Goal: Task Accomplishment & Management: Manage account settings

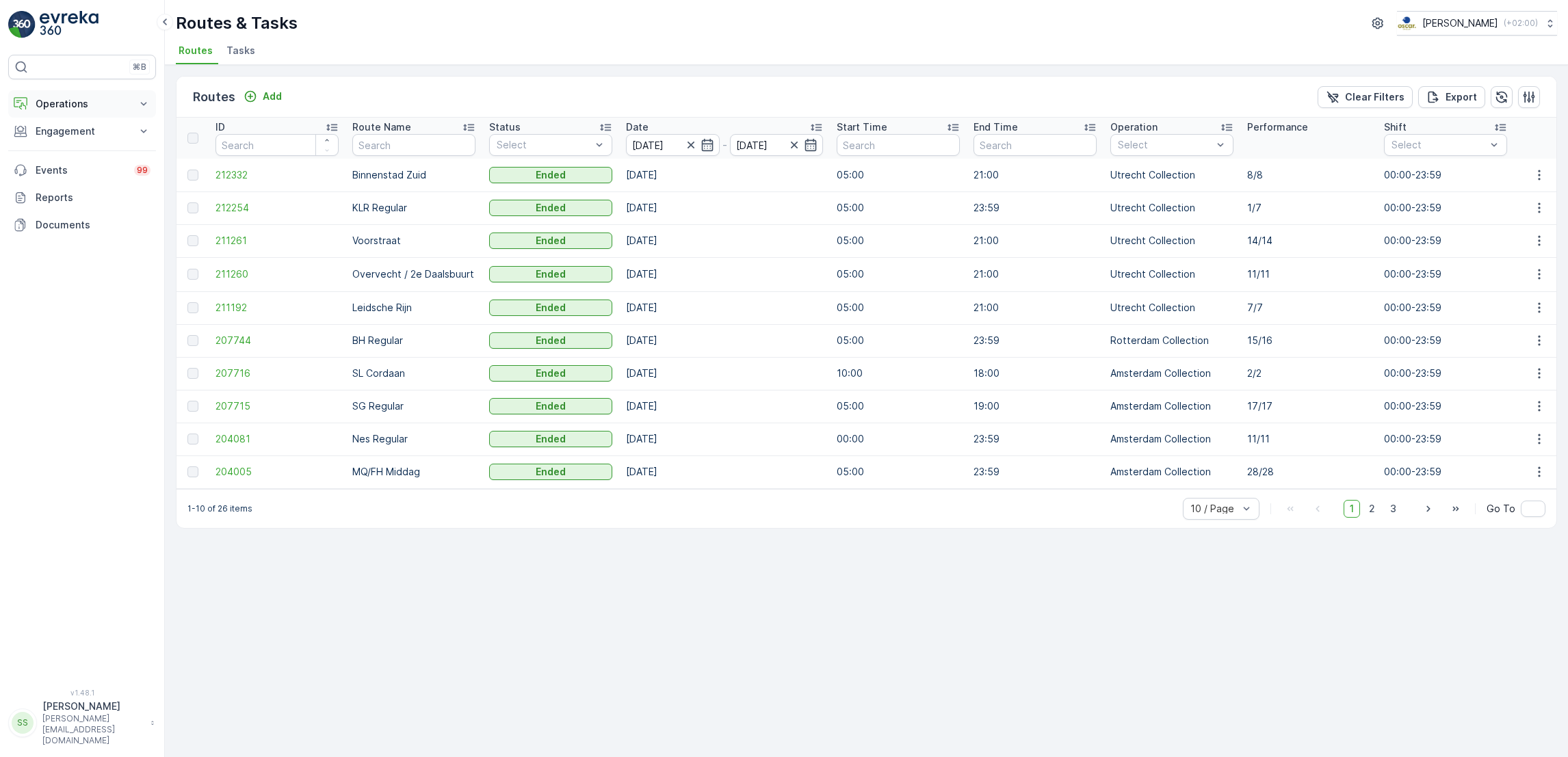
click at [97, 112] on button "Operations" at bounding box center [82, 103] width 147 height 27
click at [85, 165] on p "Routes & Tasks" at bounding box center [70, 166] width 71 height 14
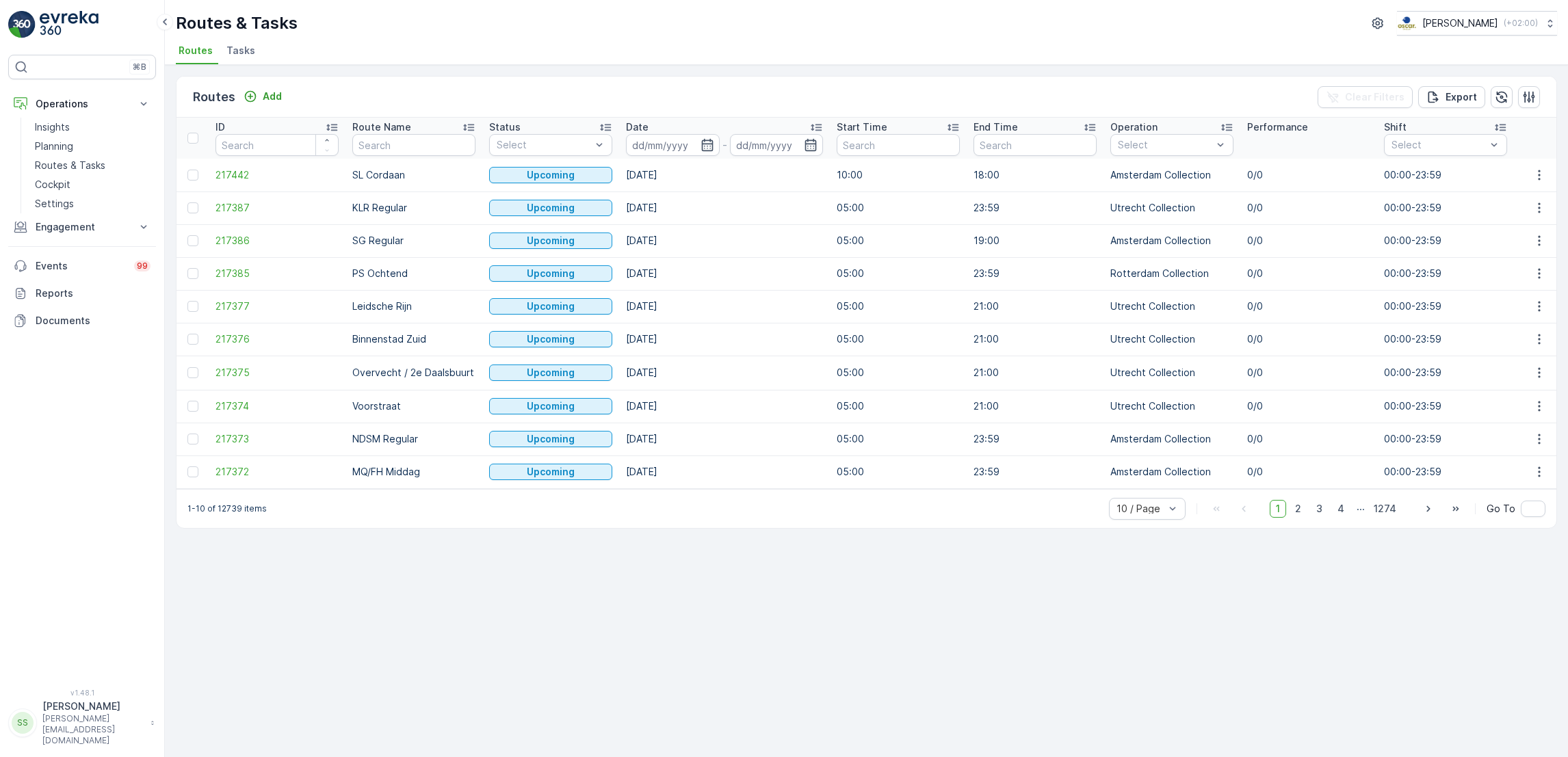
click at [234, 66] on div "Routes Add Clear Filters Export ID Route Name Status Select Date - Start Time E…" at bounding box center [866, 411] width 1403 height 692
click at [234, 63] on li "Tasks" at bounding box center [242, 53] width 37 height 23
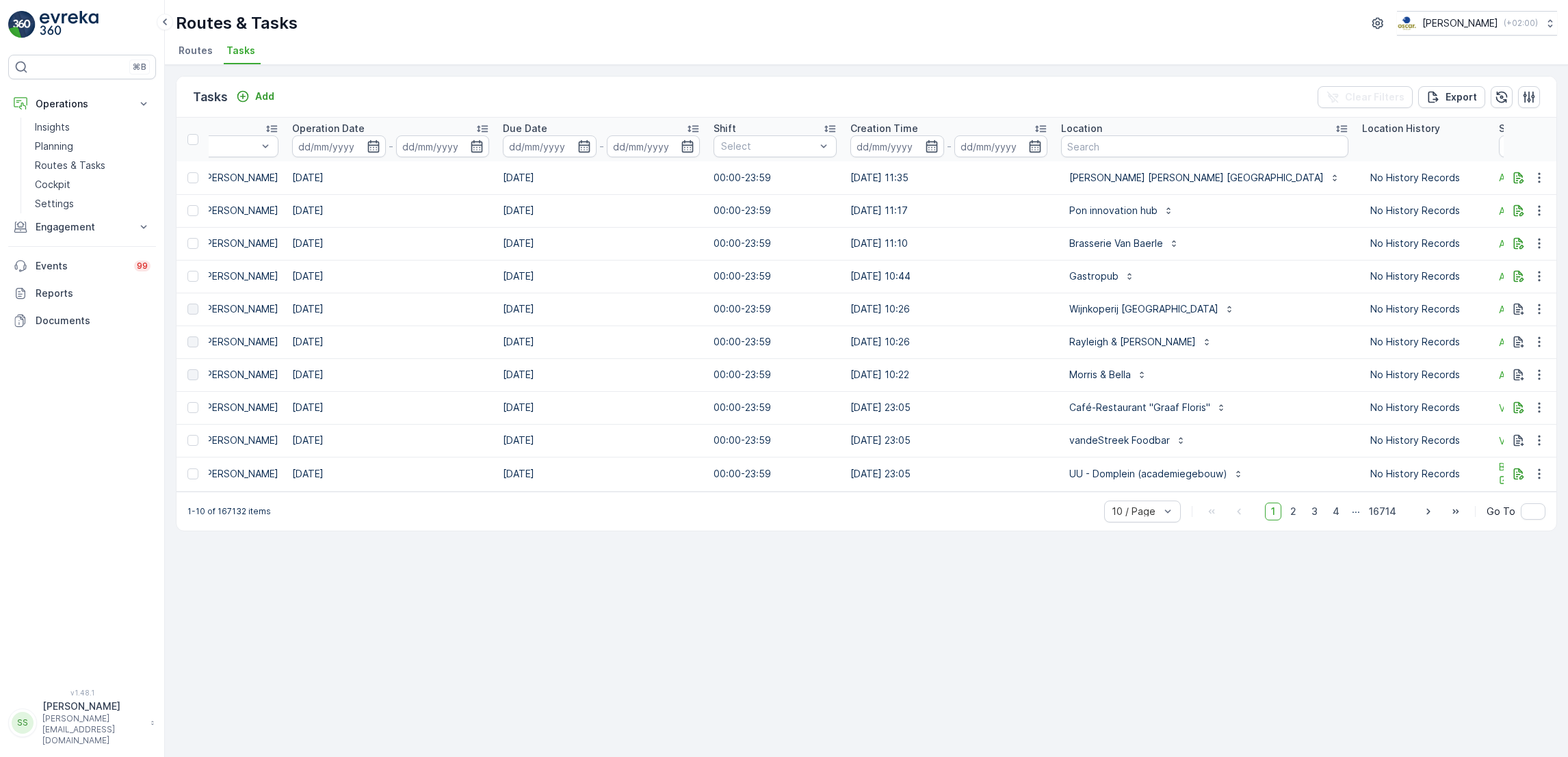
scroll to position [0, 496]
click at [1083, 145] on input "text" at bounding box center [1203, 147] width 287 height 22
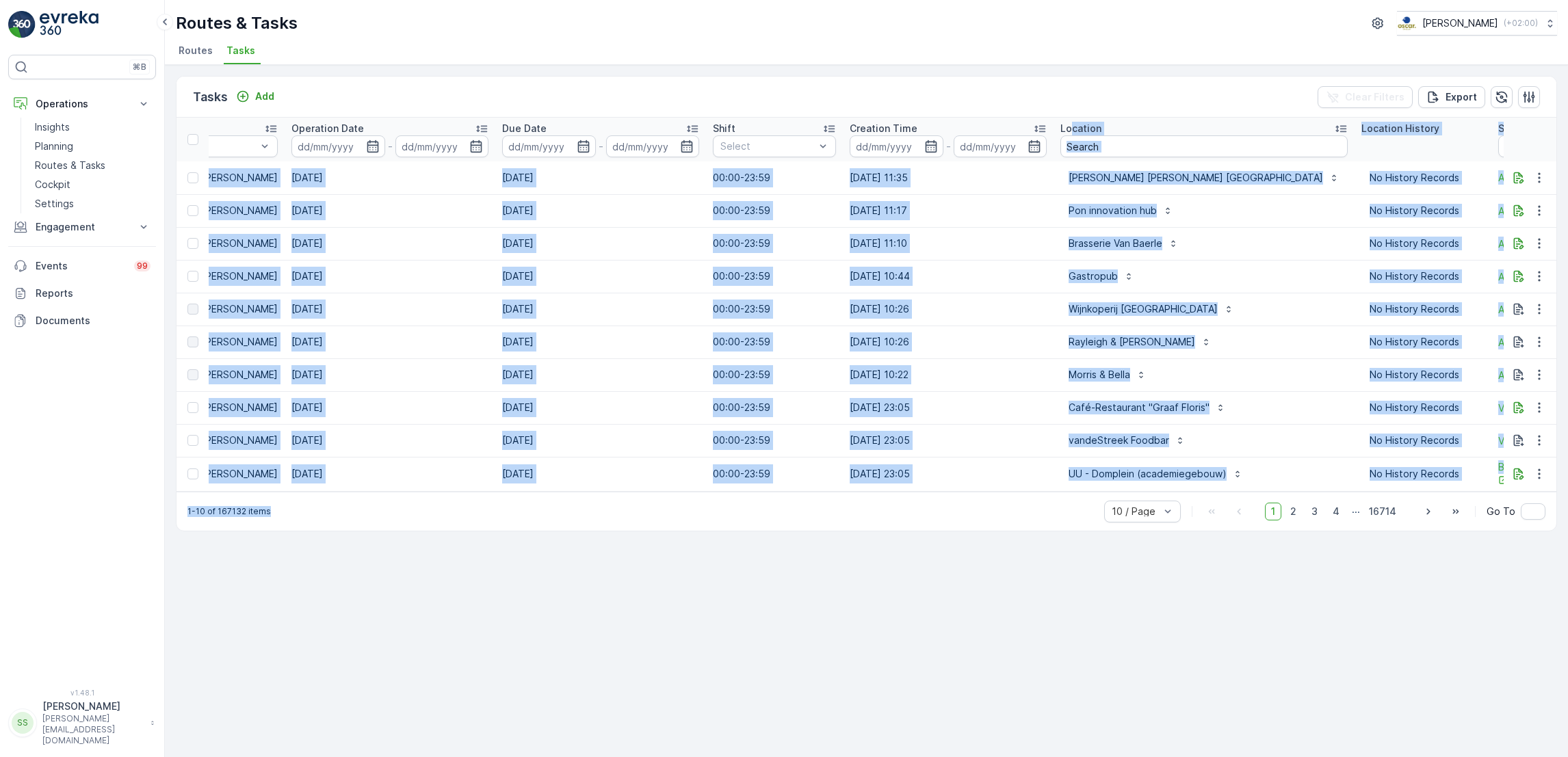
drag, startPoint x: 1062, startPoint y: 599, endPoint x: 1061, endPoint y: 133, distance: 466.0
click at [1061, 133] on div "Tasks Add Clear Filters Export ID Status Select Operation Select Task Template …" at bounding box center [866, 411] width 1403 height 692
drag, startPoint x: 1061, startPoint y: 133, endPoint x: 1057, endPoint y: 143, distance: 10.8
click at [1060, 143] on input "text" at bounding box center [1203, 147] width 287 height 22
click at [1062, 144] on input "text" at bounding box center [1203, 147] width 287 height 22
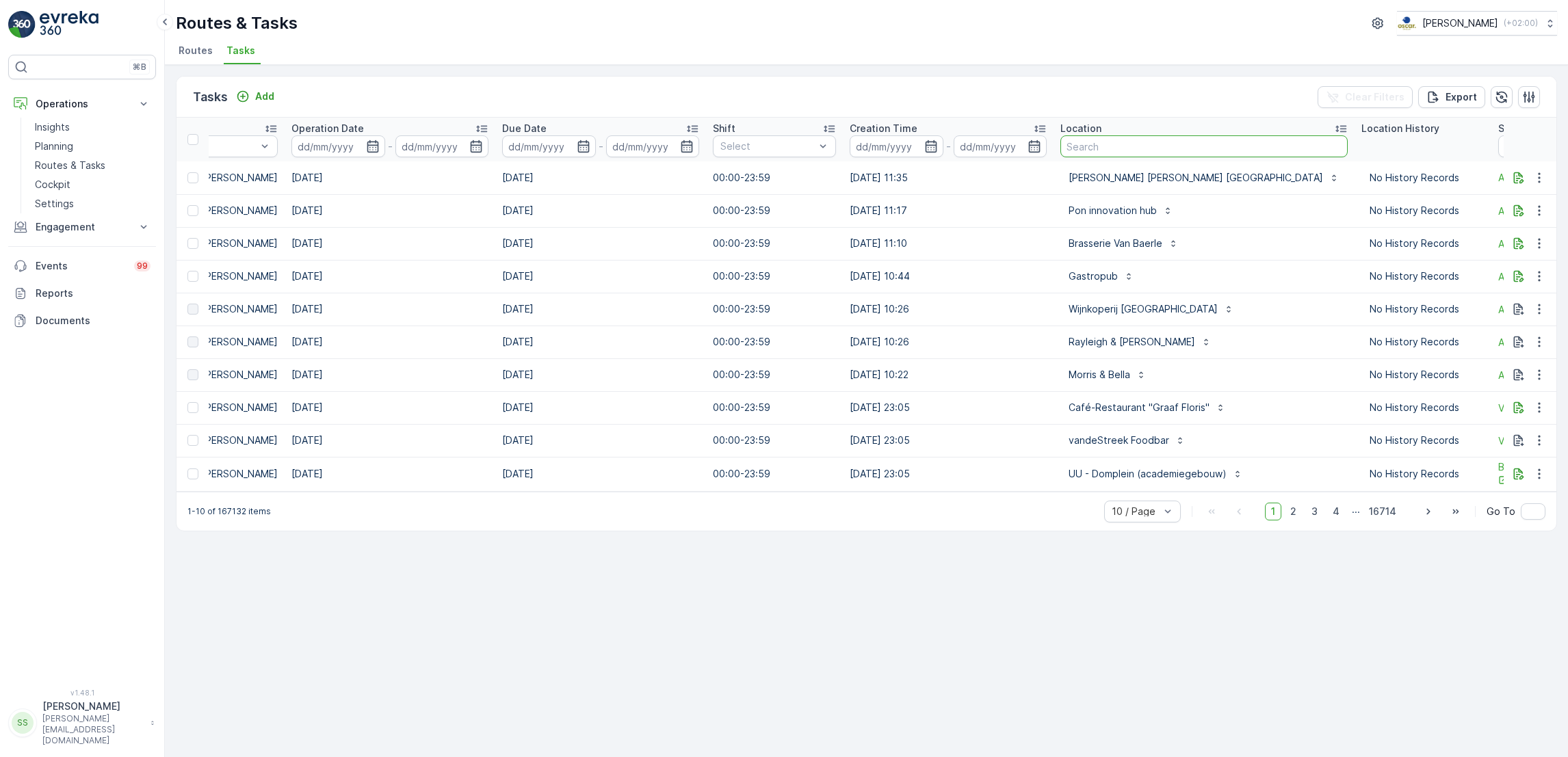
click at [1095, 142] on input "text" at bounding box center [1203, 147] width 287 height 22
type input "haug"
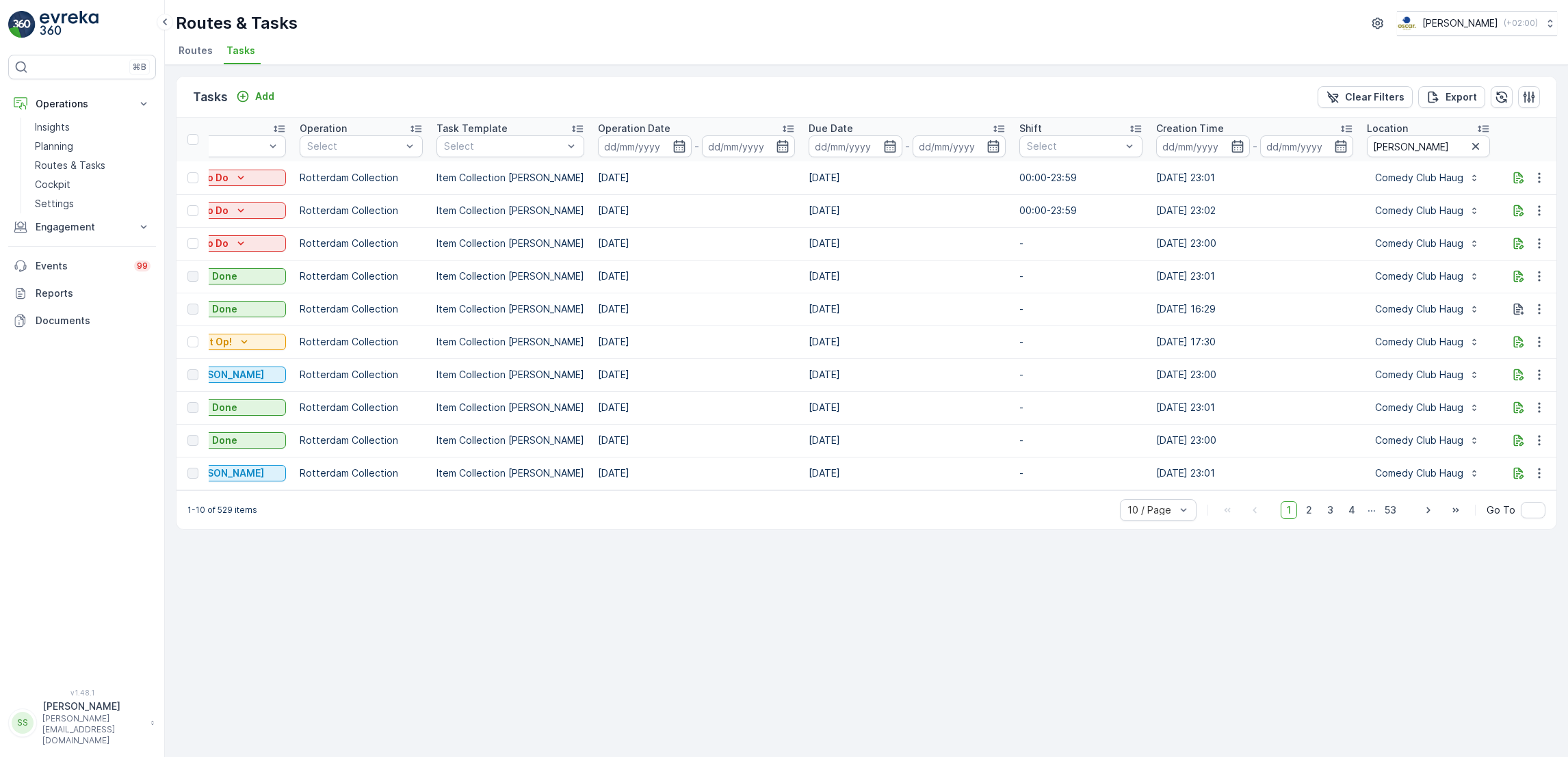
scroll to position [0, 183]
click at [56, 149] on p "Planning" at bounding box center [54, 147] width 38 height 14
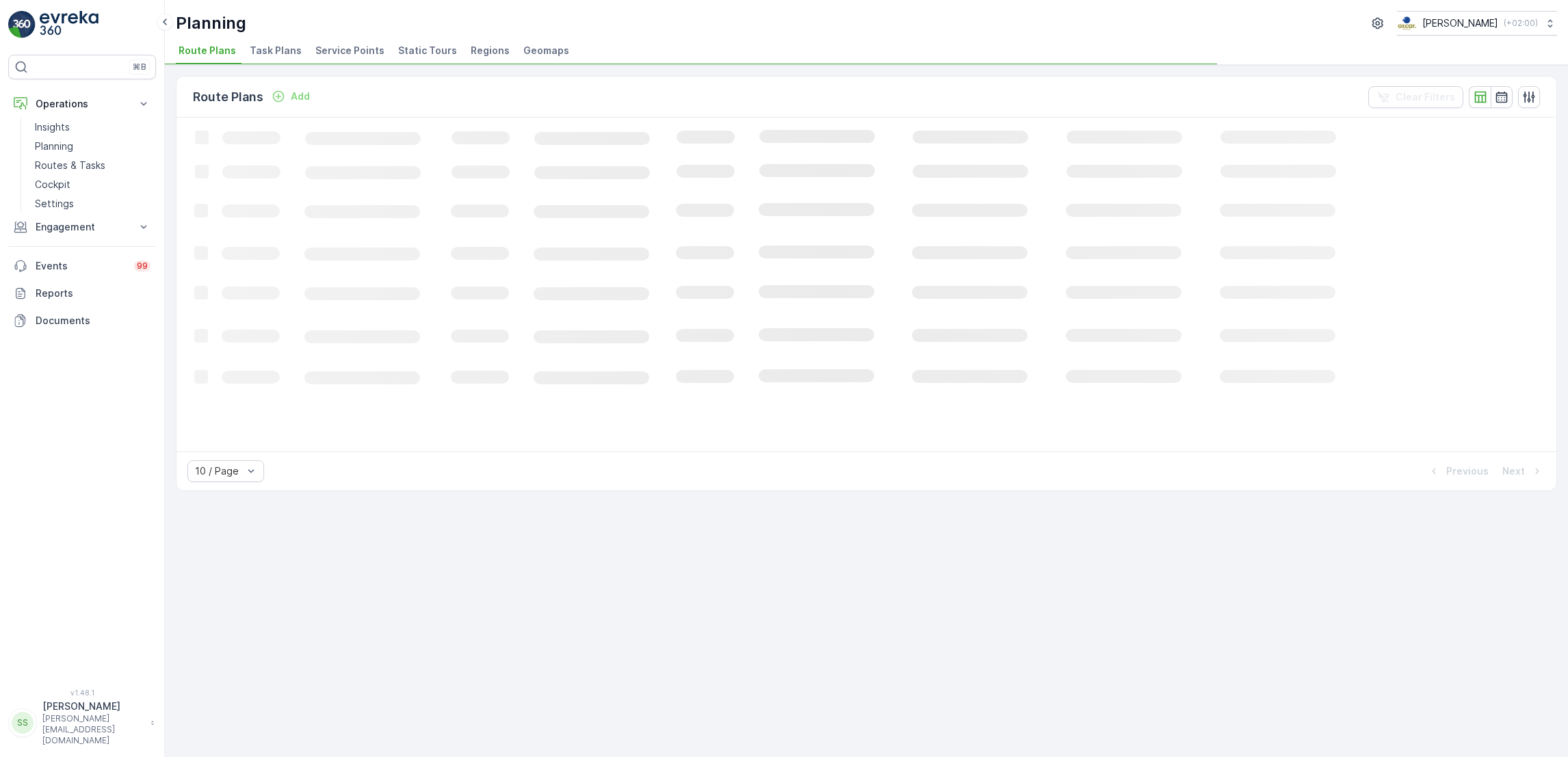
click at [276, 50] on span "Task Plans" at bounding box center [275, 50] width 52 height 14
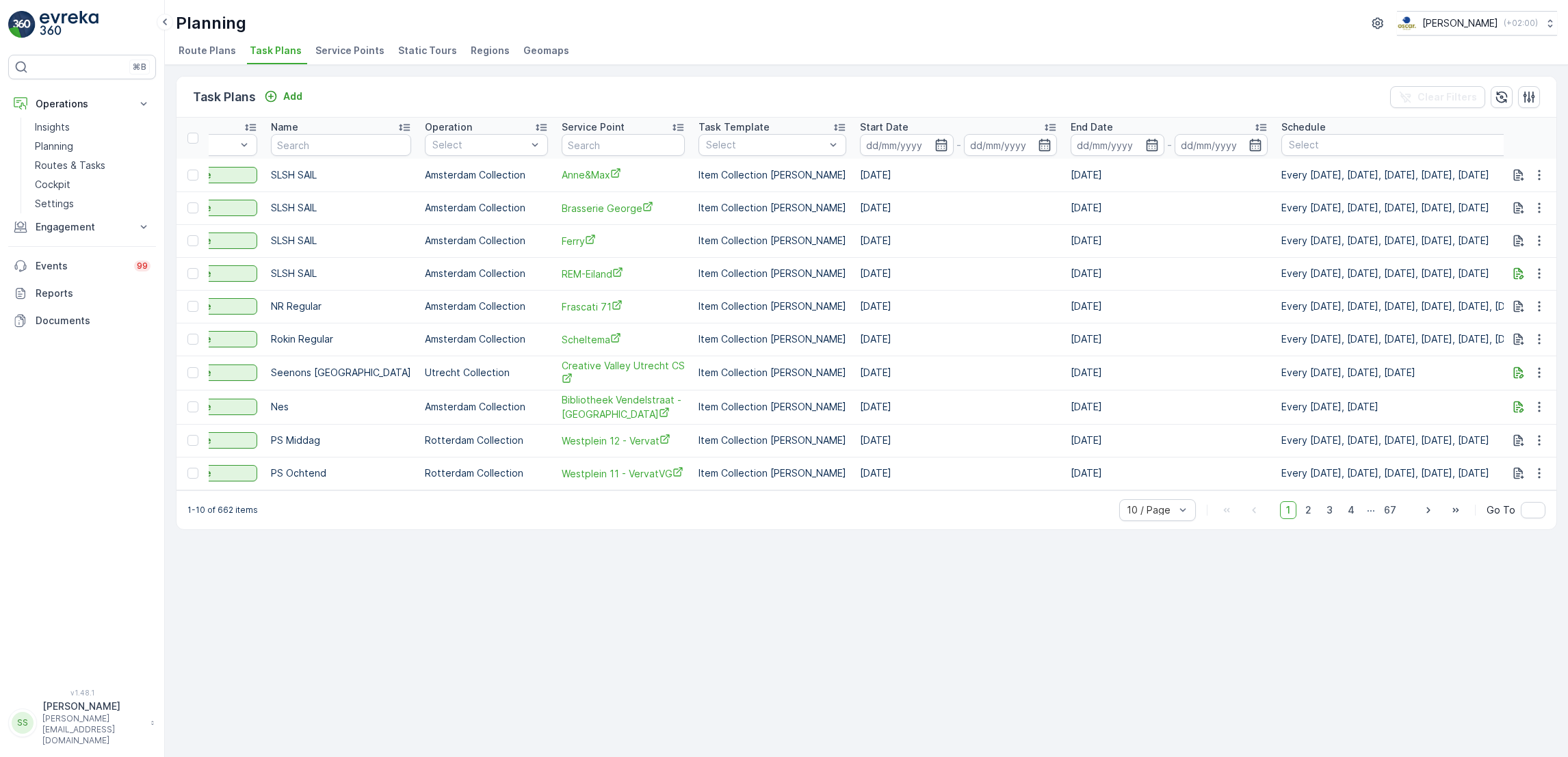
scroll to position [0, 216]
click at [646, 148] on input "text" at bounding box center [625, 145] width 123 height 22
type input "haug"
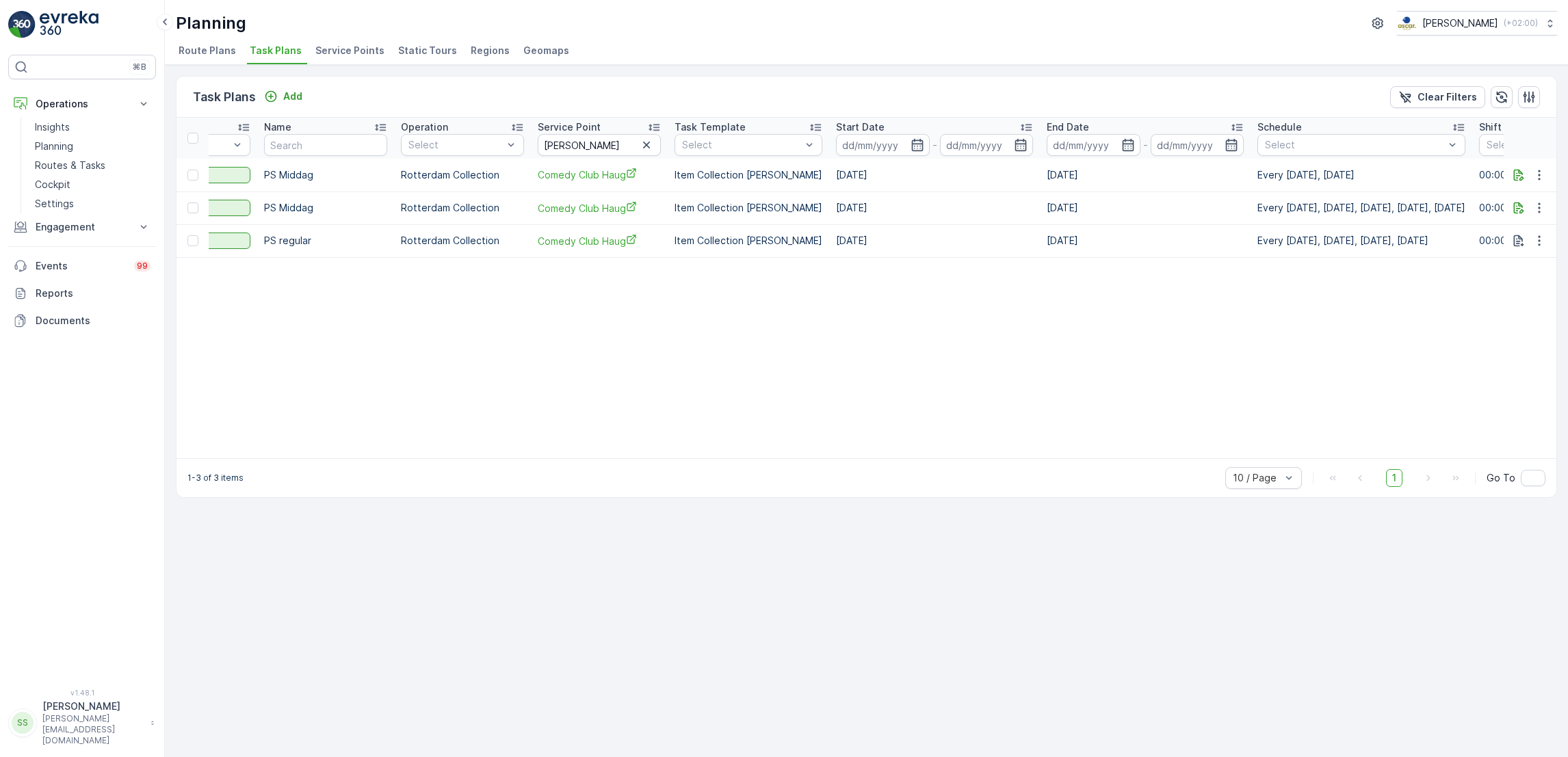
scroll to position [0, 493]
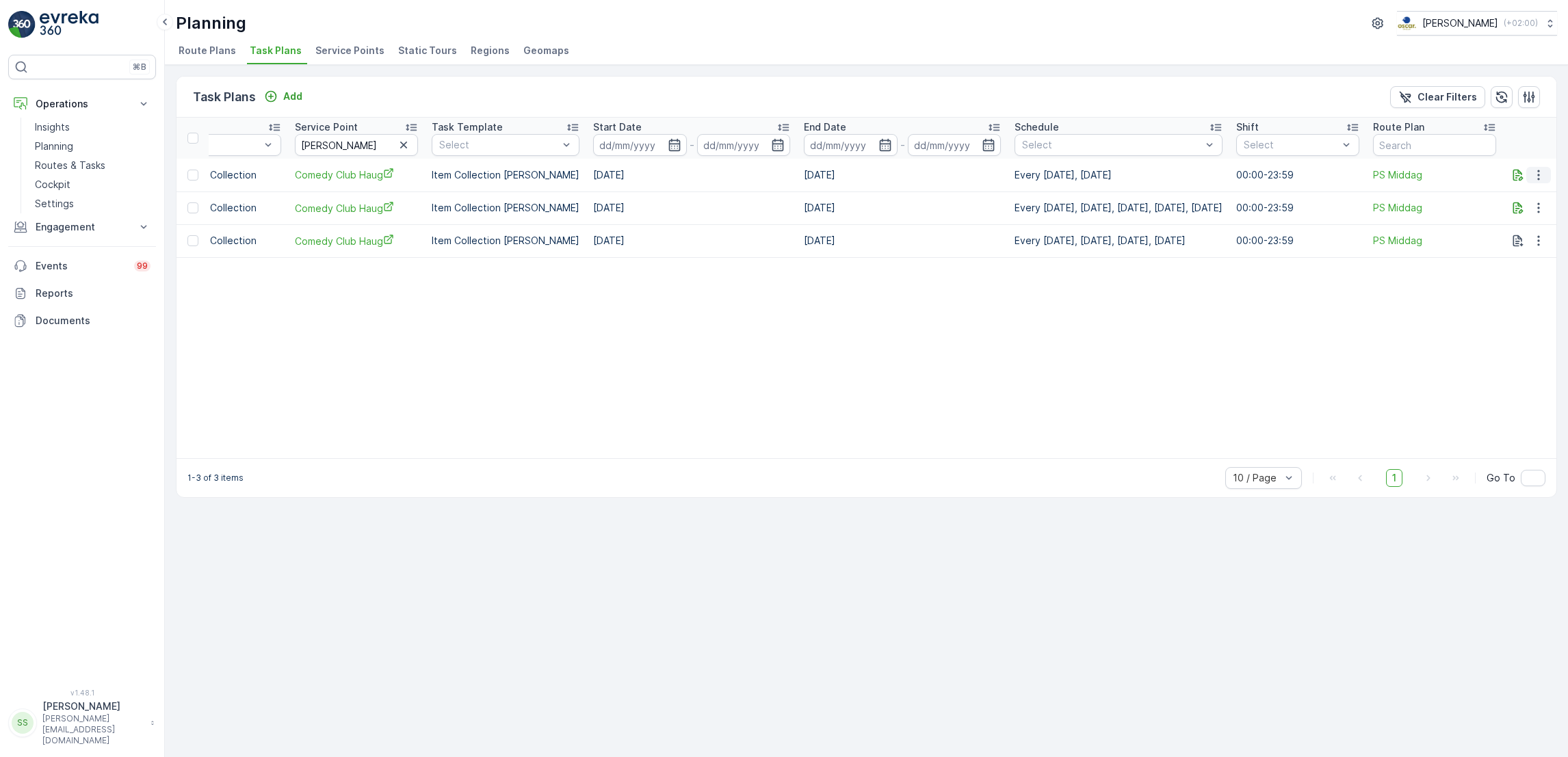
click at [1540, 175] on icon "button" at bounding box center [1539, 175] width 14 height 14
click at [1537, 216] on span "Edit Task Plan" at bounding box center [1514, 214] width 64 height 14
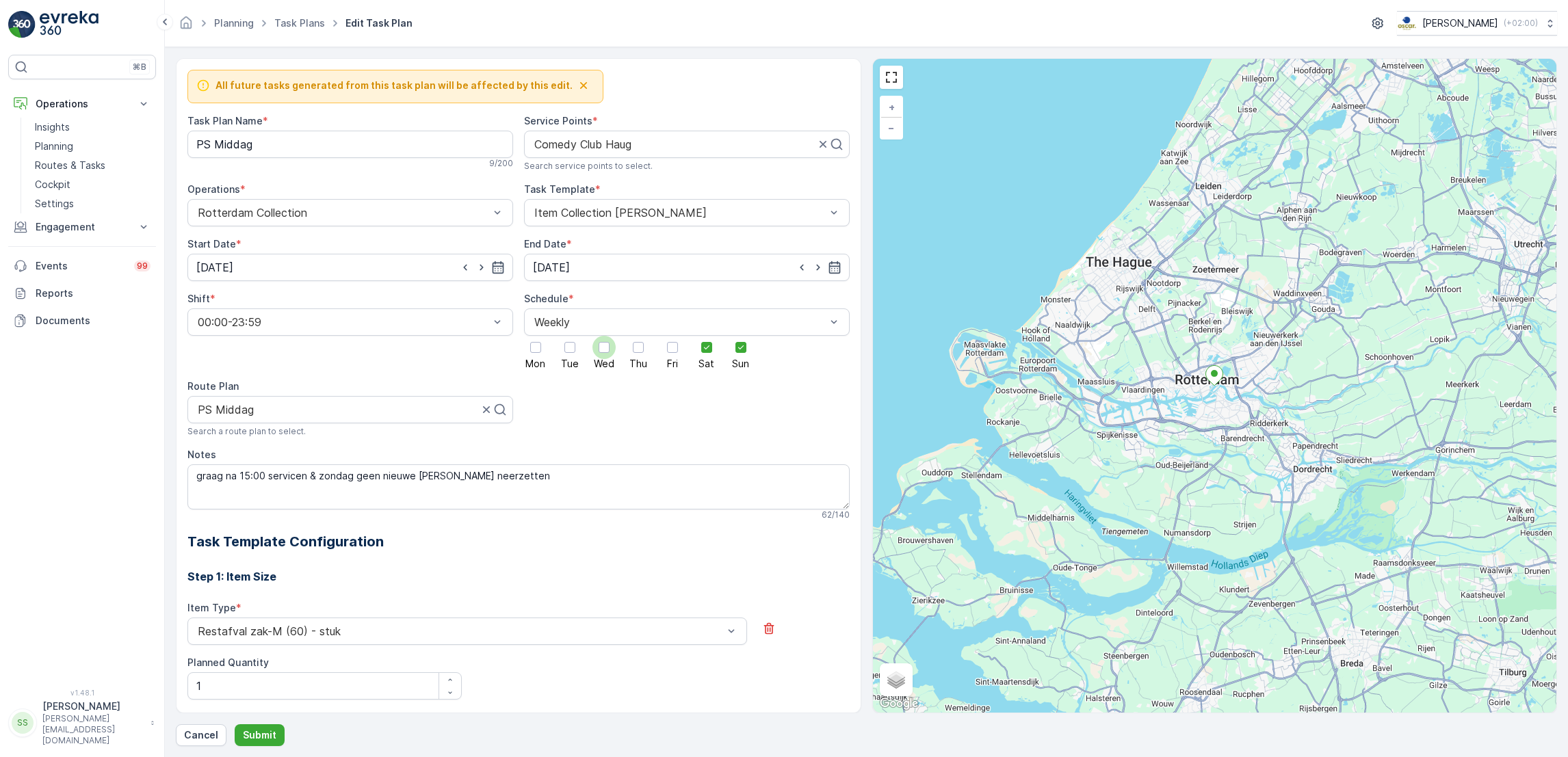
click at [604, 357] on div at bounding box center [604, 347] width 23 height 23
click at [604, 336] on input "Wed" at bounding box center [604, 336] width 0 height 0
click at [639, 349] on div at bounding box center [638, 347] width 11 height 11
click at [639, 336] on input "Thu" at bounding box center [639, 336] width 0 height 0
click at [673, 349] on div at bounding box center [673, 347] width 11 height 11
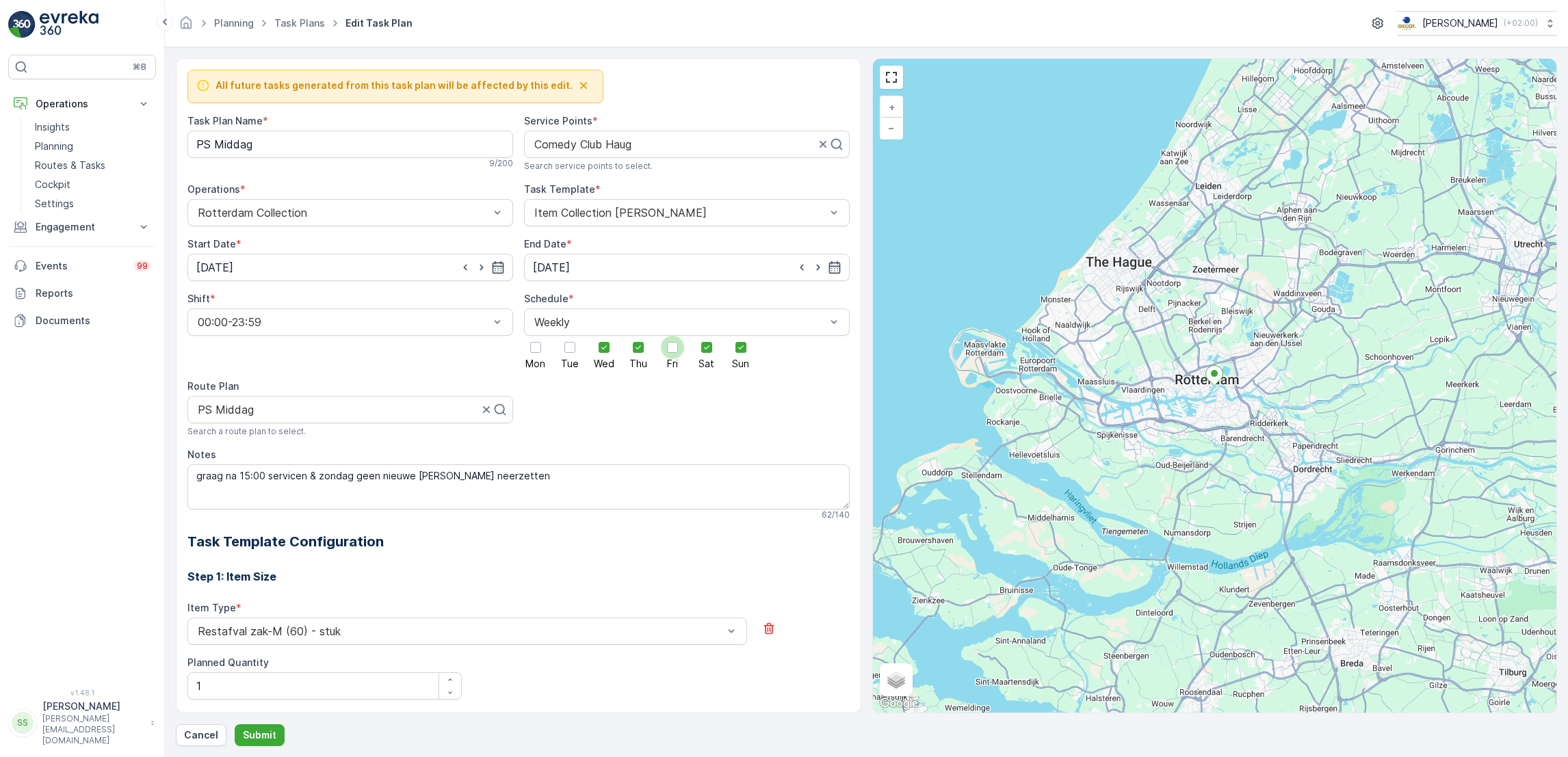
click at [673, 336] on input "Fri" at bounding box center [673, 336] width 0 height 0
click at [486, 264] on icon "button" at bounding box center [482, 268] width 14 height 14
type input "23.07.2025"
click at [252, 737] on p "Submit" at bounding box center [259, 735] width 33 height 14
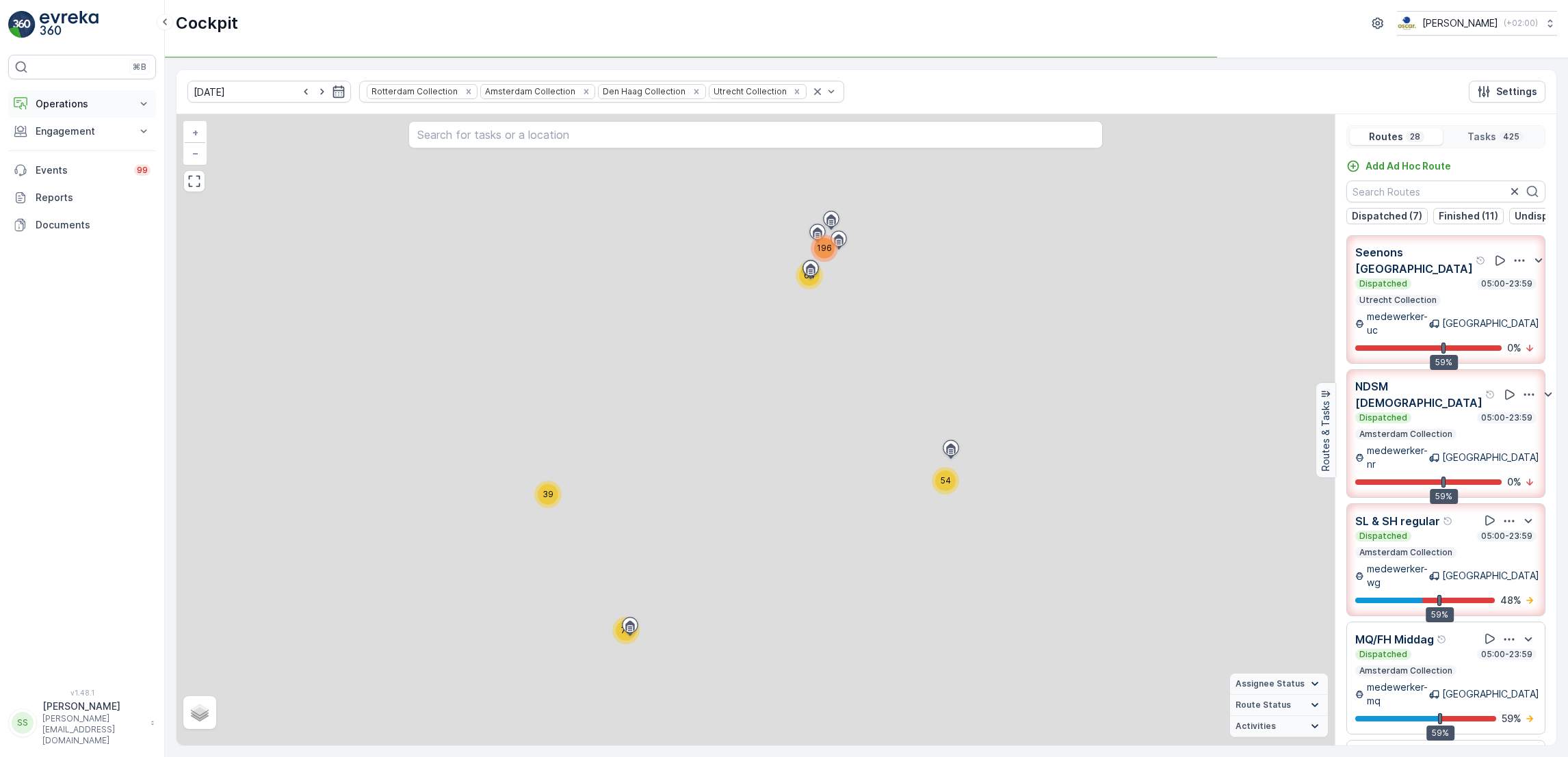
click at [71, 103] on p "Operations" at bounding box center [82, 104] width 93 height 14
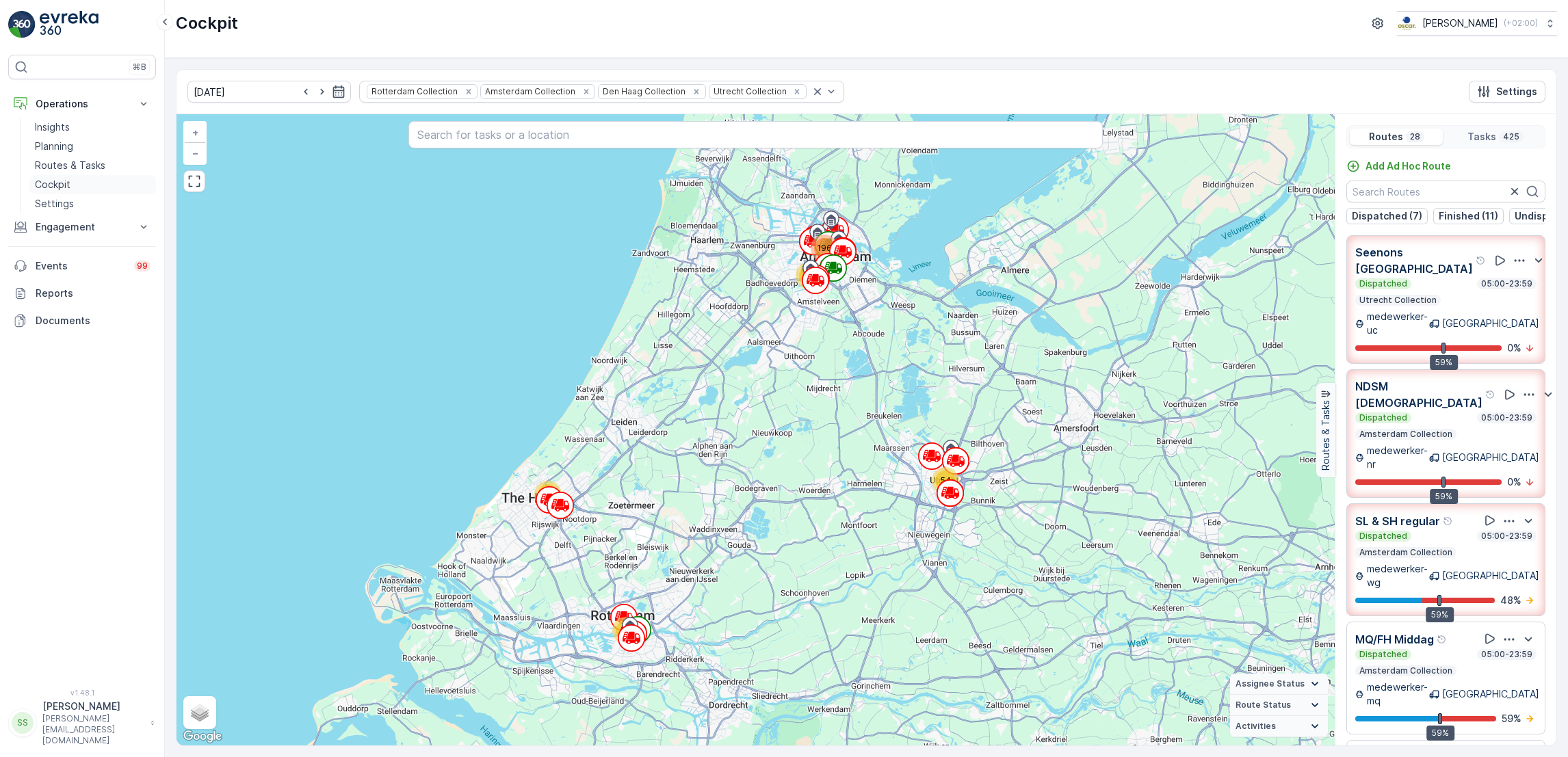
click at [71, 188] on link "Cockpit" at bounding box center [92, 185] width 126 height 19
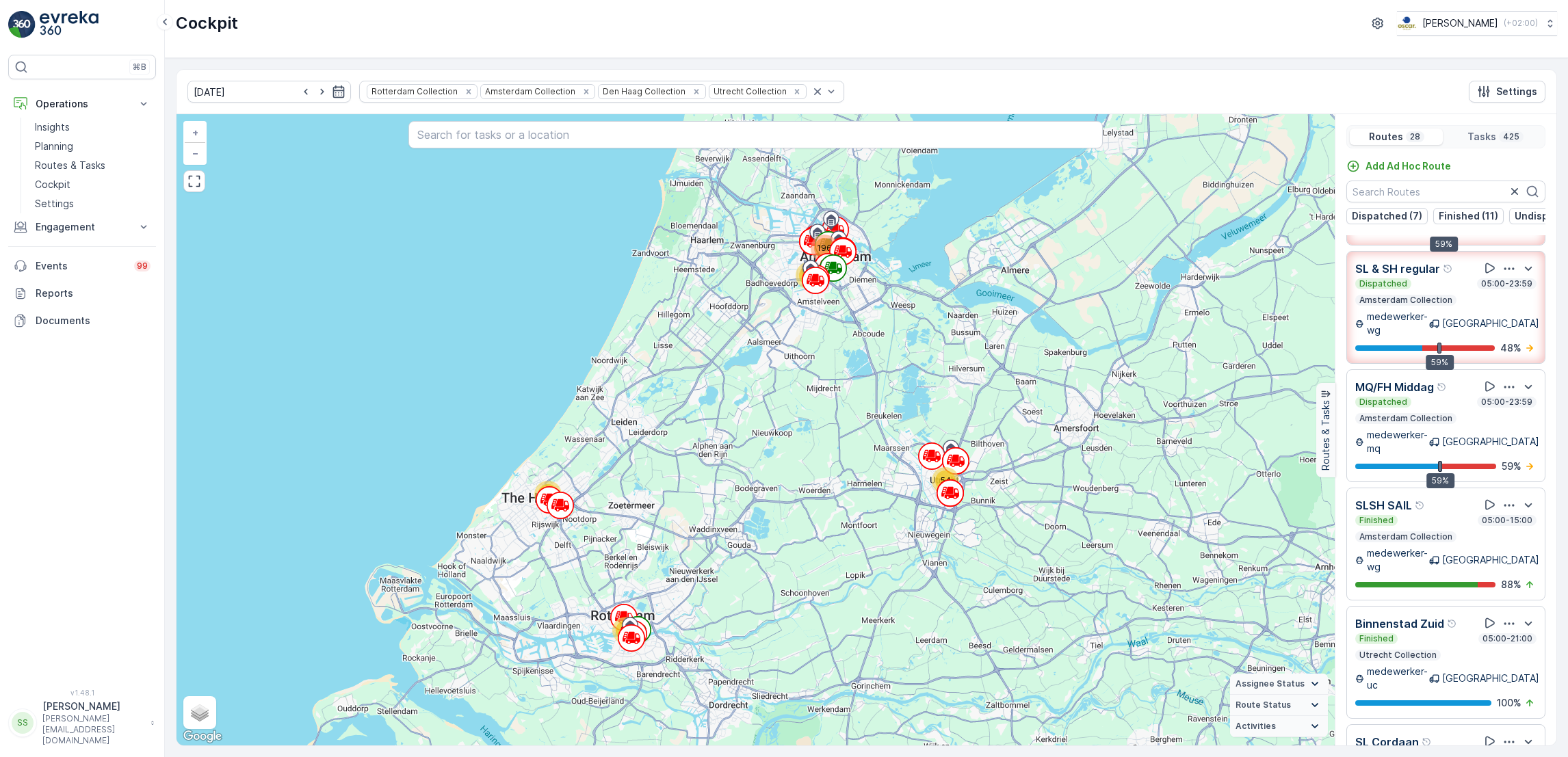
scroll to position [653, 0]
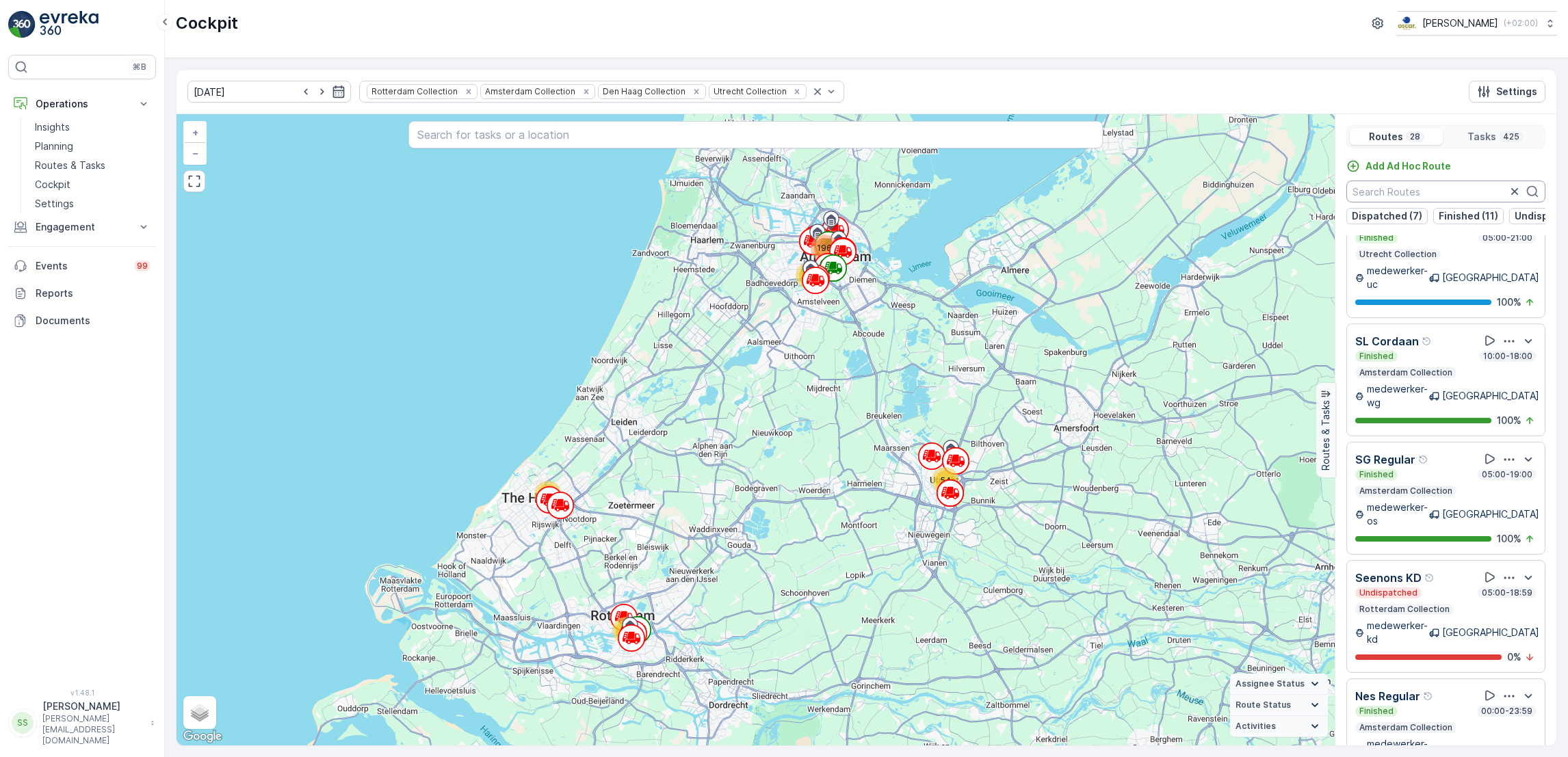
click at [1451, 197] on input "text" at bounding box center [1445, 192] width 199 height 22
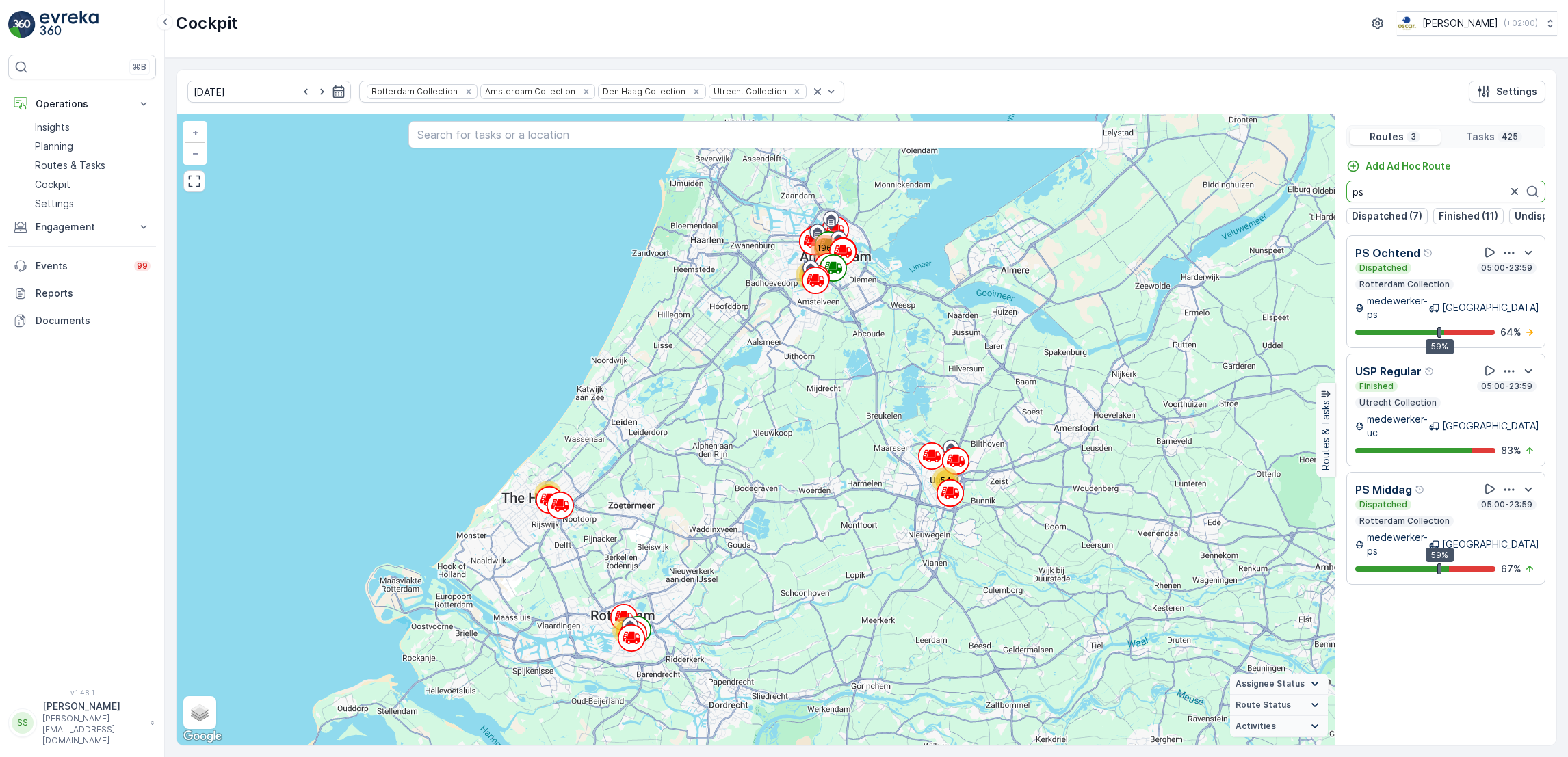
scroll to position [0, 0]
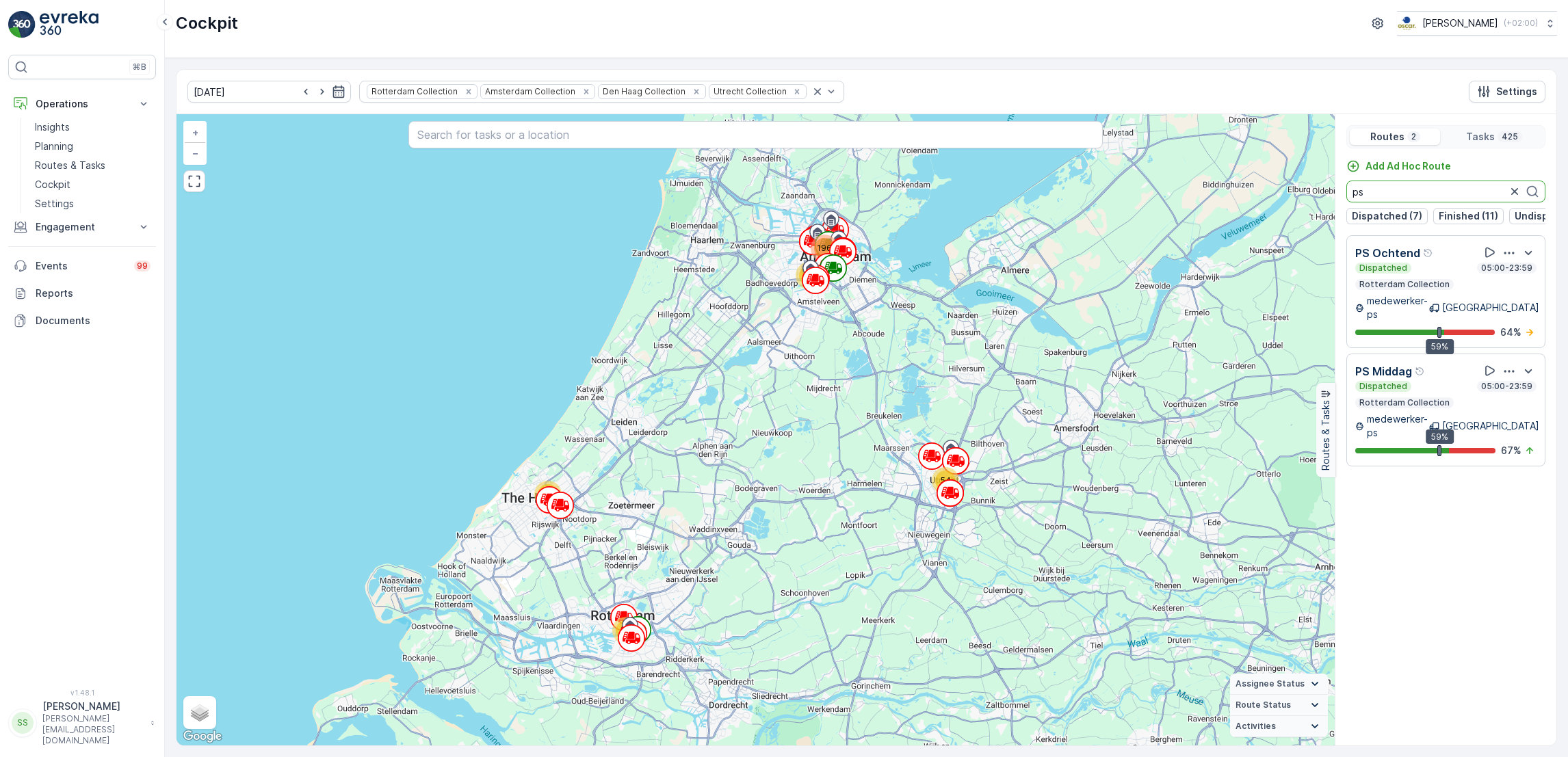
type input "ps"
click at [1458, 389] on div "Dispatched 05:00-23:59" at bounding box center [1445, 386] width 182 height 11
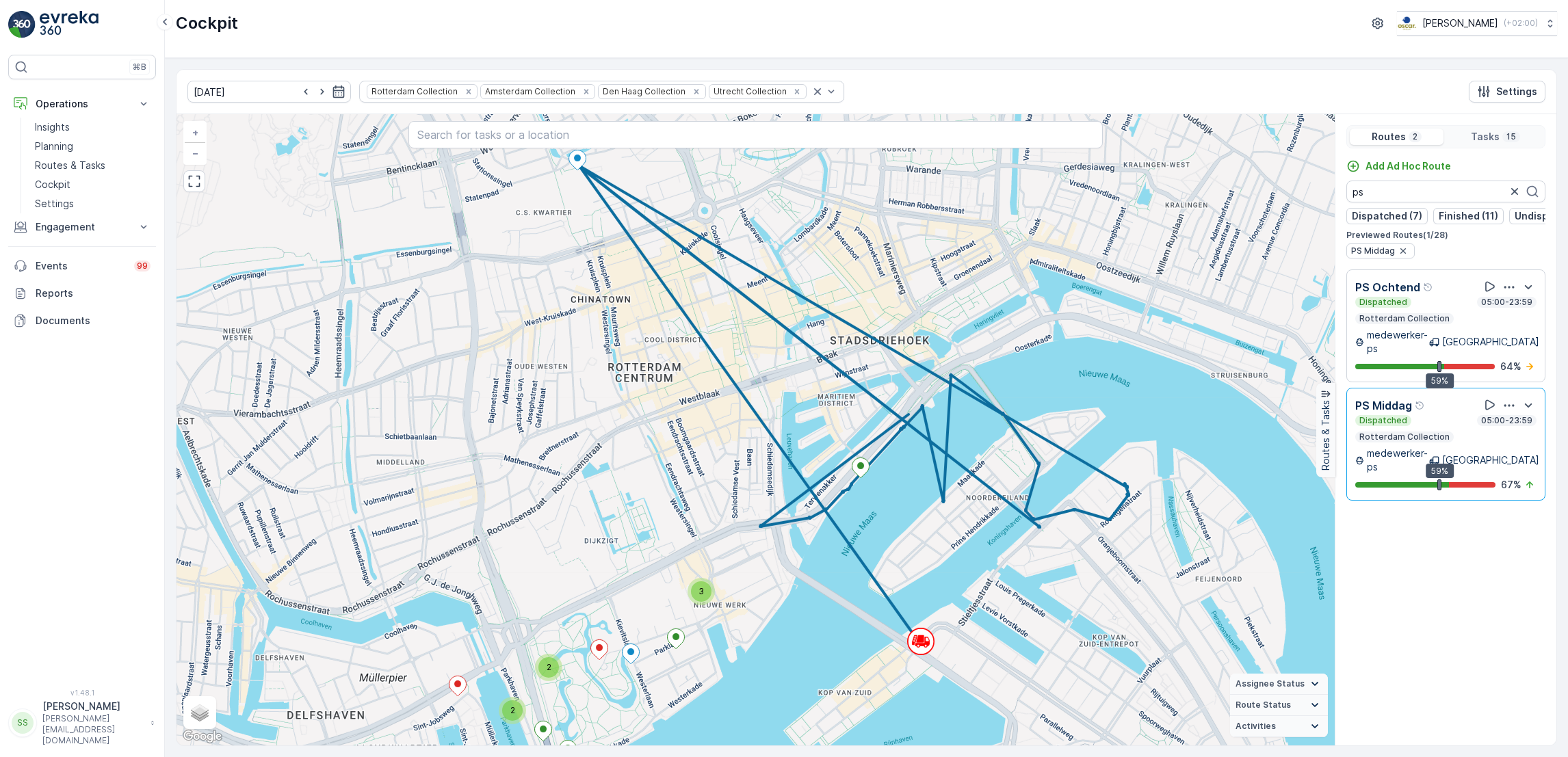
drag, startPoint x: 1025, startPoint y: 394, endPoint x: 1031, endPoint y: 495, distance: 101.2
click at [1031, 495] on icon at bounding box center [853, 401] width 552 height 473
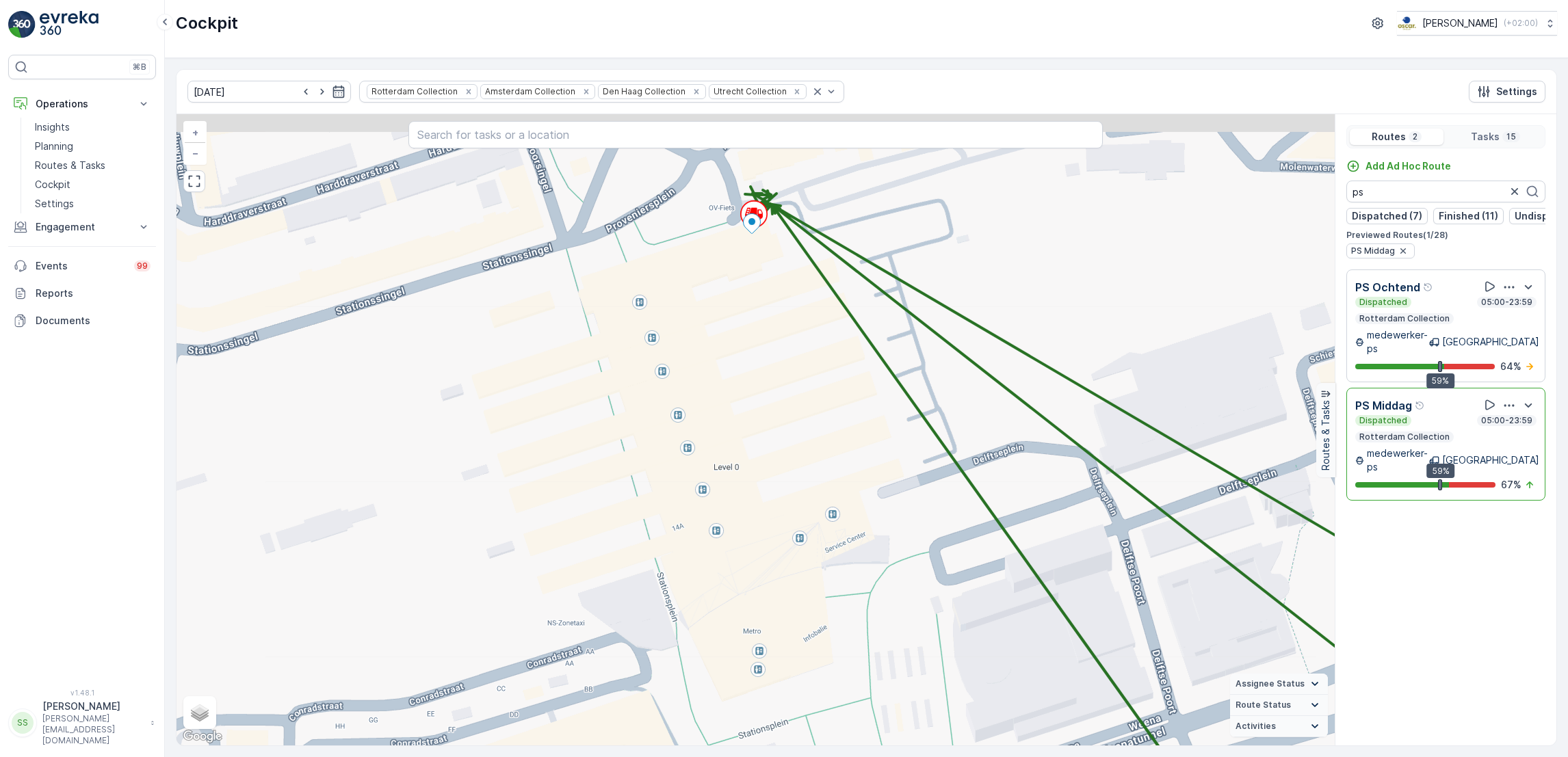
drag, startPoint x: 746, startPoint y: 189, endPoint x: 769, endPoint y: 332, distance: 144.8
click at [769, 332] on div "+ − Satellite Roadmap Terrain Hybrid Leaflet Keyboard shortcuts Map Data Map da…" at bounding box center [755, 430] width 1158 height 631
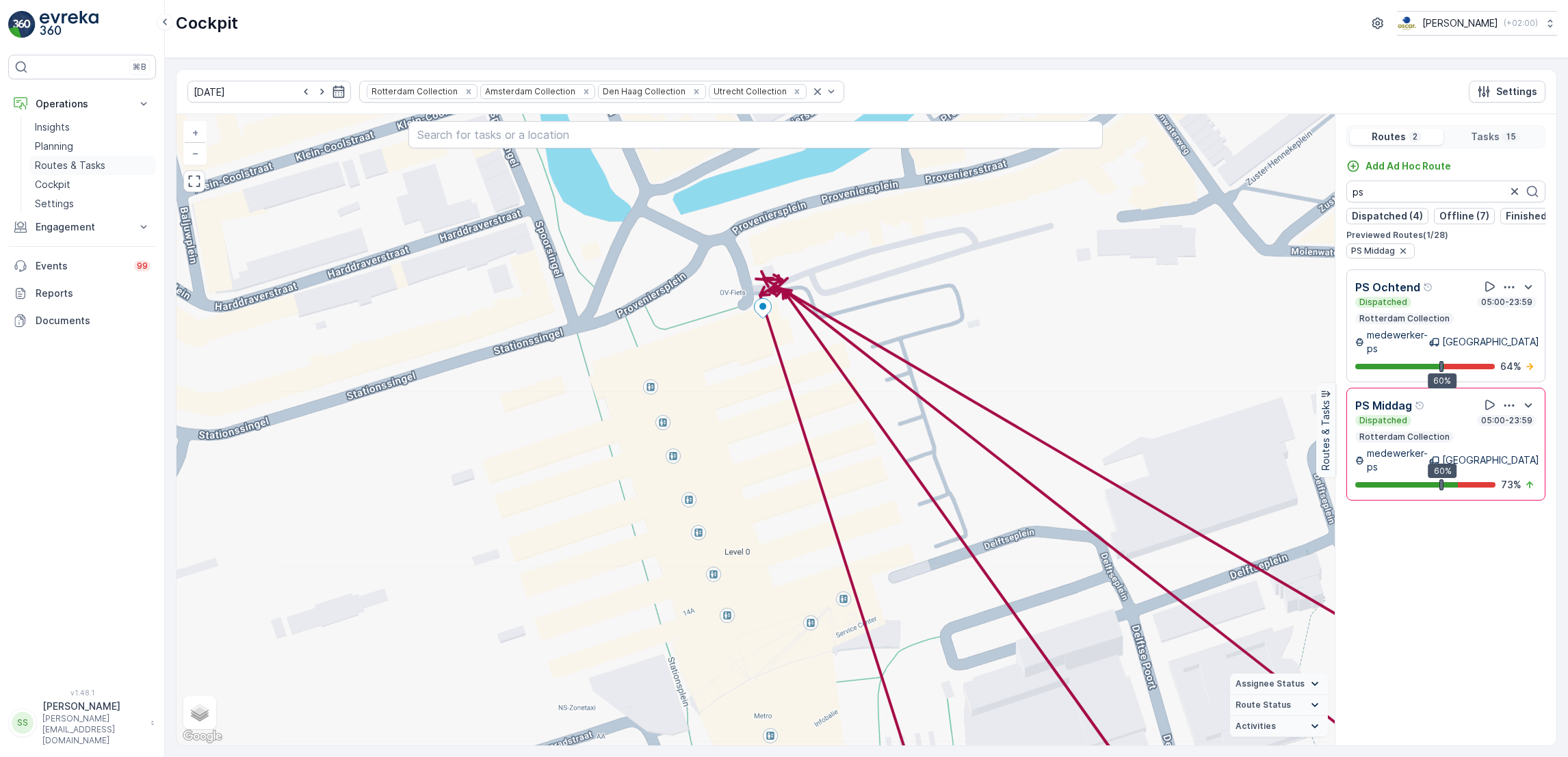
click at [116, 161] on link "Routes & Tasks" at bounding box center [92, 165] width 126 height 19
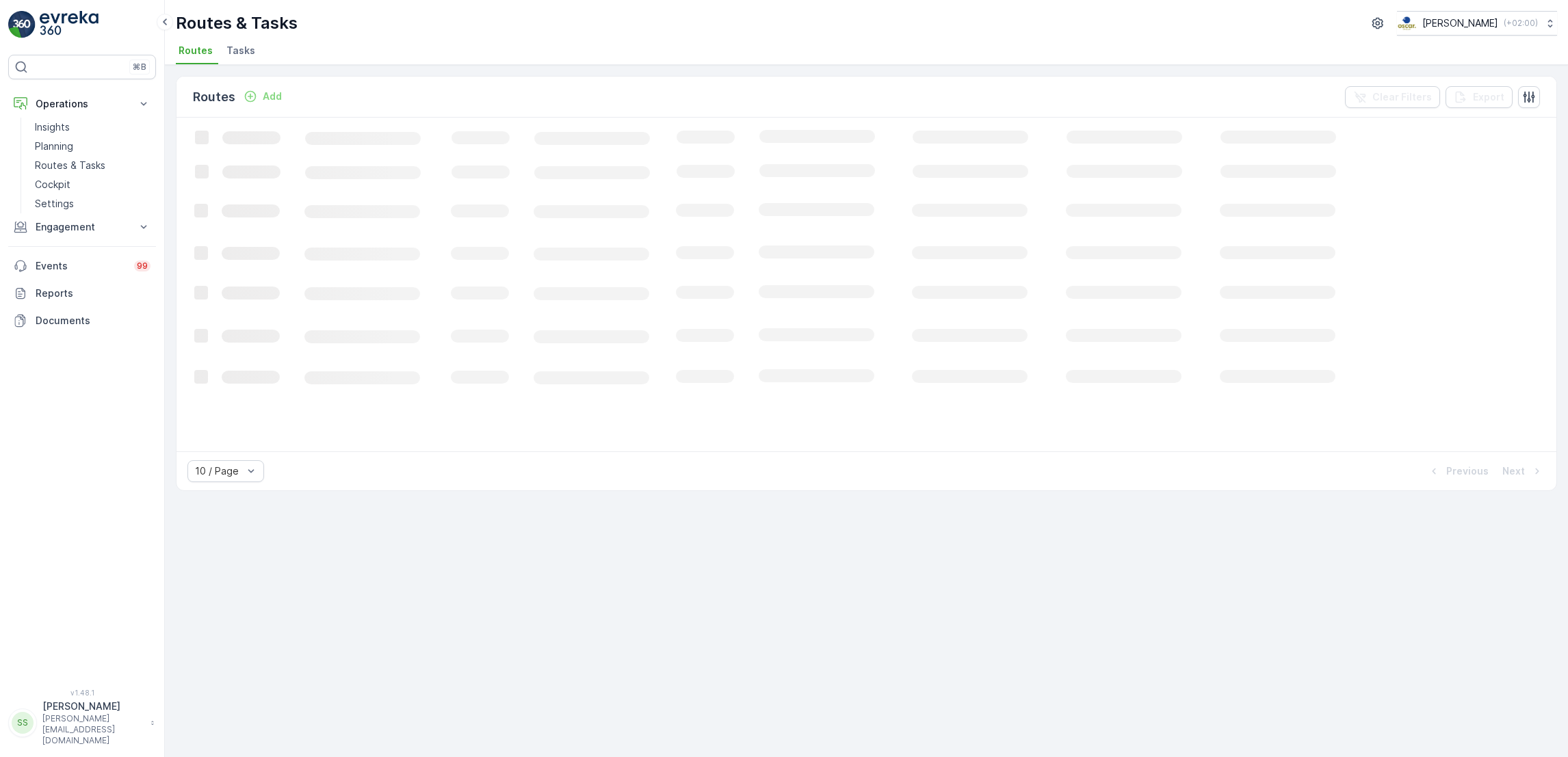
click at [256, 43] on li "Tasks" at bounding box center [242, 53] width 37 height 23
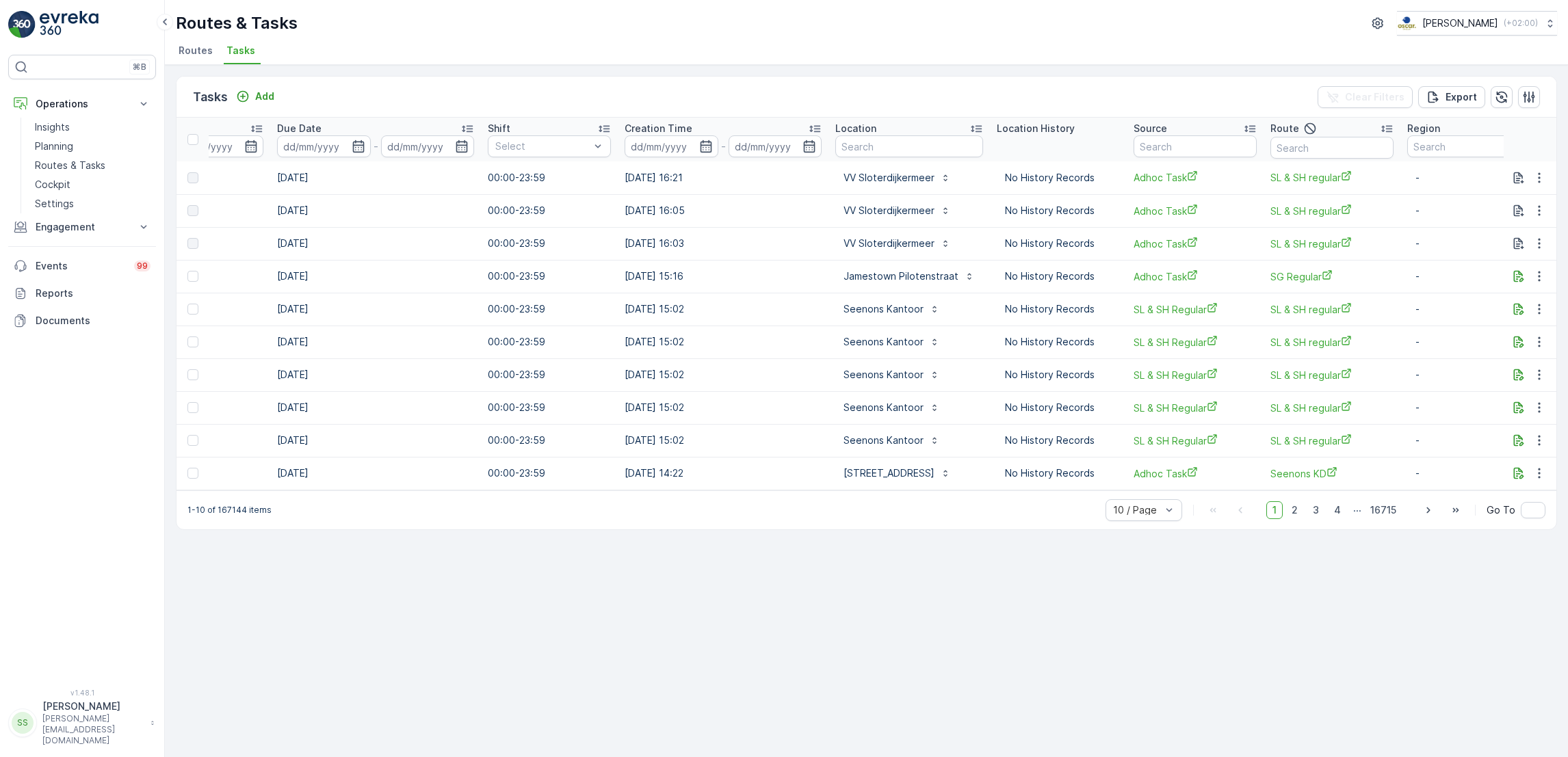
scroll to position [0, 740]
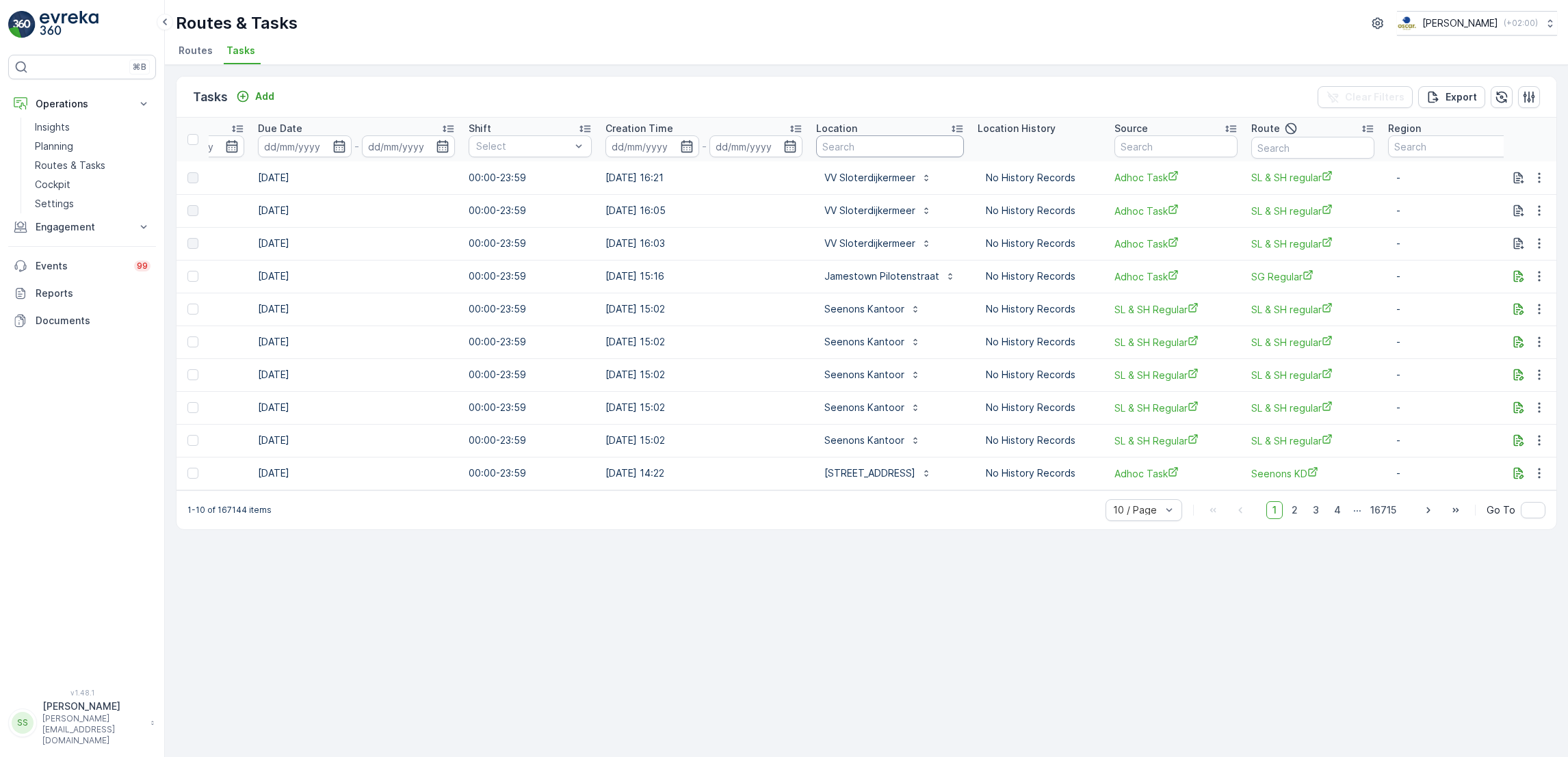
click at [885, 140] on input "text" at bounding box center [890, 147] width 147 height 22
type input "vve"
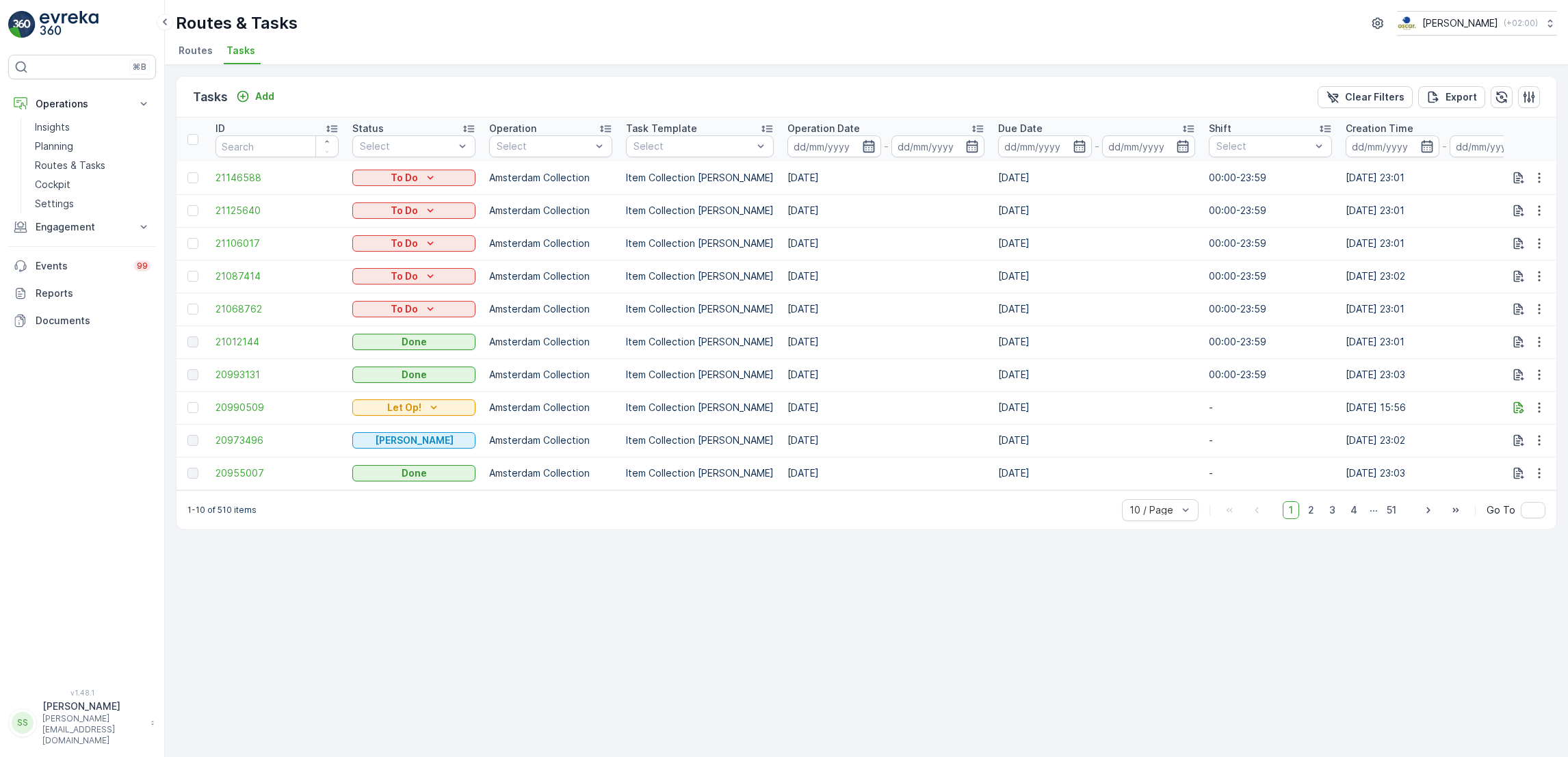
click at [863, 151] on icon "button" at bounding box center [868, 147] width 12 height 12
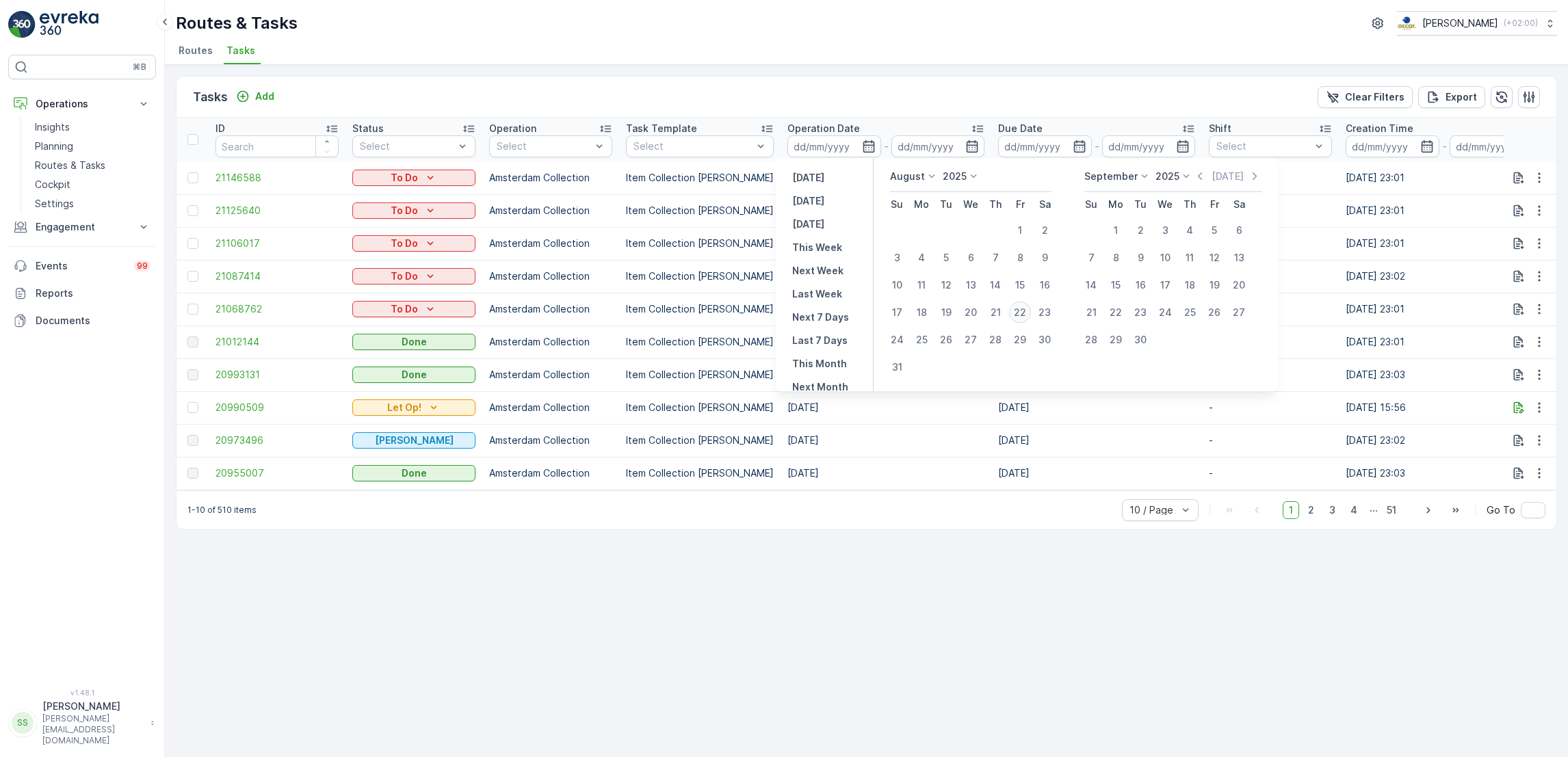
click at [1016, 309] on div "22" at bounding box center [1019, 313] width 22 height 22
type input "[DATE]"
click at [1016, 309] on div "22" at bounding box center [1019, 313] width 22 height 22
type input "[DATE]"
click at [1016, 309] on div "22" at bounding box center [1019, 313] width 22 height 22
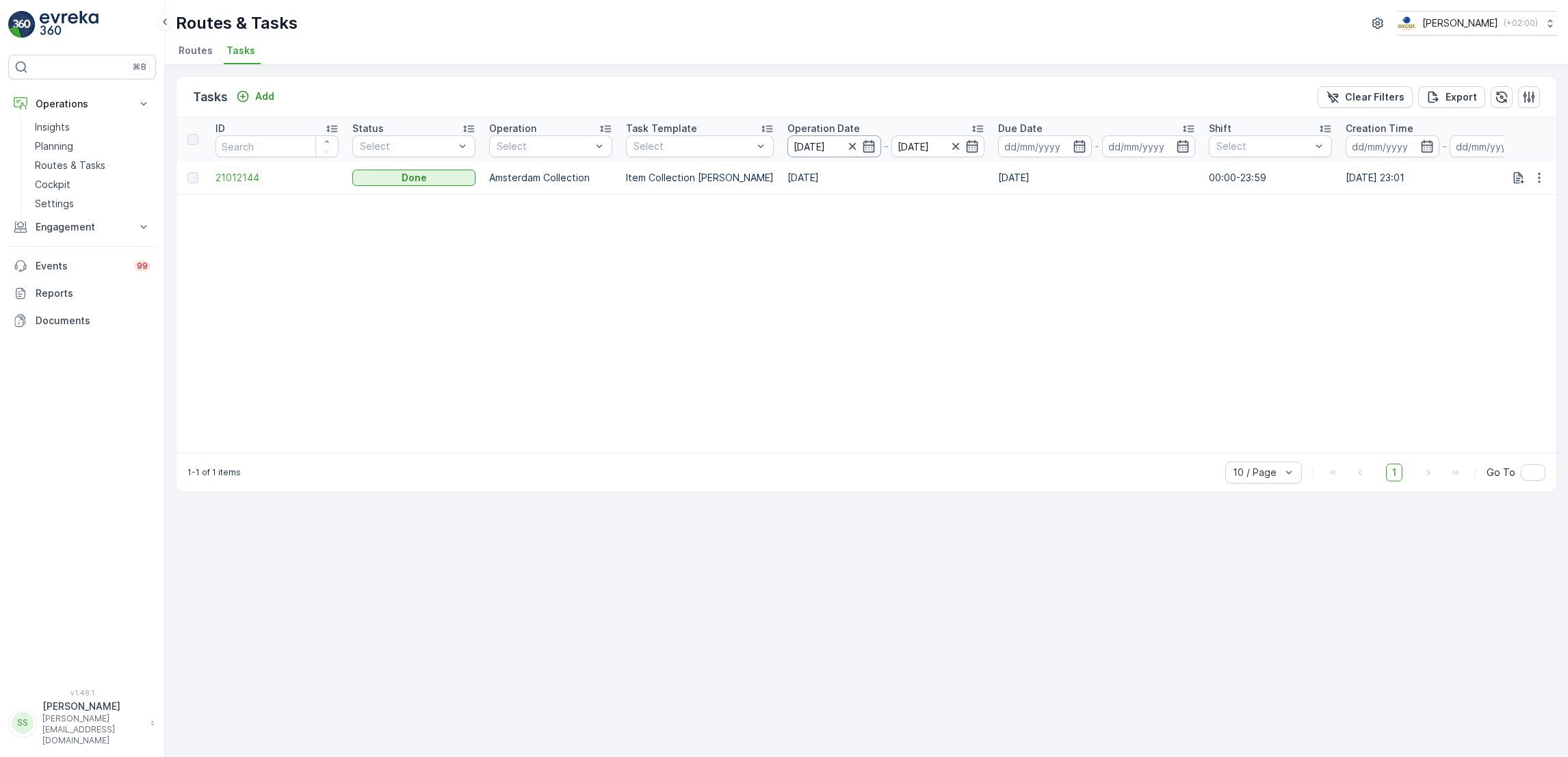
click at [867, 151] on input "[DATE]" at bounding box center [834, 147] width 94 height 22
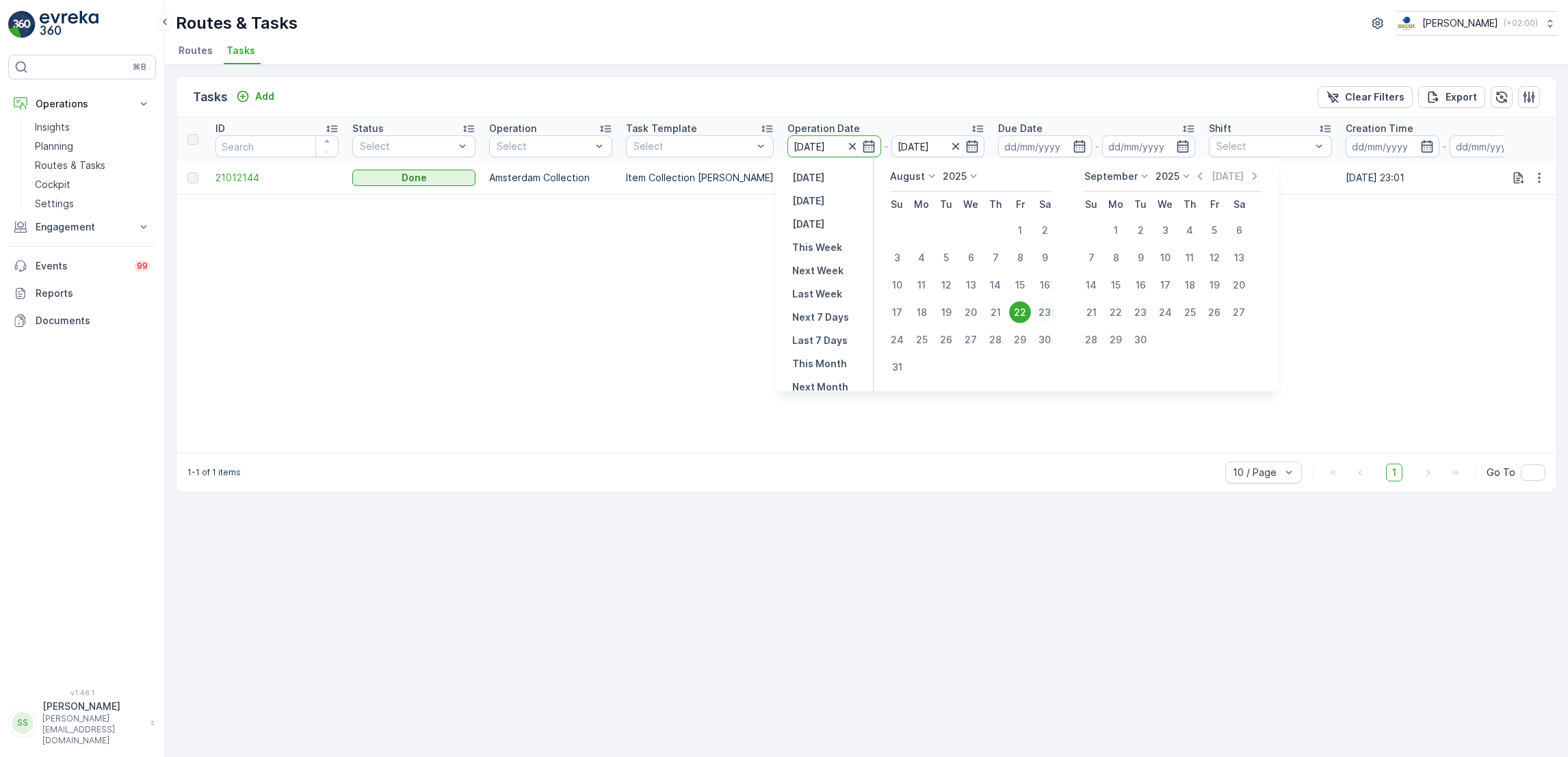
click at [1044, 311] on div "23" at bounding box center [1044, 313] width 22 height 22
type input "[DATE]"
click at [1044, 311] on div "23" at bounding box center [1044, 313] width 22 height 22
type input "[DATE]"
click at [1044, 311] on table "ID Status Select Operation Select Task Template Select Operation Date [DATE] - …" at bounding box center [1237, 285] width 2123 height 335
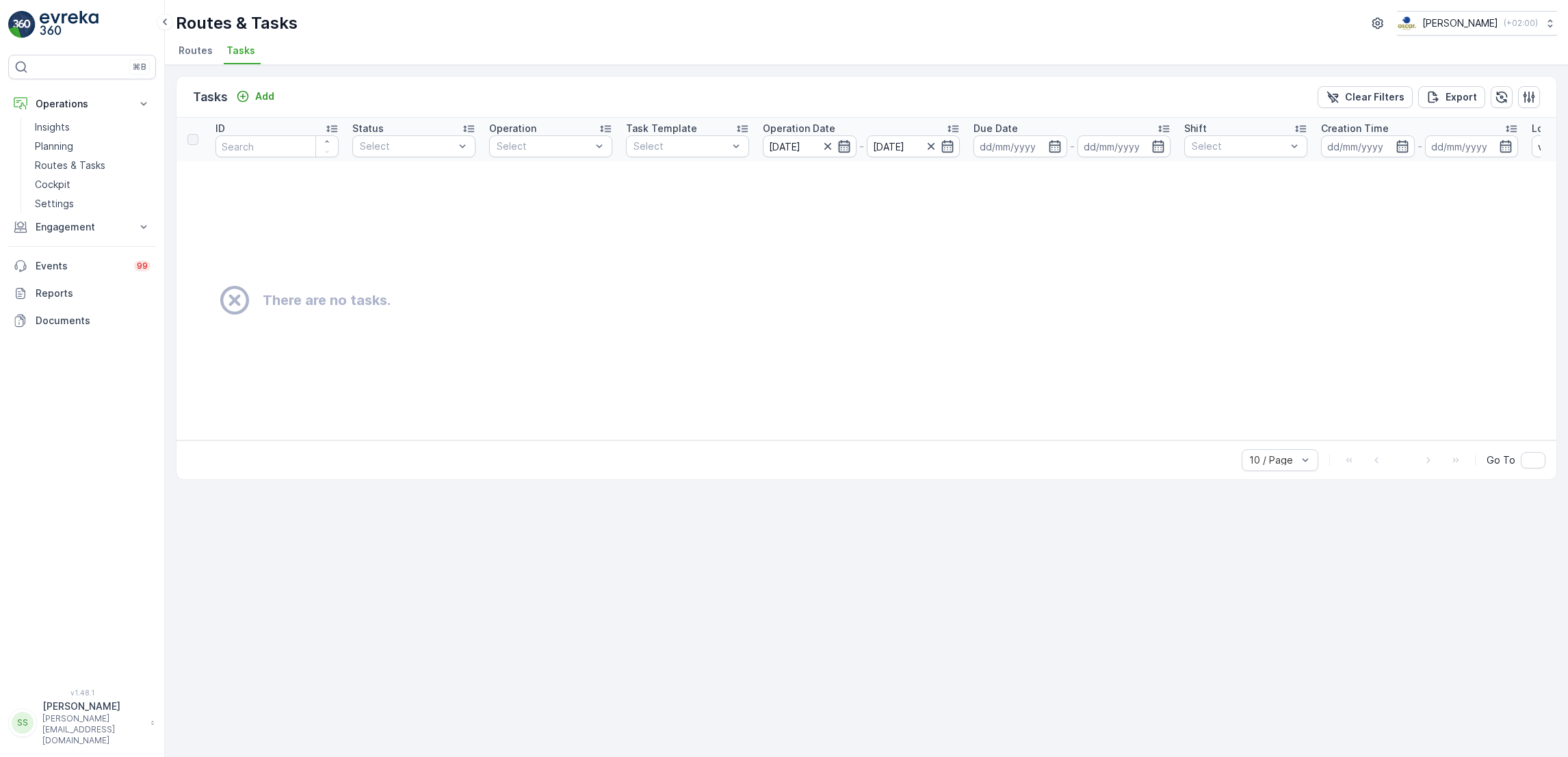
click at [842, 149] on icon "button" at bounding box center [844, 147] width 14 height 14
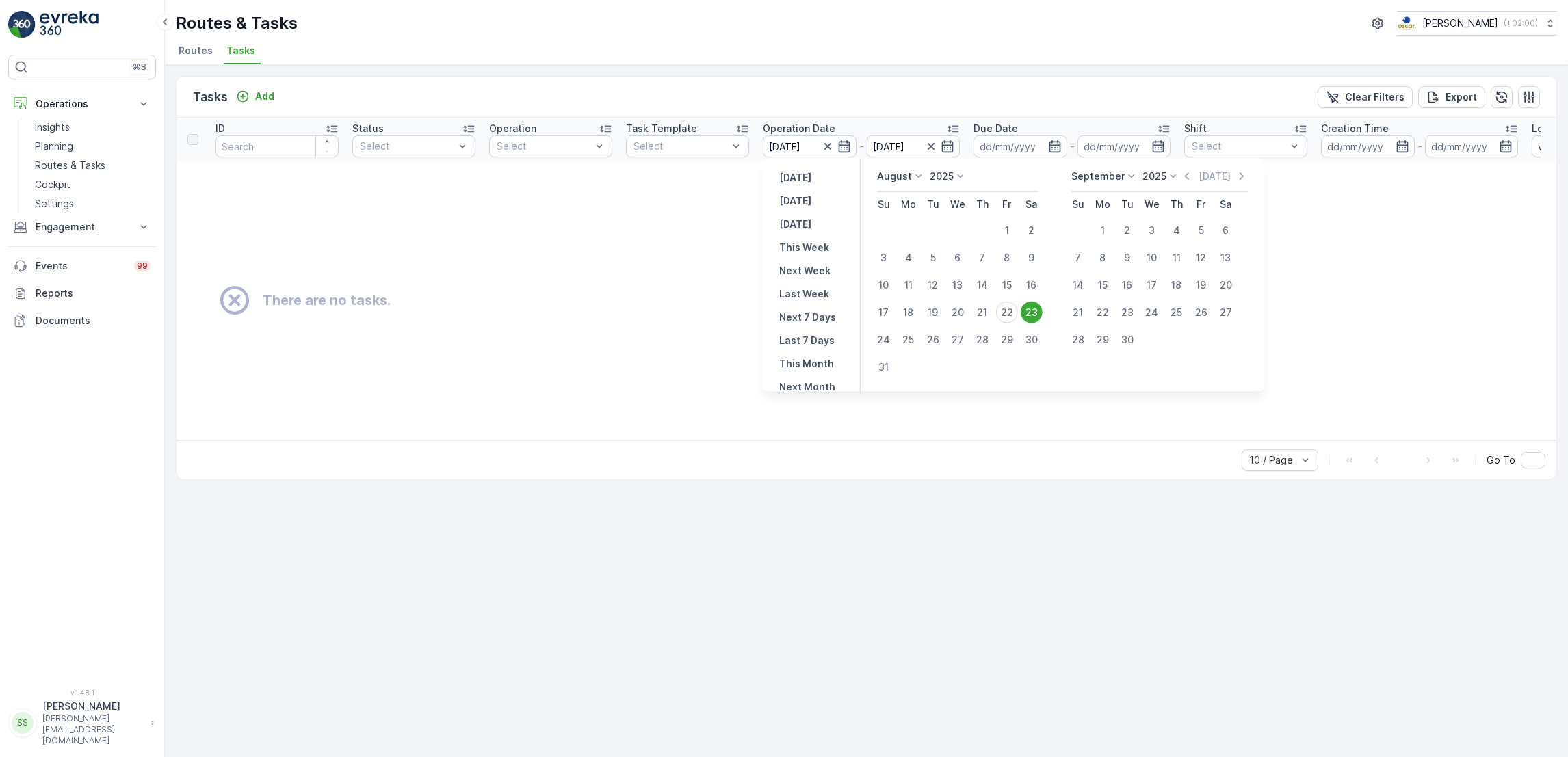
click at [234, 60] on li "Tasks" at bounding box center [242, 53] width 37 height 23
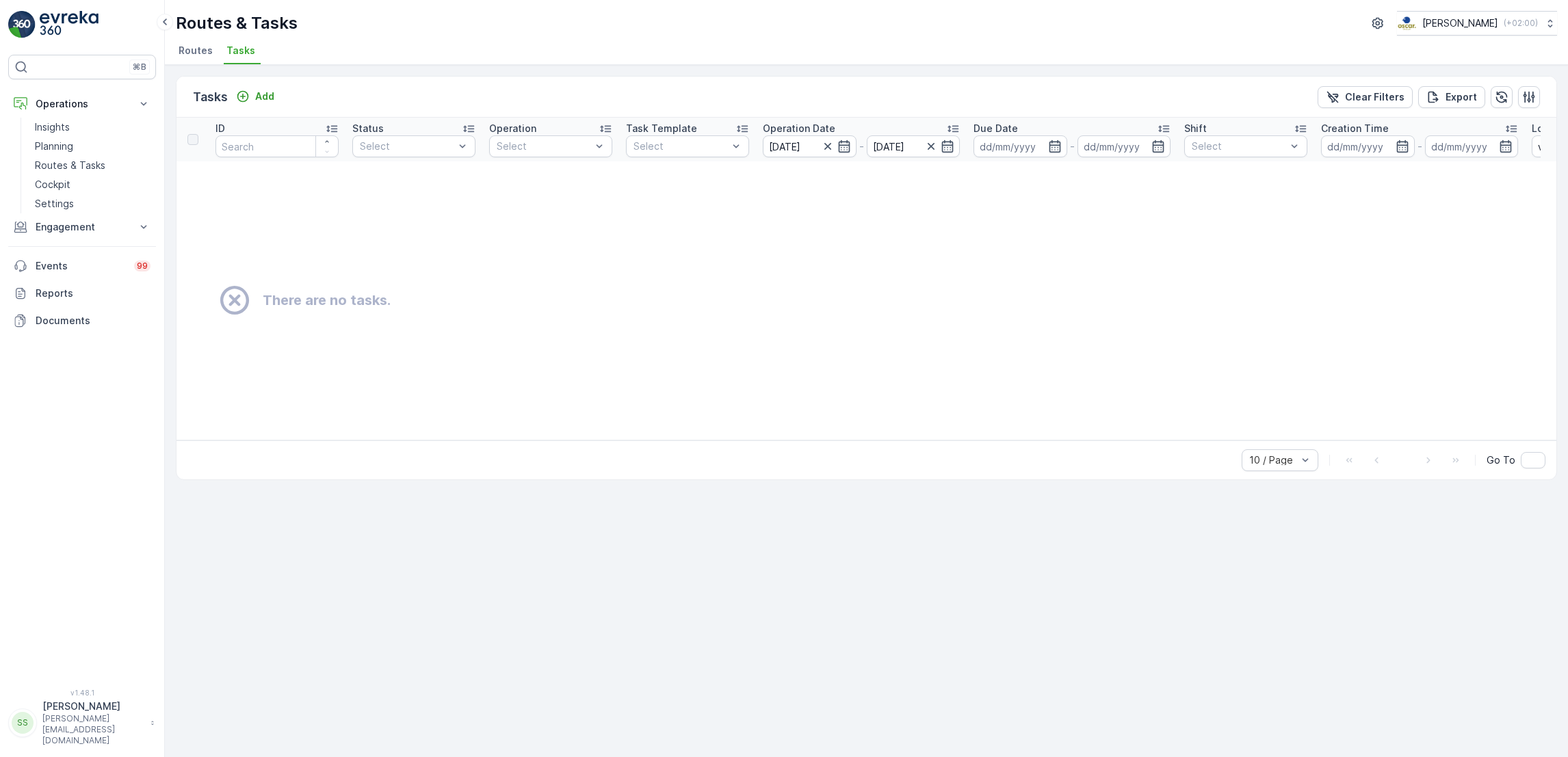
click at [179, 55] on span "Routes" at bounding box center [196, 50] width 34 height 14
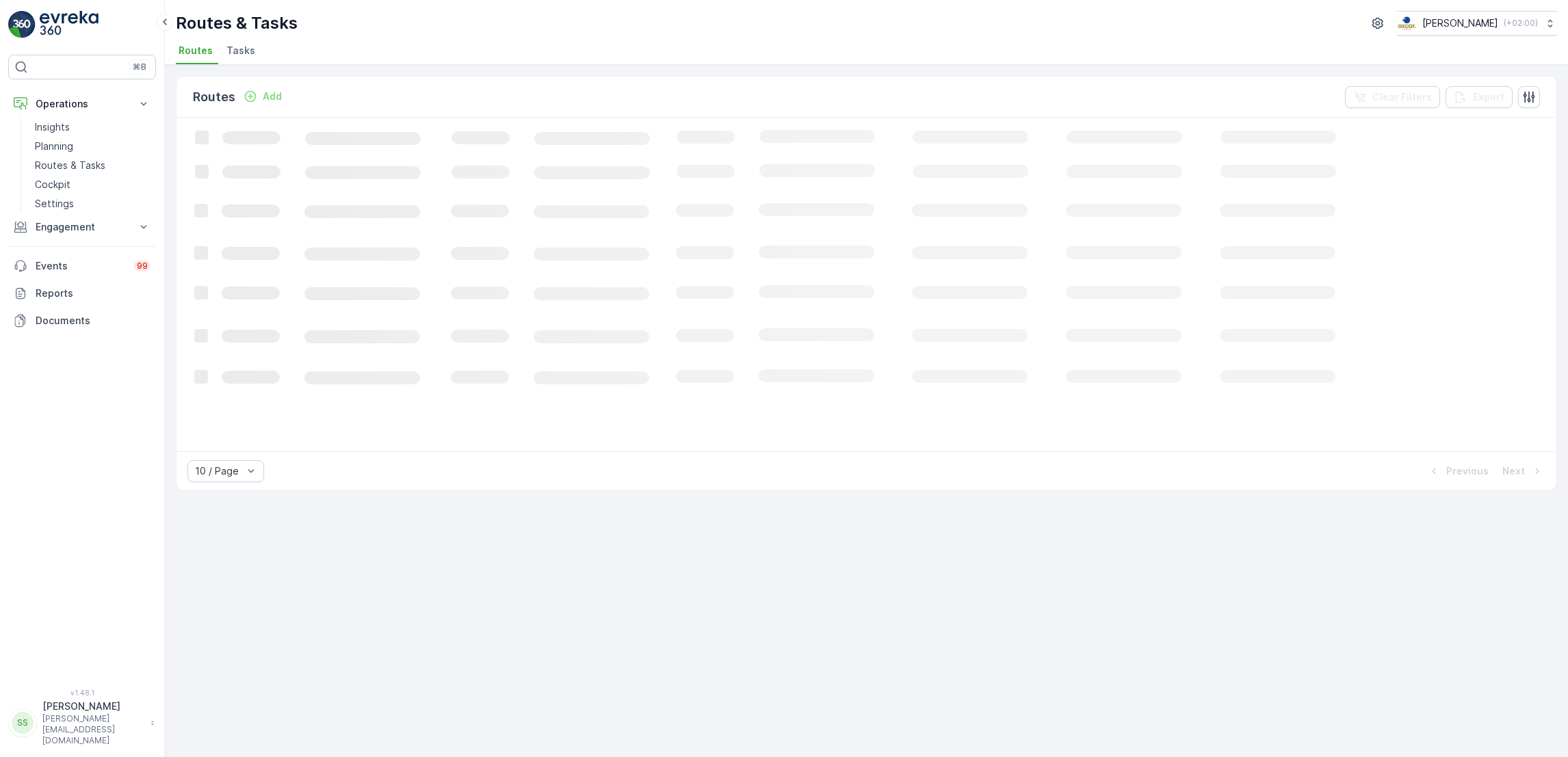
click at [244, 56] on span "Tasks" at bounding box center [241, 50] width 29 height 14
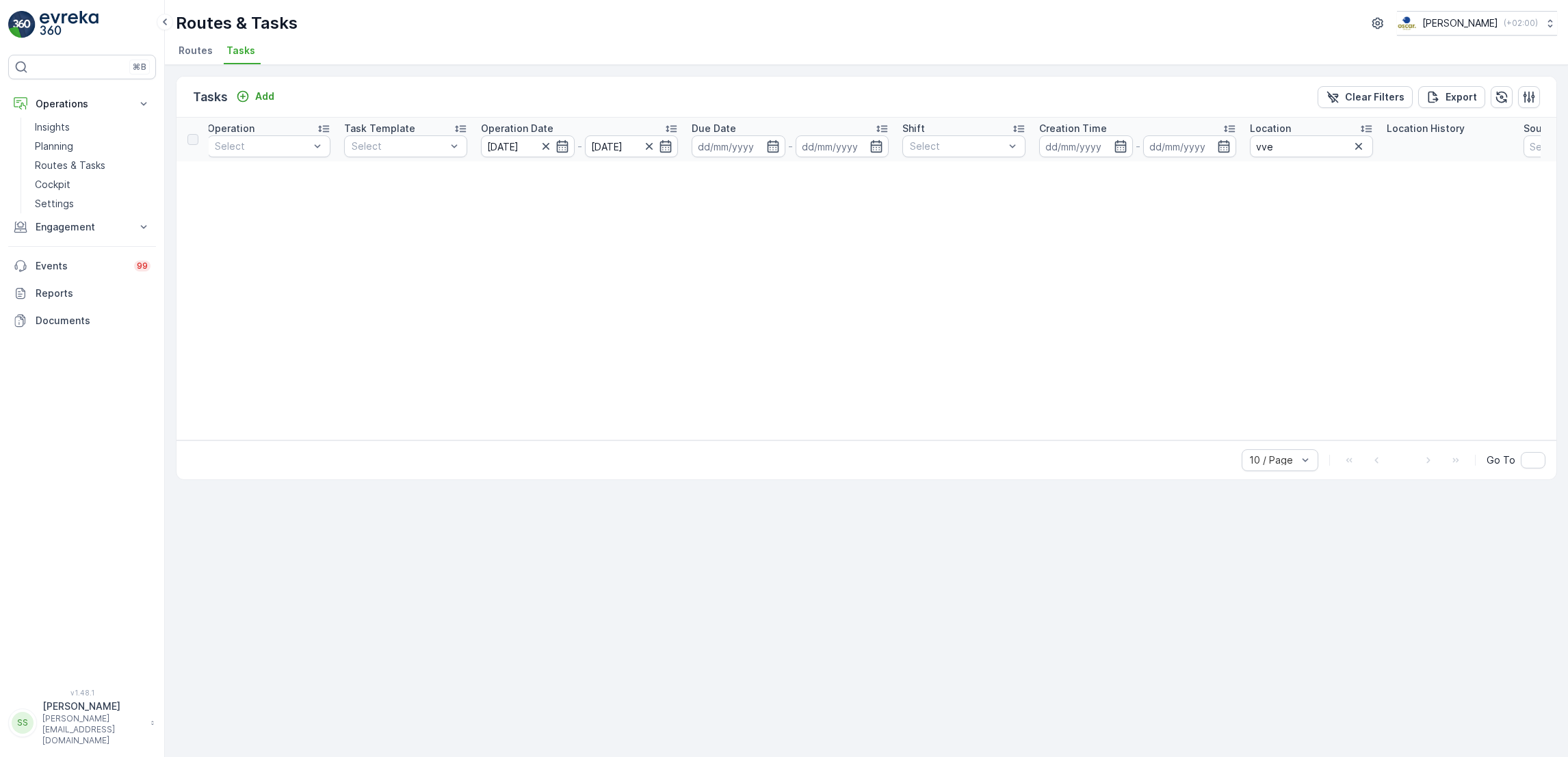
scroll to position [0, 284]
click at [1360, 142] on icon "button" at bounding box center [1356, 147] width 14 height 14
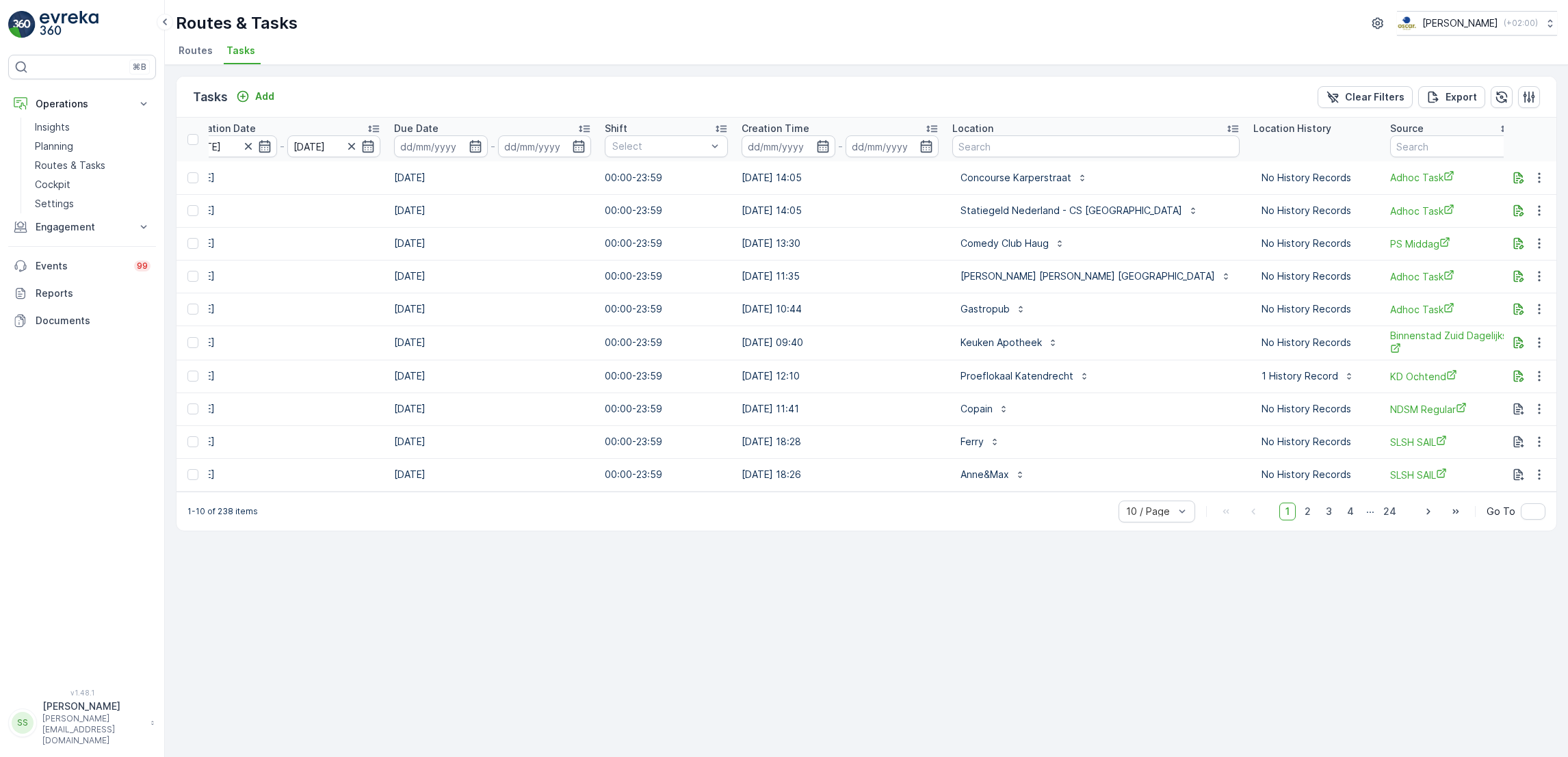
scroll to position [0, 635]
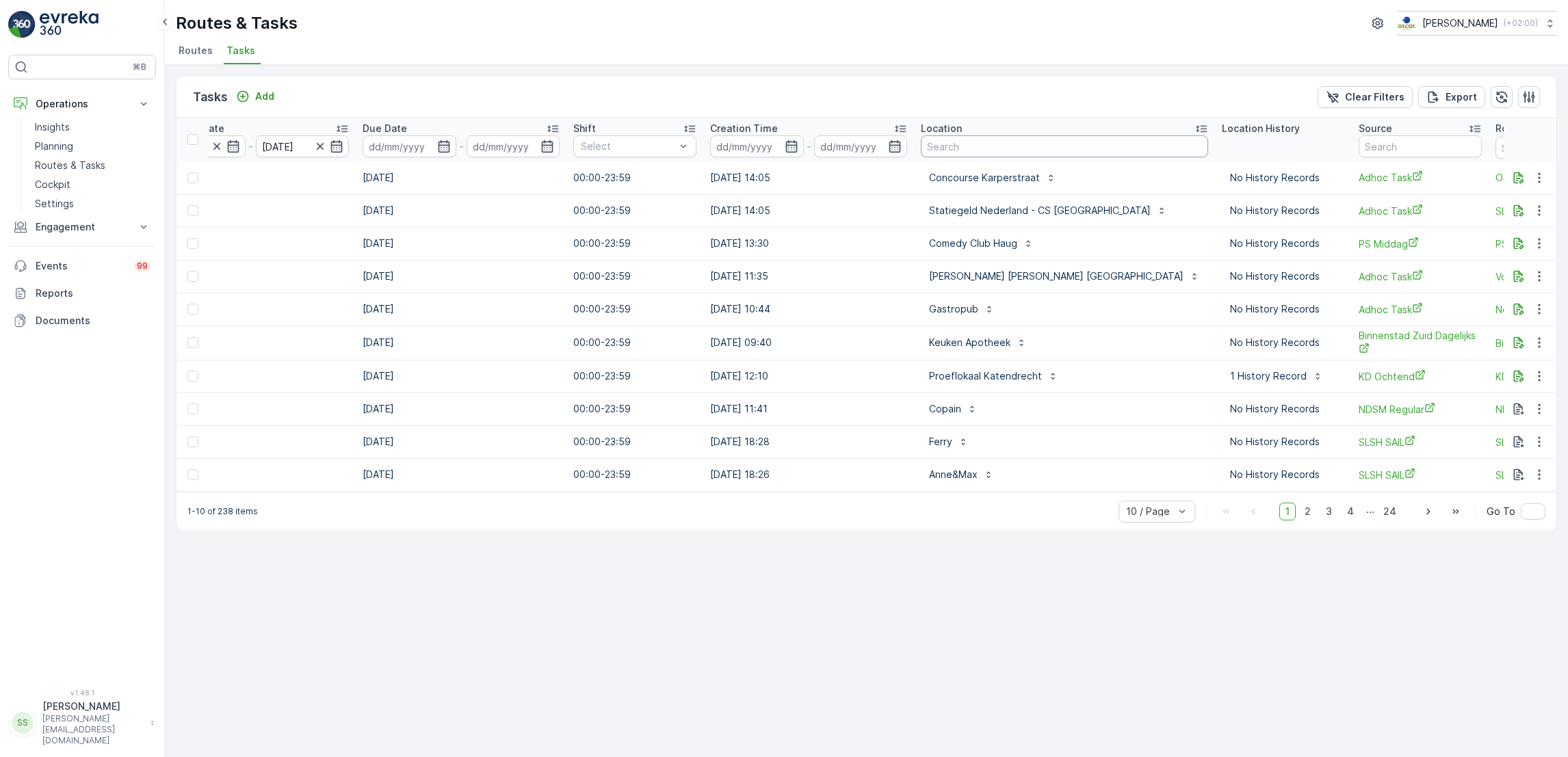
click at [1064, 140] on input "text" at bounding box center [1064, 147] width 287 height 22
type input "walhal"
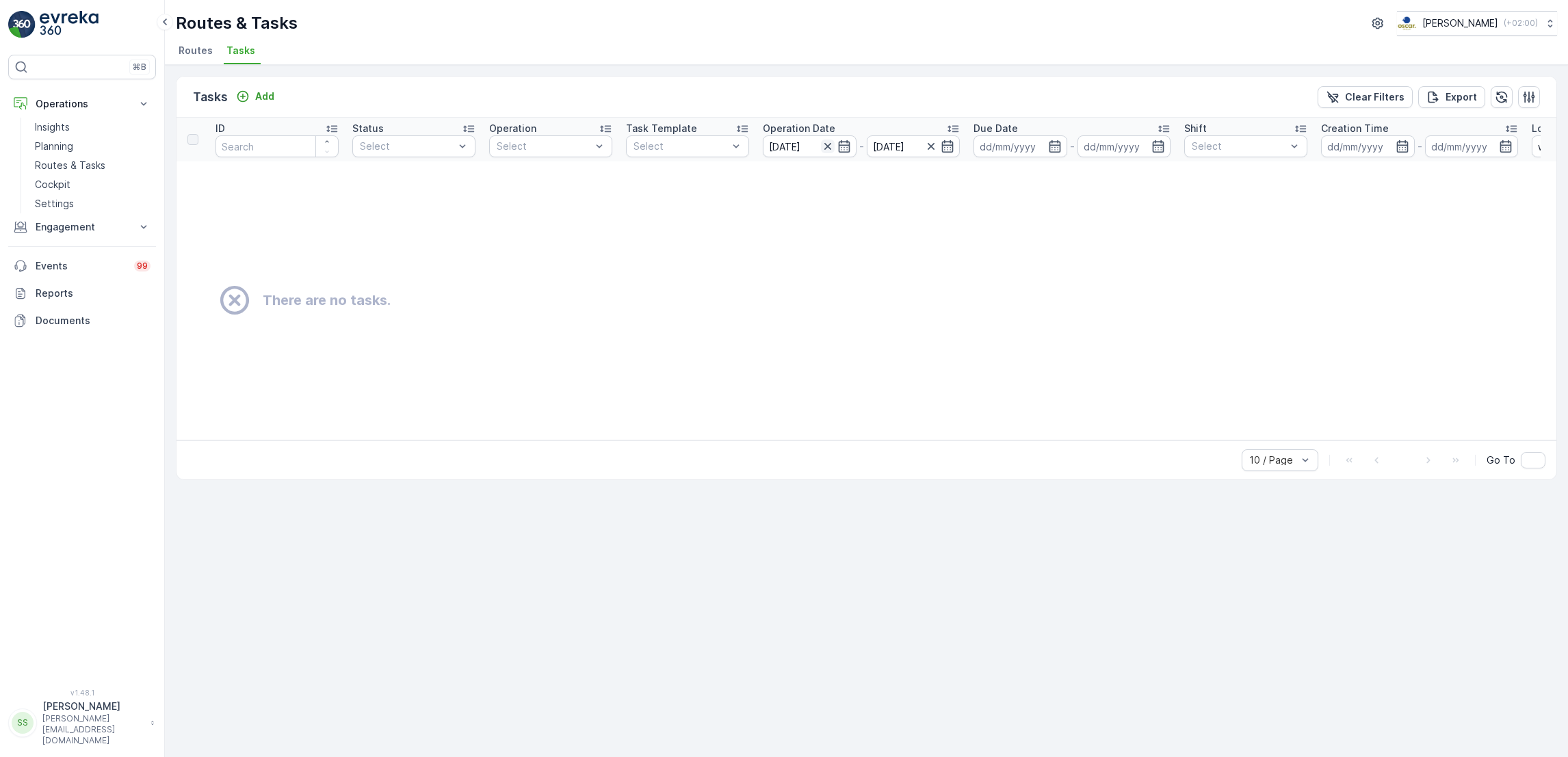
click at [829, 145] on icon "button" at bounding box center [828, 147] width 14 height 14
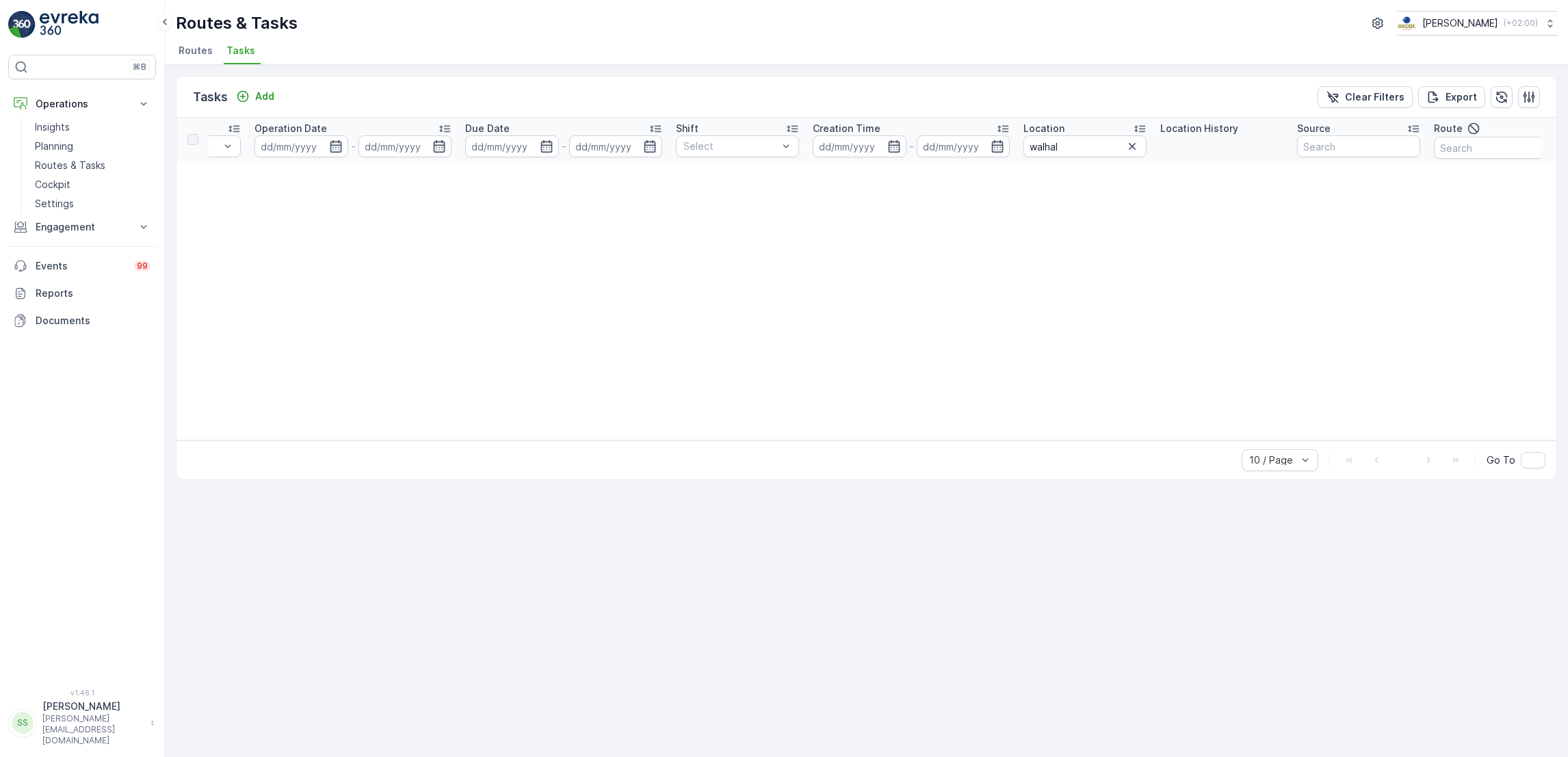
scroll to position [0, 569]
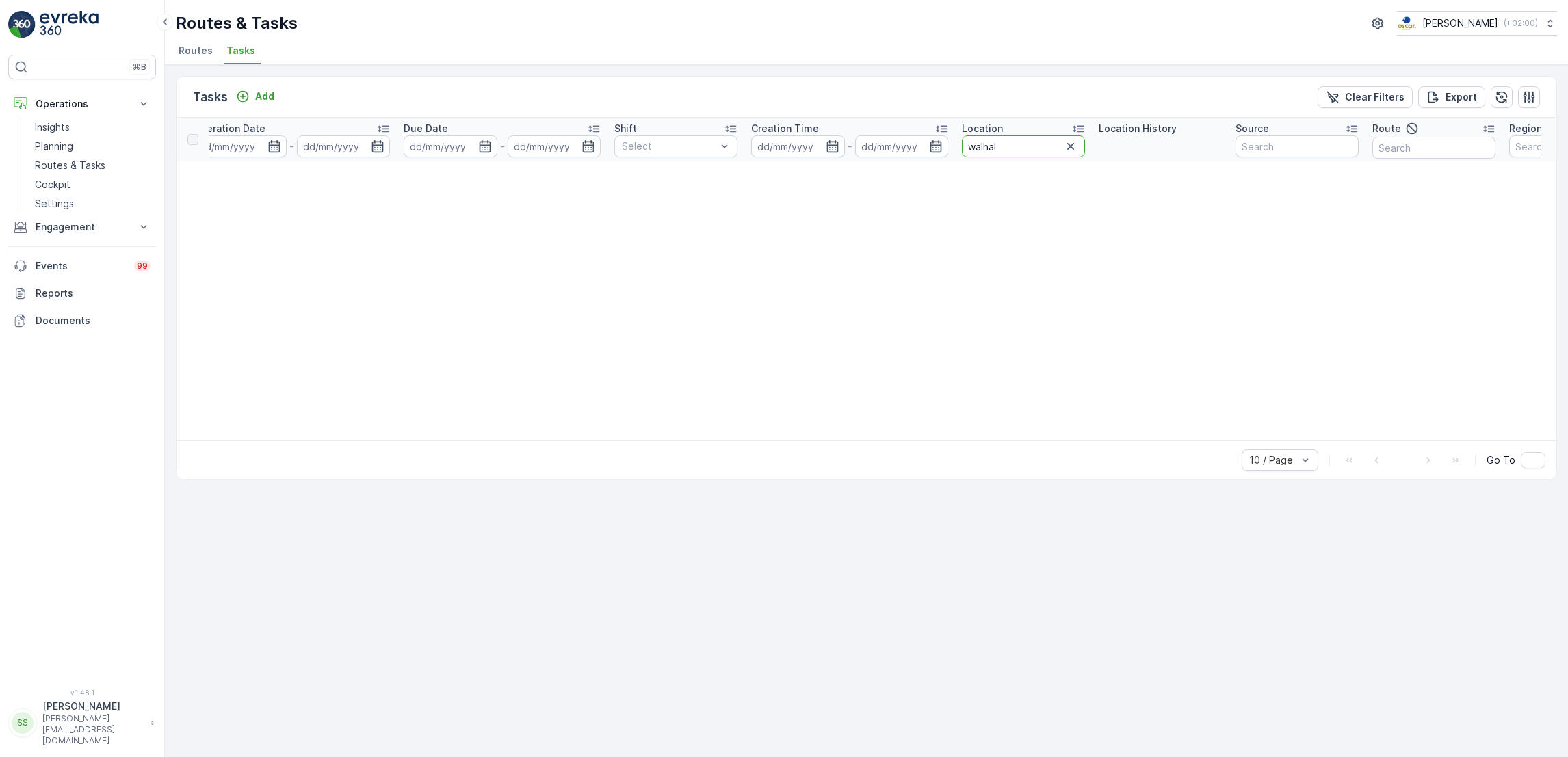
click at [1035, 148] on input "walhal" at bounding box center [1023, 147] width 123 height 22
type input "wal"
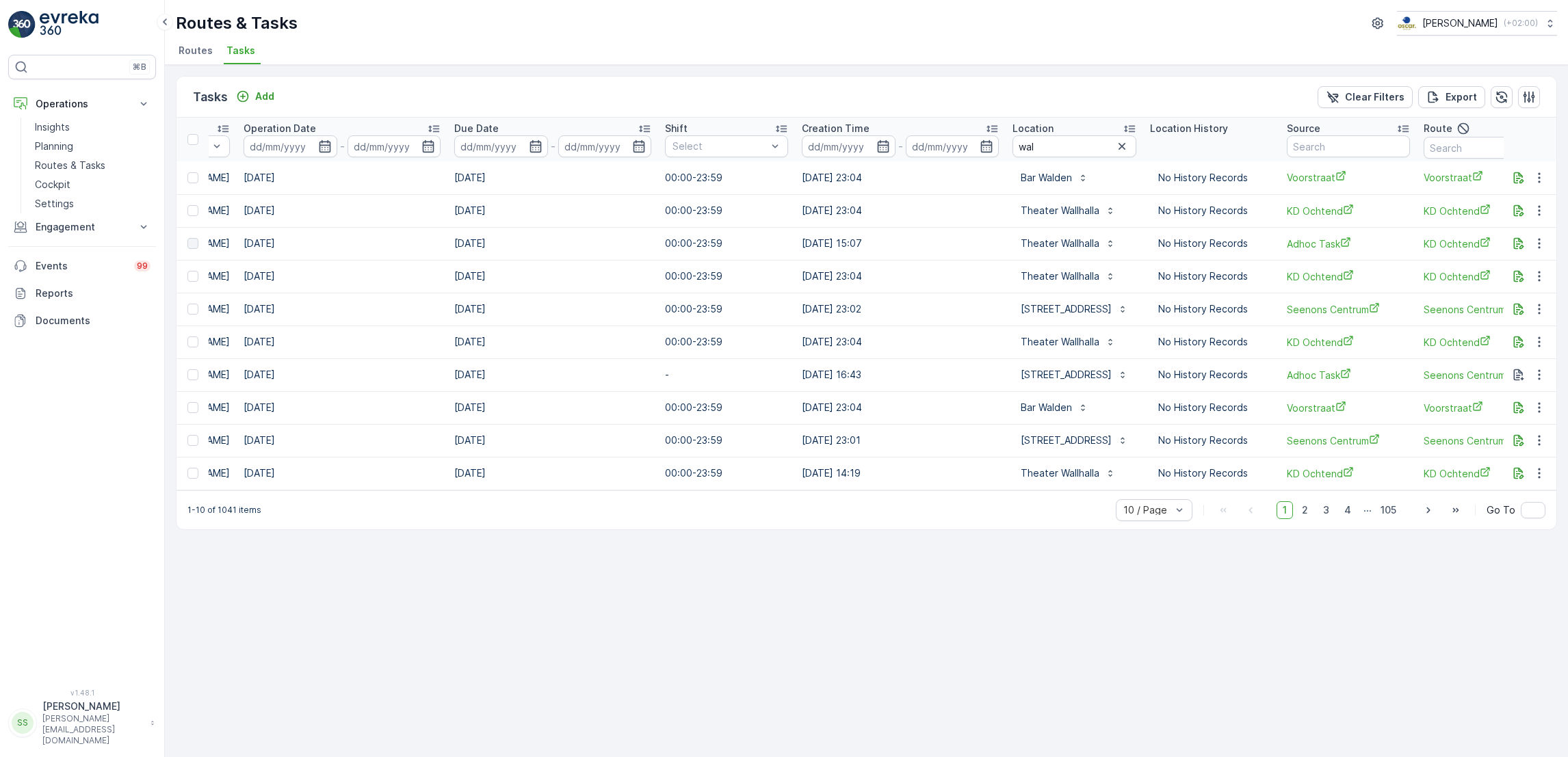
scroll to position [0, 548]
click at [1041, 143] on input "wal" at bounding box center [1070, 147] width 124 height 22
type input "walhal"
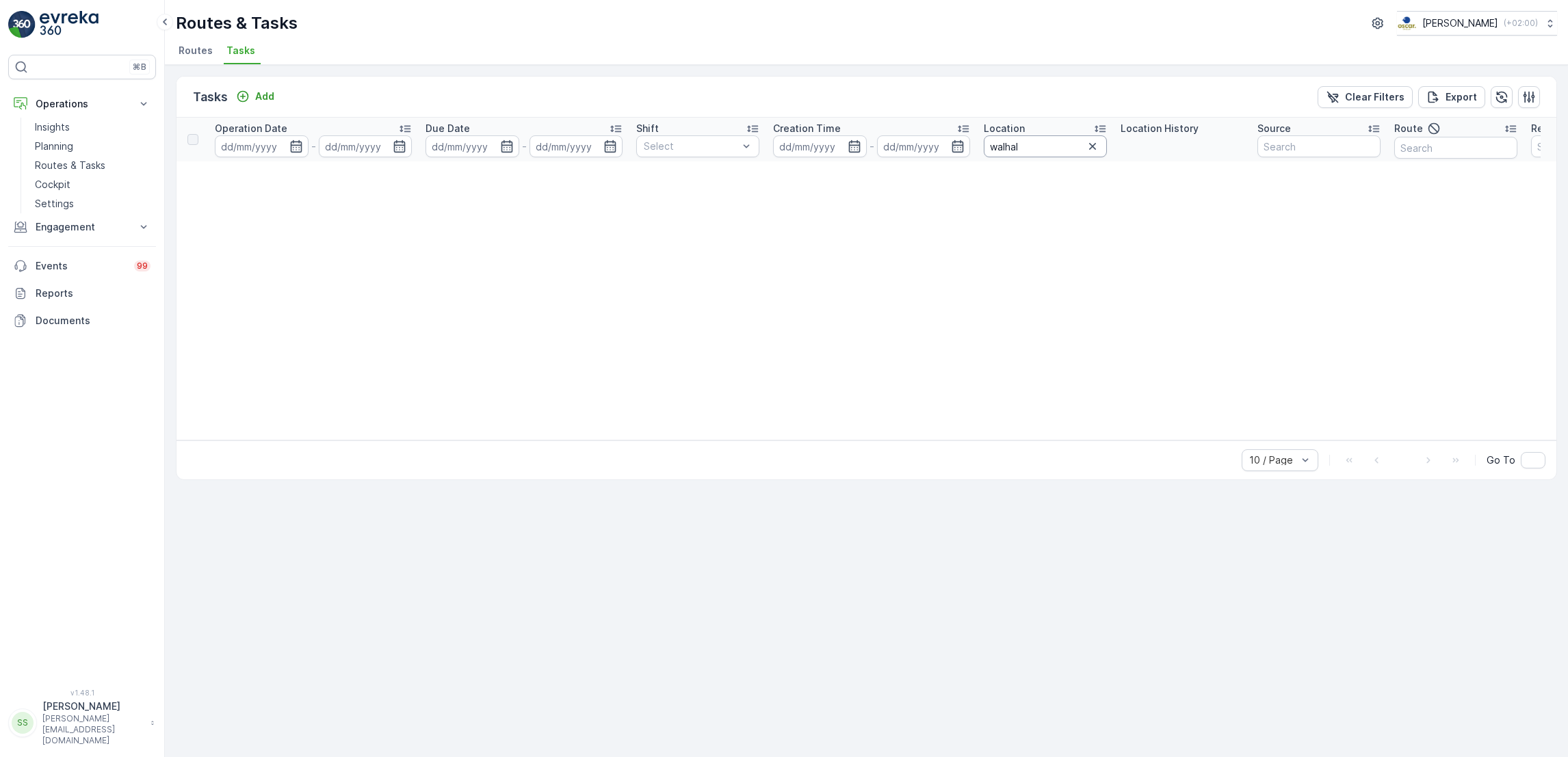
click at [1049, 150] on input "walhal" at bounding box center [1045, 147] width 123 height 22
type input "w"
type input "theater wa"
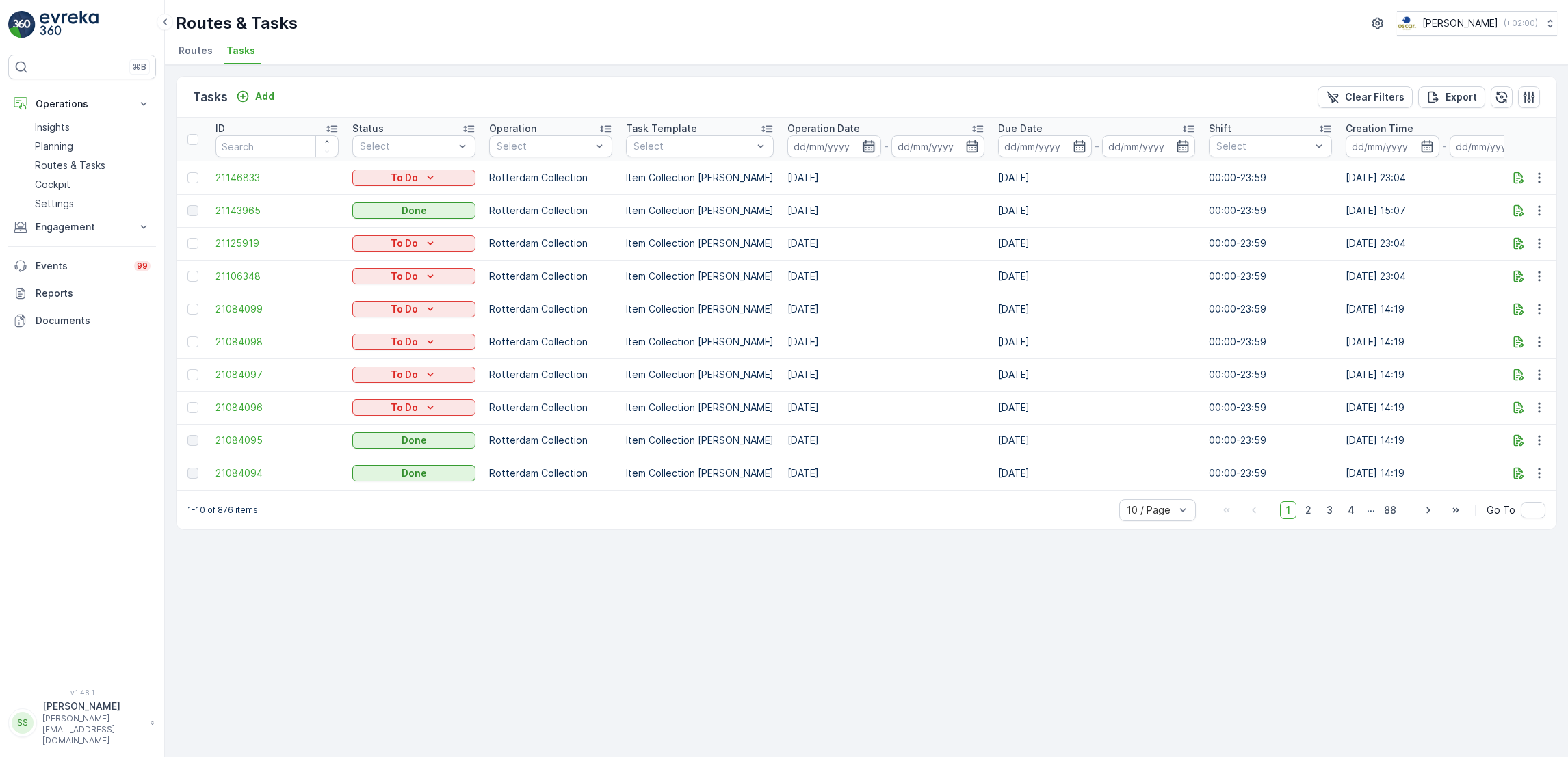
click at [862, 143] on icon "button" at bounding box center [869, 147] width 14 height 14
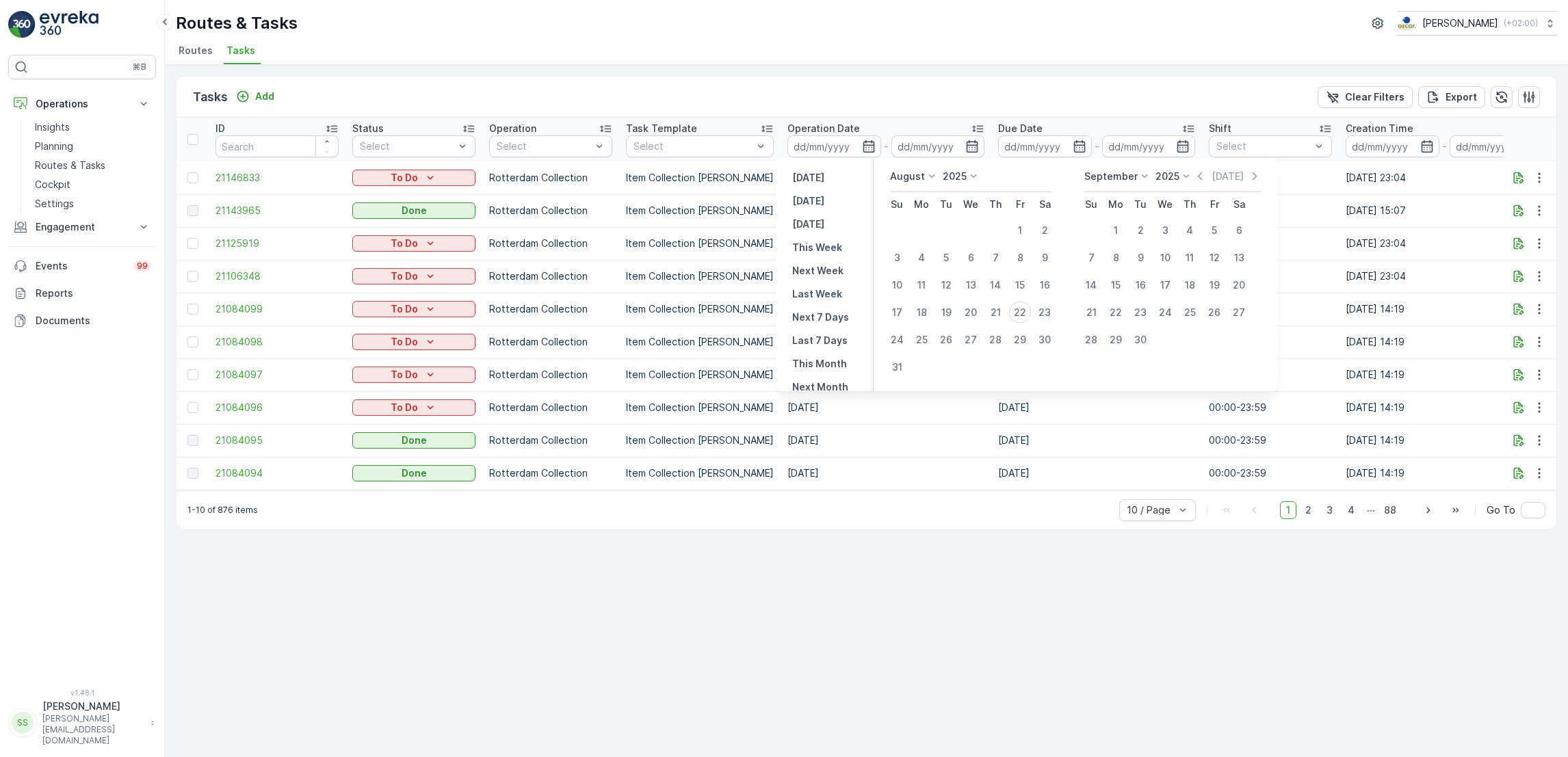
click at [1048, 309] on div "23" at bounding box center [1044, 313] width 22 height 22
type input "[DATE]"
click at [1048, 309] on div "23" at bounding box center [1044, 313] width 22 height 22
type input "[DATE]"
click at [1048, 309] on div "23" at bounding box center [1044, 313] width 22 height 22
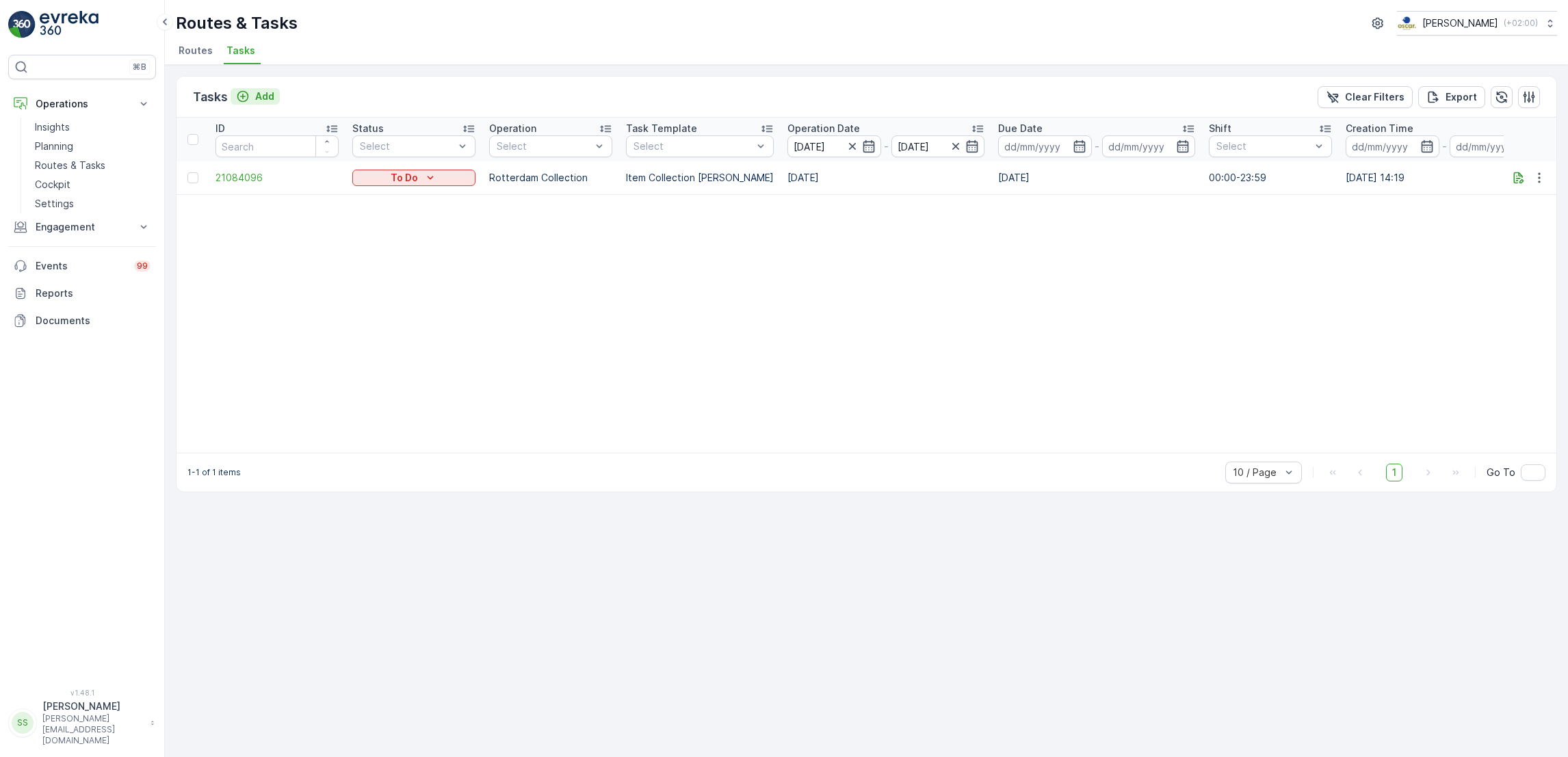
click at [272, 99] on p "Add" at bounding box center [265, 96] width 19 height 14
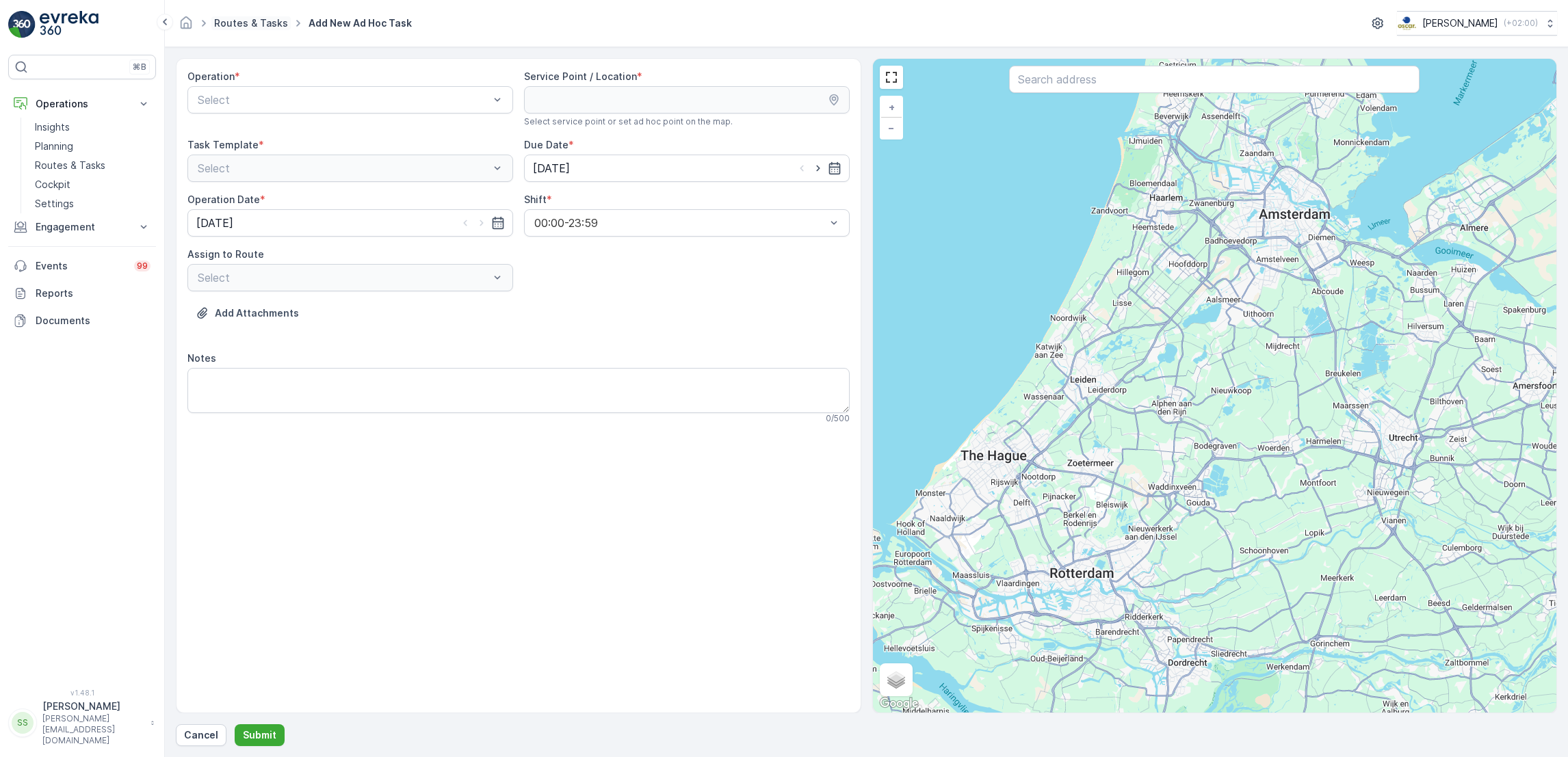
click at [228, 20] on link "Routes & Tasks" at bounding box center [251, 22] width 74 height 12
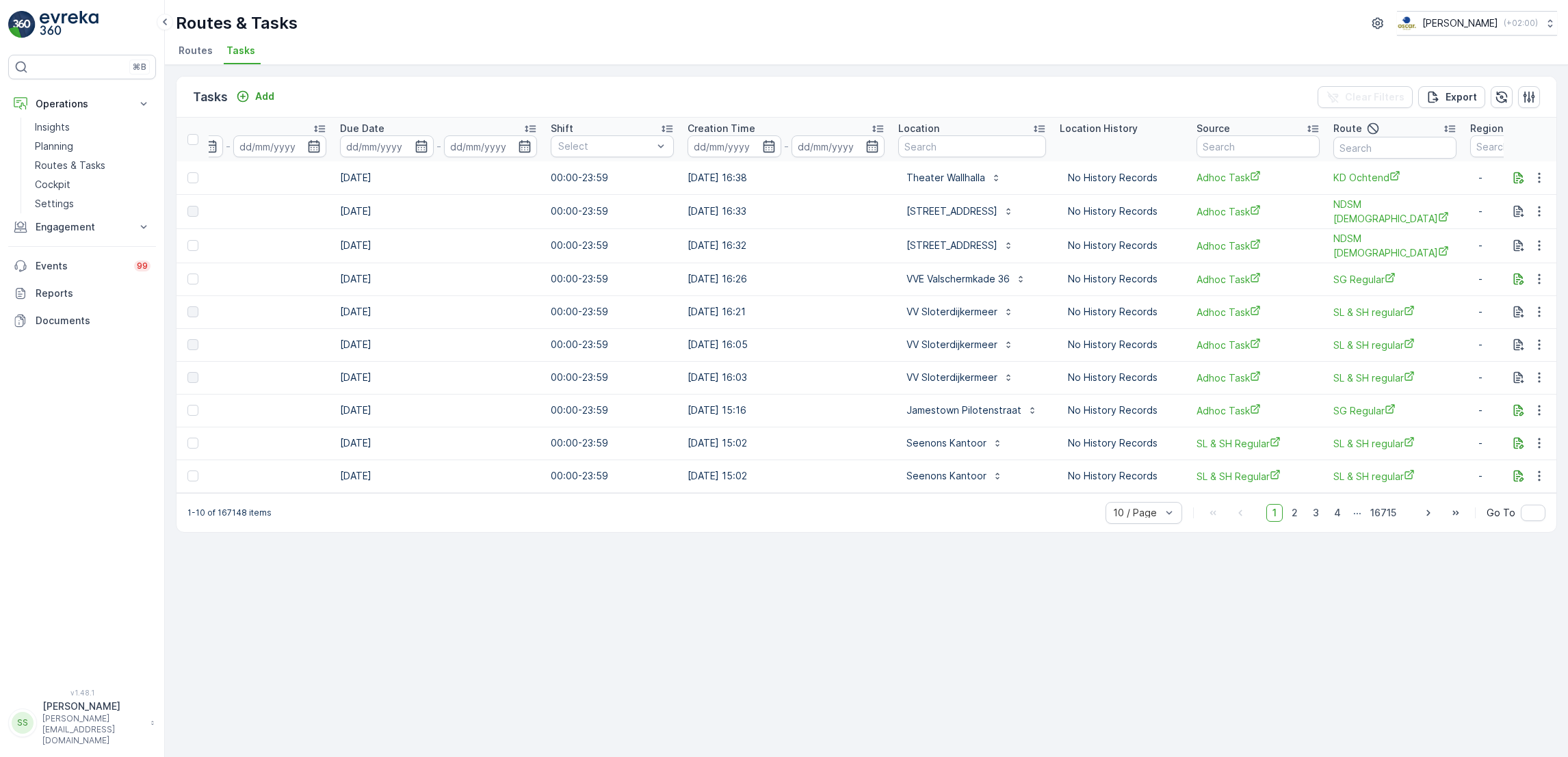
scroll to position [0, 761]
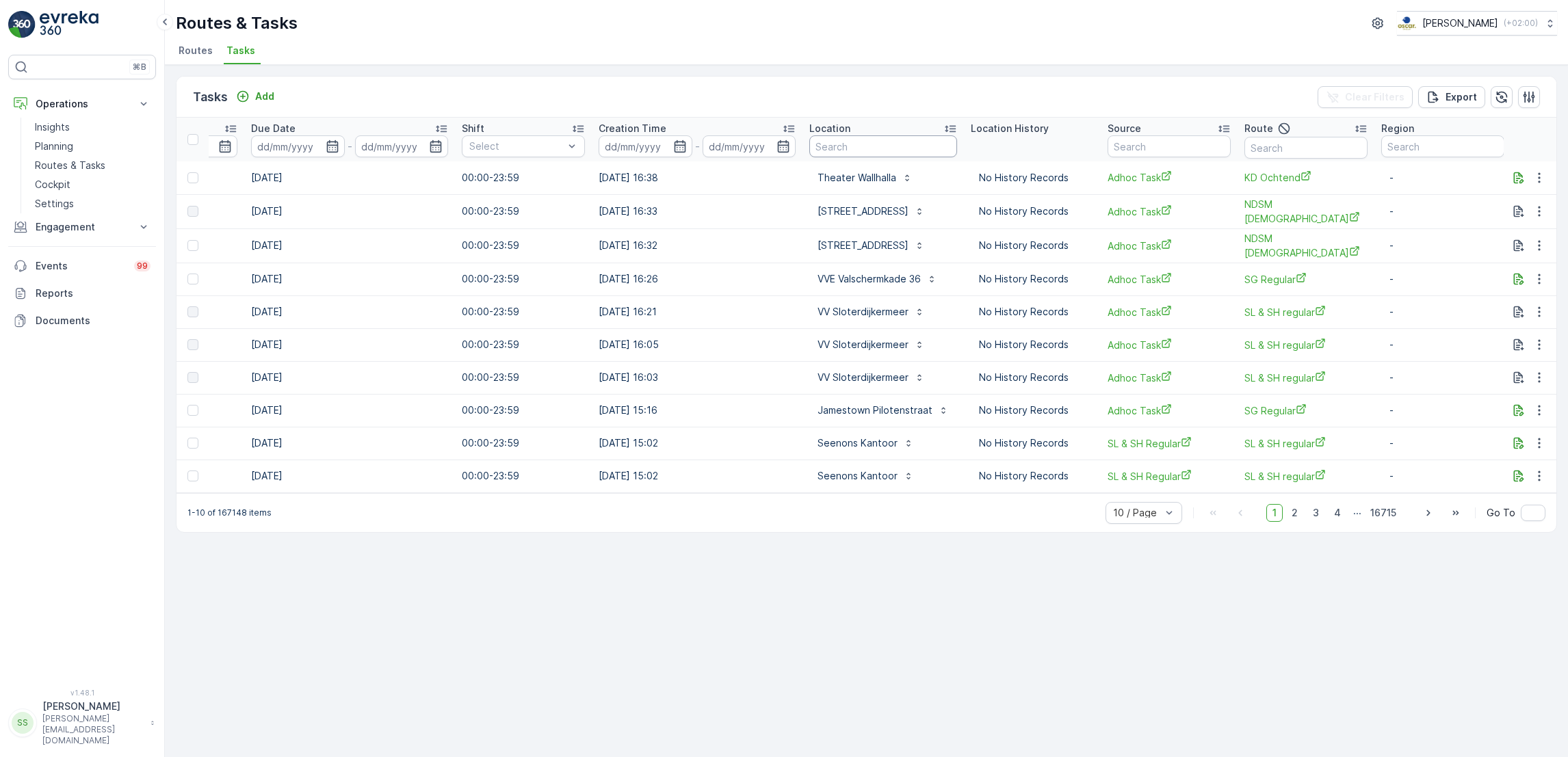
click at [909, 142] on input "text" at bounding box center [883, 147] width 147 height 22
type input "gasthuy"
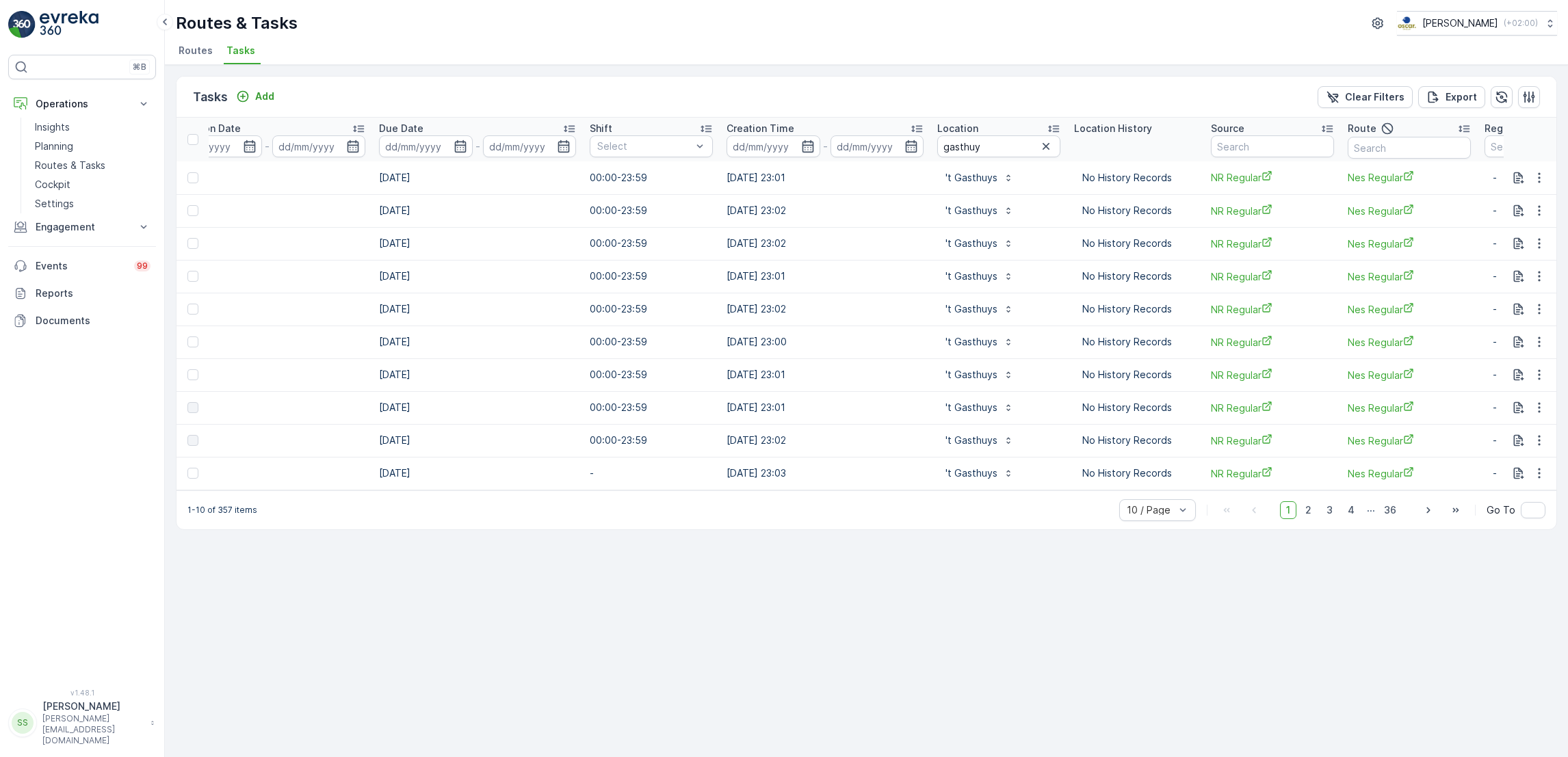
scroll to position [0, 719]
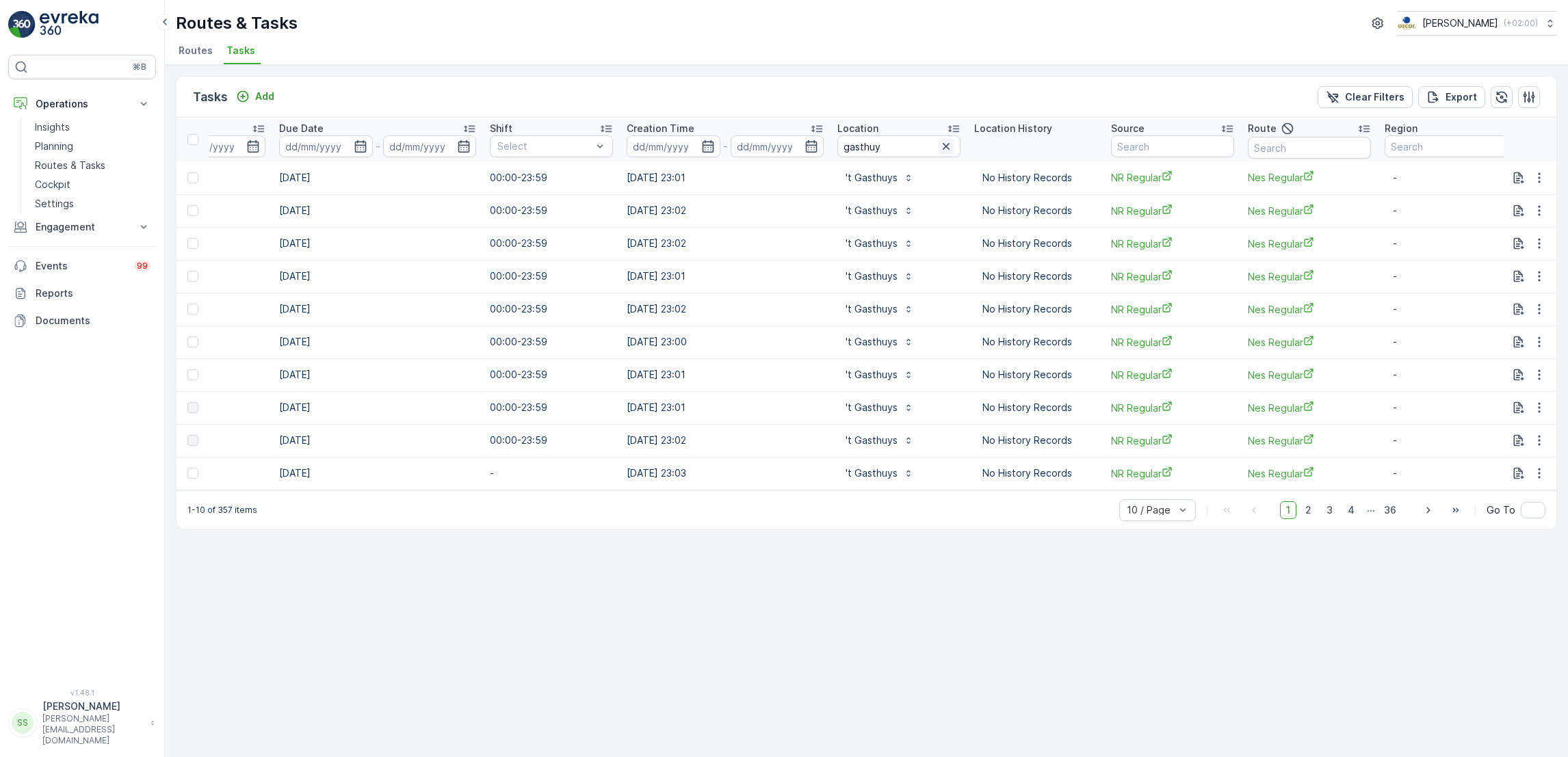
click at [939, 147] on icon "button" at bounding box center [946, 147] width 14 height 14
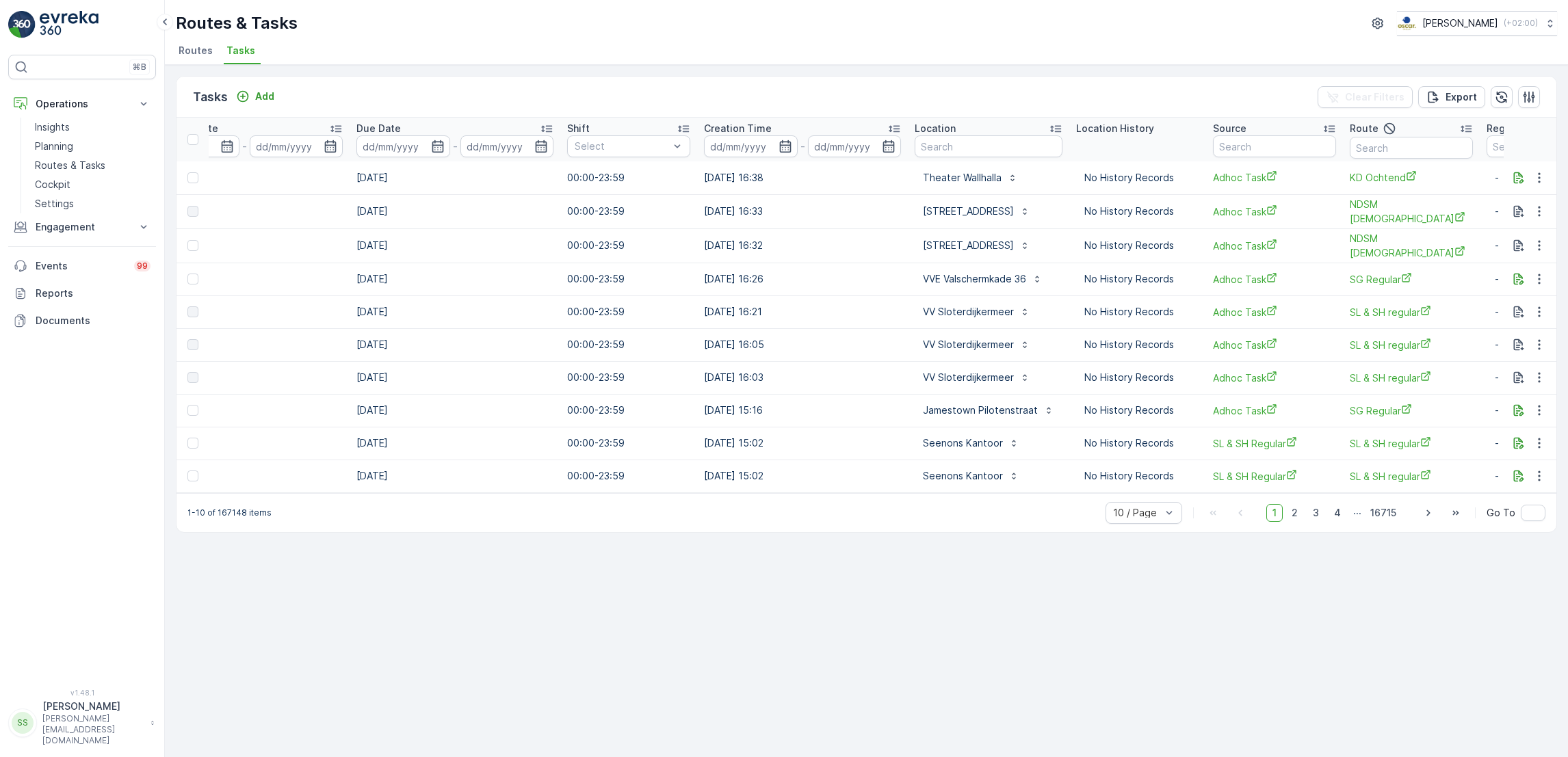
scroll to position [0, 718]
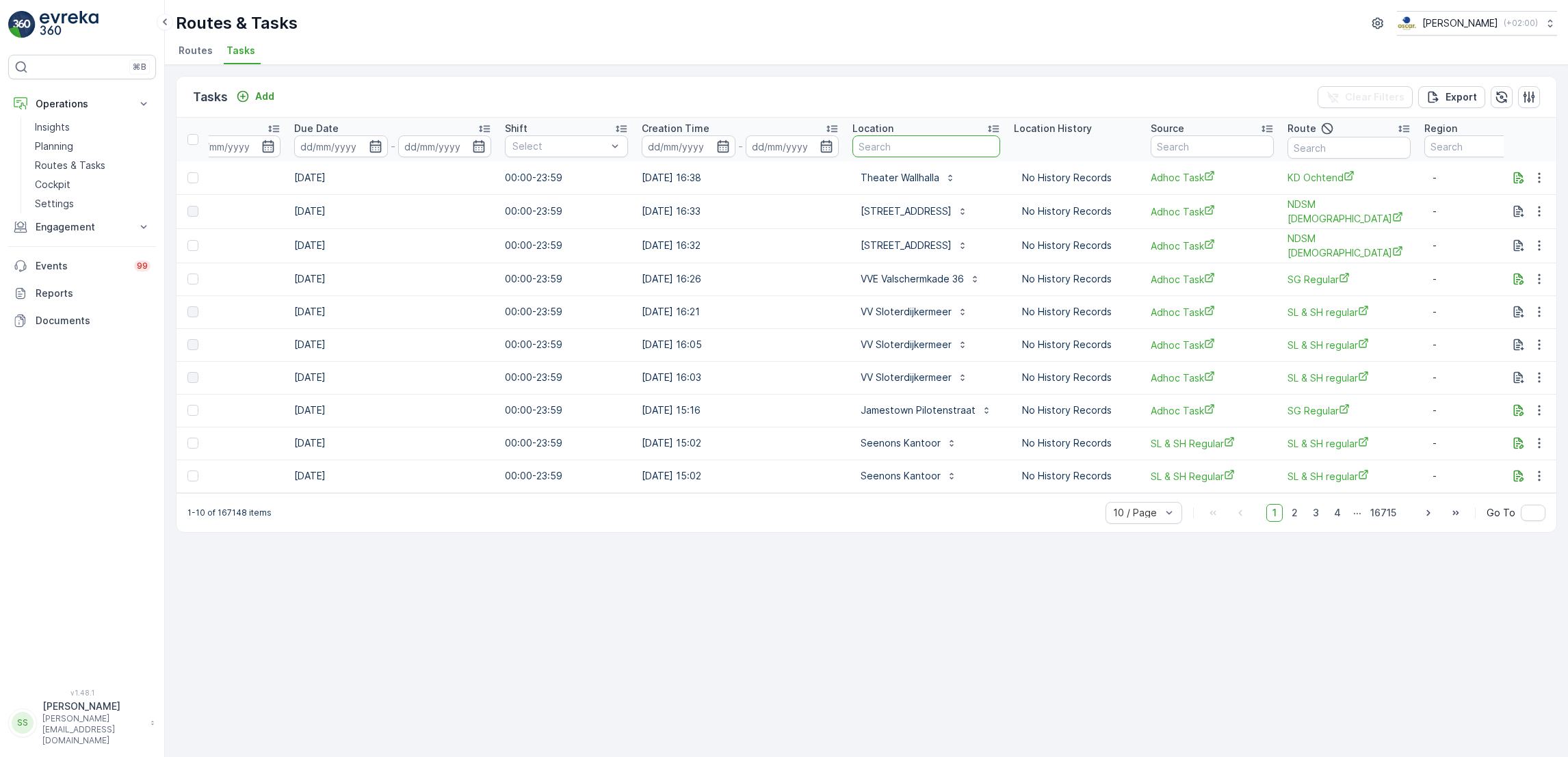
click at [918, 143] on input "text" at bounding box center [926, 147] width 147 height 22
type input "[PERSON_NAME]"
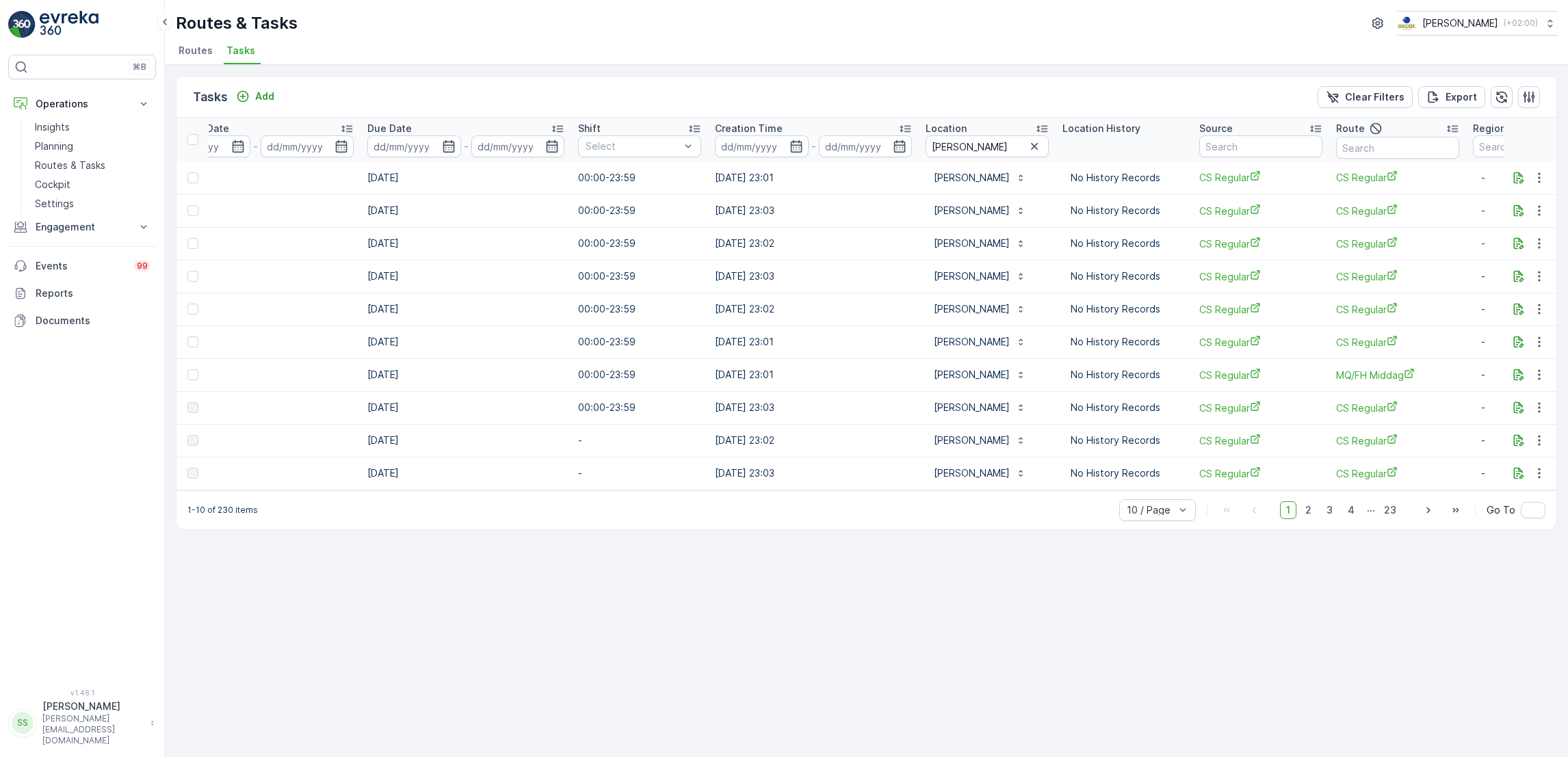
scroll to position [0, 719]
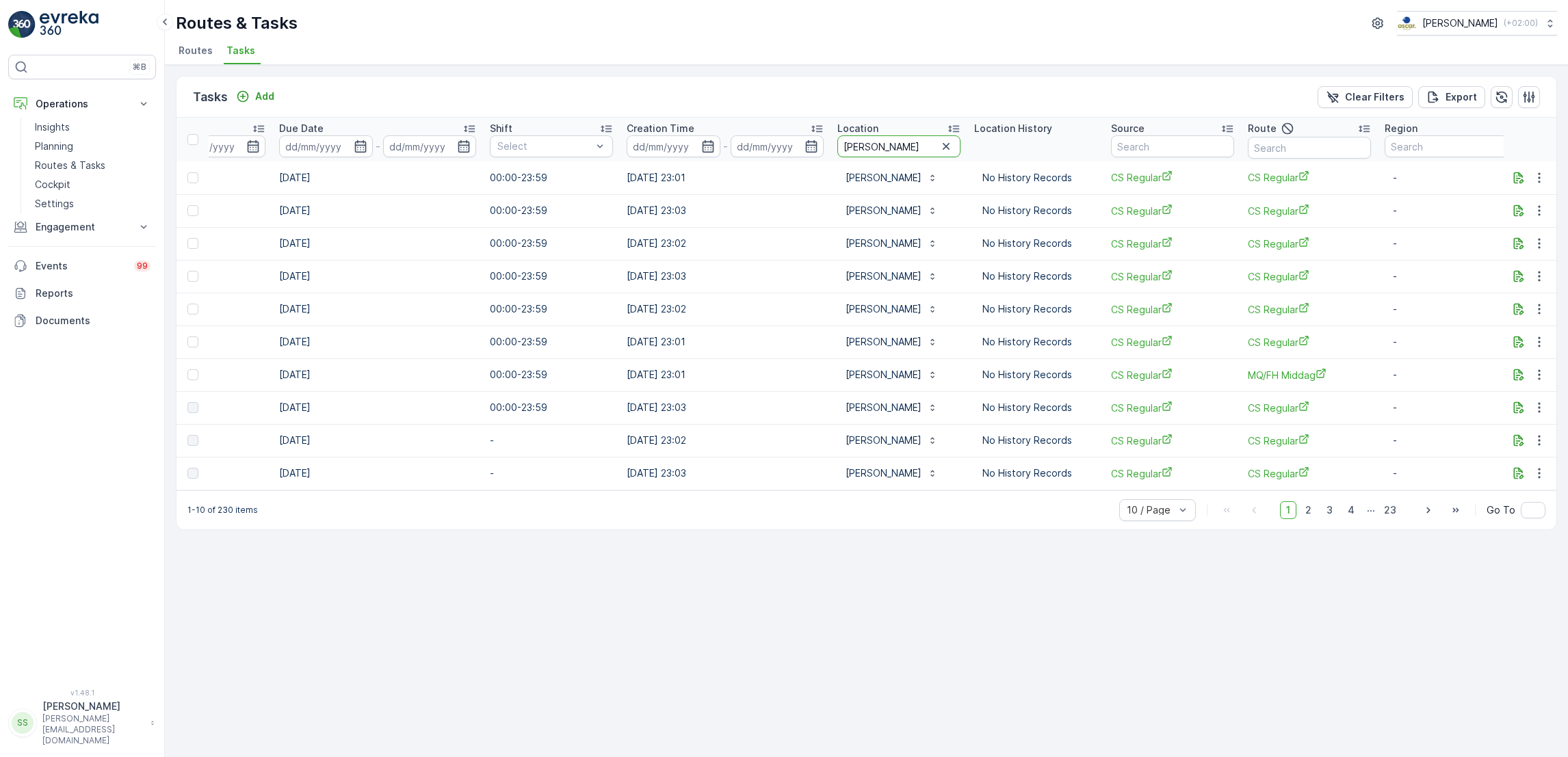
click at [892, 147] on input "[PERSON_NAME]" at bounding box center [898, 147] width 123 height 22
type input "[PERSON_NAME]"
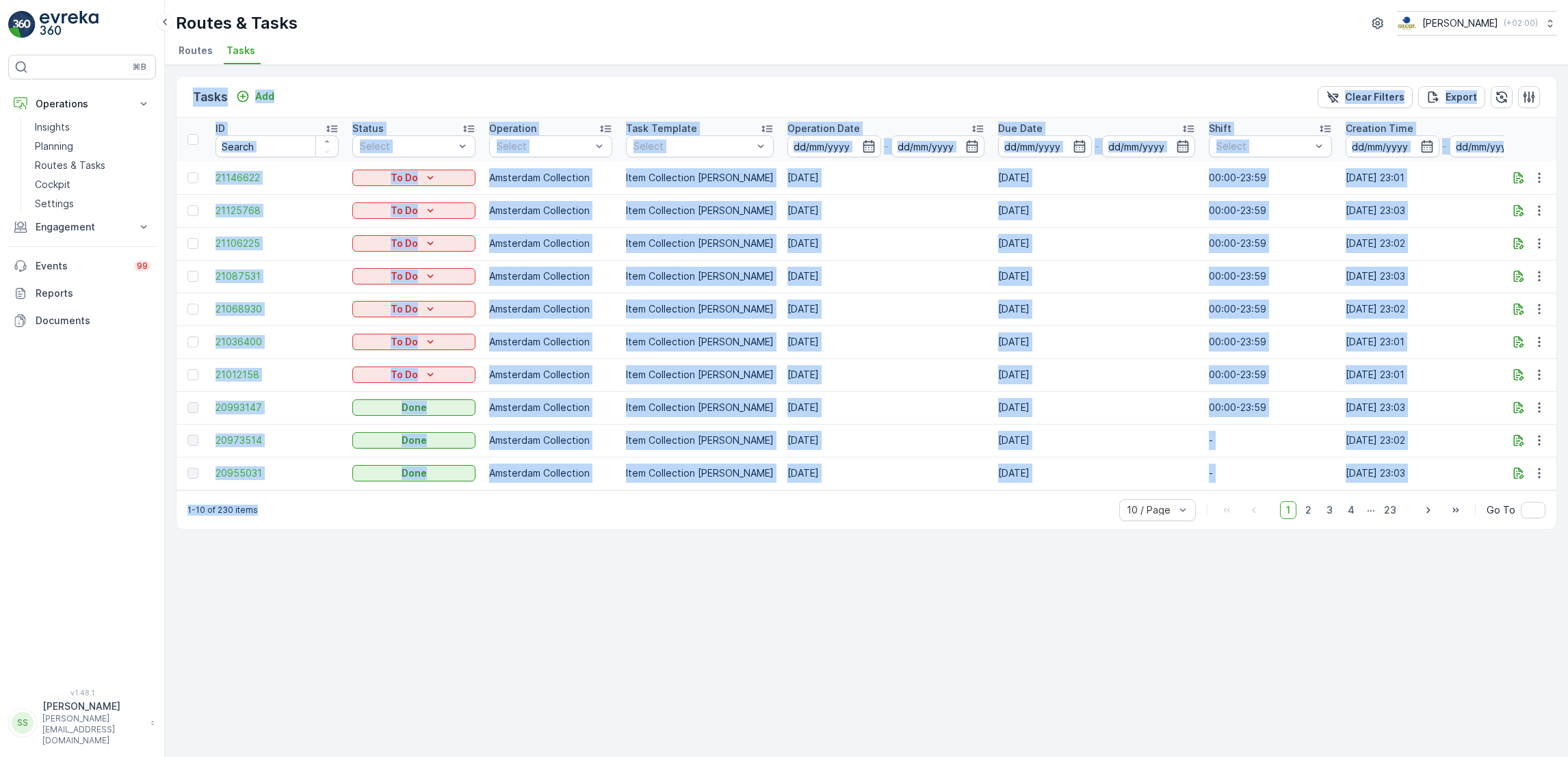
drag, startPoint x: 183, startPoint y: 78, endPoint x: 914, endPoint y: 633, distance: 917.8
click at [914, 633] on div "Tasks Add Clear Filters Export ID Status Select Operation Select Task Template …" at bounding box center [866, 411] width 1403 height 692
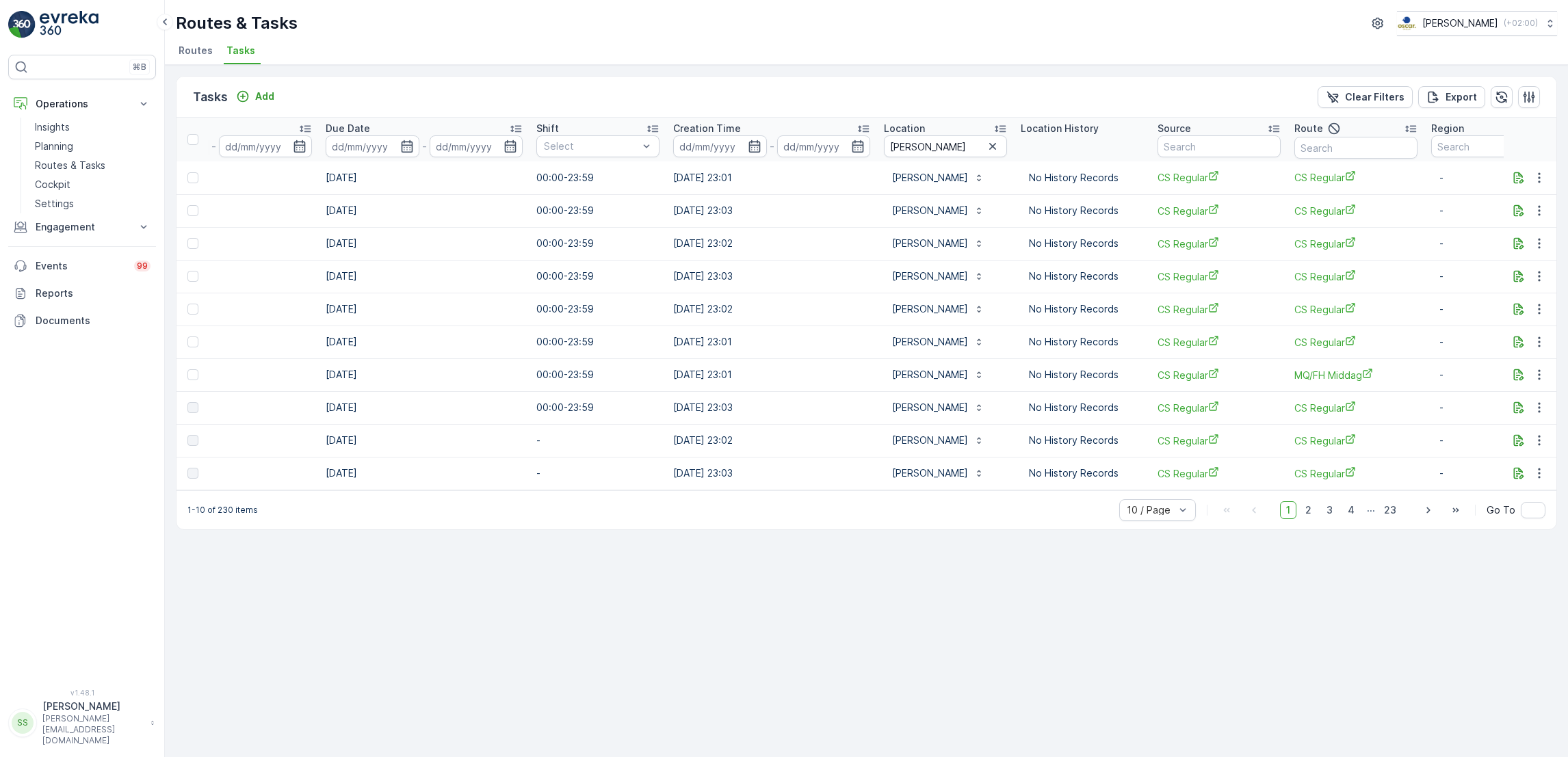
scroll to position [0, 719]
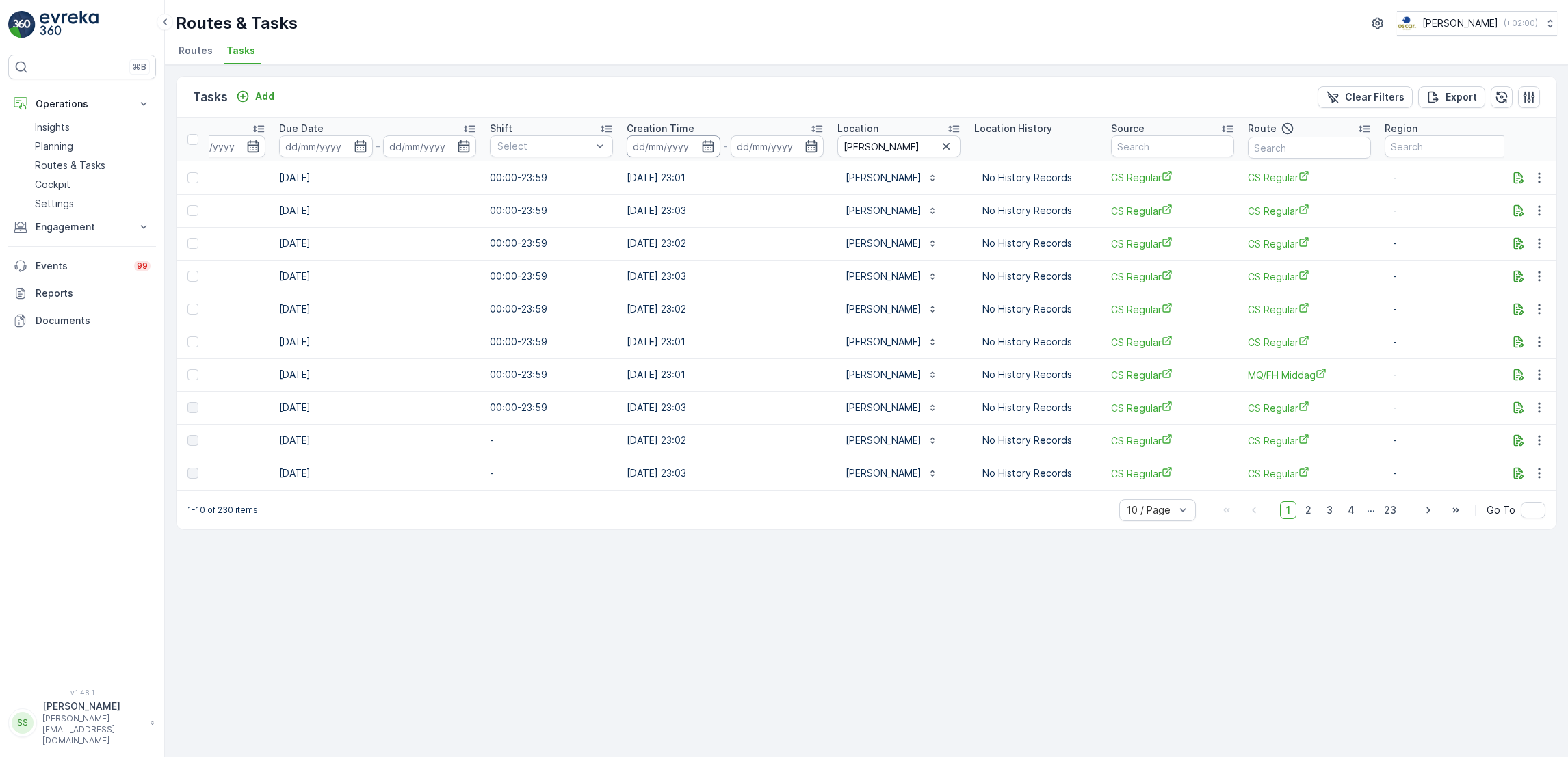
click at [673, 141] on input at bounding box center [673, 147] width 94 height 22
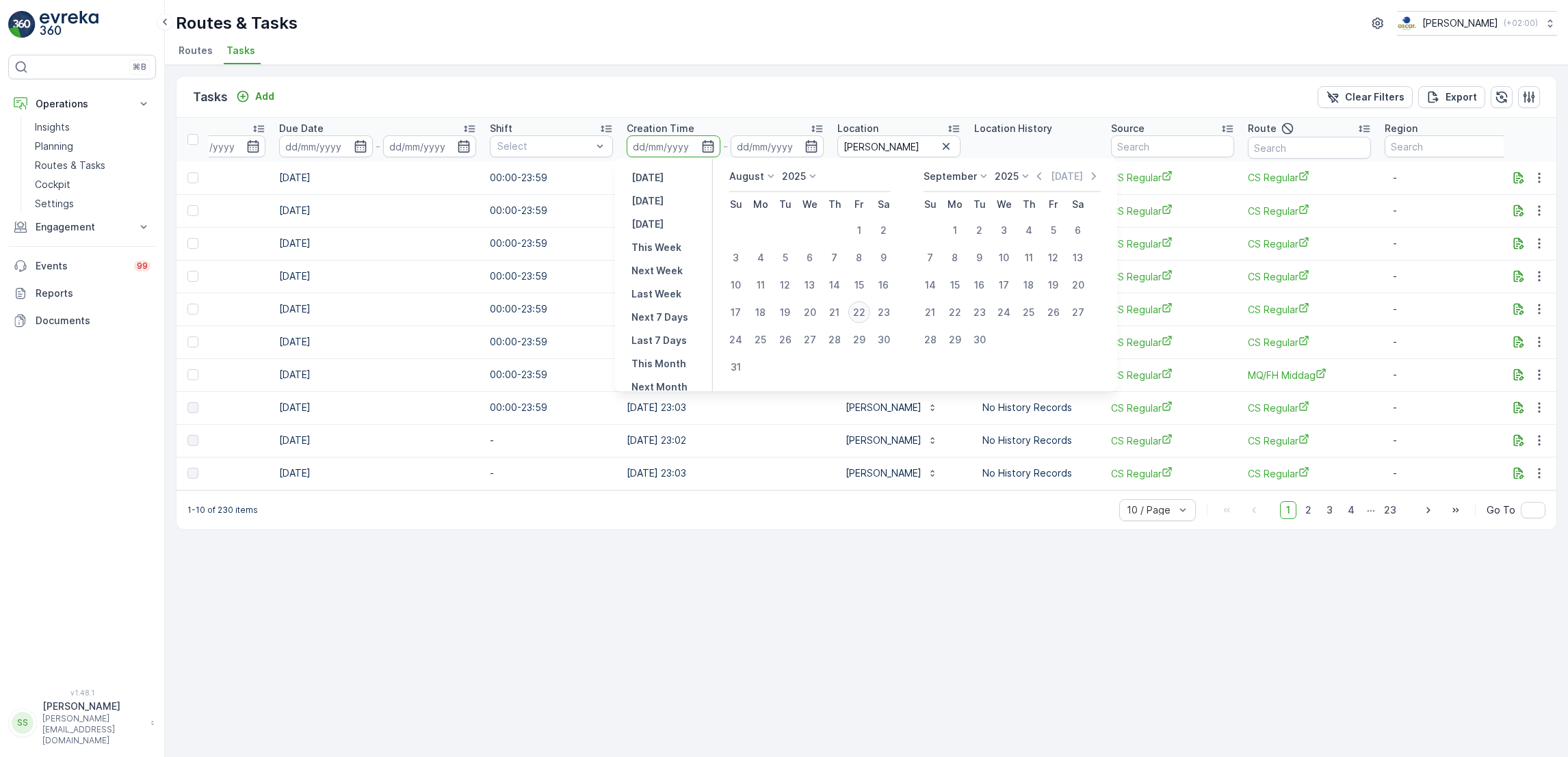
click at [861, 310] on div "22" at bounding box center [859, 313] width 22 height 22
type input "[DATE]"
click at [860, 309] on div "22" at bounding box center [859, 313] width 22 height 22
type input "[DATE]"
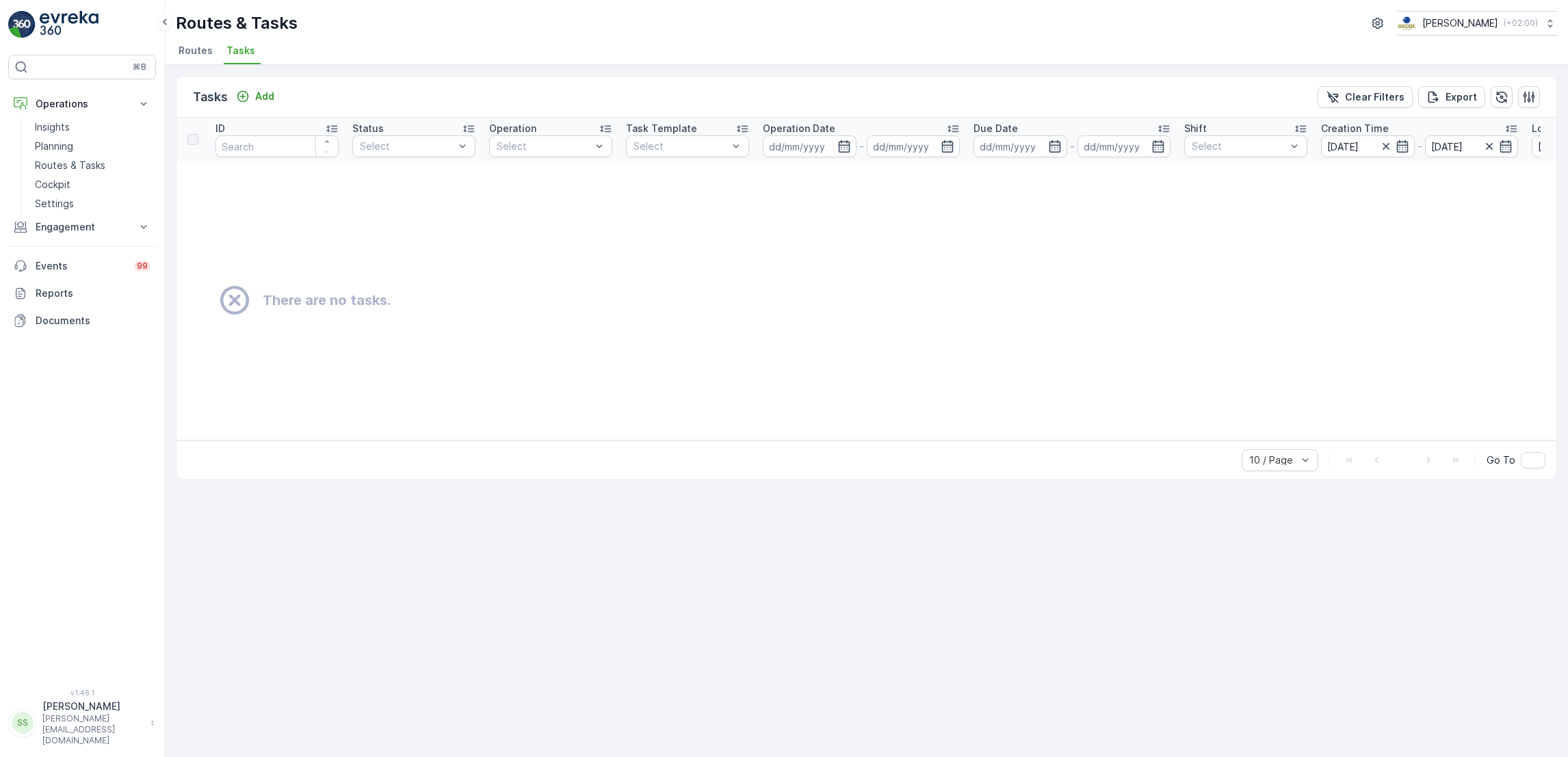
click at [195, 53] on span "Routes" at bounding box center [196, 50] width 34 height 14
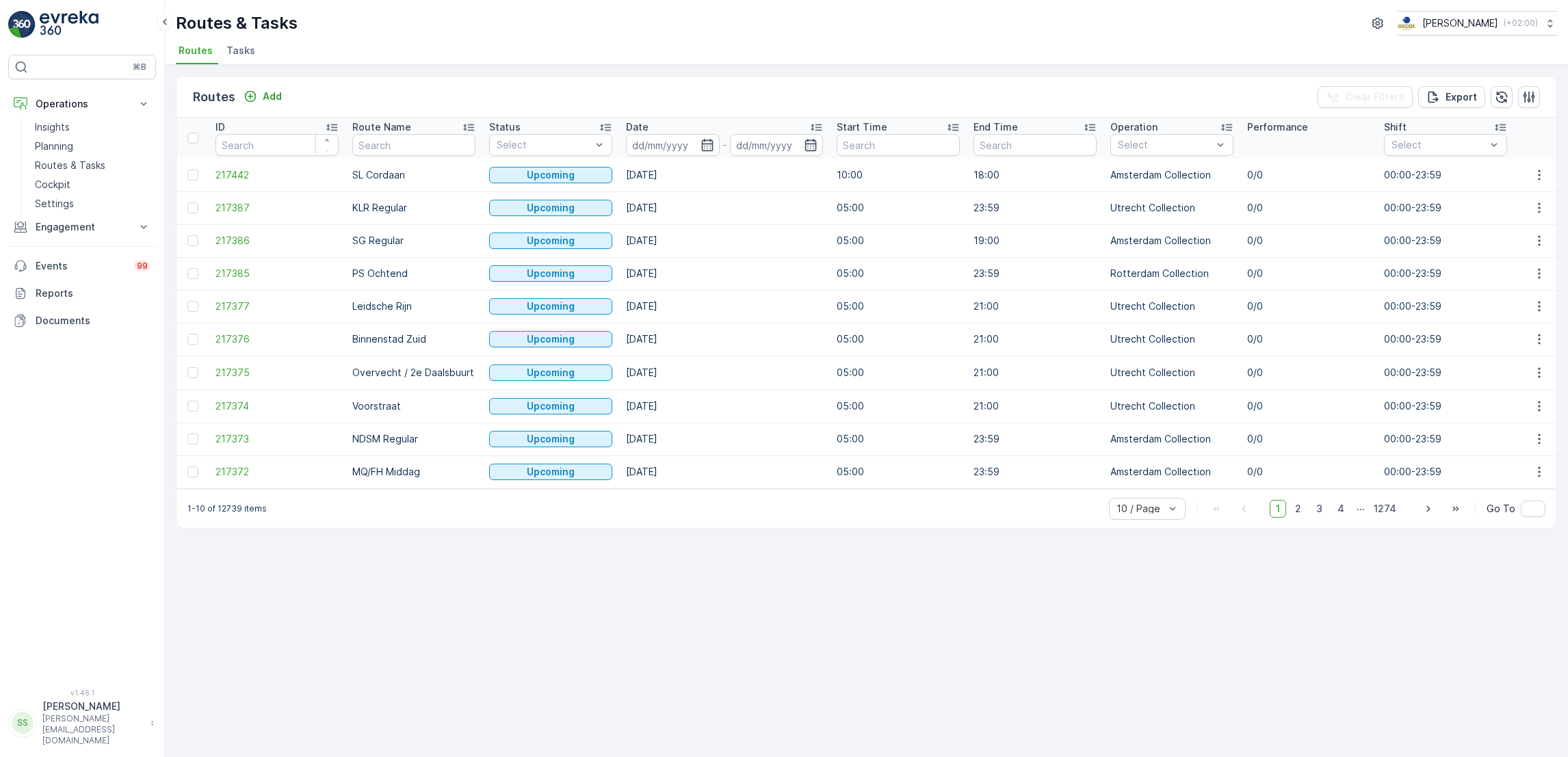
click at [241, 54] on span "Tasks" at bounding box center [241, 50] width 29 height 14
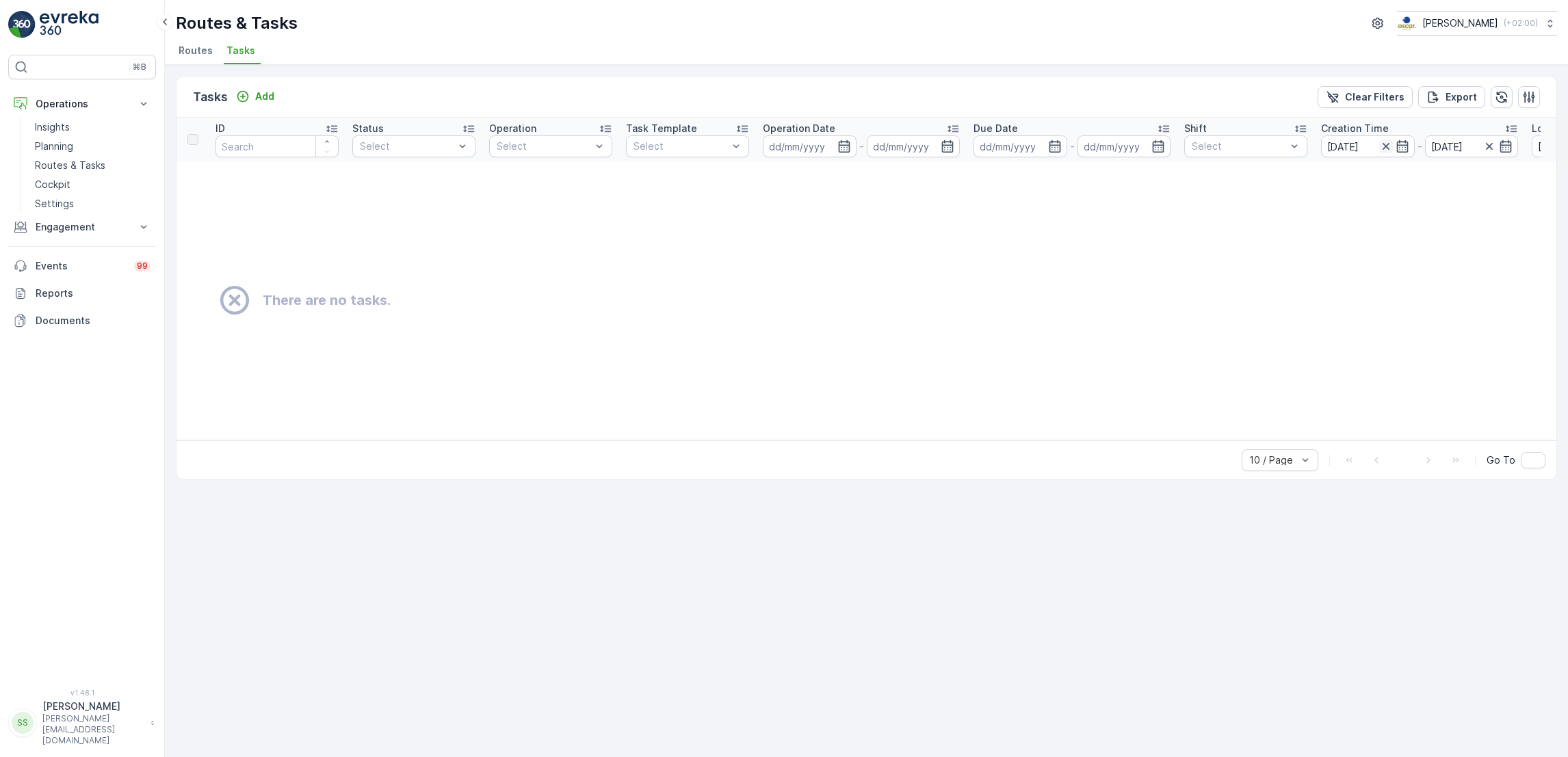
click at [1389, 144] on icon "button" at bounding box center [1386, 147] width 14 height 14
click at [1380, 145] on icon "button" at bounding box center [1386, 147] width 14 height 14
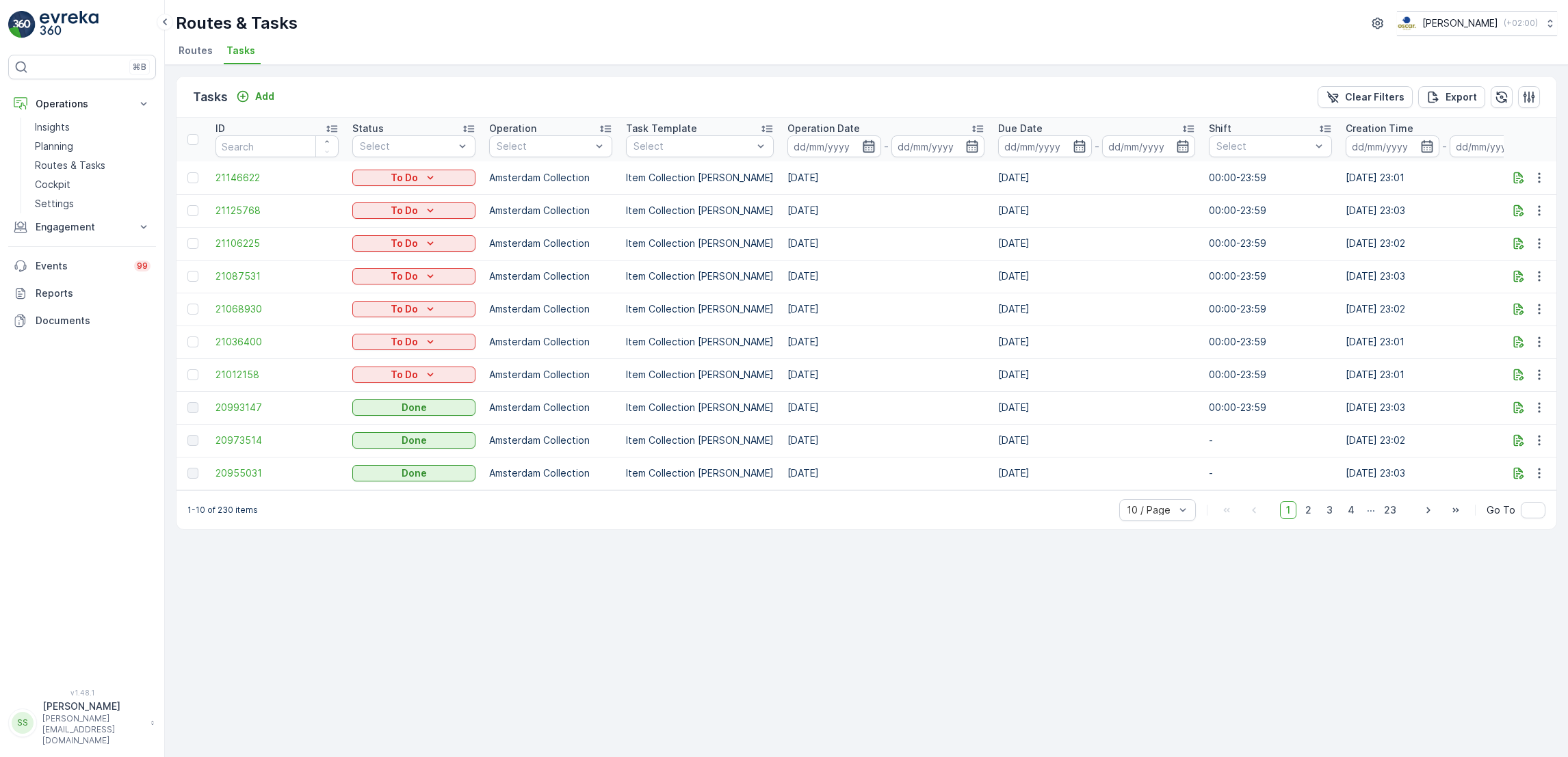
click at [863, 142] on icon "button" at bounding box center [868, 147] width 12 height 12
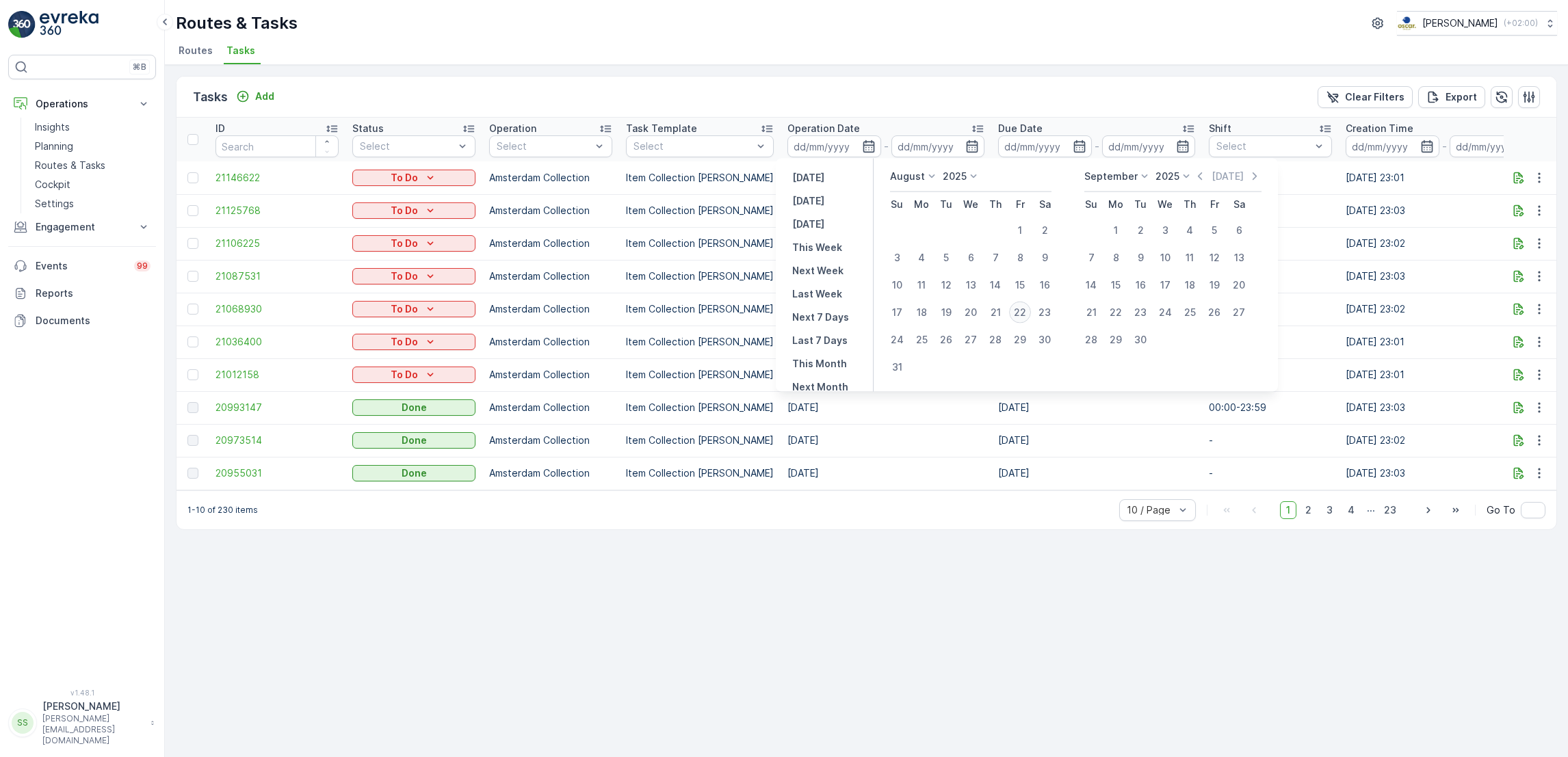
click at [1020, 313] on div "22" at bounding box center [1019, 313] width 22 height 22
type input "[DATE]"
click at [1020, 313] on div "22" at bounding box center [1019, 313] width 22 height 22
type input "[DATE]"
click at [1020, 313] on div "22" at bounding box center [1019, 313] width 22 height 22
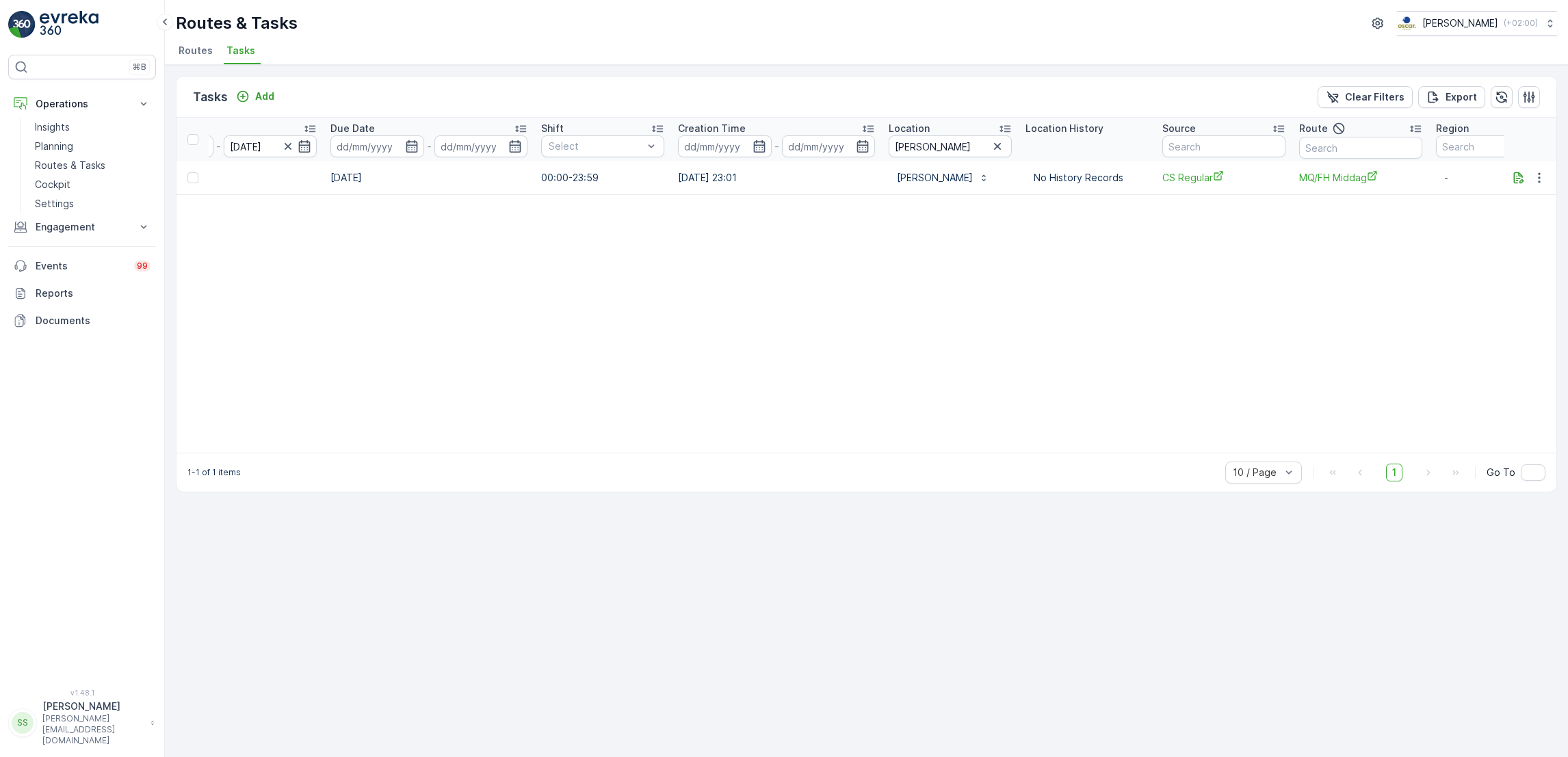
scroll to position [0, 719]
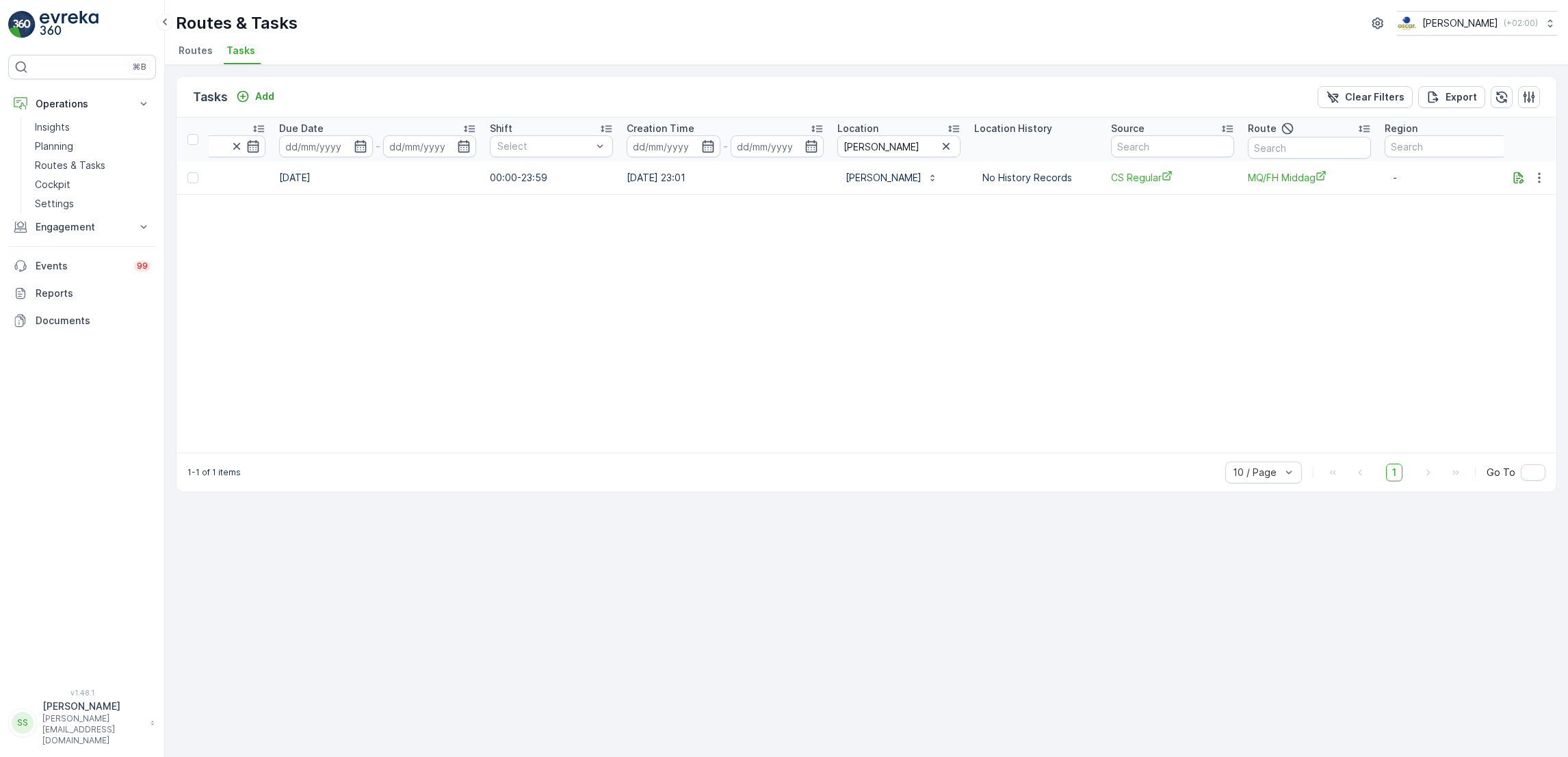
click at [200, 59] on li "Routes" at bounding box center [197, 53] width 43 height 23
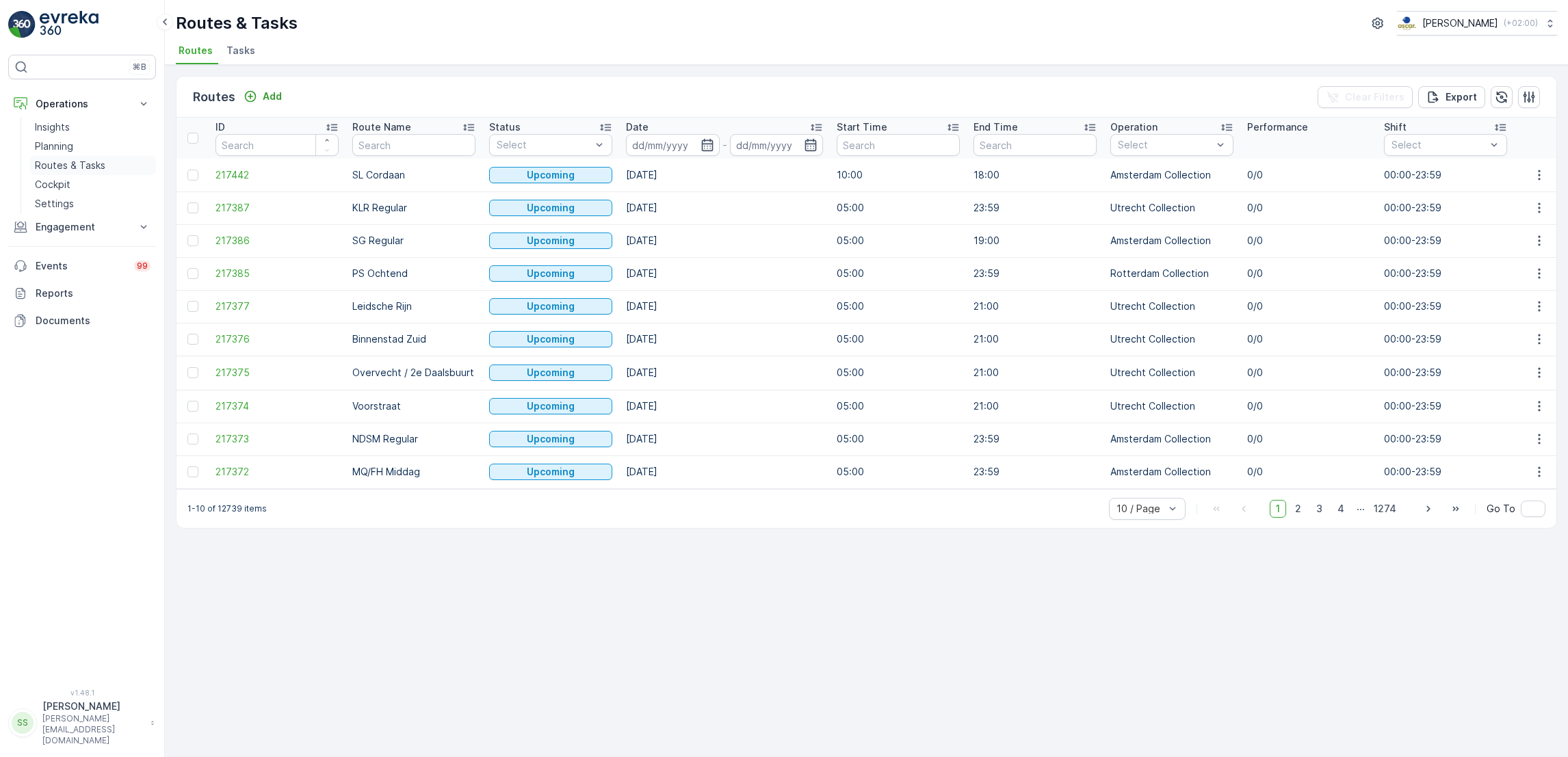
click at [63, 169] on p "Routes & Tasks" at bounding box center [70, 166] width 71 height 14
click at [241, 48] on span "Tasks" at bounding box center [241, 50] width 29 height 14
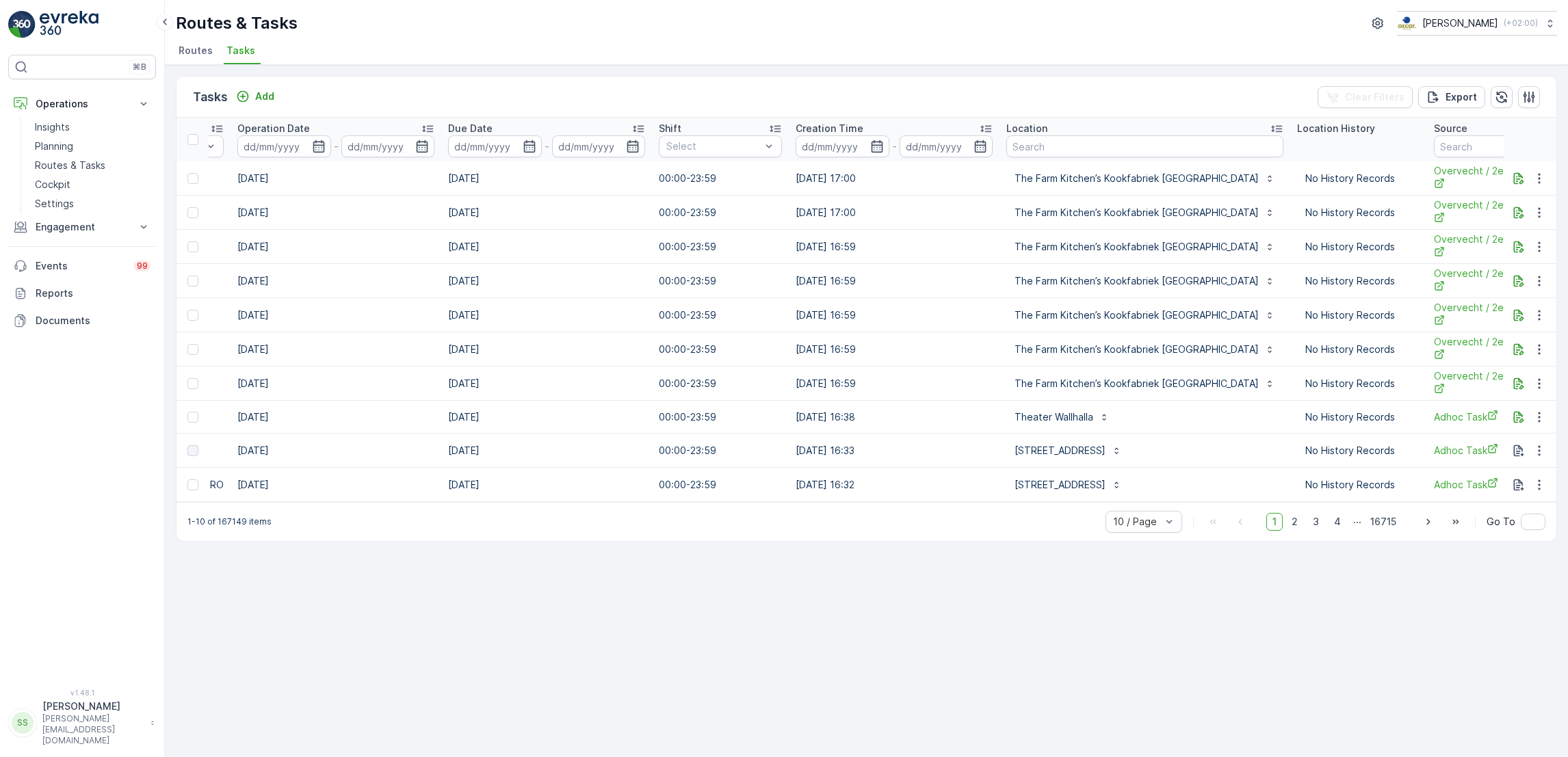
scroll to position [0, 829]
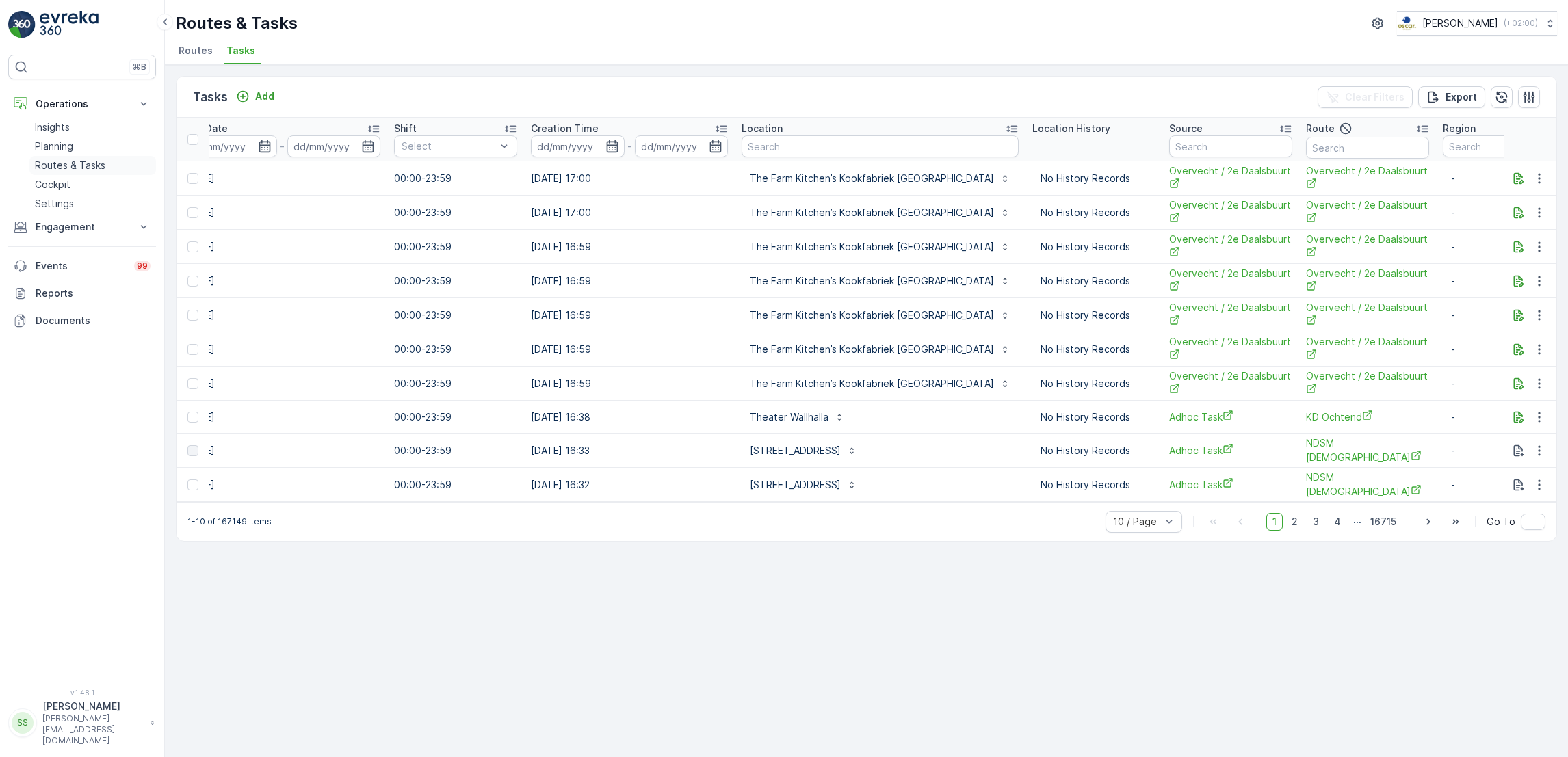
click at [53, 167] on p "Routes & Tasks" at bounding box center [70, 166] width 71 height 14
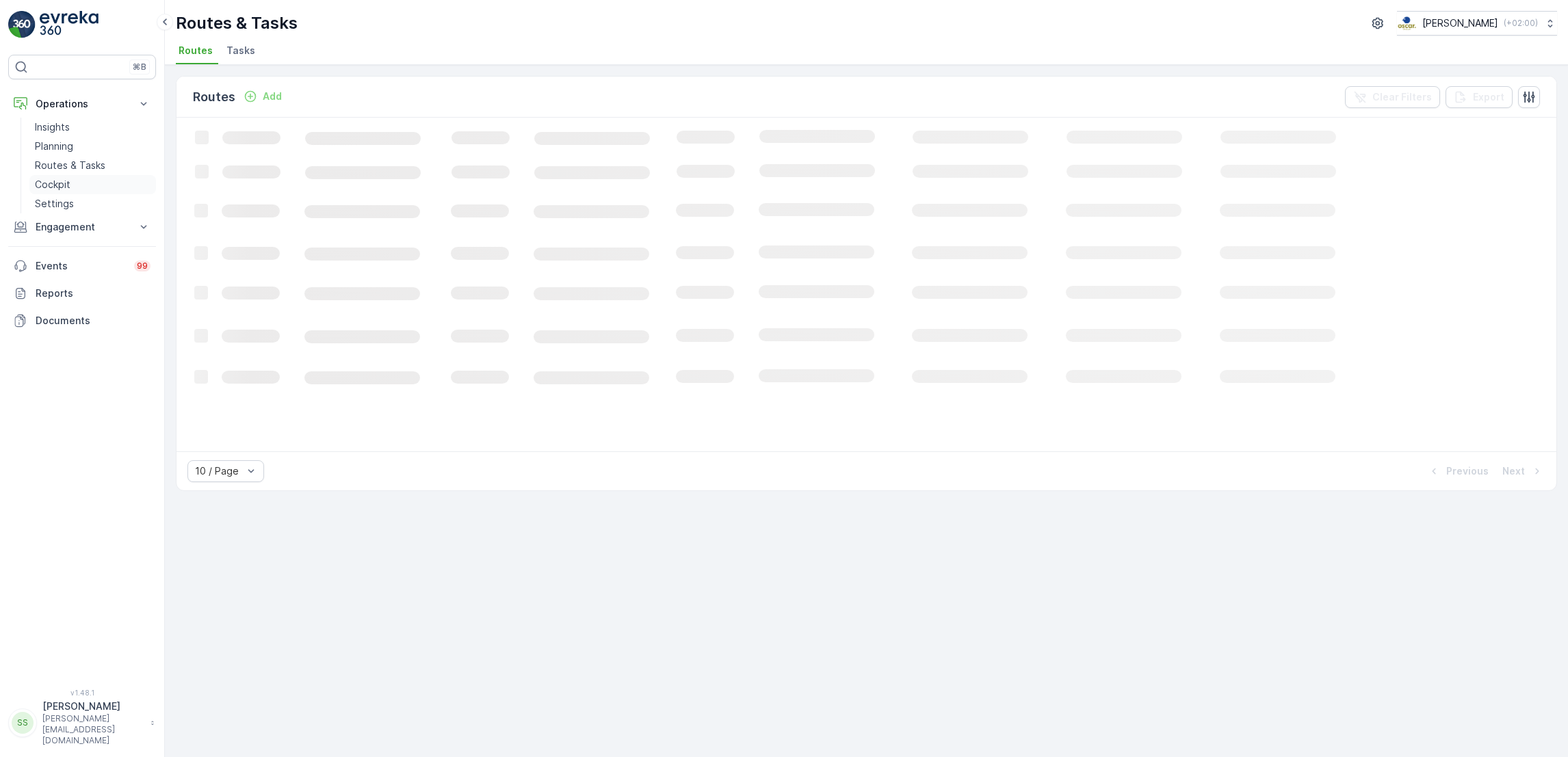
click at [53, 181] on p "Cockpit" at bounding box center [53, 185] width 36 height 14
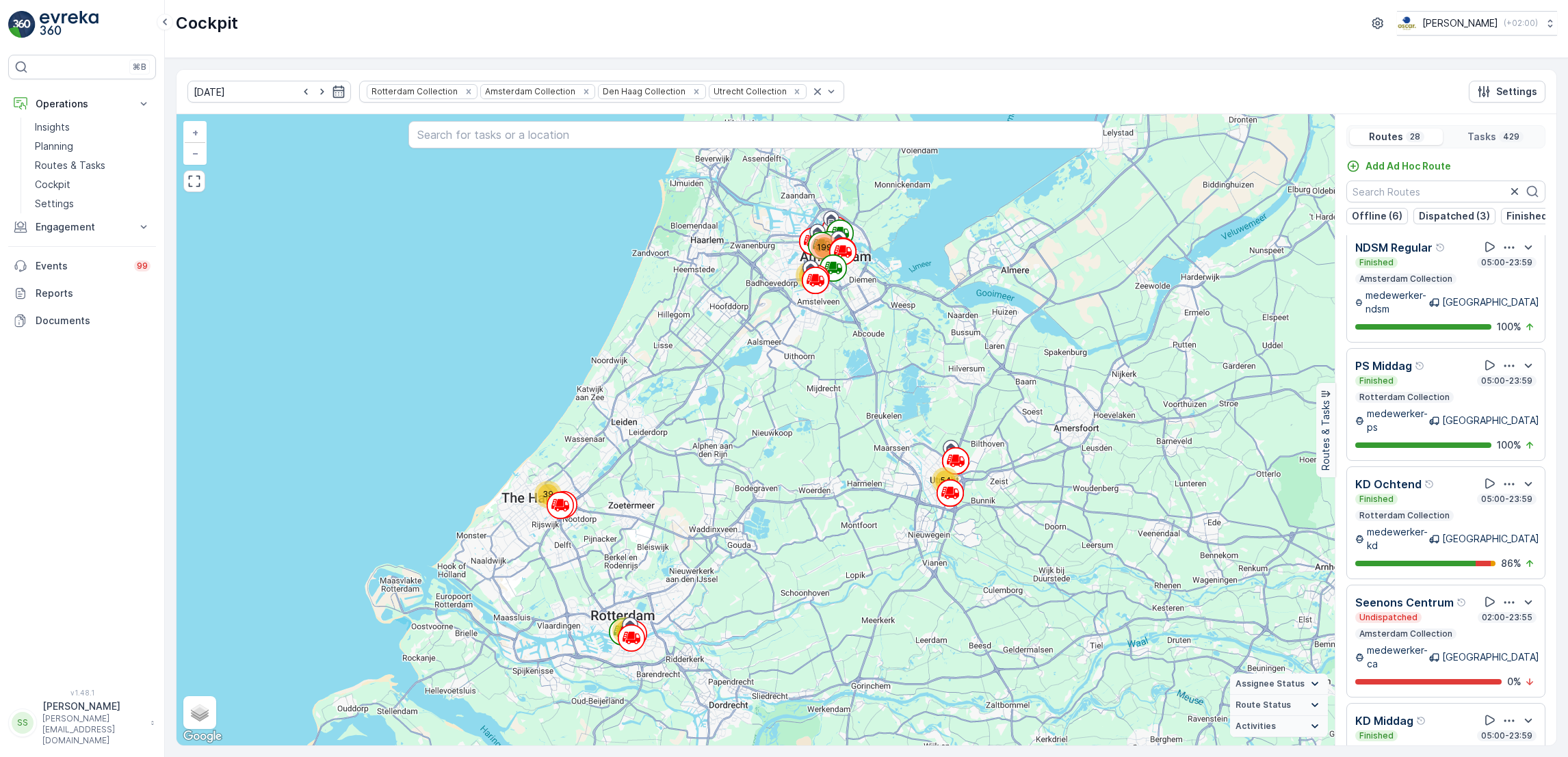
scroll to position [2434, 0]
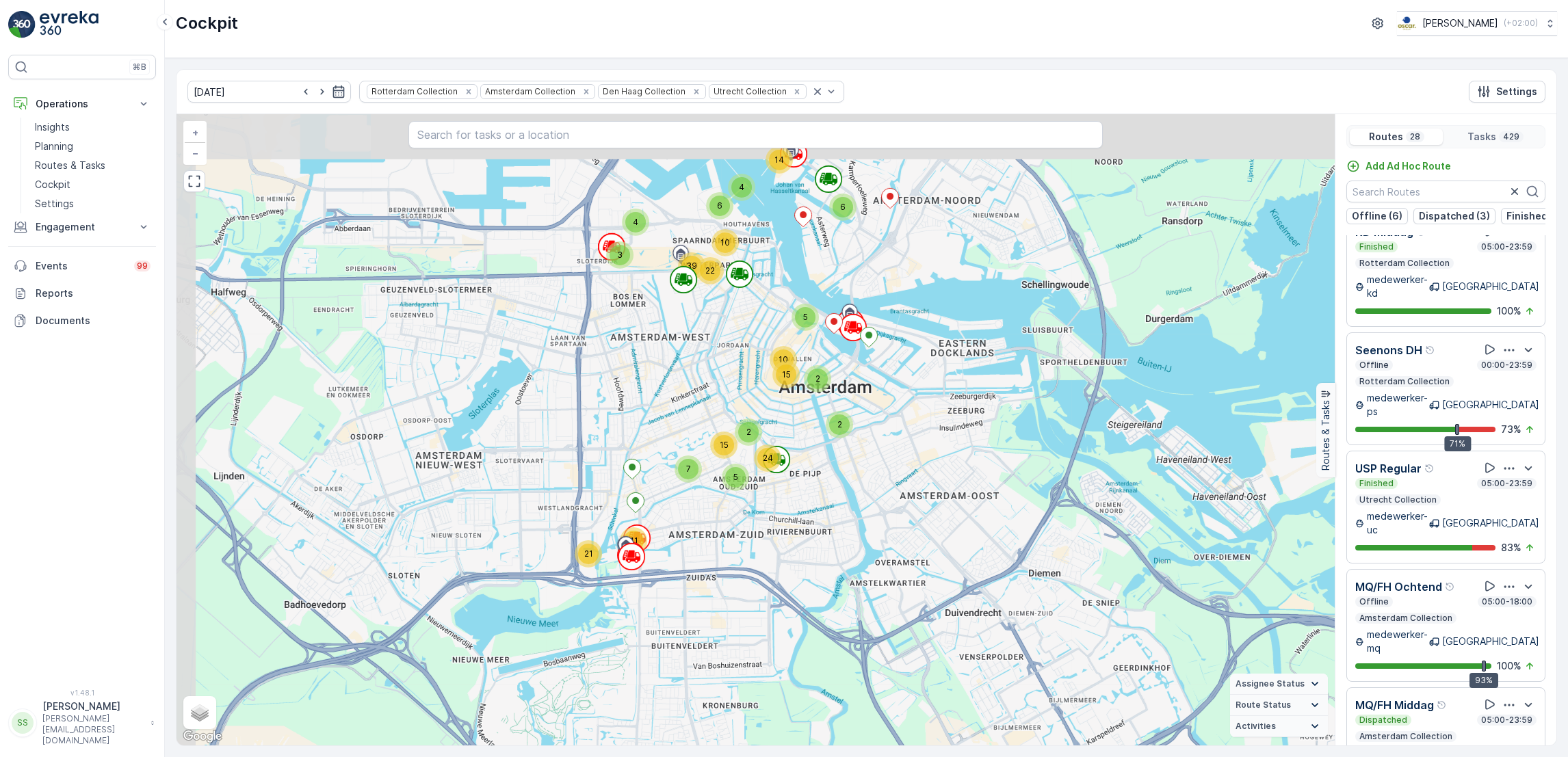
drag, startPoint x: 787, startPoint y: 313, endPoint x: 978, endPoint y: 457, distance: 239.2
click at [978, 457] on div "2 4 2 7 6 2 2 3 7 9 4 5 11 3 2 9 7 29 4 9 2 3 6 7 7 21 41 4 6 6 14 2 5 2 10 15 …" at bounding box center [755, 430] width 1158 height 631
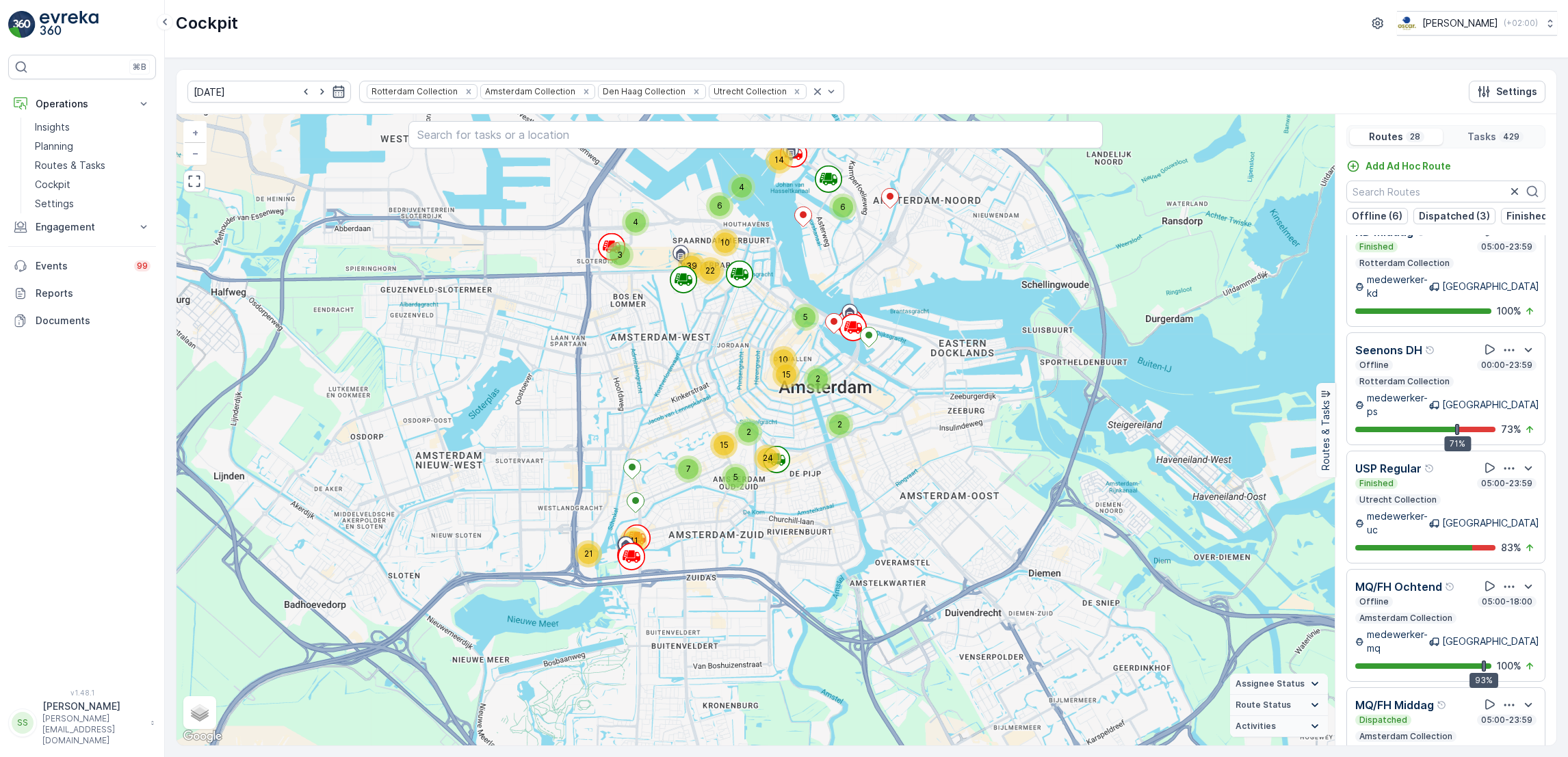
click at [1483, 714] on div "Dispatched 05:00-23:59 Amsterdam Collection" at bounding box center [1445, 728] width 182 height 27
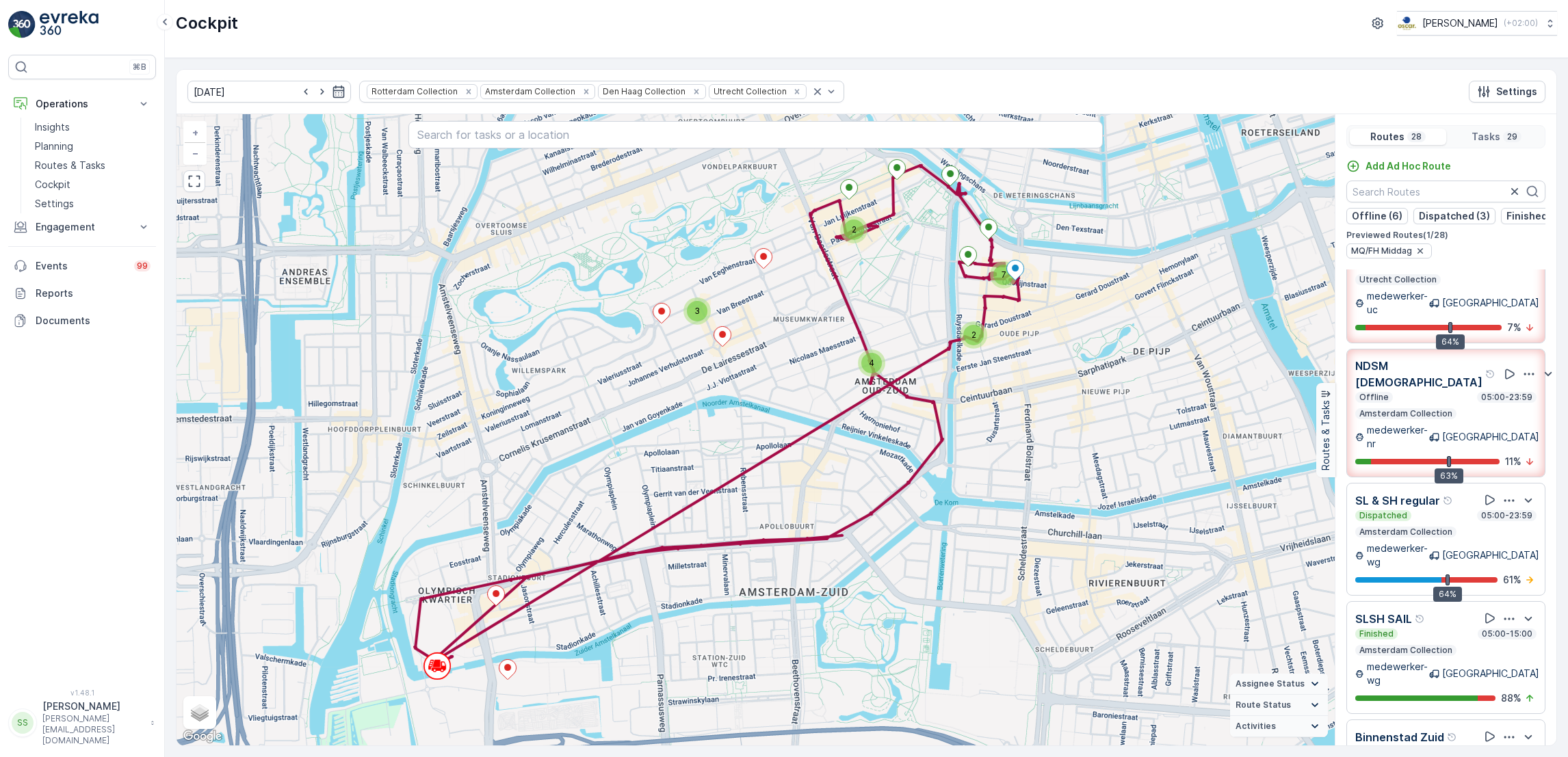
scroll to position [0, 0]
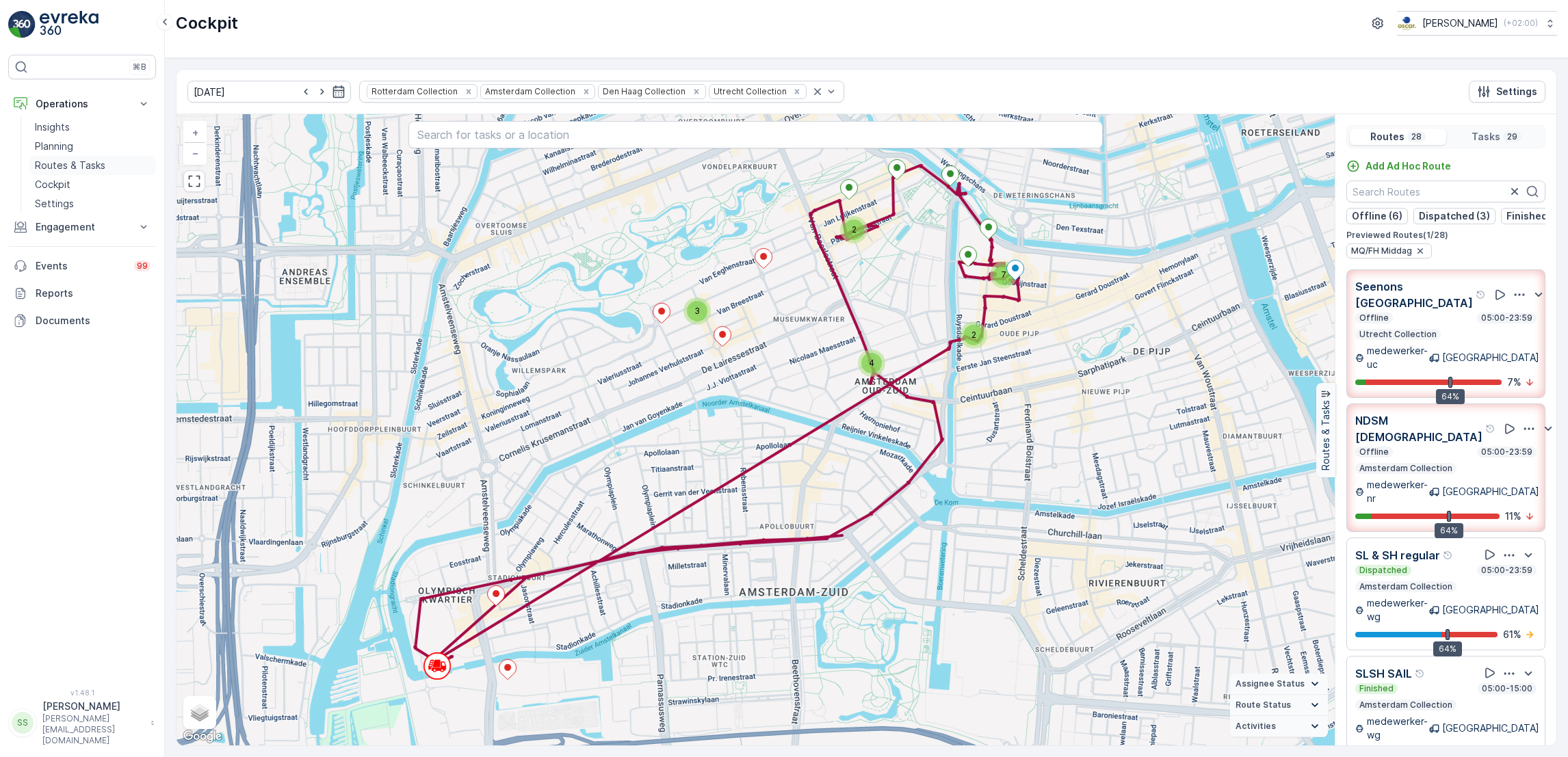
click at [113, 159] on link "Routes & Tasks" at bounding box center [92, 165] width 126 height 19
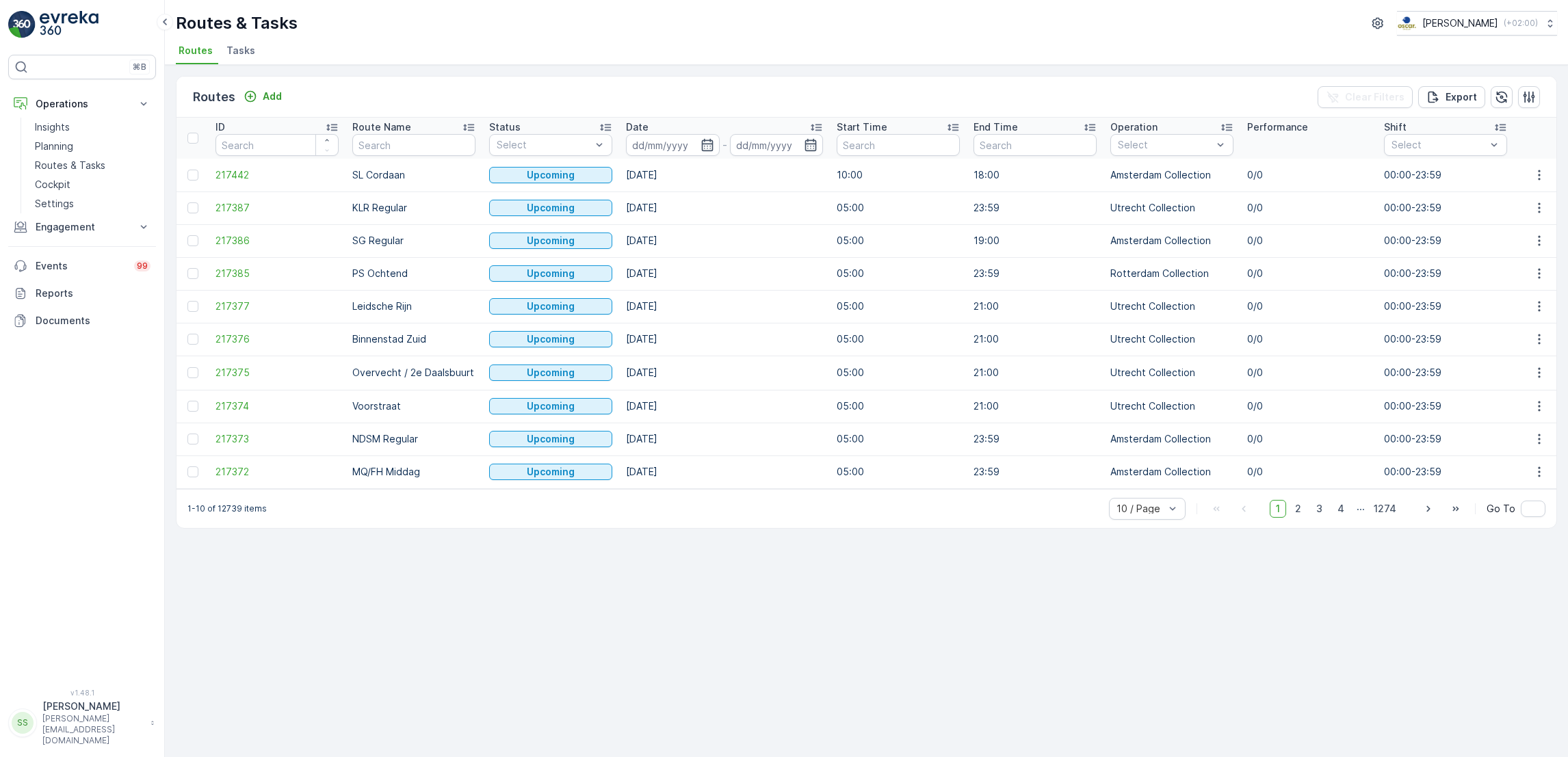
click at [248, 48] on span "Tasks" at bounding box center [241, 50] width 29 height 14
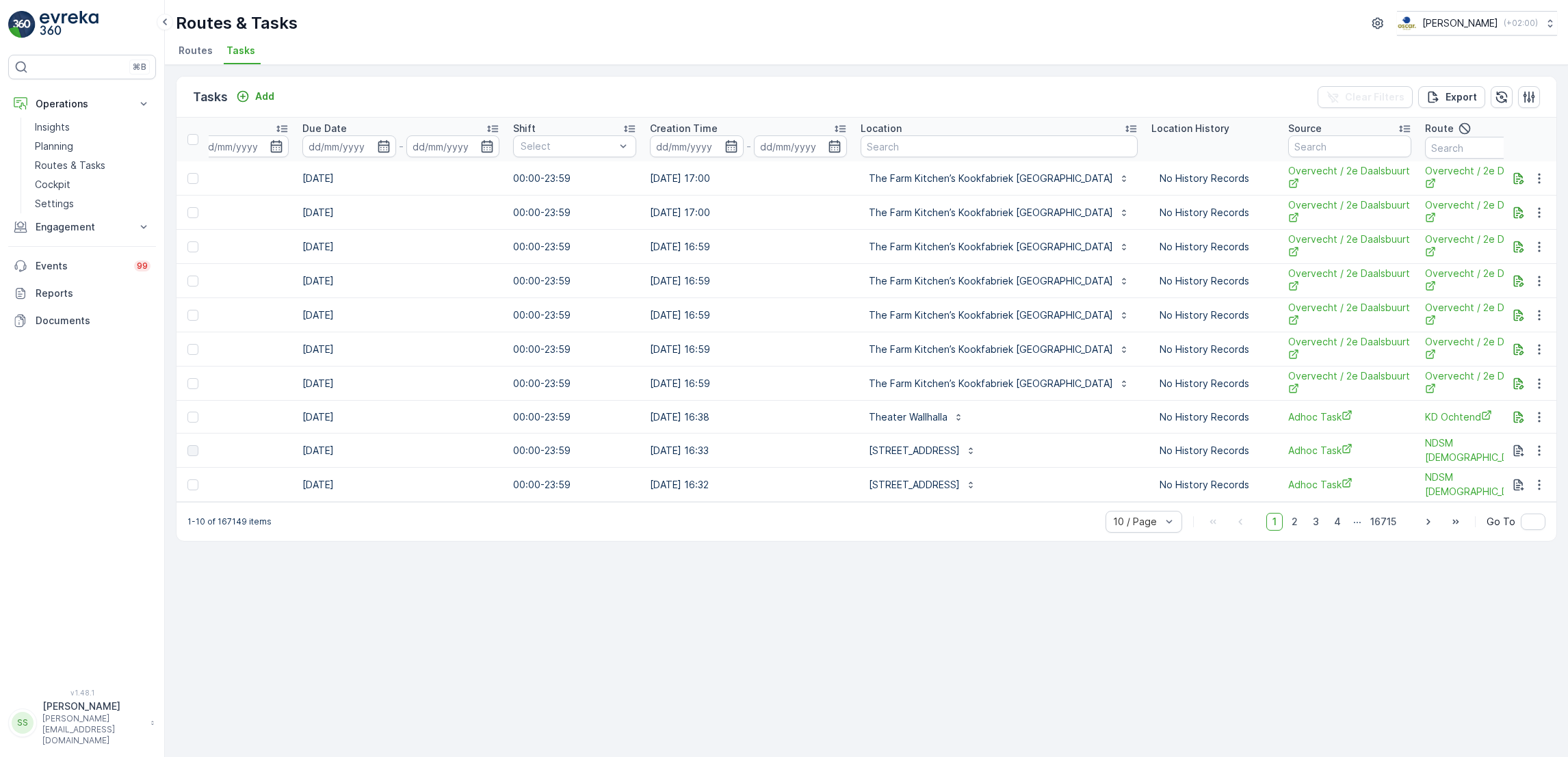
scroll to position [0, 829]
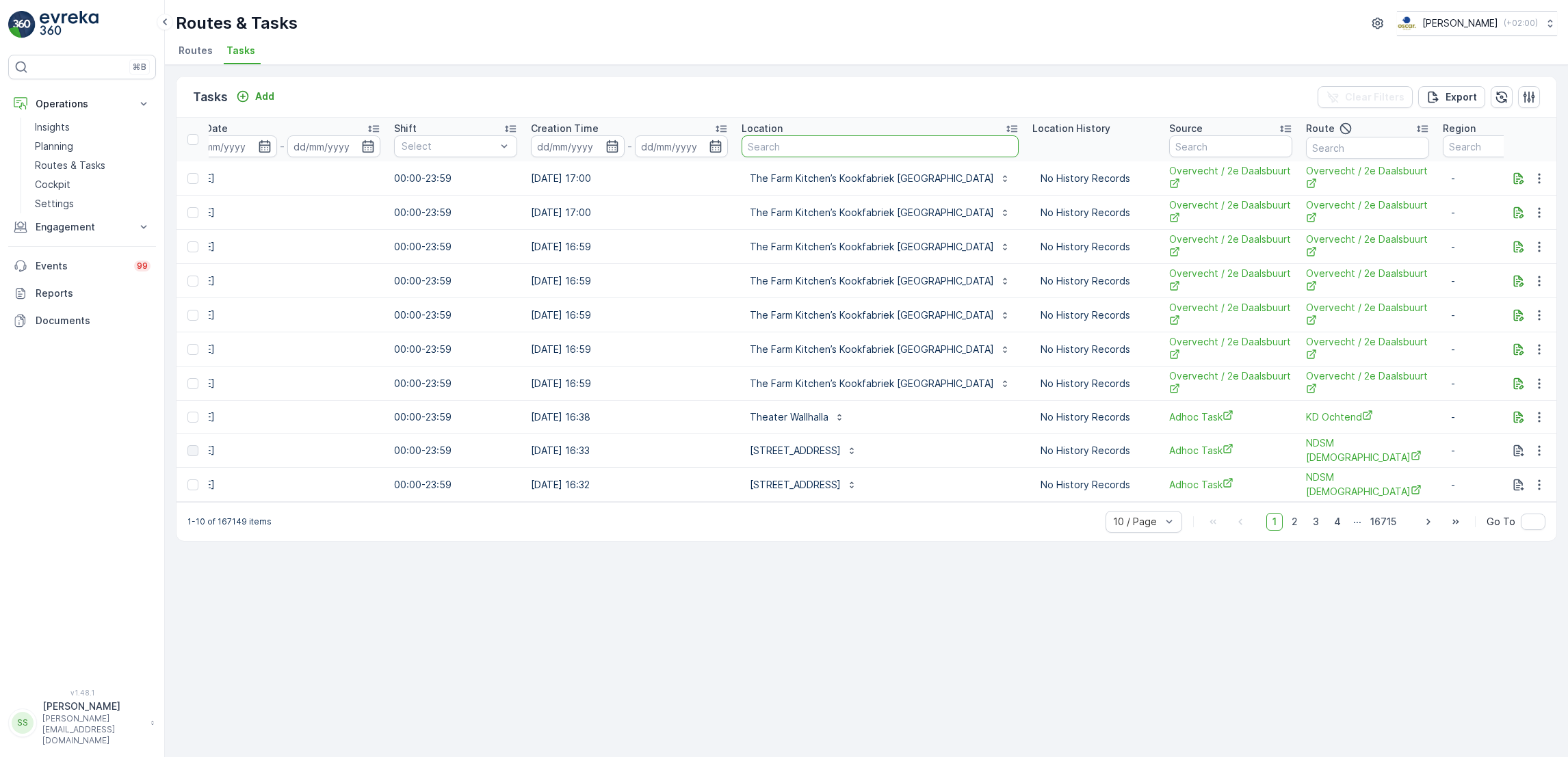
click at [797, 147] on input "text" at bounding box center [880, 147] width 277 height 22
type input "[PERSON_NAME]"
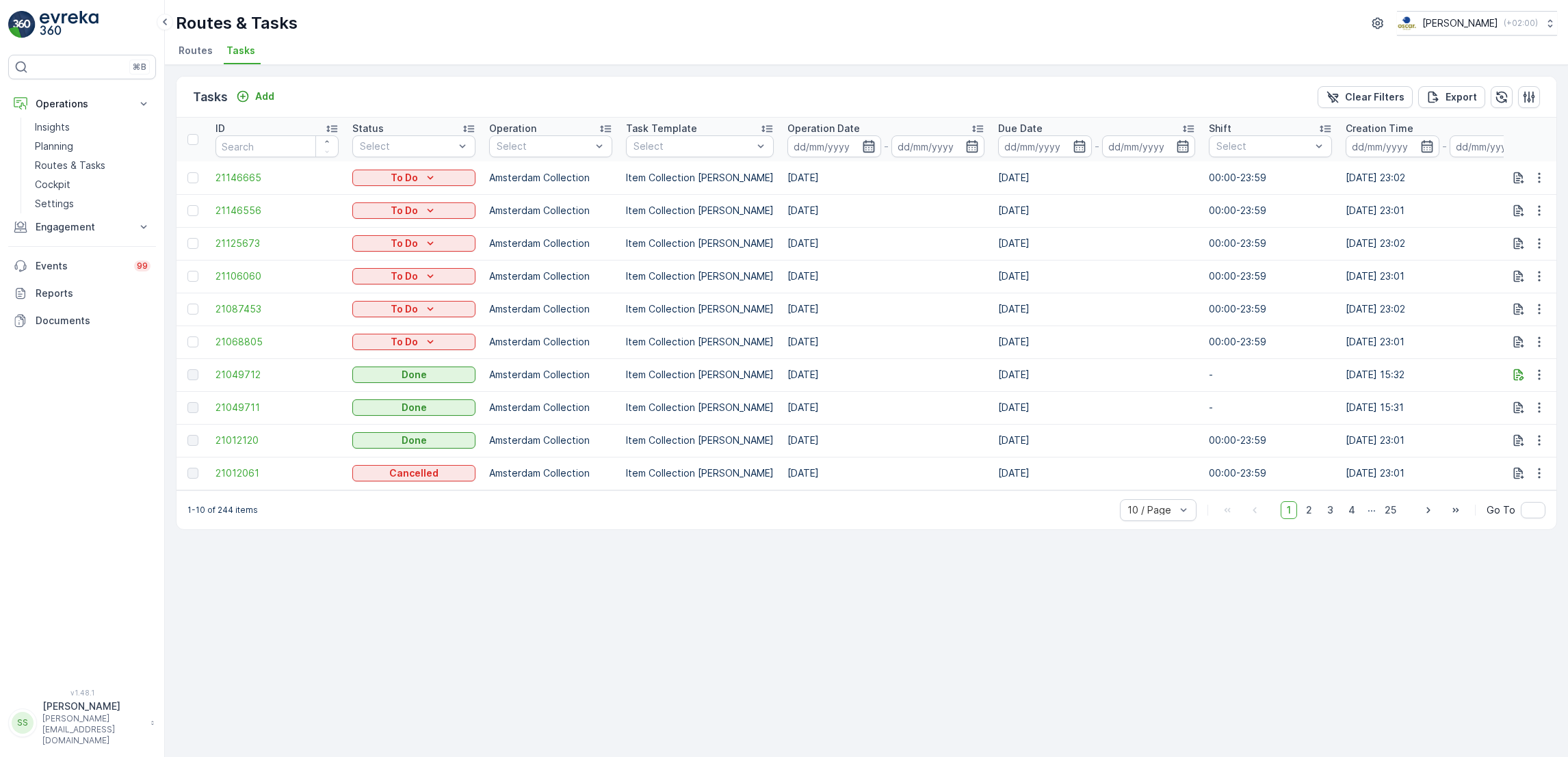
click at [862, 148] on icon "button" at bounding box center [869, 147] width 14 height 14
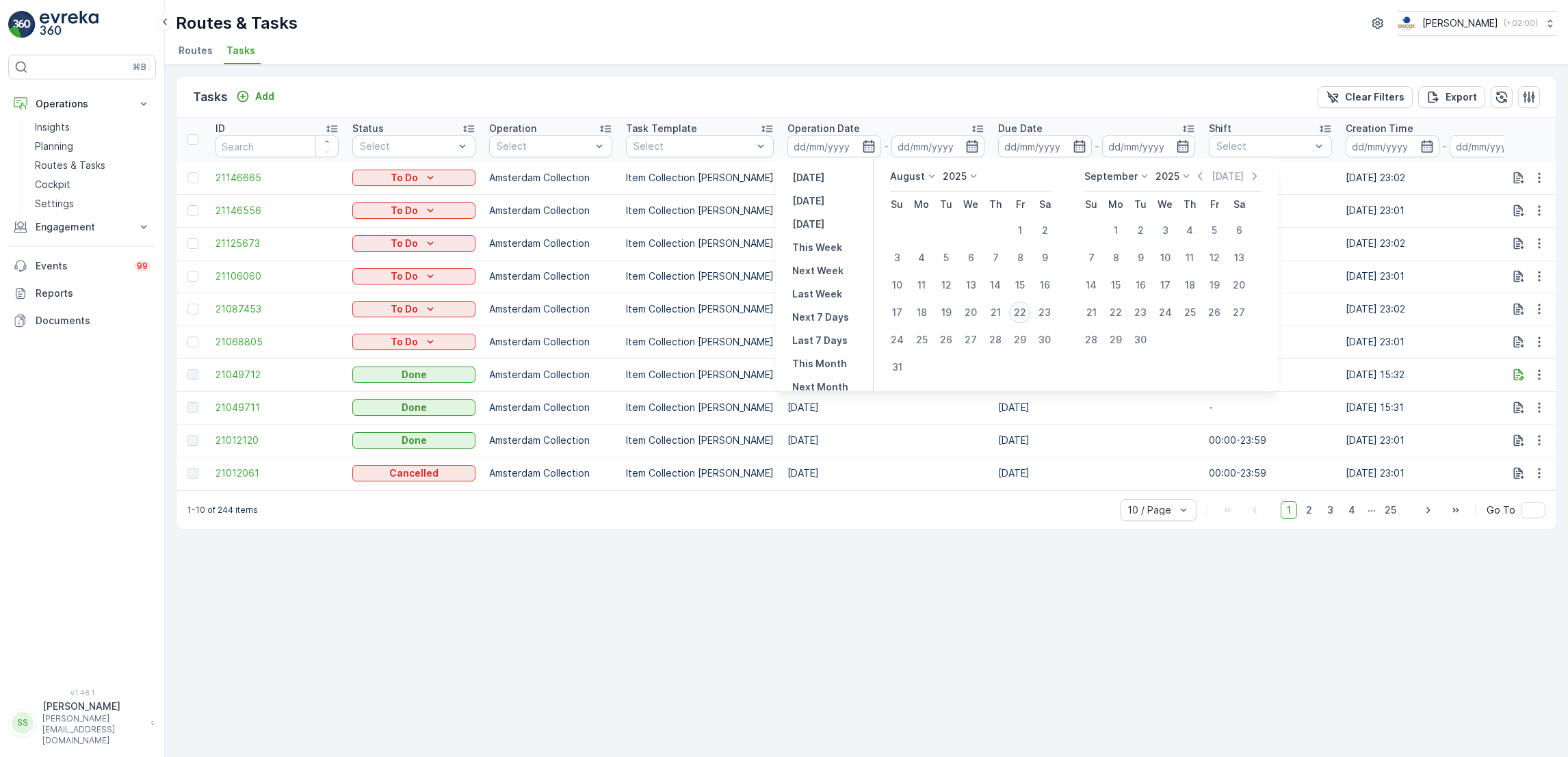
click at [1025, 313] on div "22" at bounding box center [1019, 313] width 22 height 22
type input "[DATE]"
click at [1025, 313] on div "22" at bounding box center [1019, 313] width 22 height 22
type input "[DATE]"
click at [1025, 313] on div "22" at bounding box center [1019, 313] width 22 height 22
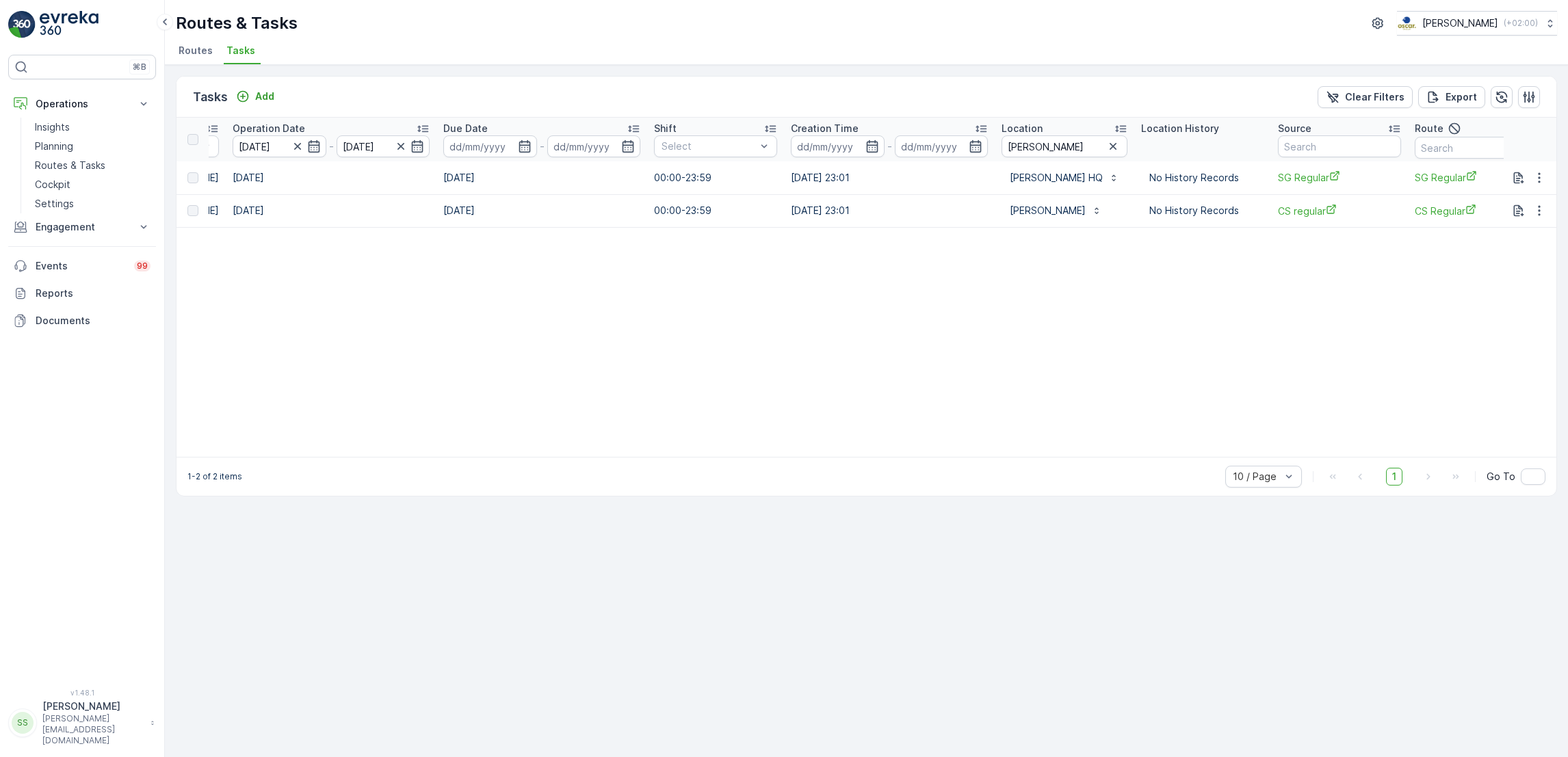
scroll to position [0, 729]
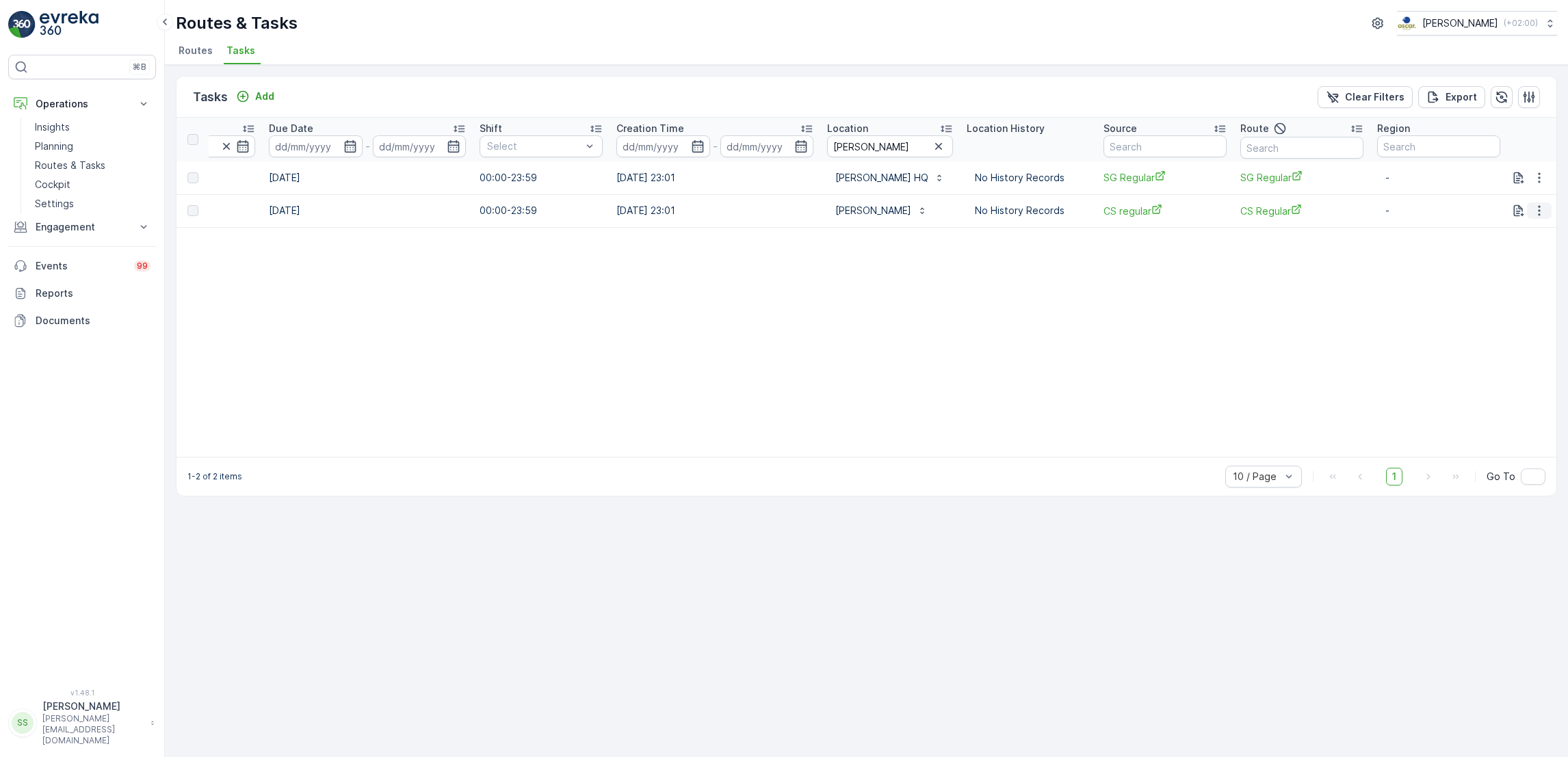
click at [1533, 205] on icon "button" at bounding box center [1539, 211] width 14 height 14
click at [1064, 303] on table "ID Status Select Operation Select Task Template Select Operation Date [DATE] - …" at bounding box center [504, 287] width 2113 height 339
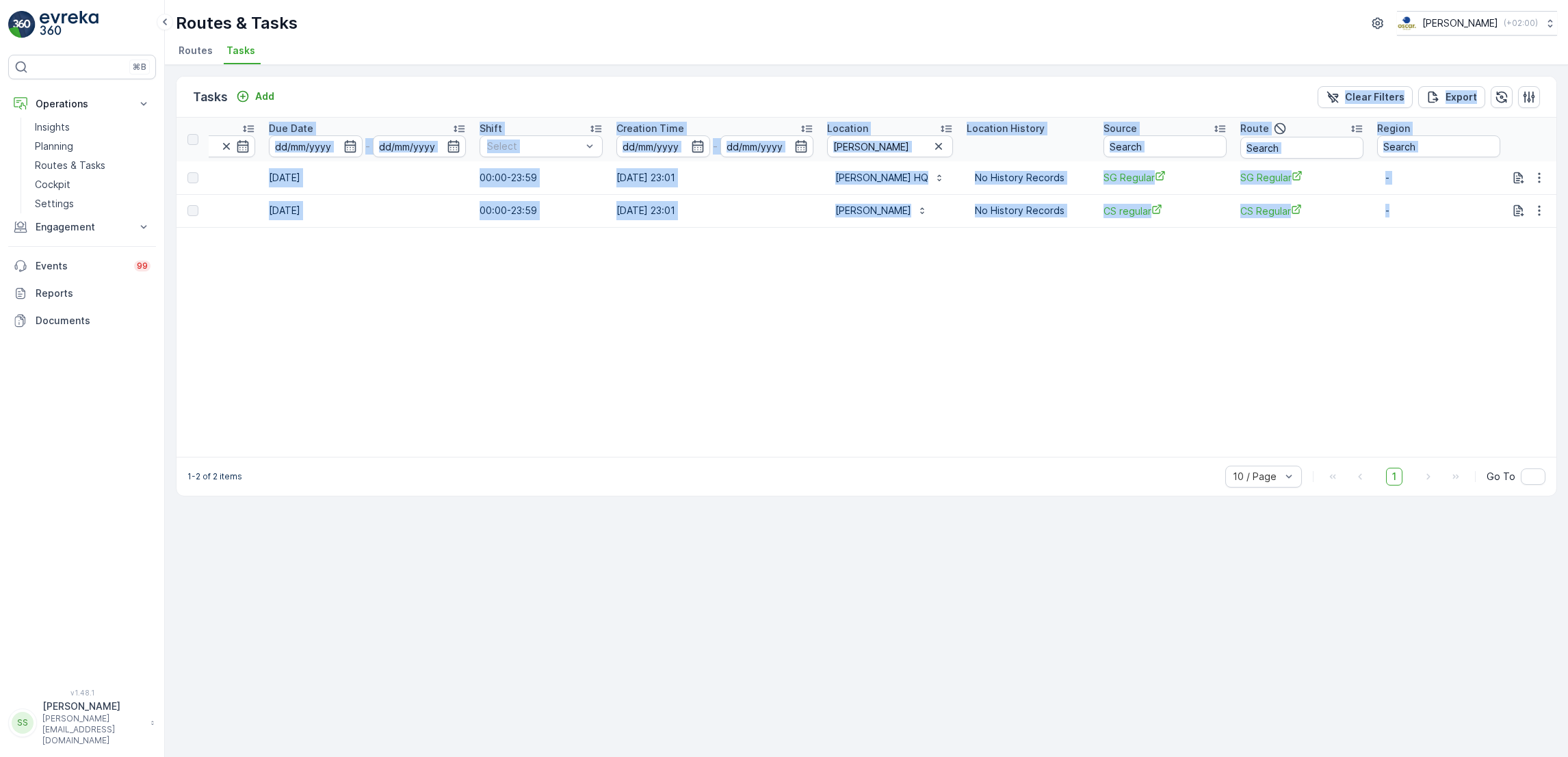
drag, startPoint x: 1064, startPoint y: 303, endPoint x: 384, endPoint y: 81, distance: 715.3
click at [384, 81] on div "Tasks Add Clear Filters Export ID Status Select Operation Select Task Template …" at bounding box center [867, 286] width 1381 height 420
click at [384, 81] on div "Tasks Add Clear Filters Export" at bounding box center [866, 97] width 1379 height 41
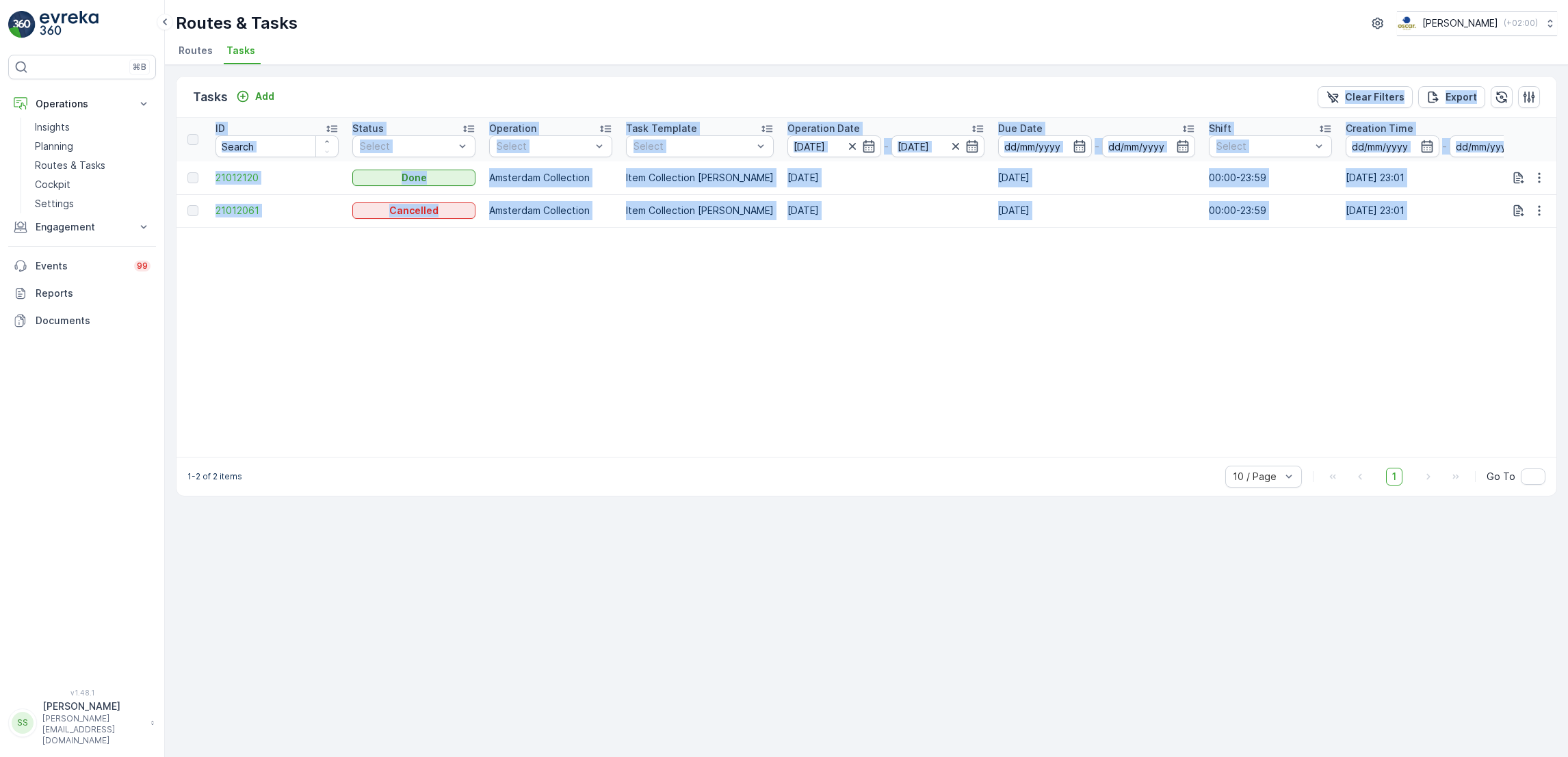
click at [687, 286] on table "ID Status Select Operation Select Task Template Select Operation Date [DATE] - …" at bounding box center [1232, 287] width 2113 height 339
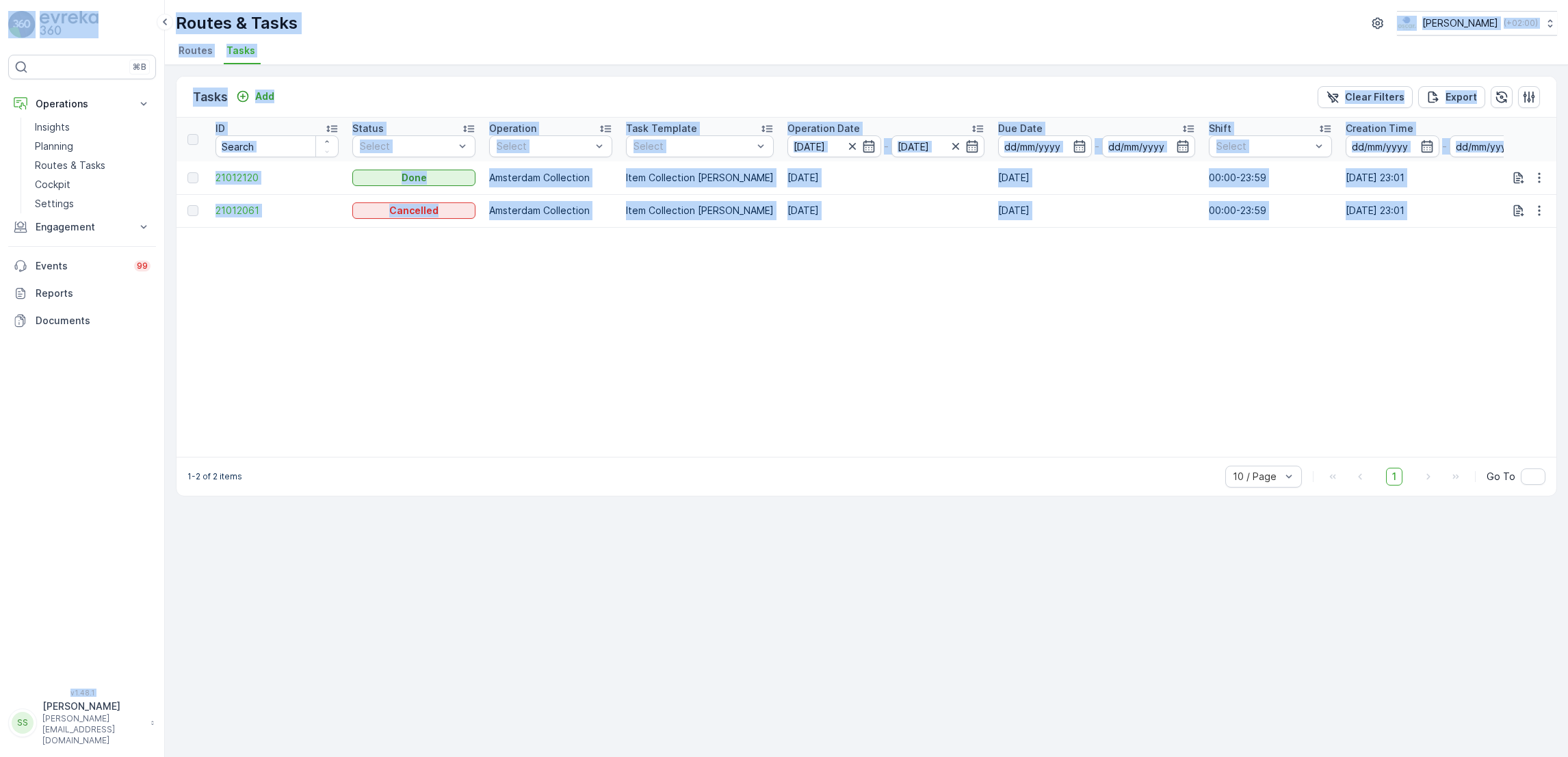
drag, startPoint x: 182, startPoint y: 297, endPoint x: 155, endPoint y: 3, distance: 295.2
click at [155, 3] on div "⌘B Operations Insights Planning Routes & Tasks Cockpit Settings Engagement Insi…" at bounding box center [784, 378] width 1568 height 757
drag, startPoint x: 155, startPoint y: 3, endPoint x: 490, endPoint y: 42, distance: 337.3
click at [490, 42] on ul "Routes Tasks" at bounding box center [861, 53] width 1370 height 23
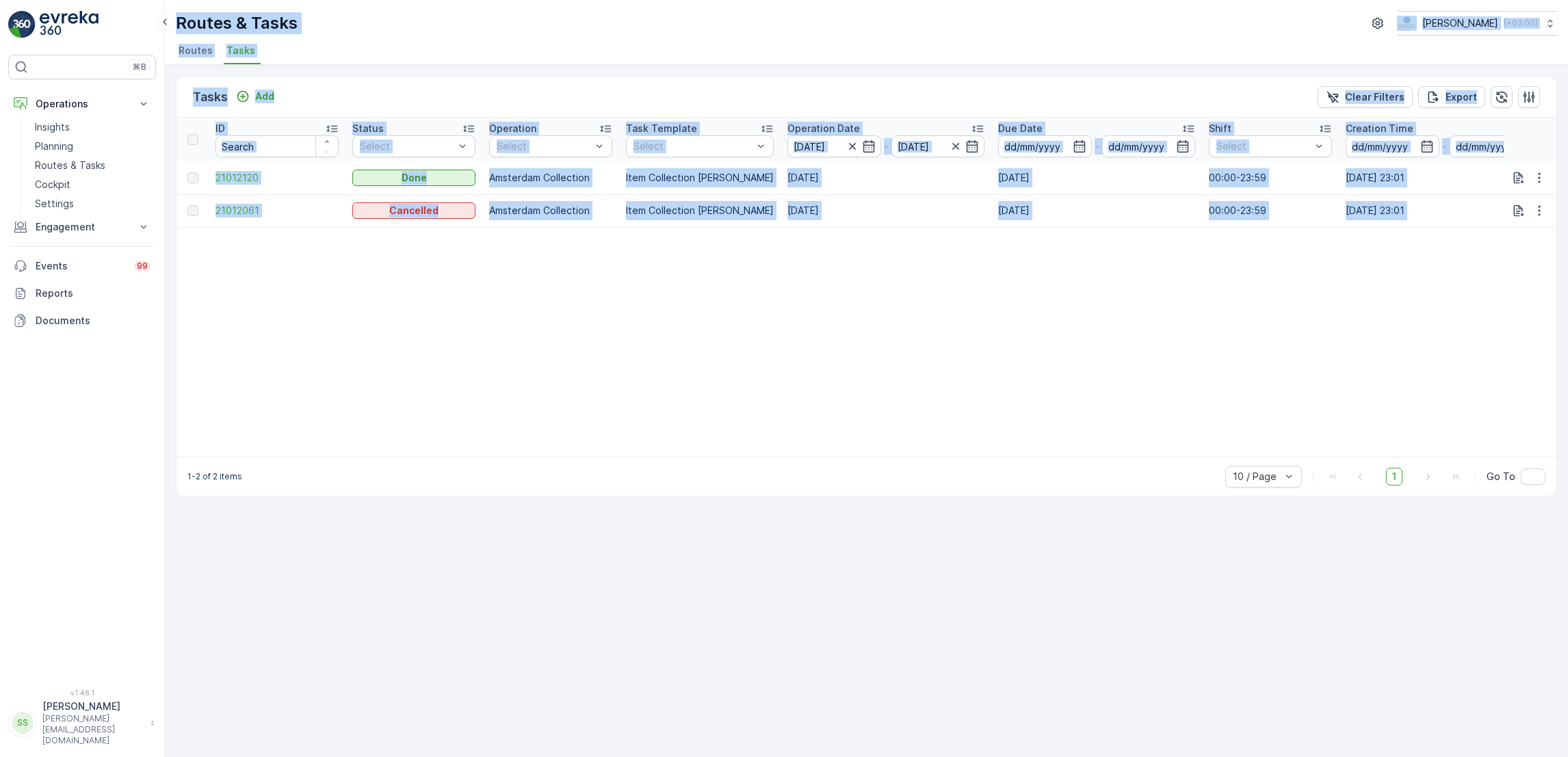
drag, startPoint x: 177, startPoint y: 20, endPoint x: 936, endPoint y: 390, distance: 844.4
click at [936, 390] on div "Routes & Tasks [PERSON_NAME] ( +02:00 ) Routes Tasks Tasks Add Clear Filters Ex…" at bounding box center [866, 378] width 1403 height 757
drag, startPoint x: 936, startPoint y: 390, endPoint x: 832, endPoint y: 348, distance: 112.2
click at [832, 348] on table "ID Status Select Operation Select Task Template Select Operation Date [DATE] - …" at bounding box center [1232, 287] width 2113 height 339
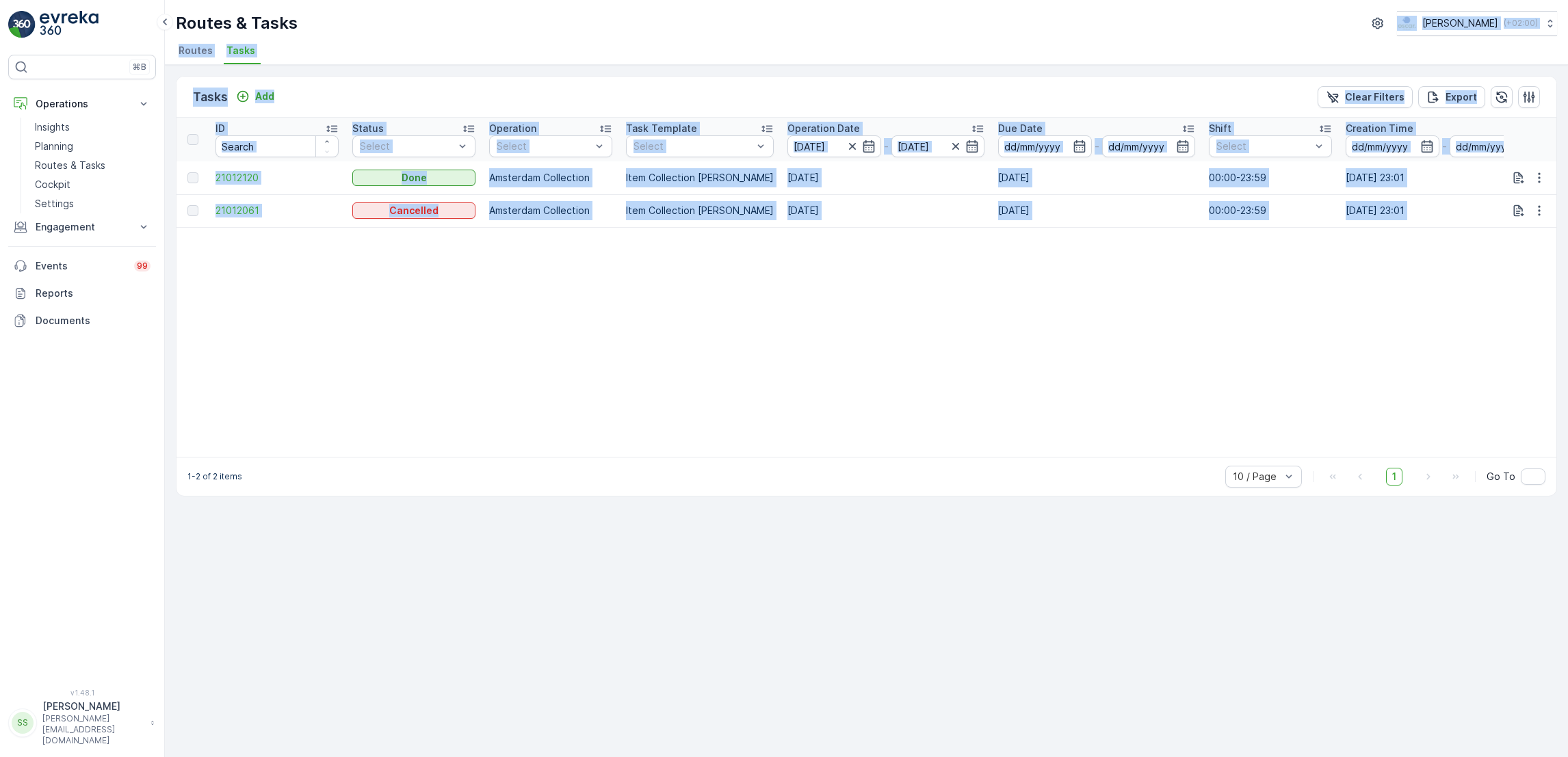
drag, startPoint x: 832, startPoint y: 348, endPoint x: 603, endPoint y: -13, distance: 427.5
click at [603, 0] on html "⌘B Operations Insights Planning Routes & Tasks Cockpit Settings Engagement Insi…" at bounding box center [784, 378] width 1568 height 757
click at [396, 33] on div "Routes & Tasks [PERSON_NAME] ( +02:00 )" at bounding box center [867, 23] width 1381 height 25
drag, startPoint x: 171, startPoint y: 49, endPoint x: 641, endPoint y: 355, distance: 560.8
click at [641, 355] on div "Routes & Tasks [PERSON_NAME] ( +02:00 ) Routes Tasks Tasks Add Clear Filters Ex…" at bounding box center [866, 378] width 1403 height 757
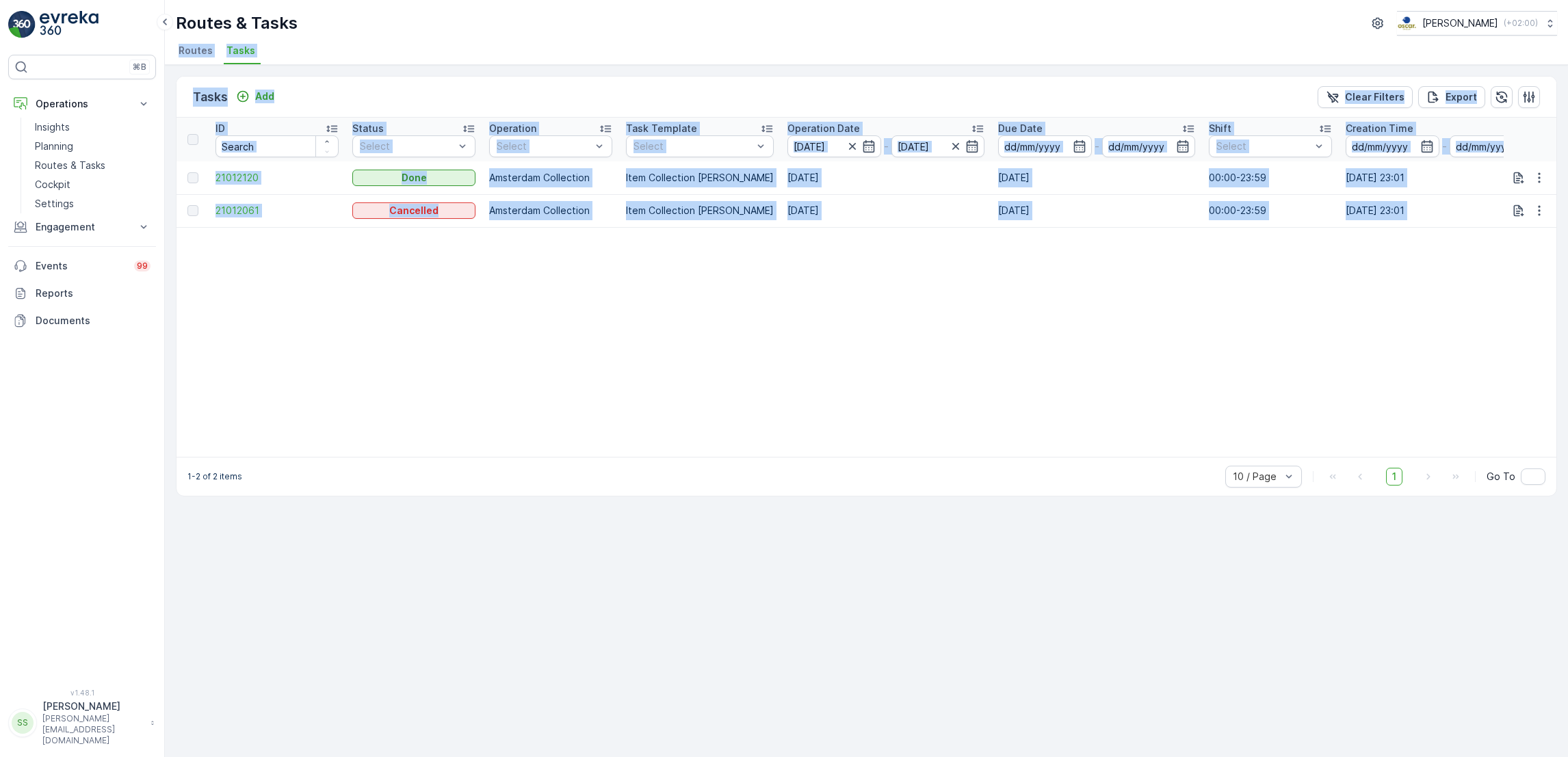
drag, startPoint x: 641, startPoint y: 355, endPoint x: 586, endPoint y: 329, distance: 60.8
click at [586, 329] on table "ID Status Select Operation Select Task Template Select Operation Date [DATE] - …" at bounding box center [1232, 287] width 2113 height 339
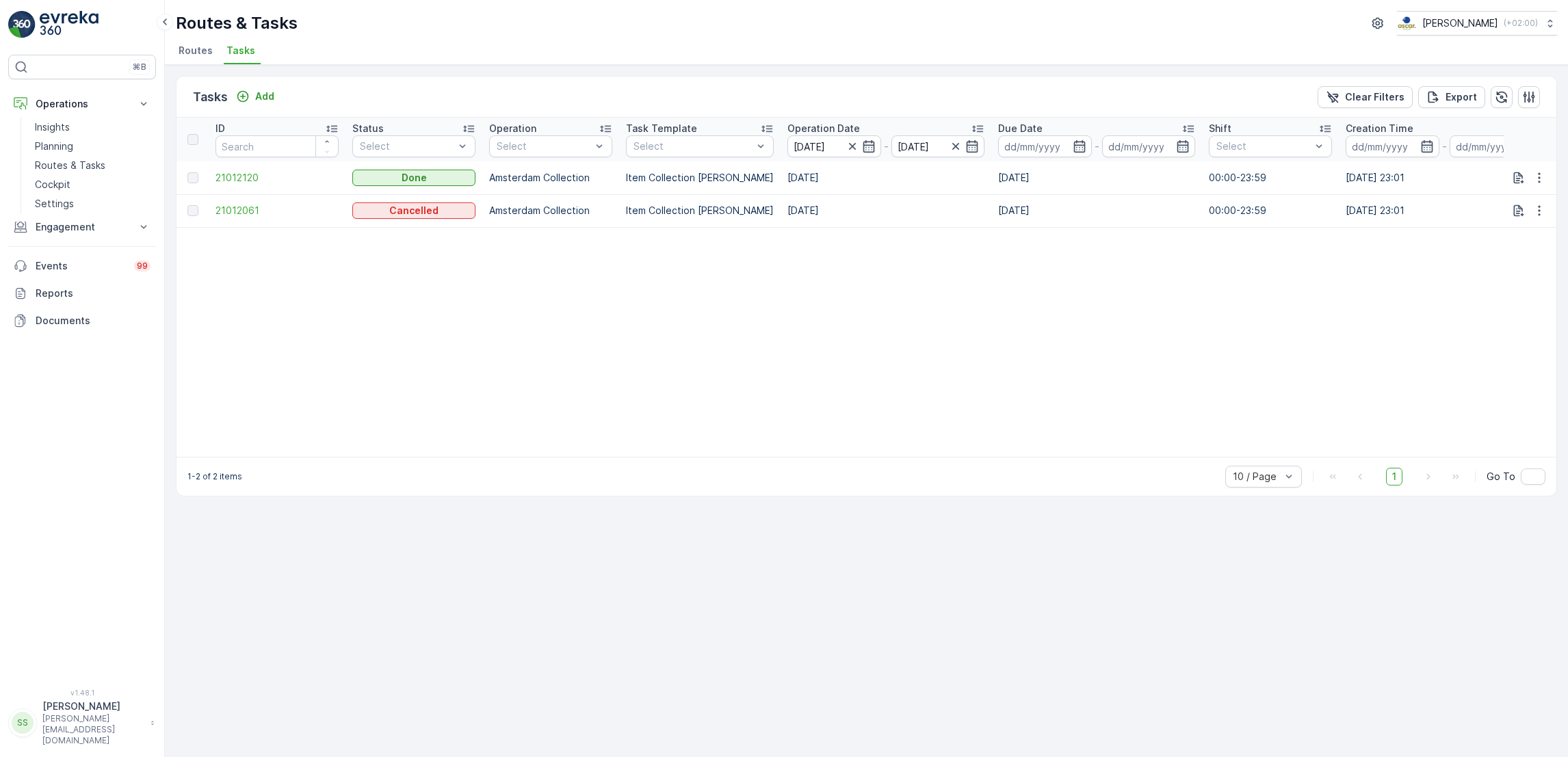
click at [586, 329] on table "ID Status Select Operation Select Task Template Select Operation Date [DATE] - …" at bounding box center [1232, 287] width 2113 height 339
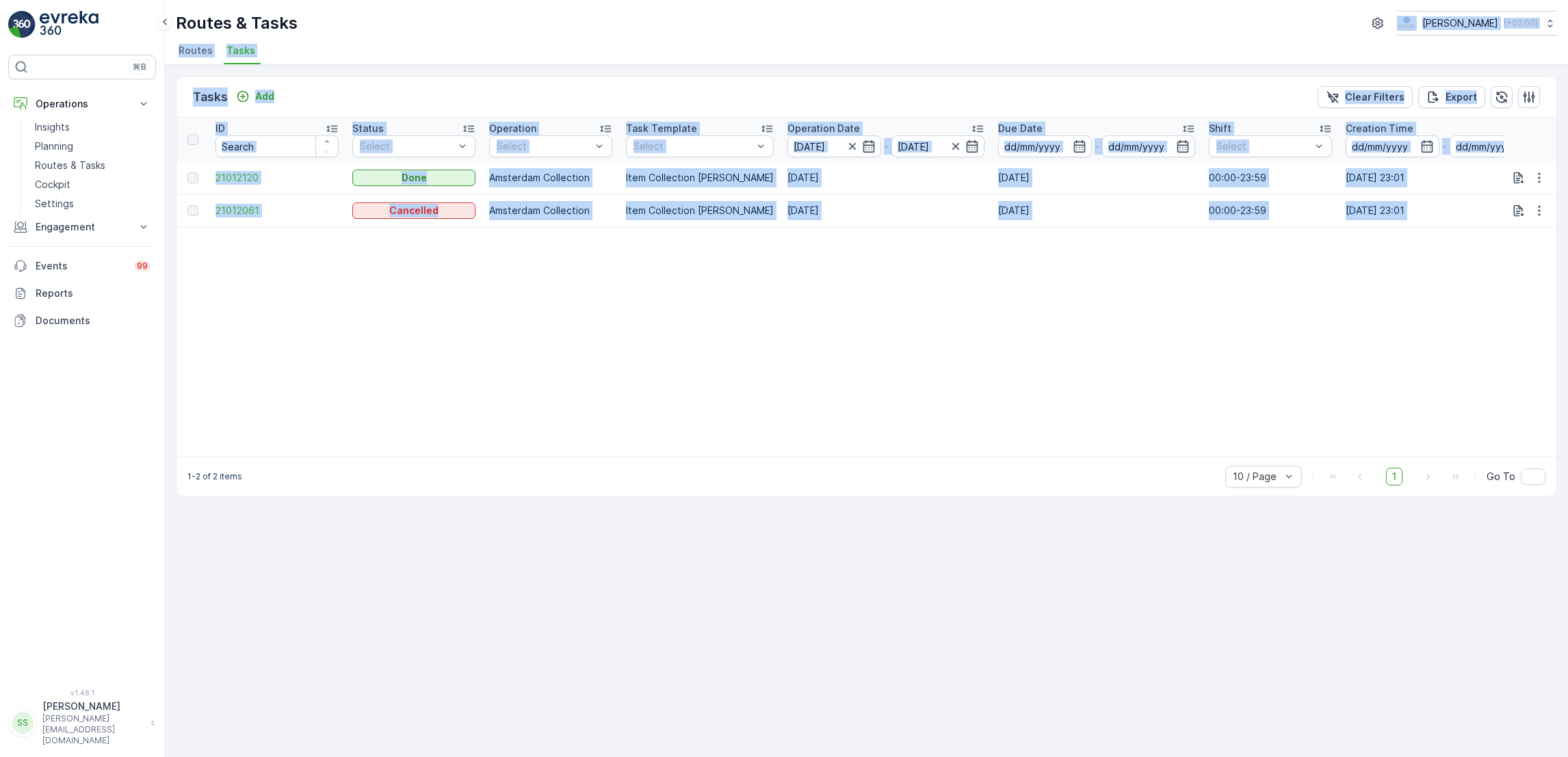
drag, startPoint x: 586, startPoint y: 329, endPoint x: 524, endPoint y: 34, distance: 301.4
click at [524, 34] on div "Routes & Tasks [PERSON_NAME] ( +02:00 ) Routes Tasks Tasks Add Clear Filters Ex…" at bounding box center [866, 378] width 1403 height 757
drag, startPoint x: 524, startPoint y: 34, endPoint x: 475, endPoint y: 36, distance: 49.0
click at [475, 36] on div "Routes & Tasks [PERSON_NAME] ( +02:00 ) Routes Tasks" at bounding box center [866, 33] width 1403 height 65
click at [184, 69] on div "Tasks Add Clear Filters Export ID Status Select Operation Select Task Template …" at bounding box center [866, 411] width 1403 height 692
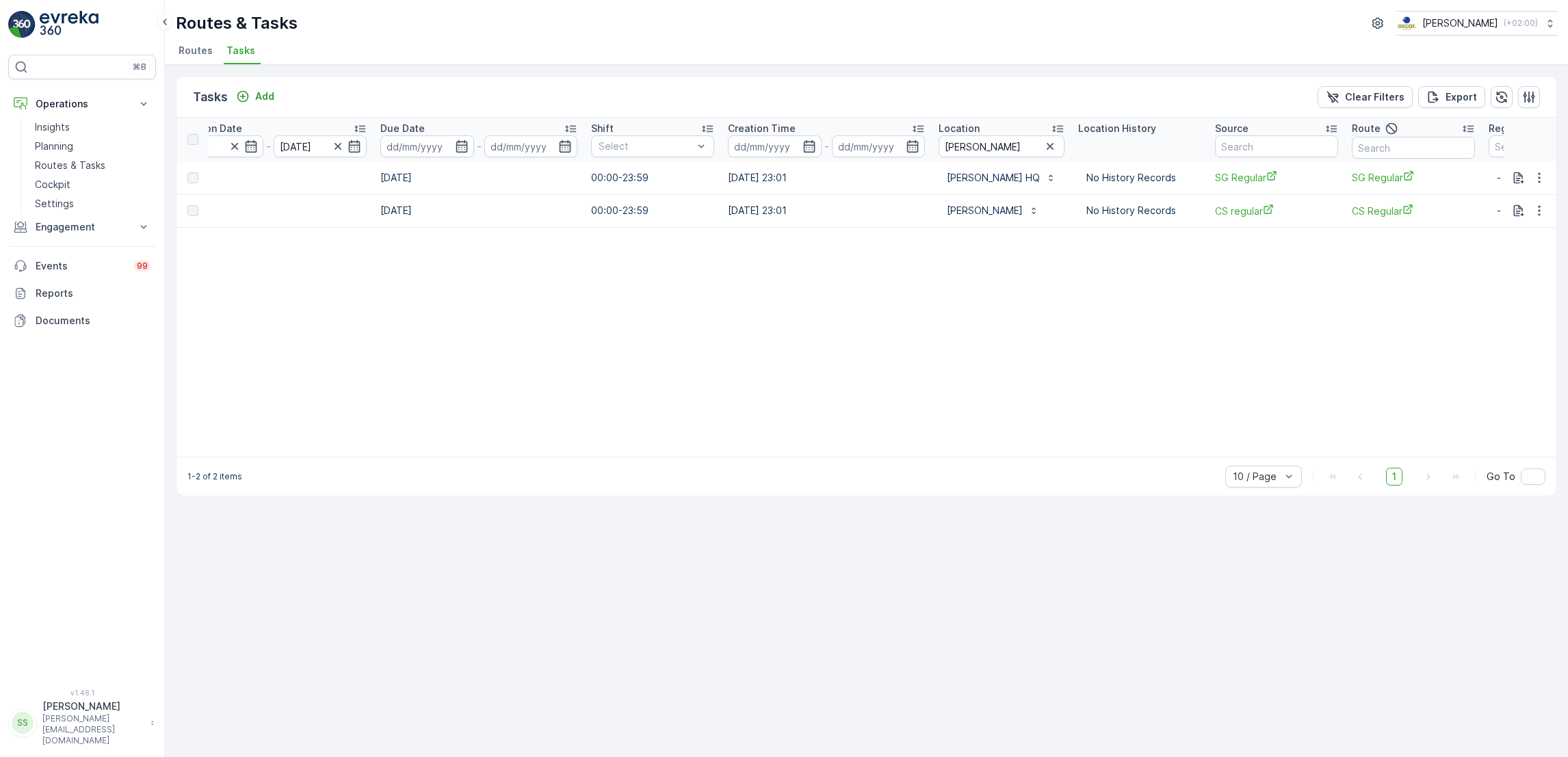
scroll to position [0, 729]
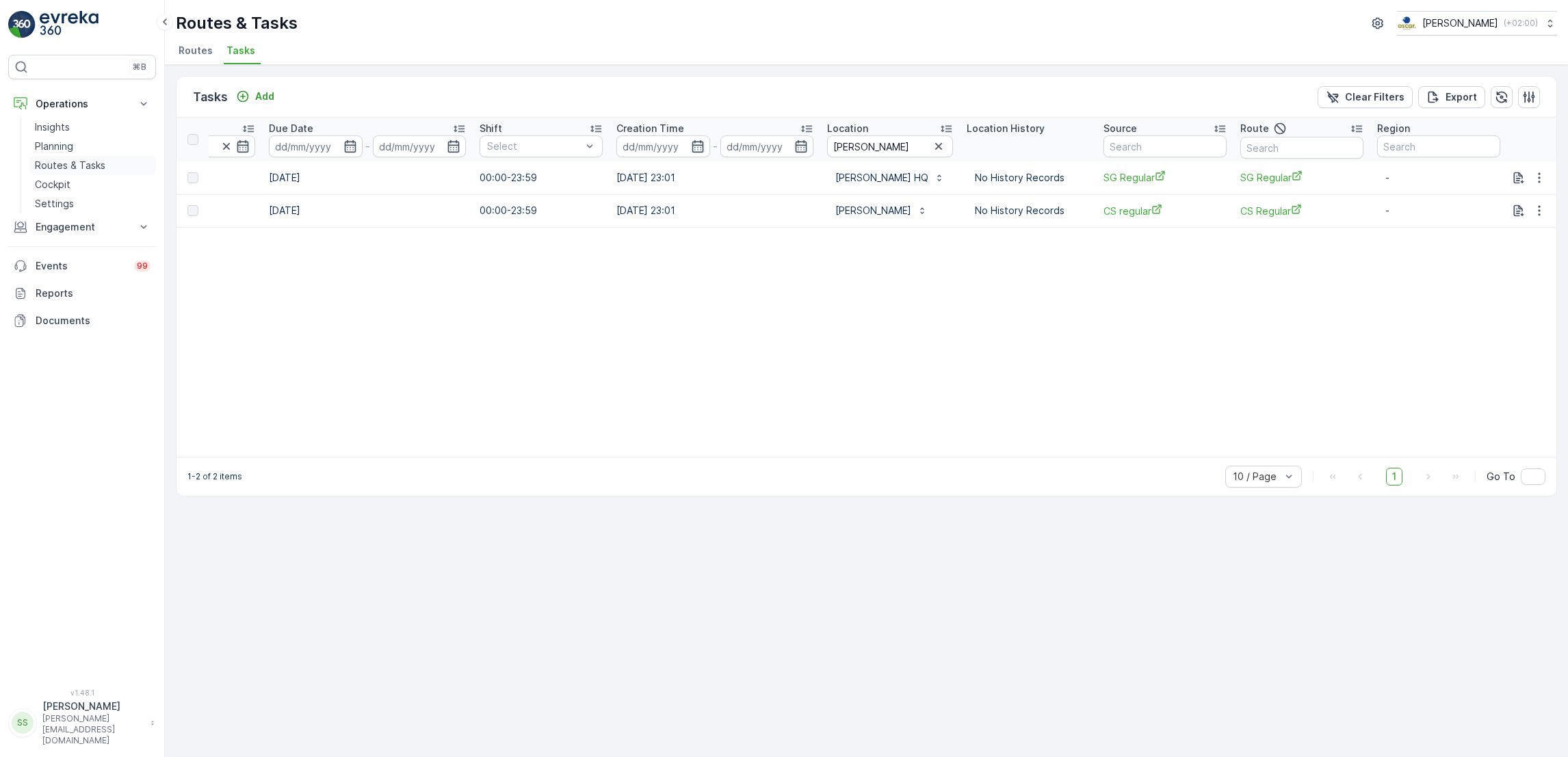
click at [77, 168] on p "Routes & Tasks" at bounding box center [70, 166] width 71 height 14
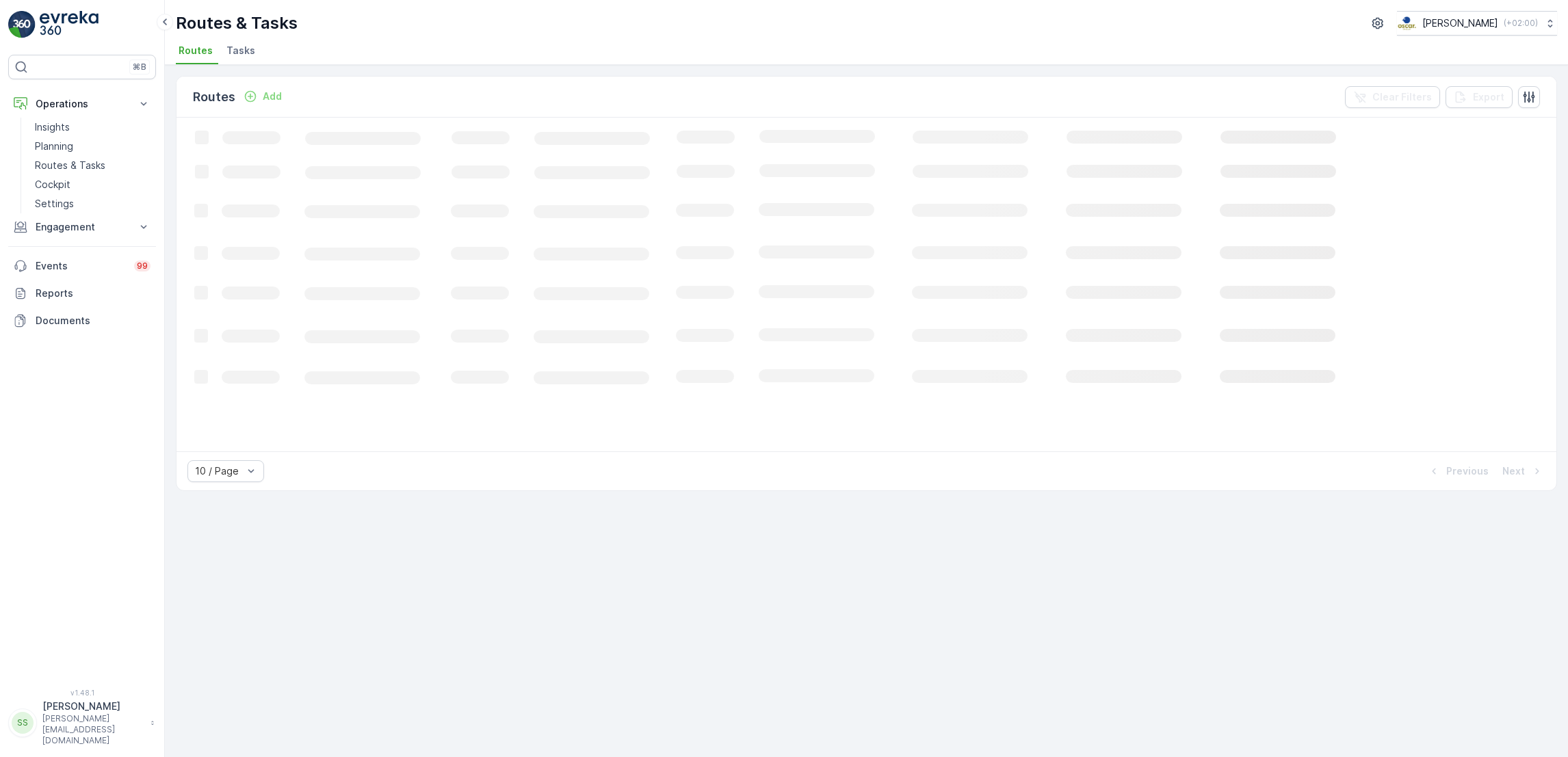
click at [233, 60] on li "Tasks" at bounding box center [242, 53] width 37 height 23
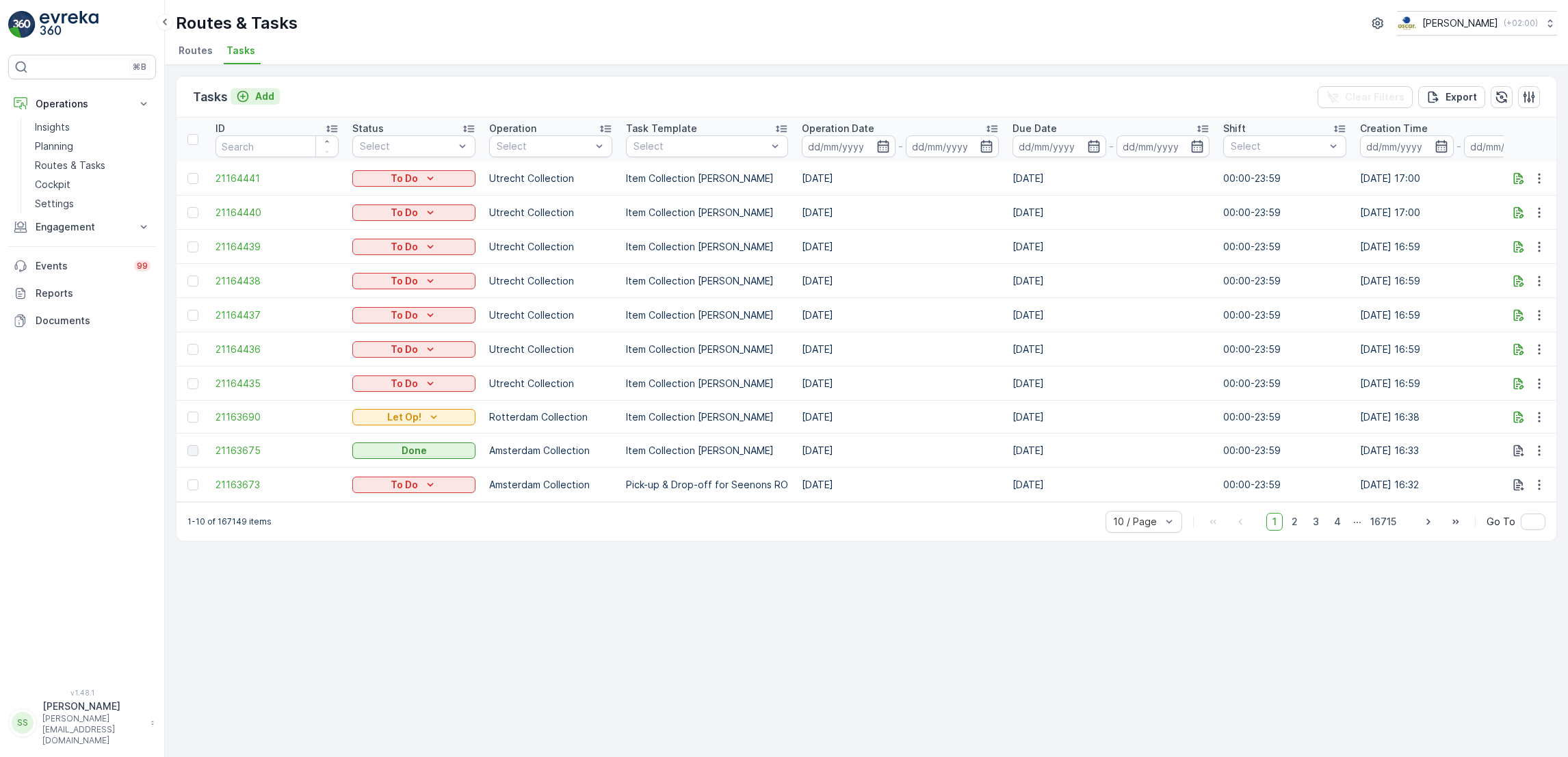
click at [245, 99] on icon "Add" at bounding box center [243, 96] width 14 height 14
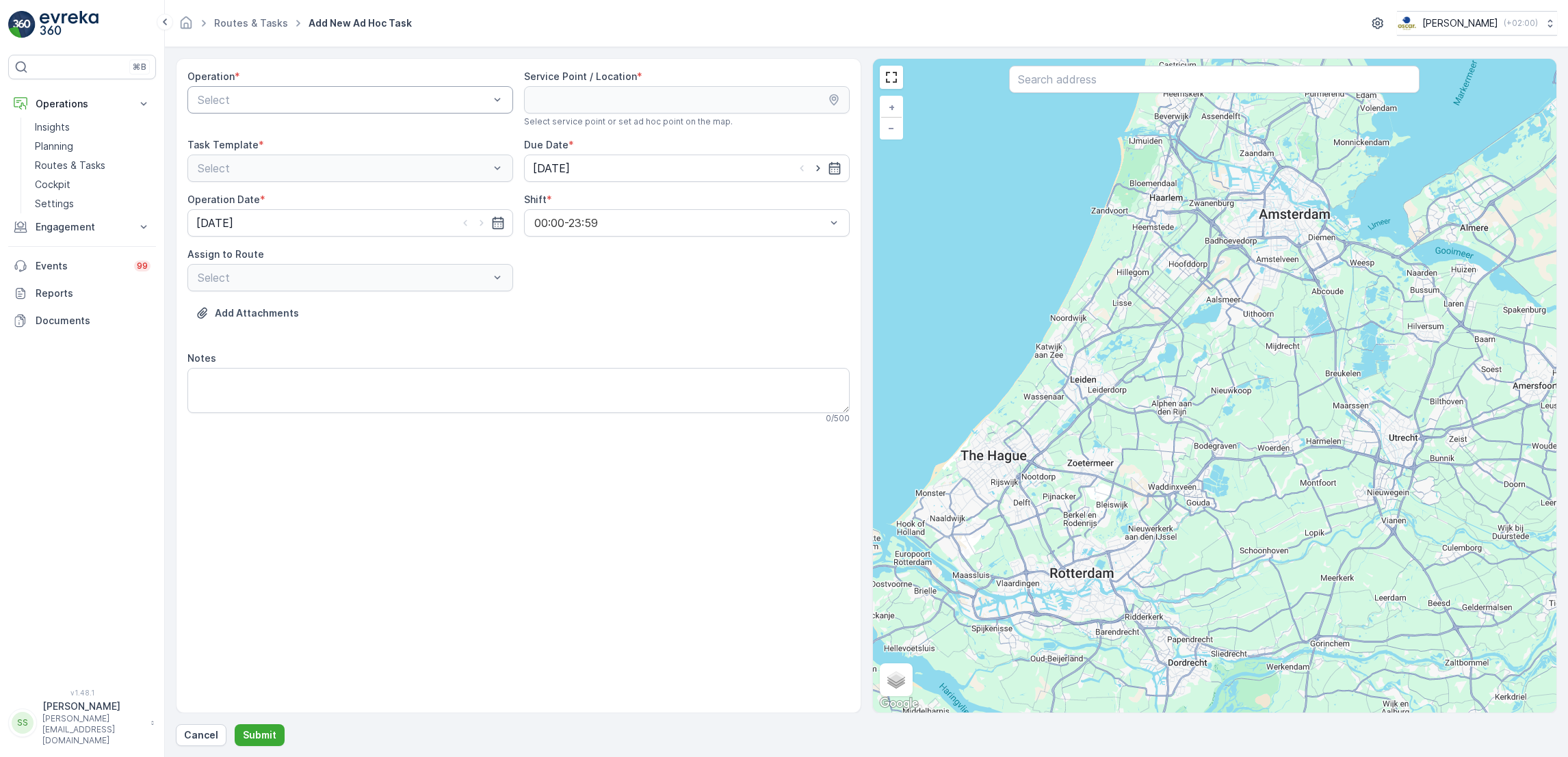
click at [358, 106] on div at bounding box center [343, 100] width 294 height 12
click at [315, 133] on div "Amsterdam Collection" at bounding box center [350, 133] width 309 height 12
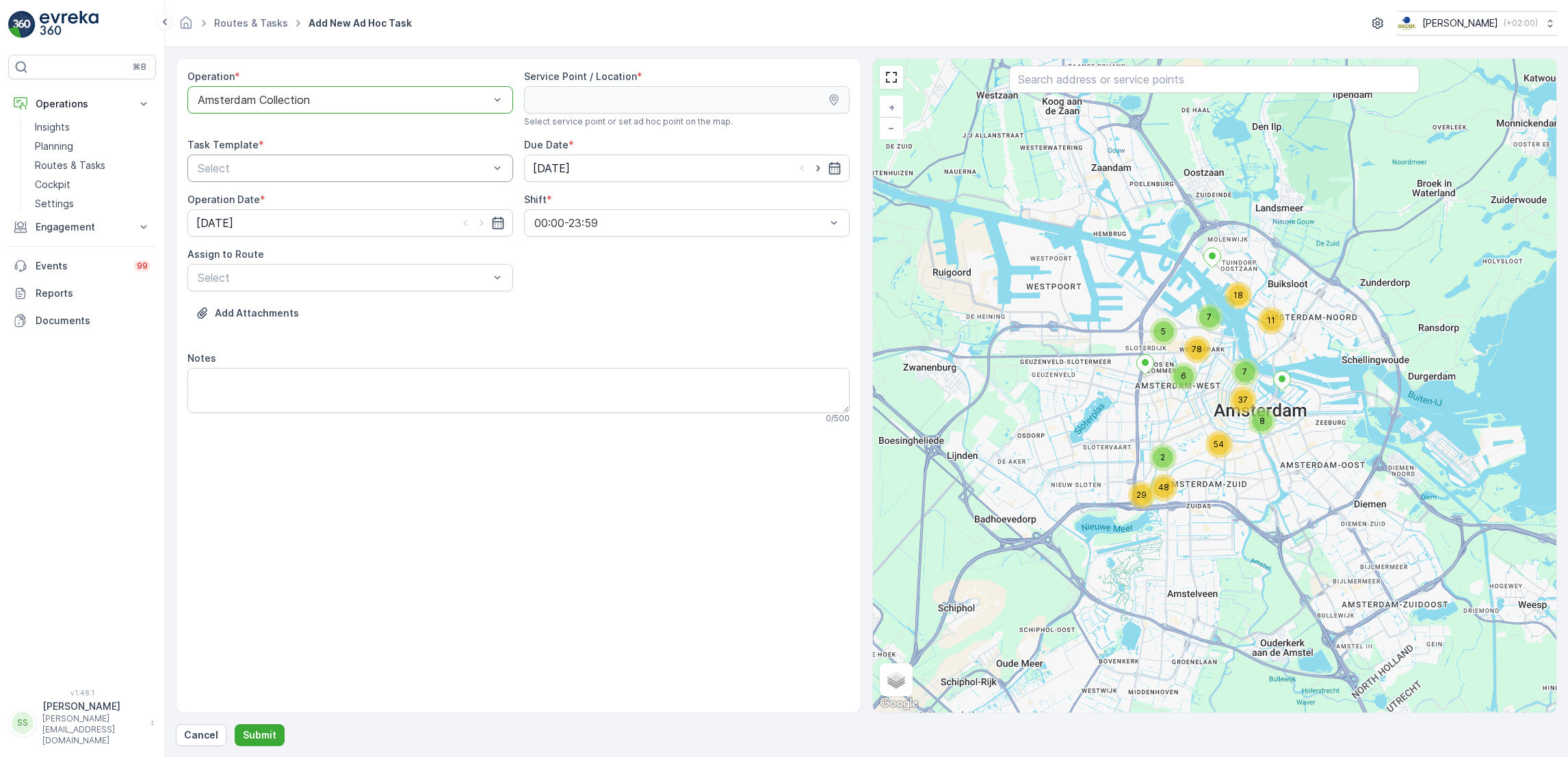
click at [418, 169] on div at bounding box center [343, 168] width 294 height 12
click at [355, 212] on div "Item Collection [PERSON_NAME]" at bounding box center [351, 202] width 326 height 23
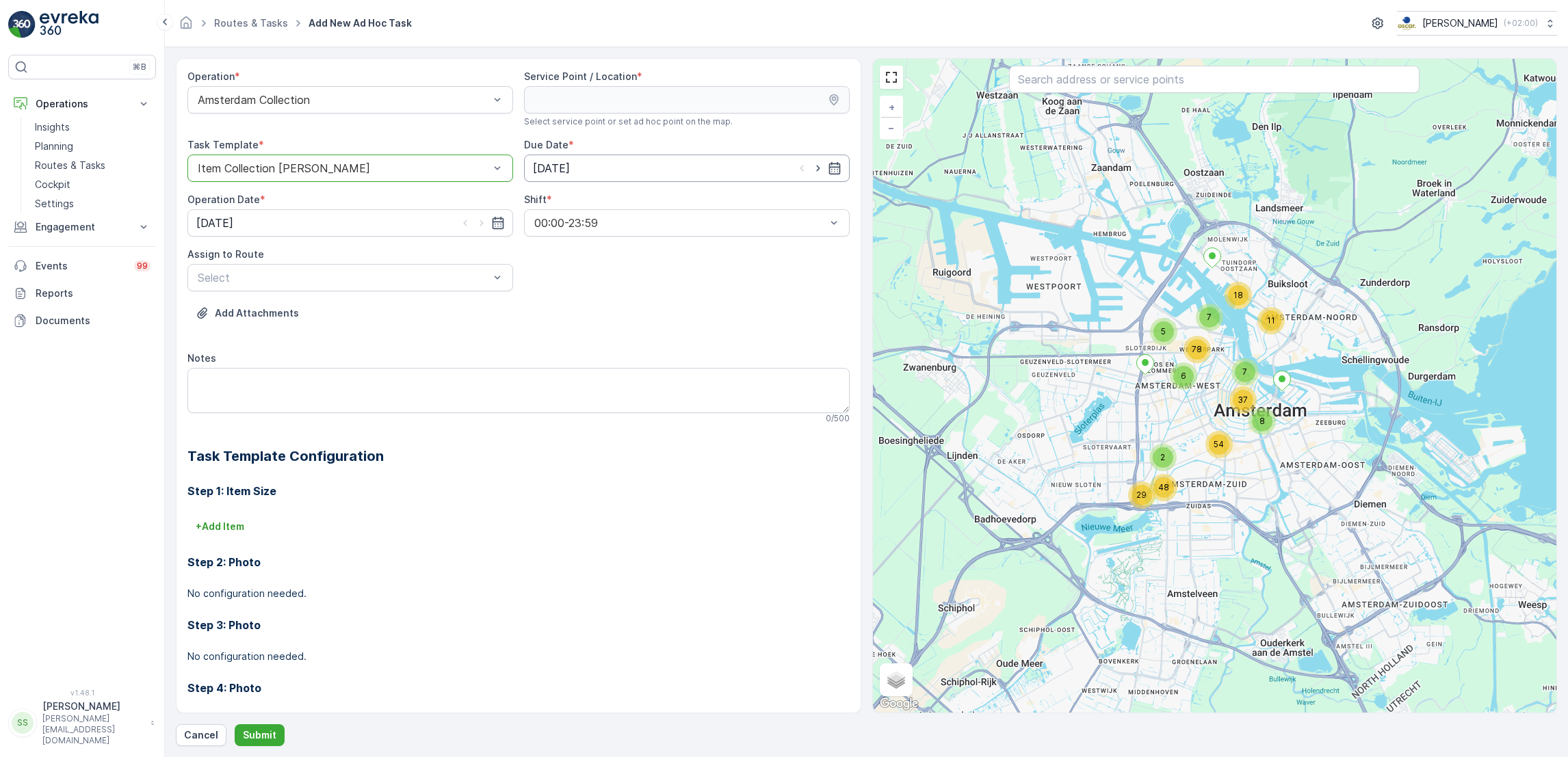
click at [839, 168] on input "[DATE]" at bounding box center [687, 168] width 326 height 27
click at [691, 344] on div "23" at bounding box center [693, 337] width 22 height 22
type input "[DATE]"
click at [494, 221] on icon "button" at bounding box center [498, 223] width 14 height 14
click at [363, 398] on div "23" at bounding box center [358, 392] width 22 height 22
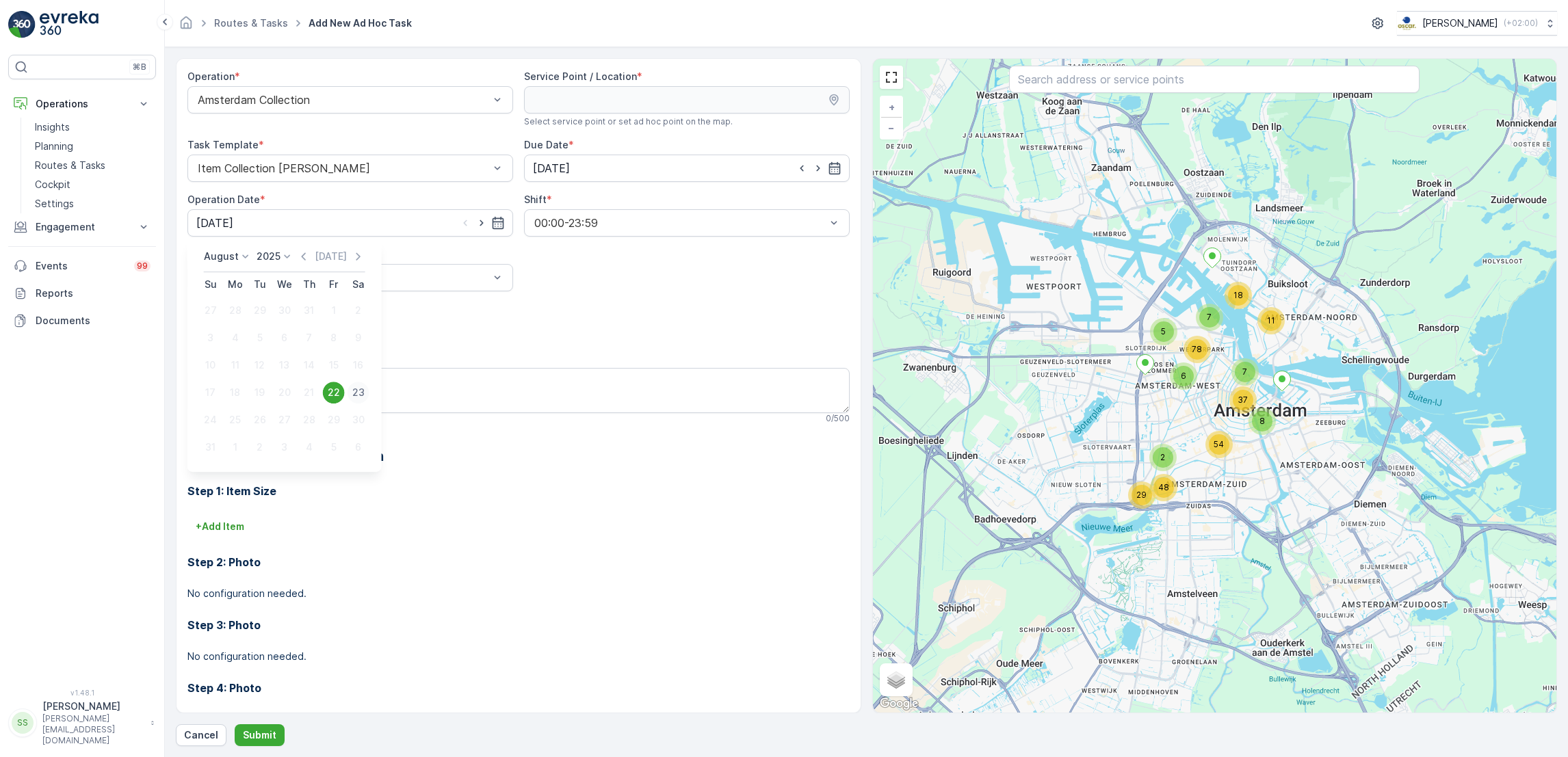
type input "[DATE]"
click at [377, 276] on div at bounding box center [343, 278] width 294 height 12
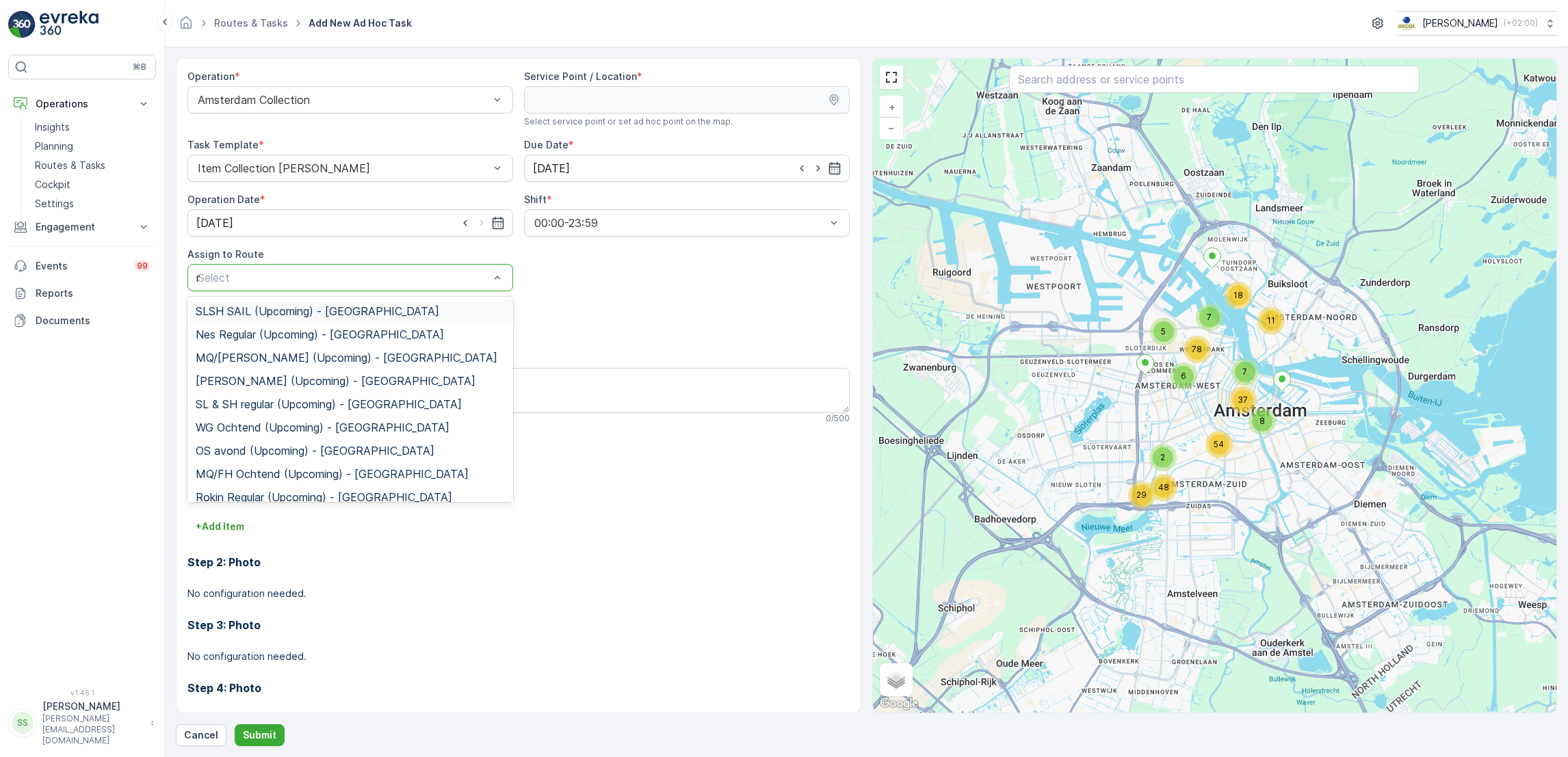
type input "mq"
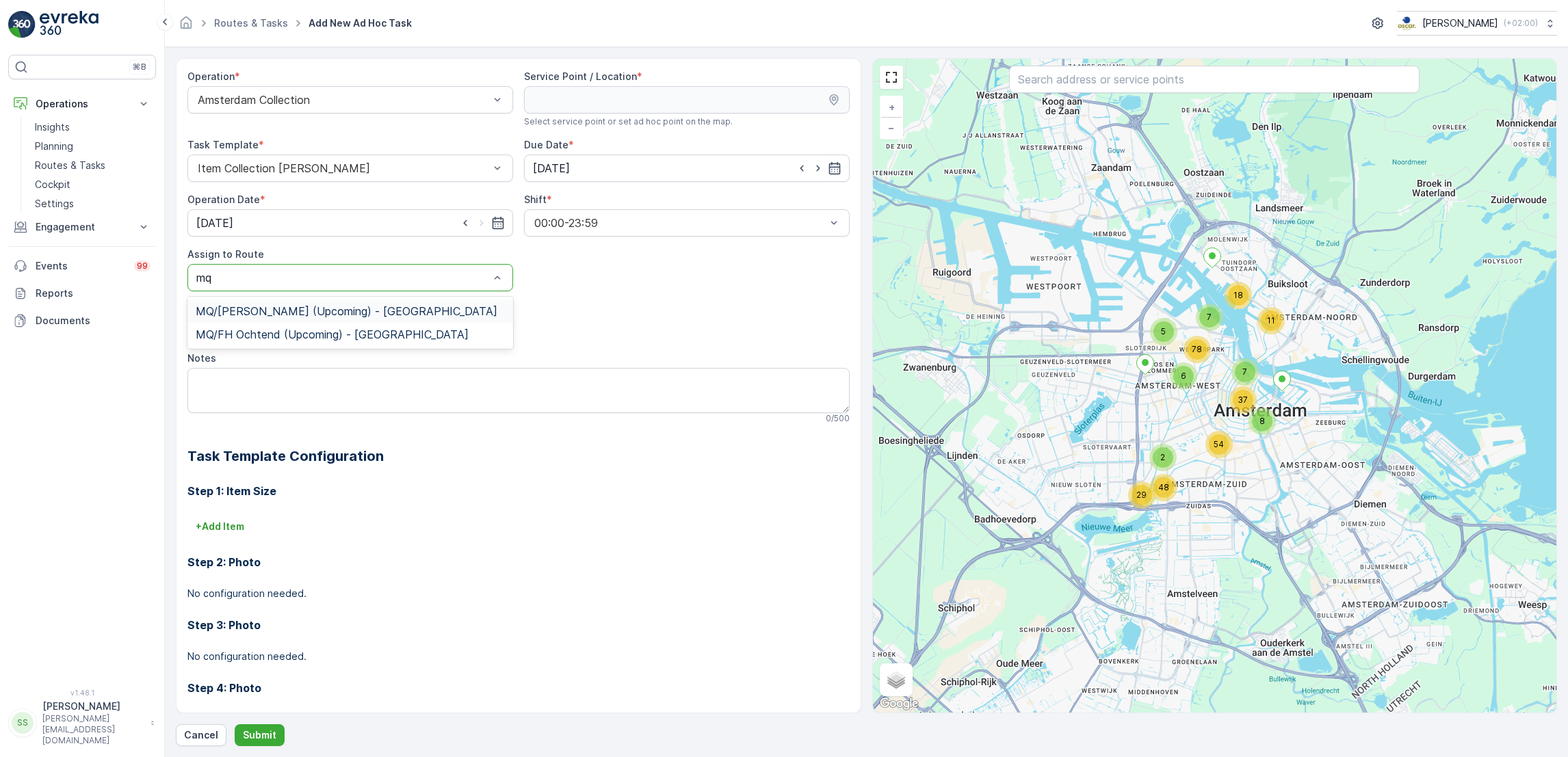
click at [372, 306] on span "MQ/[PERSON_NAME] (Upcoming) - [GEOGRAPHIC_DATA]" at bounding box center [346, 311] width 302 height 12
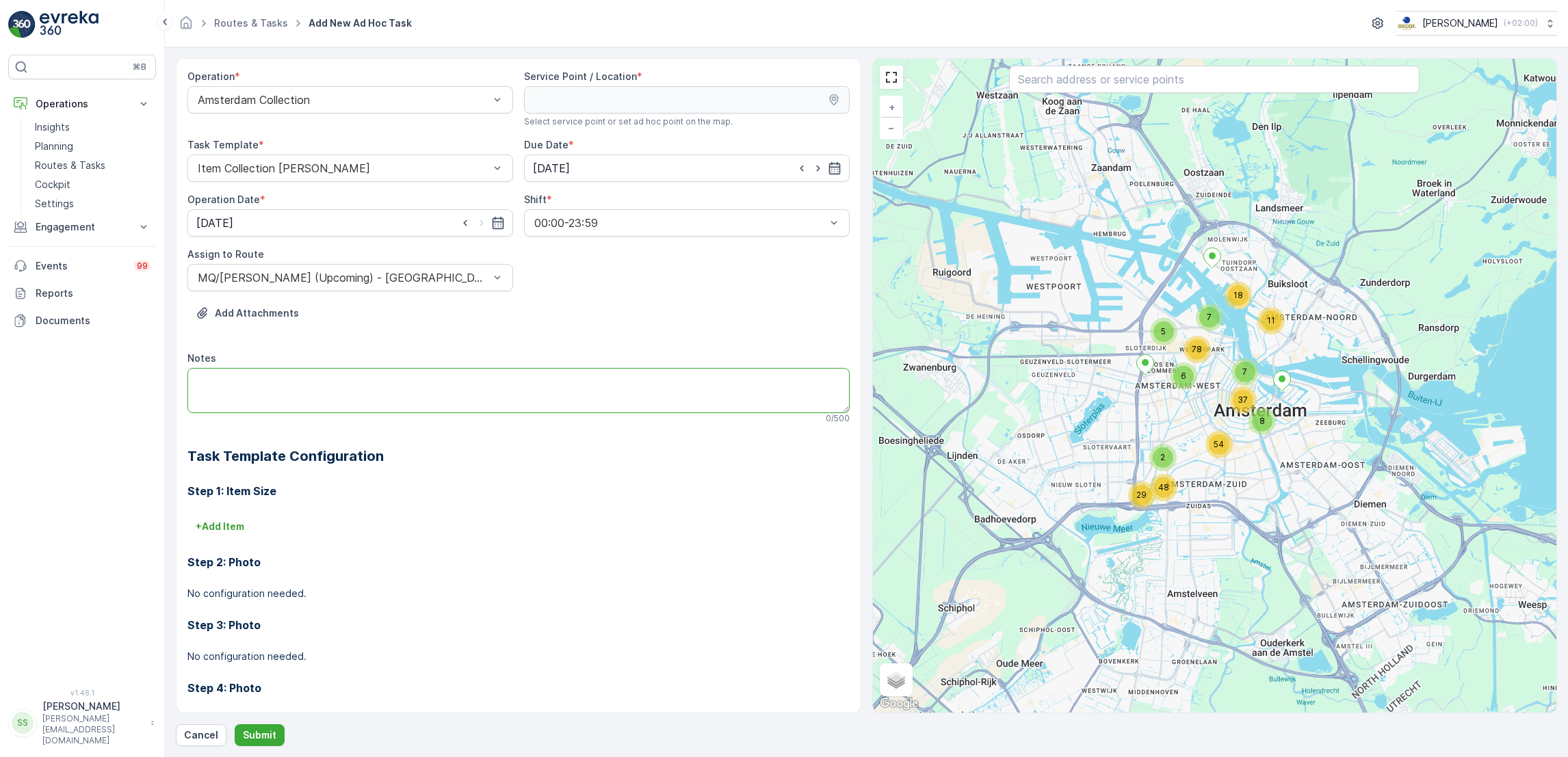
click at [327, 394] on textarea "Notes" at bounding box center [518, 390] width 662 height 45
type textarea "Afval ophalen"
click at [1150, 78] on input "text" at bounding box center [1213, 79] width 410 height 27
type input "stella"
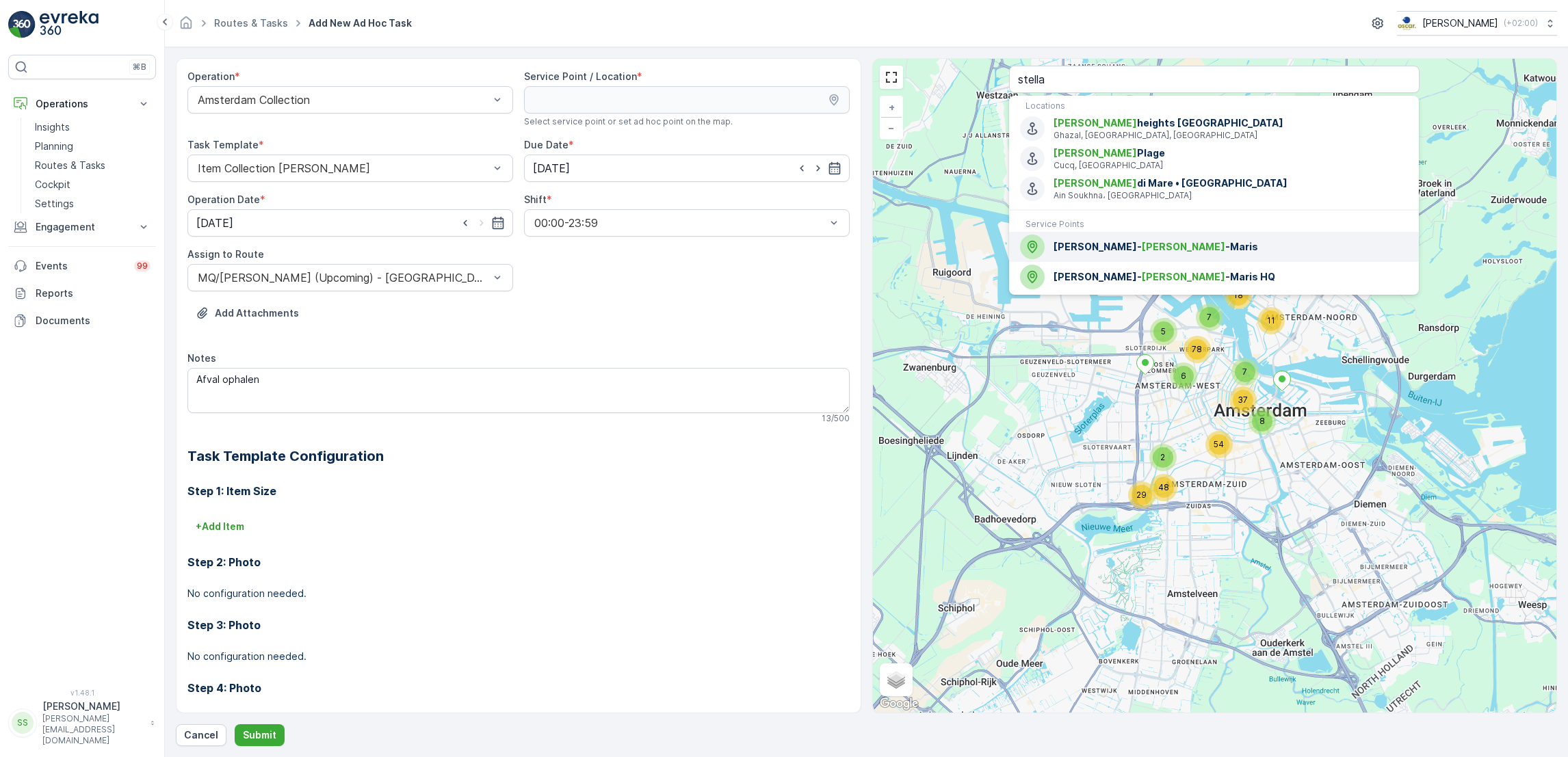
click at [1141, 251] on span "[PERSON_NAME]" at bounding box center [1183, 246] width 84 height 12
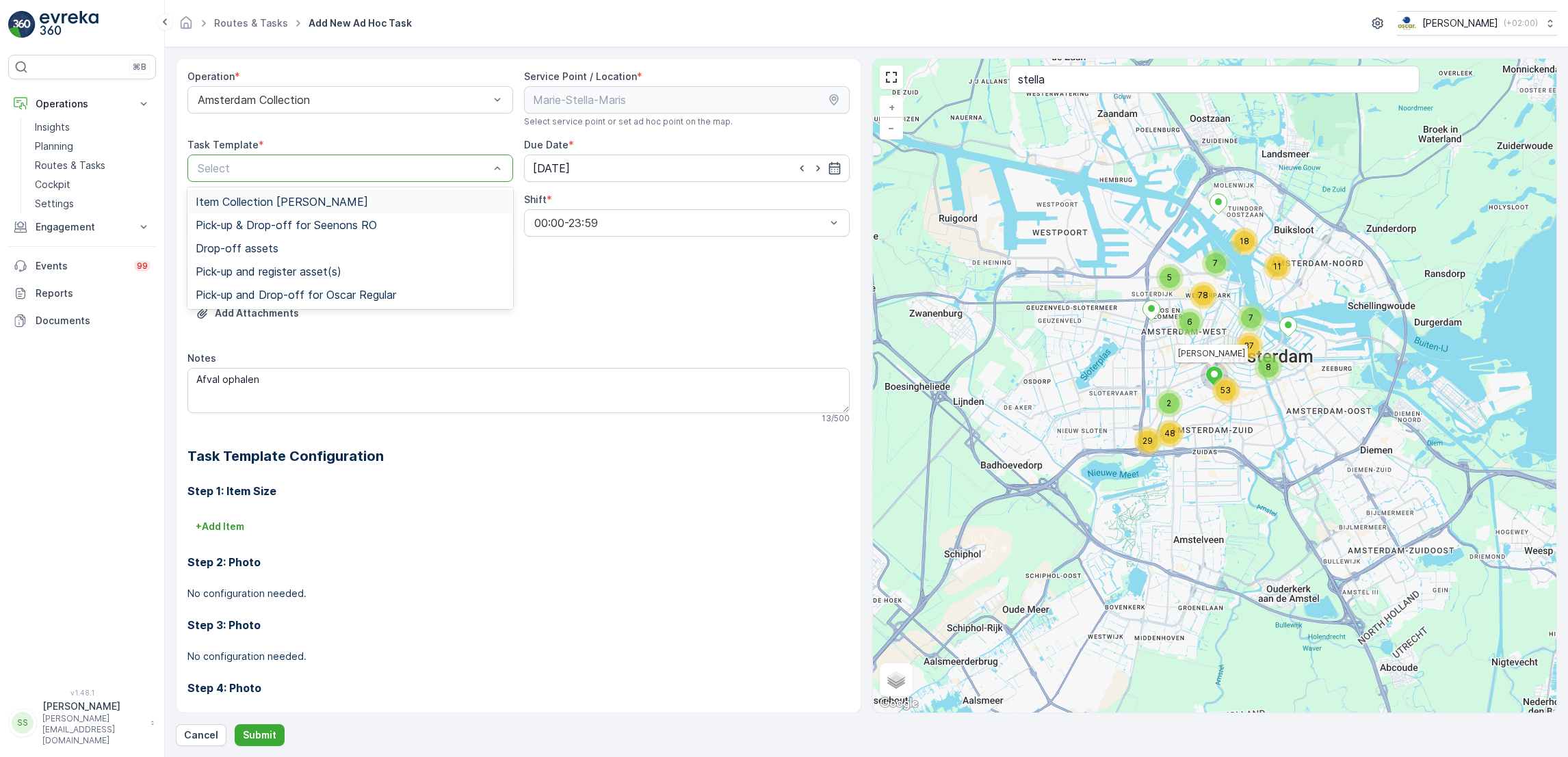
click at [356, 198] on div "Item Collection [PERSON_NAME]" at bounding box center [350, 202] width 309 height 12
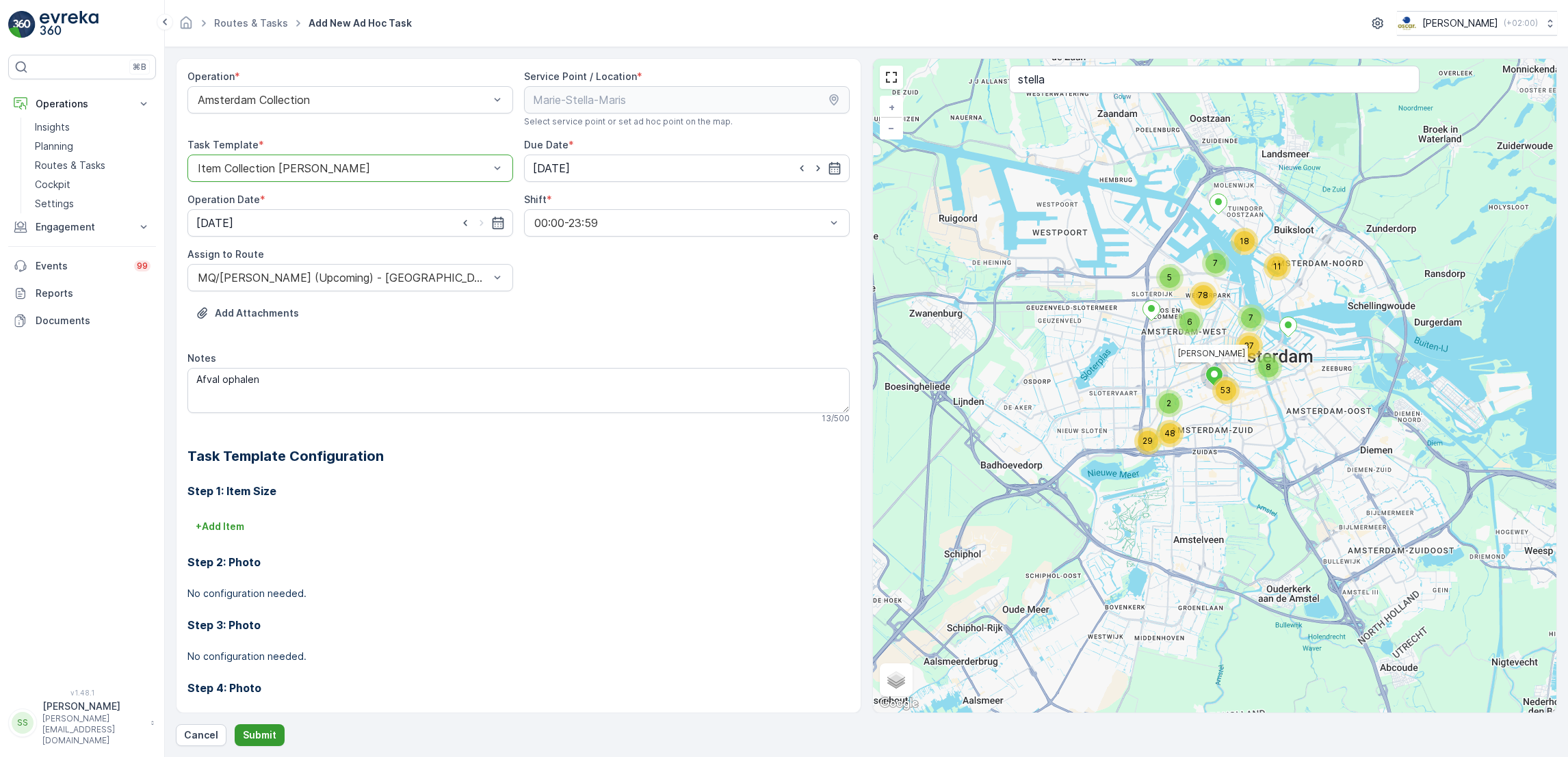
click at [257, 738] on p "Submit" at bounding box center [259, 735] width 33 height 14
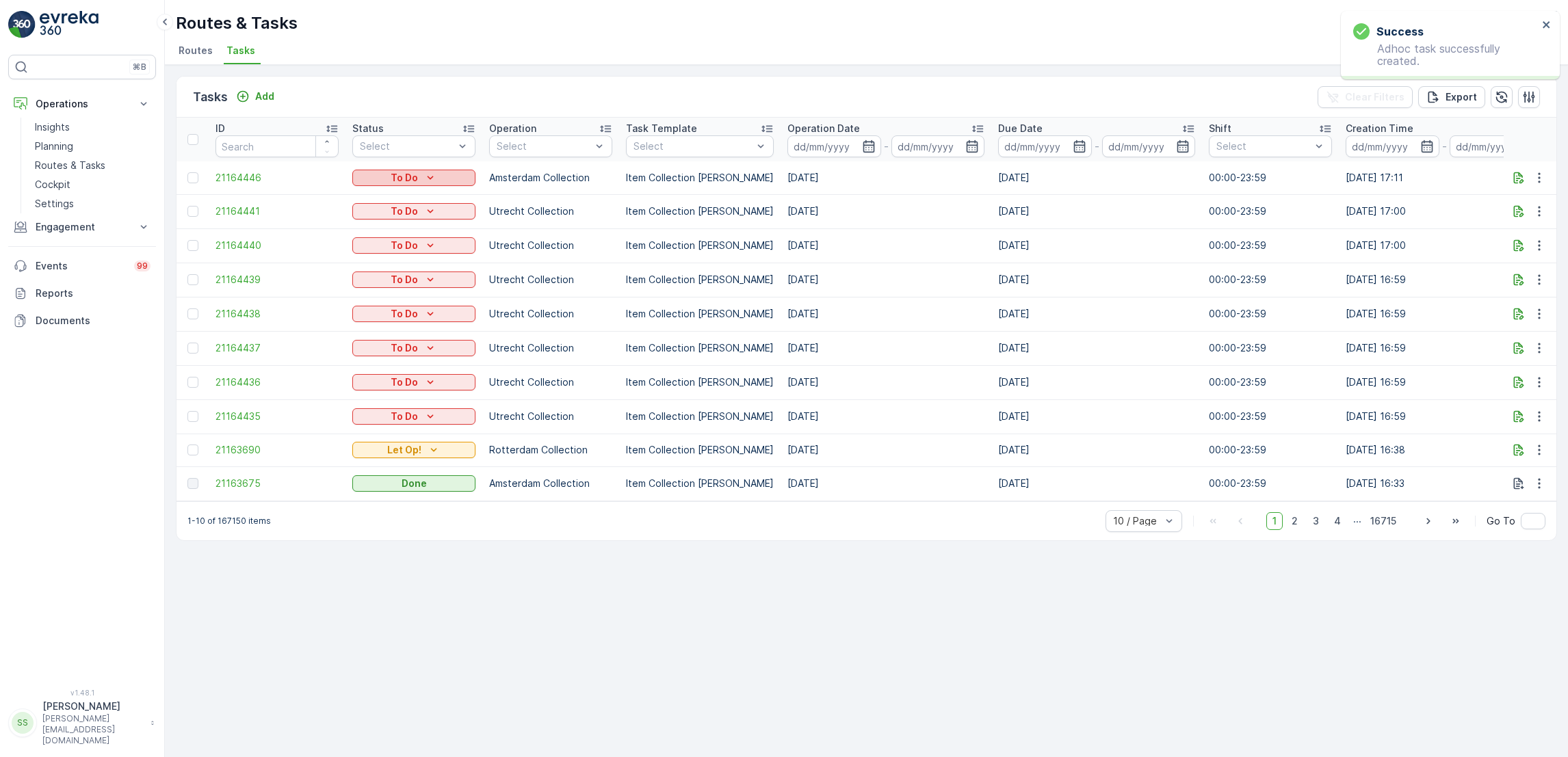
click at [442, 171] on div "To Do" at bounding box center [414, 178] width 112 height 14
click at [386, 192] on span "Let Op!" at bounding box center [378, 197] width 34 height 14
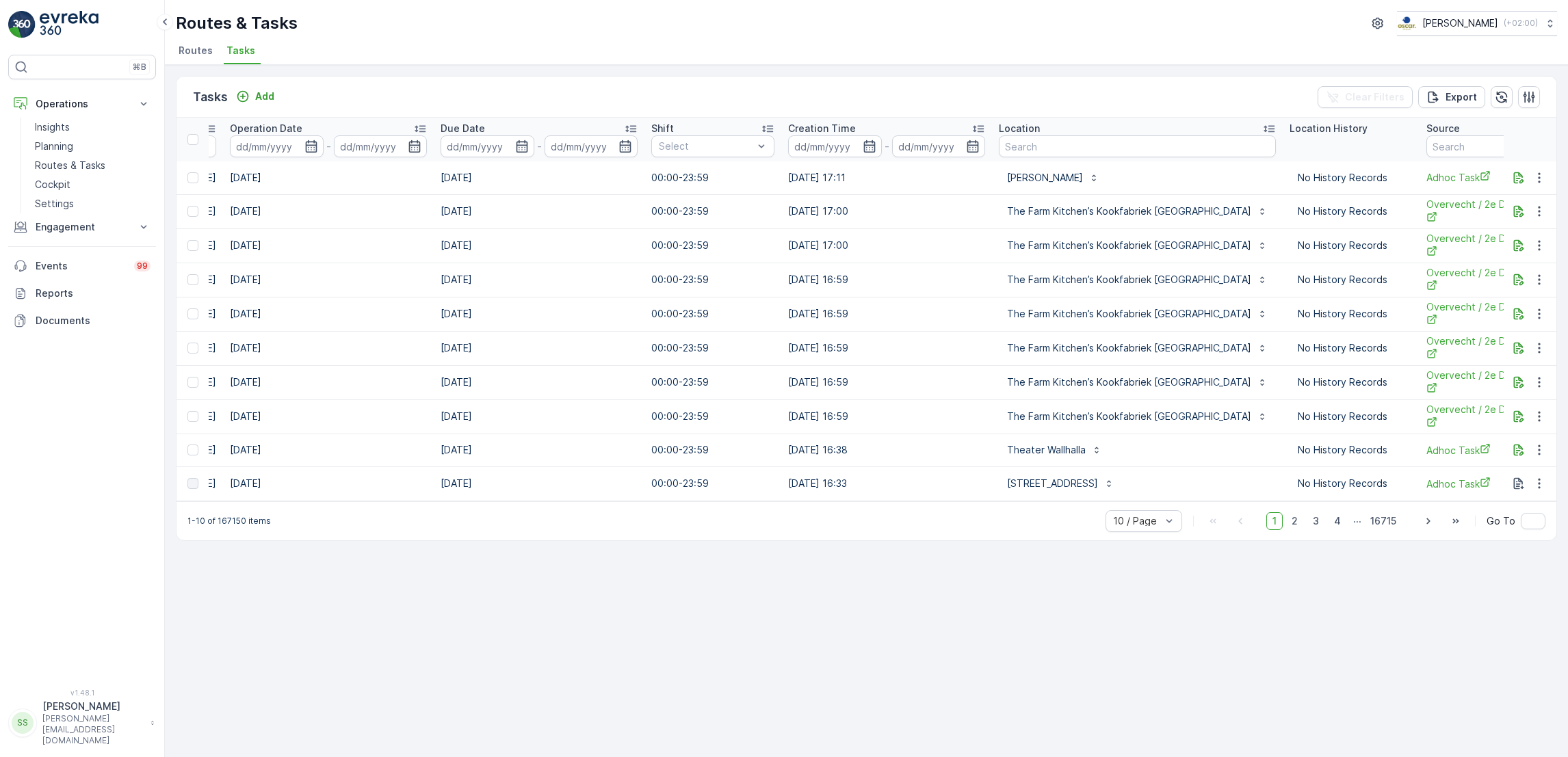
scroll to position [0, 807]
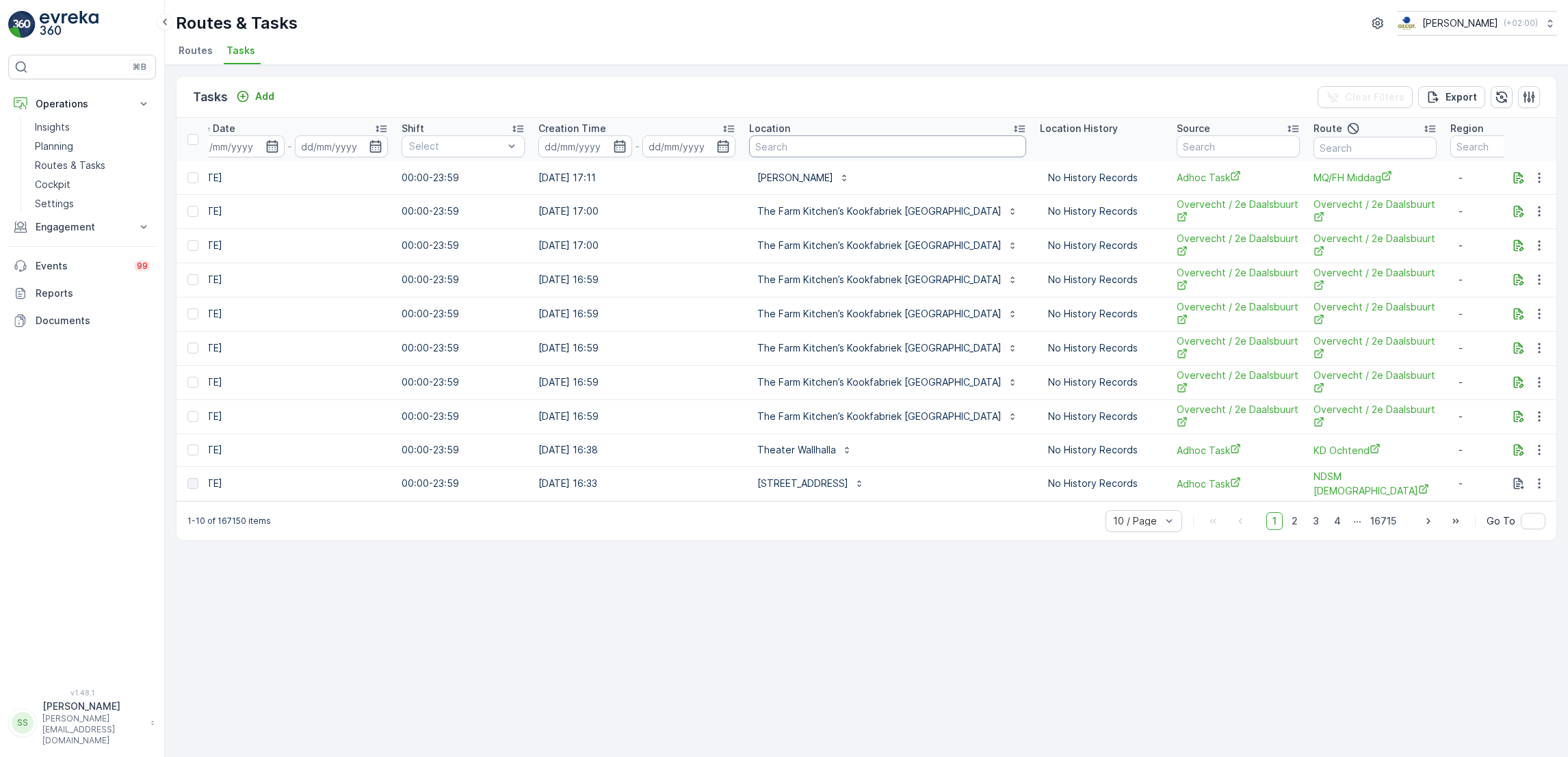
click at [822, 147] on input "text" at bounding box center [887, 147] width 277 height 22
type input "[PERSON_NAME]"
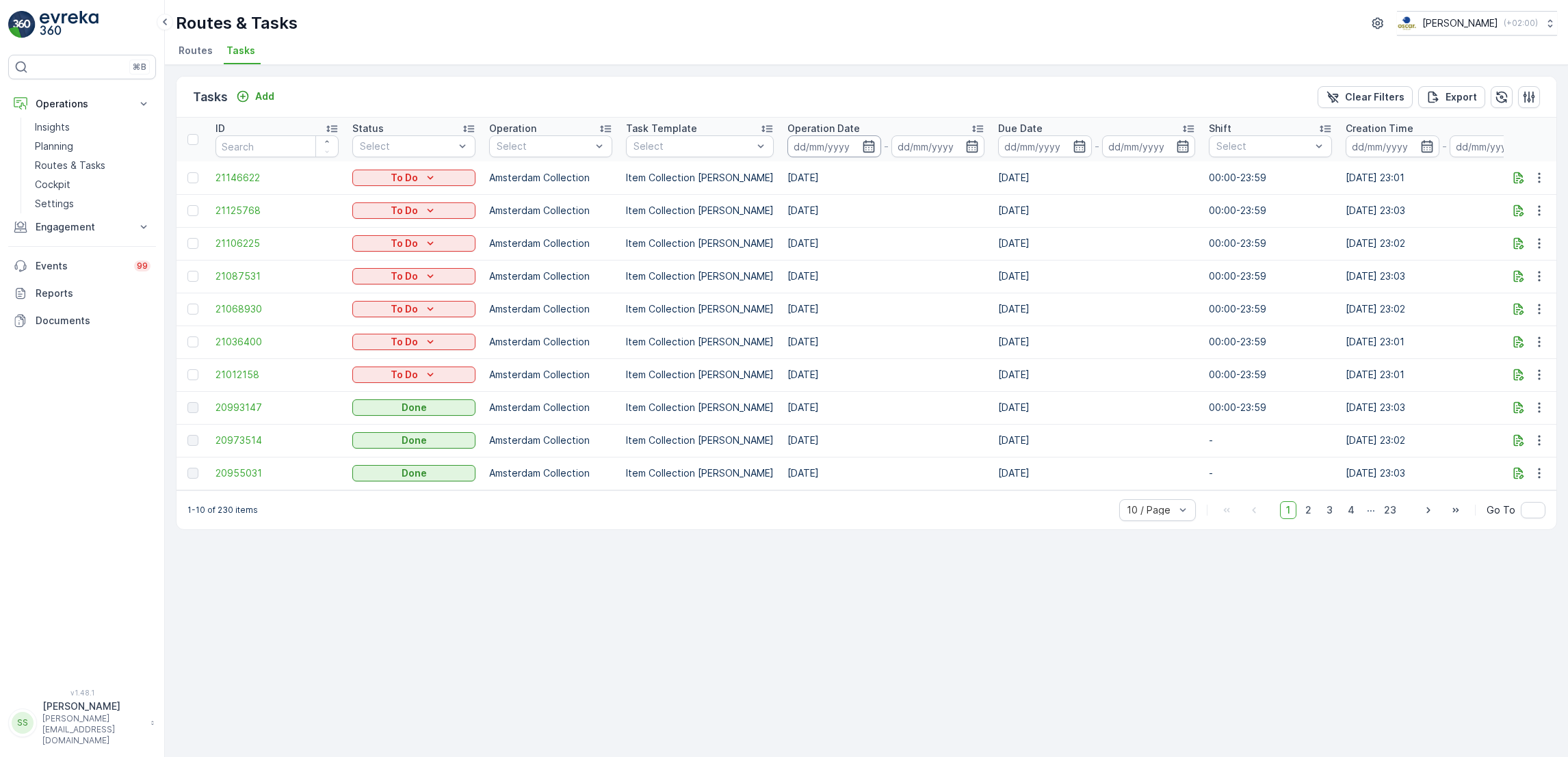
click at [852, 154] on input at bounding box center [834, 147] width 94 height 22
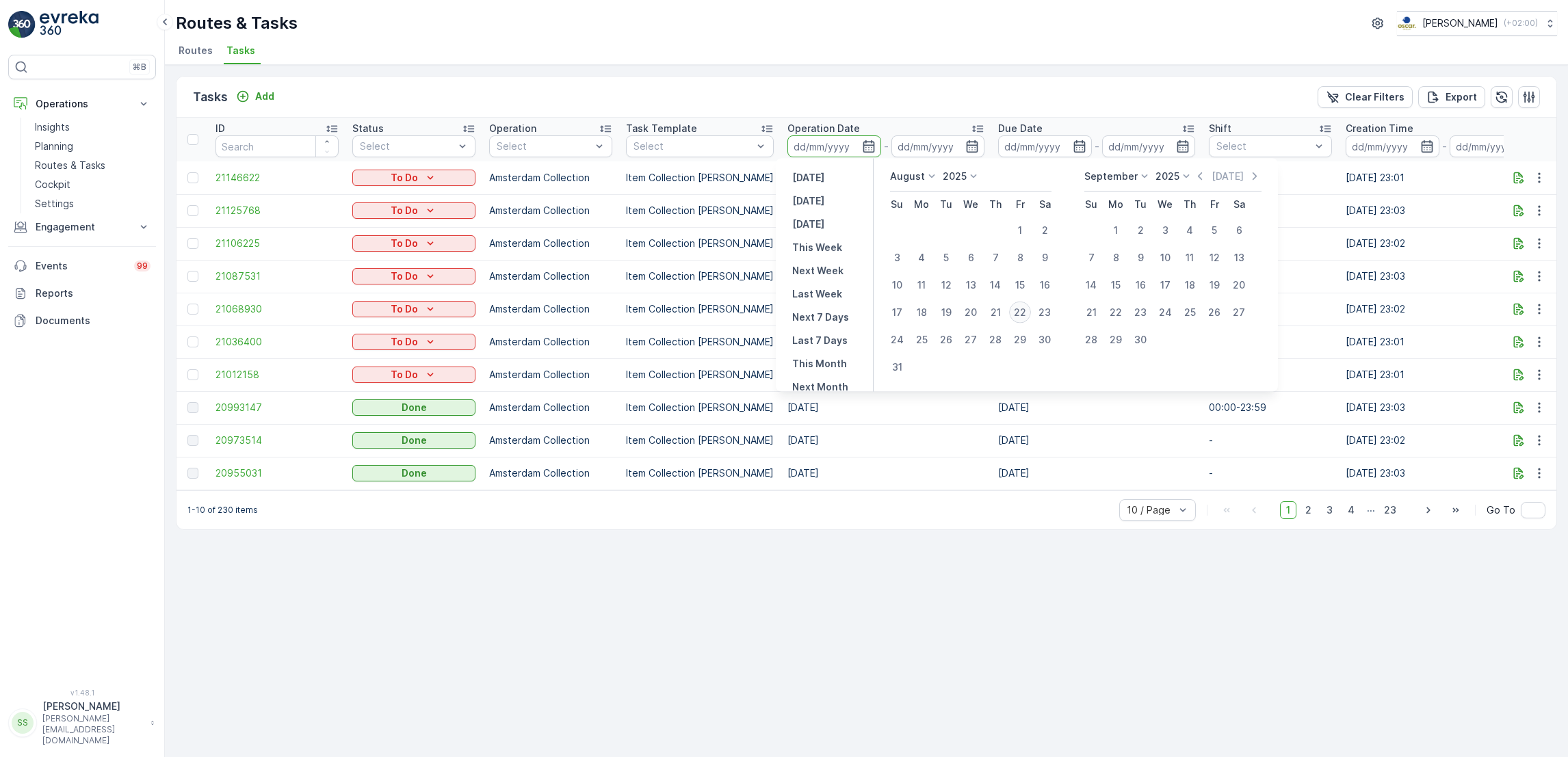
click at [1020, 312] on div "22" at bounding box center [1019, 313] width 22 height 22
type input "[DATE]"
click at [1020, 312] on div "22" at bounding box center [1019, 313] width 22 height 22
type input "[DATE]"
click at [1020, 312] on td "[DATE]" at bounding box center [1096, 309] width 211 height 33
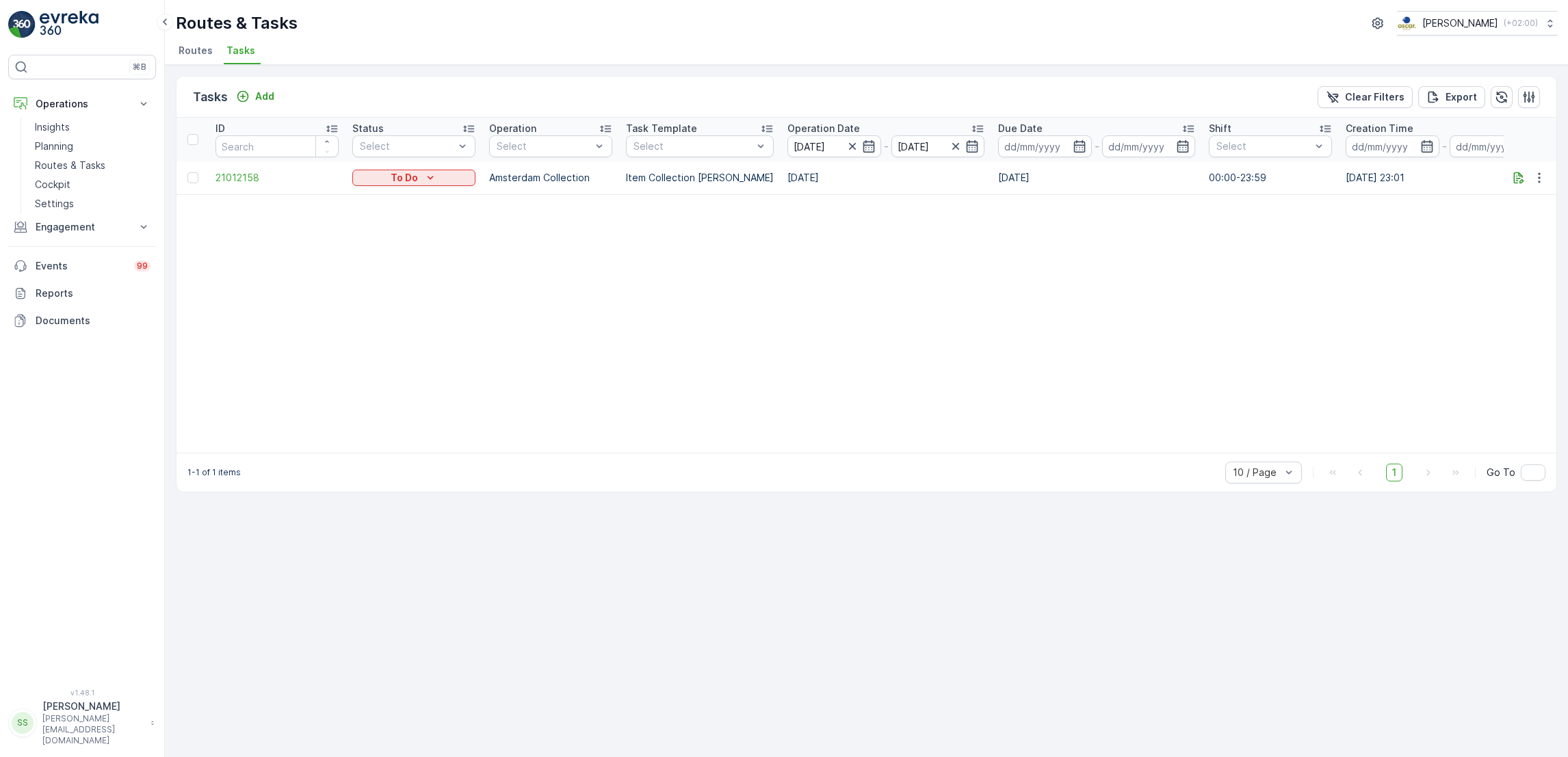
click at [973, 372] on table "ID Status Select Operation Select Task Template Select Operation Date [DATE] - …" at bounding box center [1231, 285] width 2110 height 335
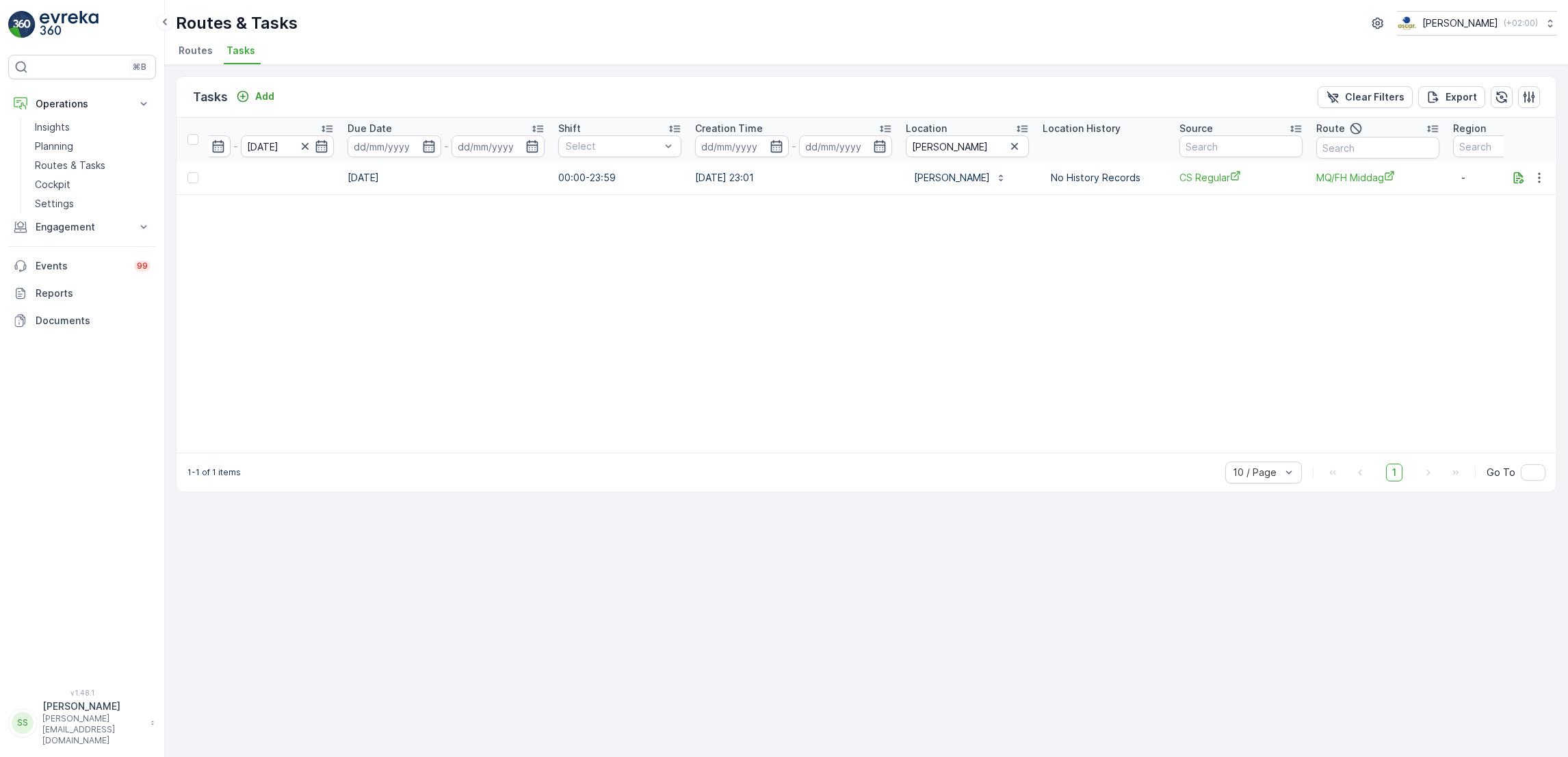
scroll to position [0, 719]
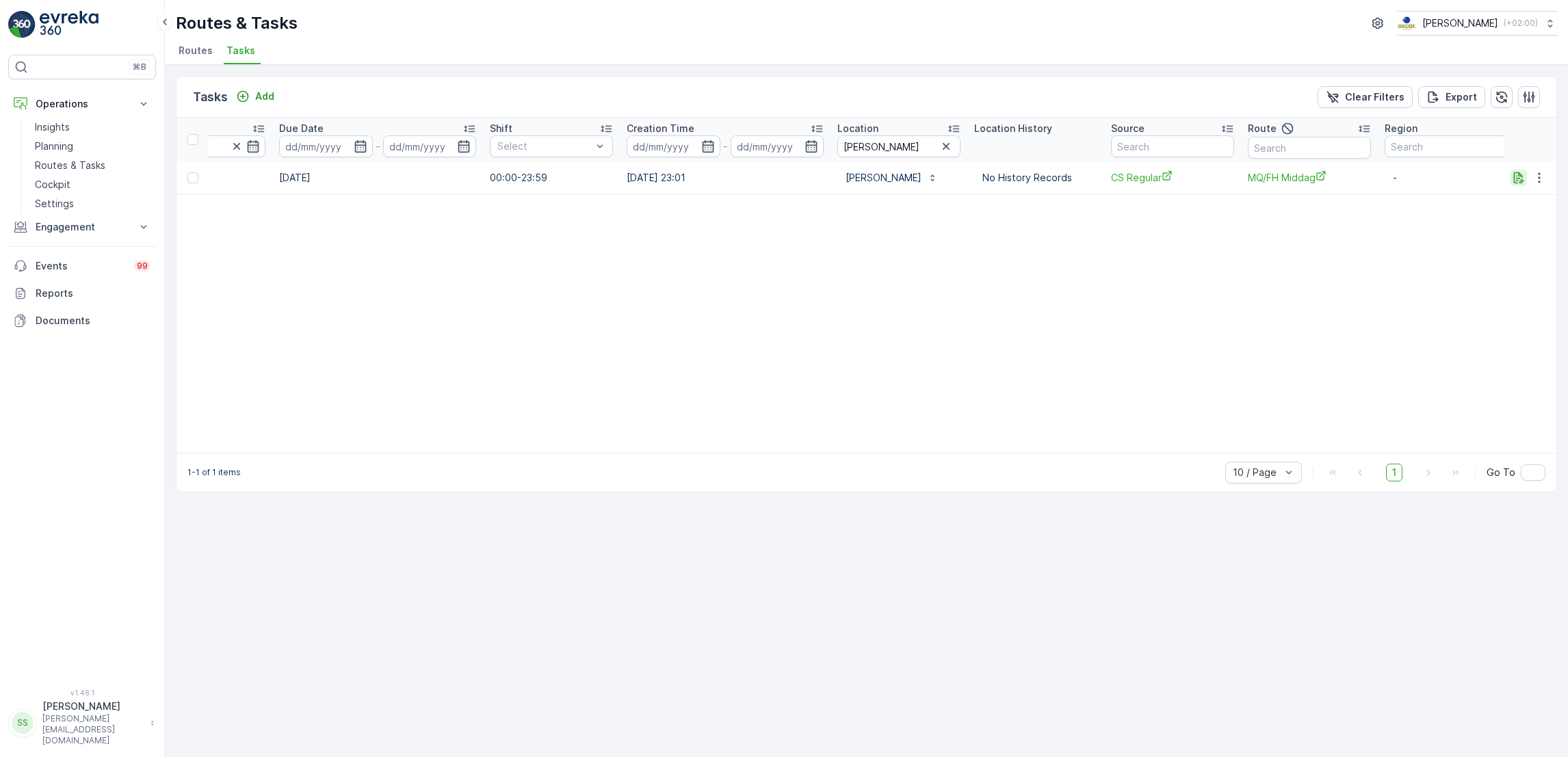
click at [1522, 177] on icon "button" at bounding box center [1518, 178] width 14 height 14
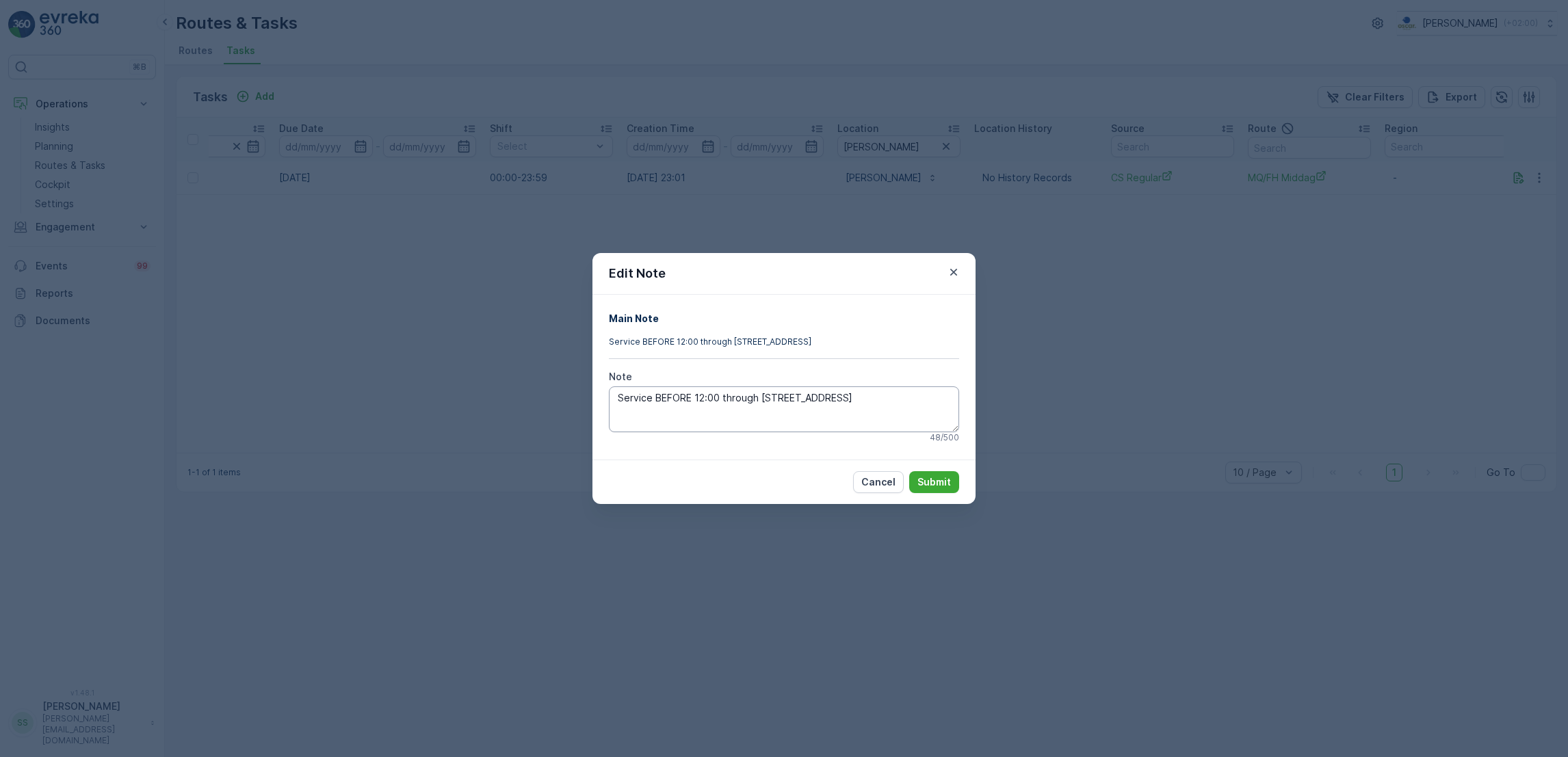
click at [890, 403] on textarea "Service BEFORE 12:00 through [STREET_ADDRESS]" at bounding box center [784, 409] width 350 height 45
click at [619, 399] on textarea "Service BEFORE 12:00 through [STREET_ADDRESS]" at bounding box center [784, 409] width 350 height 45
type textarea "Graag als eerste in de ronde. Service BEFORE 12:00 through [STREET_ADDRESS]"
click at [946, 473] on button "Submit" at bounding box center [934, 482] width 50 height 22
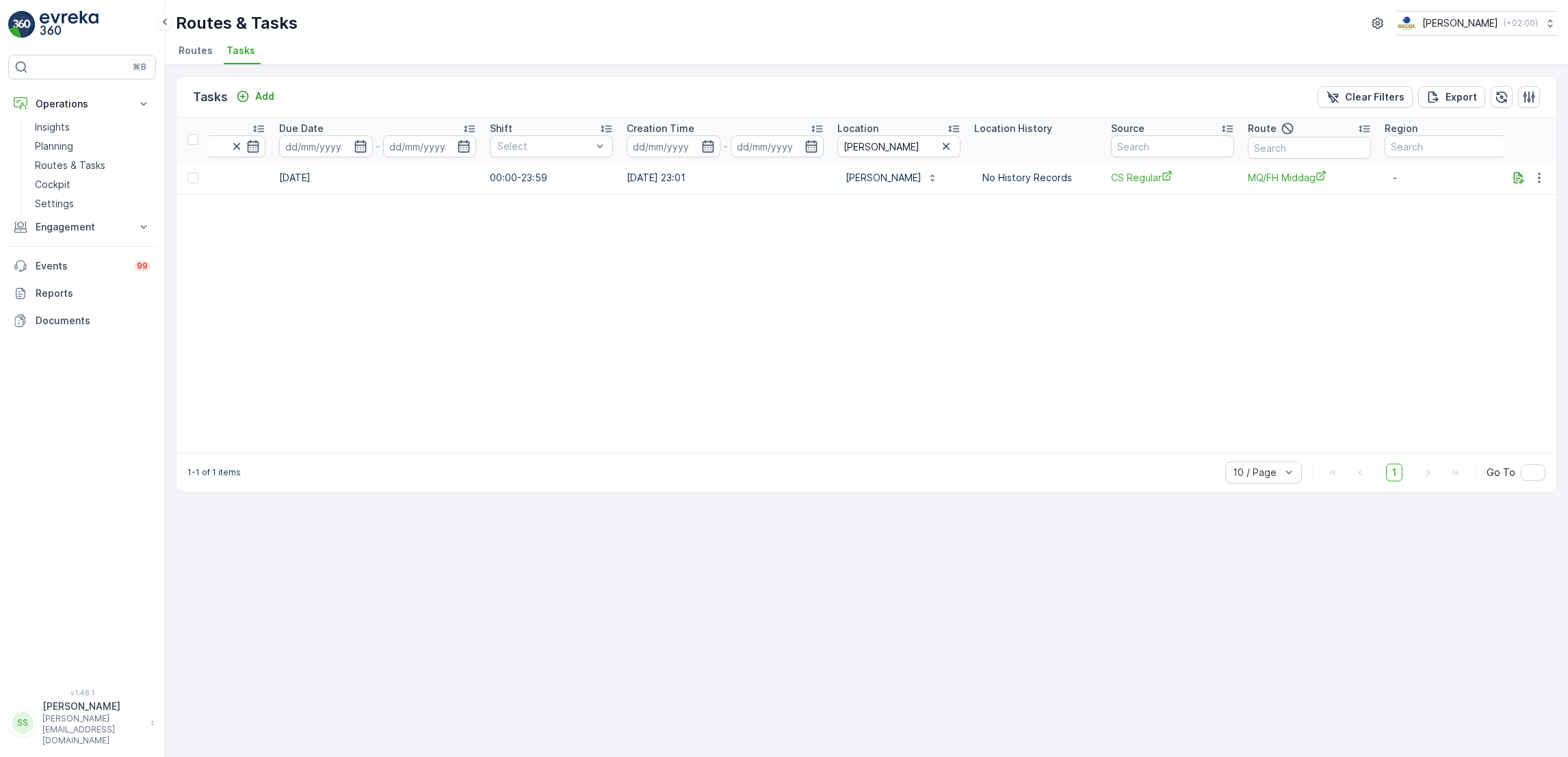
click at [207, 52] on span "Routes" at bounding box center [196, 50] width 34 height 14
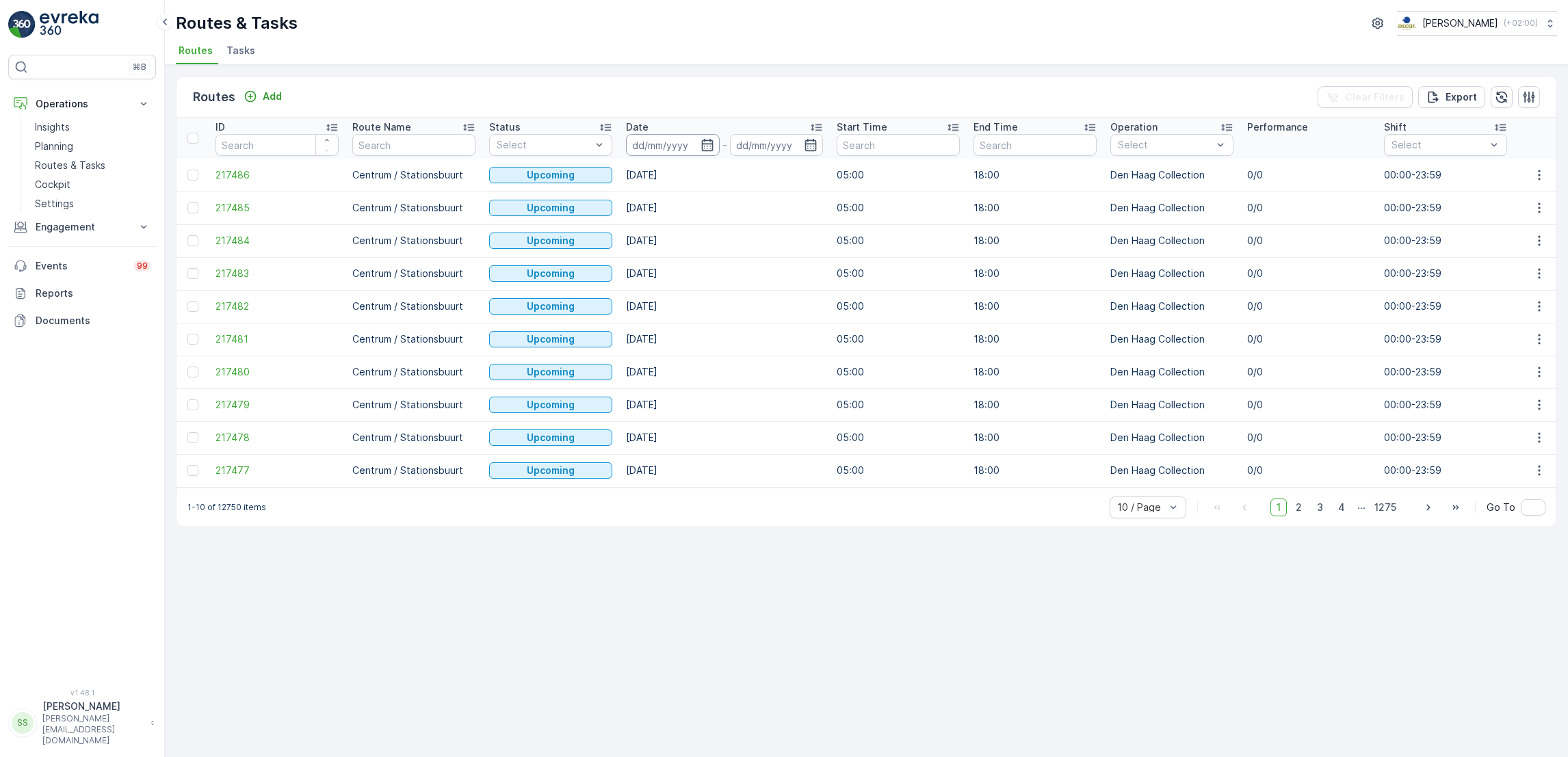
click at [698, 143] on input at bounding box center [673, 145] width 94 height 22
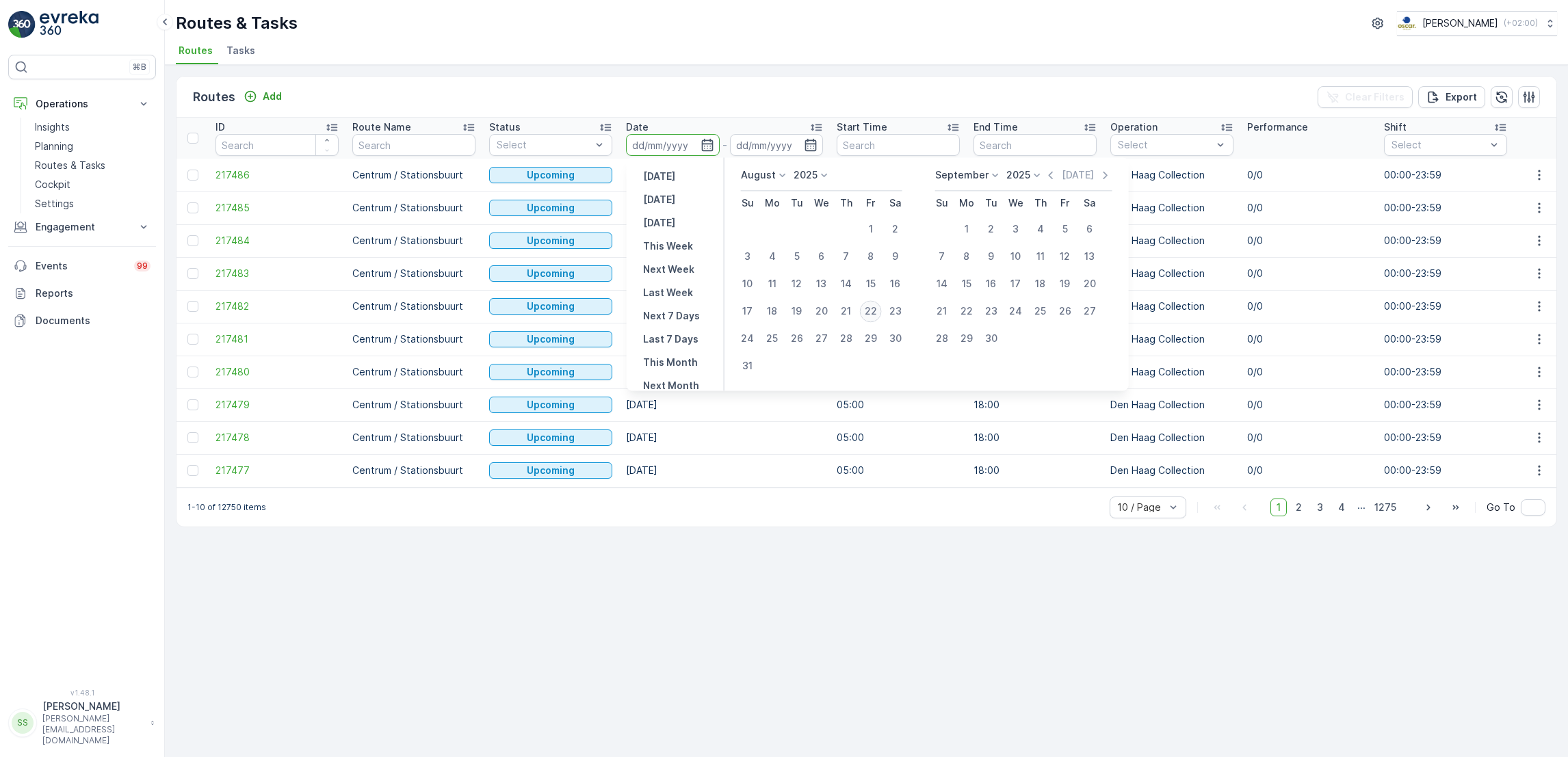
click at [879, 313] on div "22" at bounding box center [871, 311] width 22 height 22
type input "[DATE]"
click at [879, 313] on div "22" at bounding box center [871, 311] width 22 height 22
type input "[DATE]"
click at [879, 313] on td "05:00" at bounding box center [898, 306] width 137 height 33
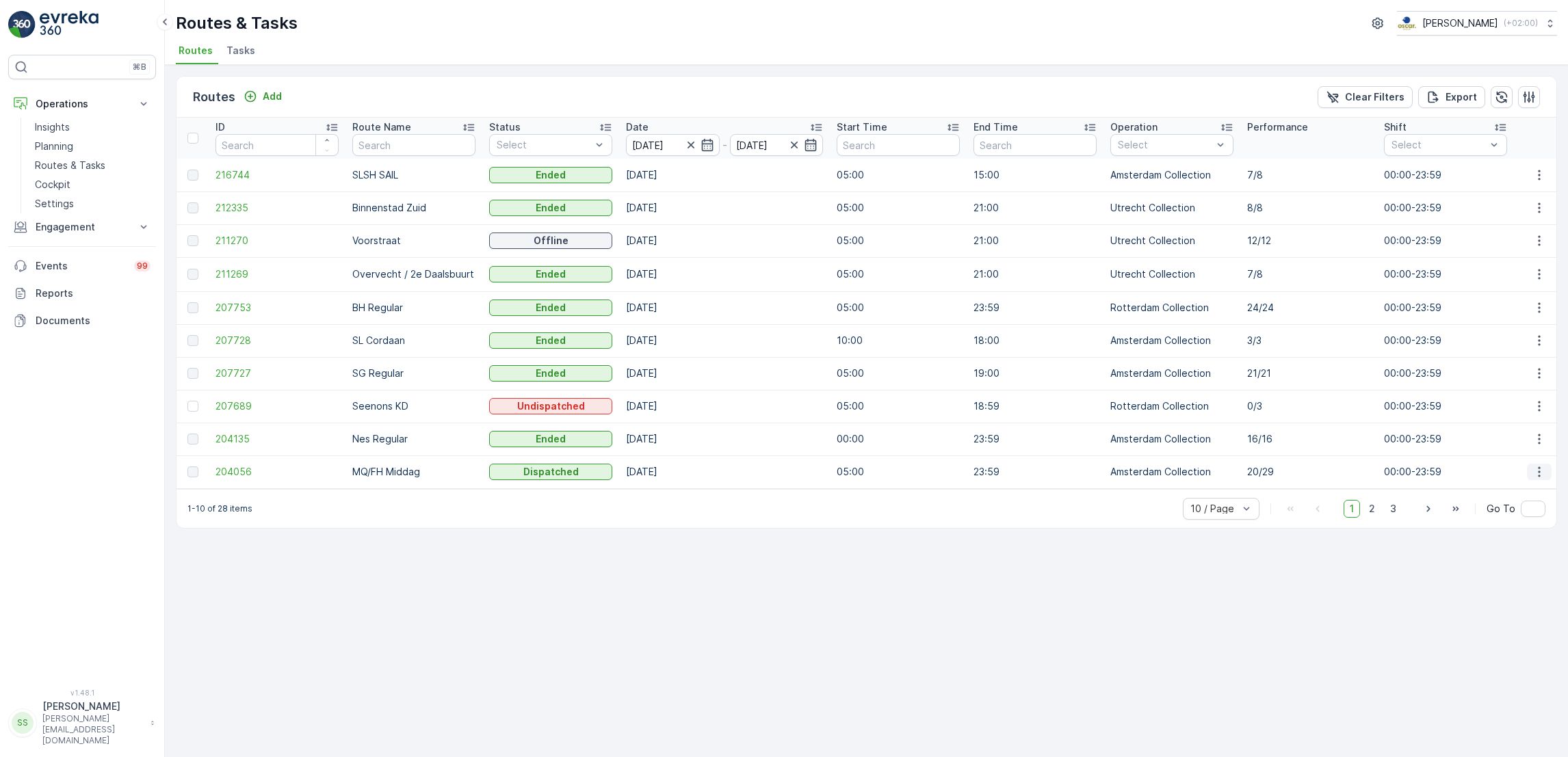
click at [1539, 467] on icon "button" at bounding box center [1539, 472] width 2 height 10
click at [1512, 488] on span "See More Details" at bounding box center [1507, 493] width 79 height 14
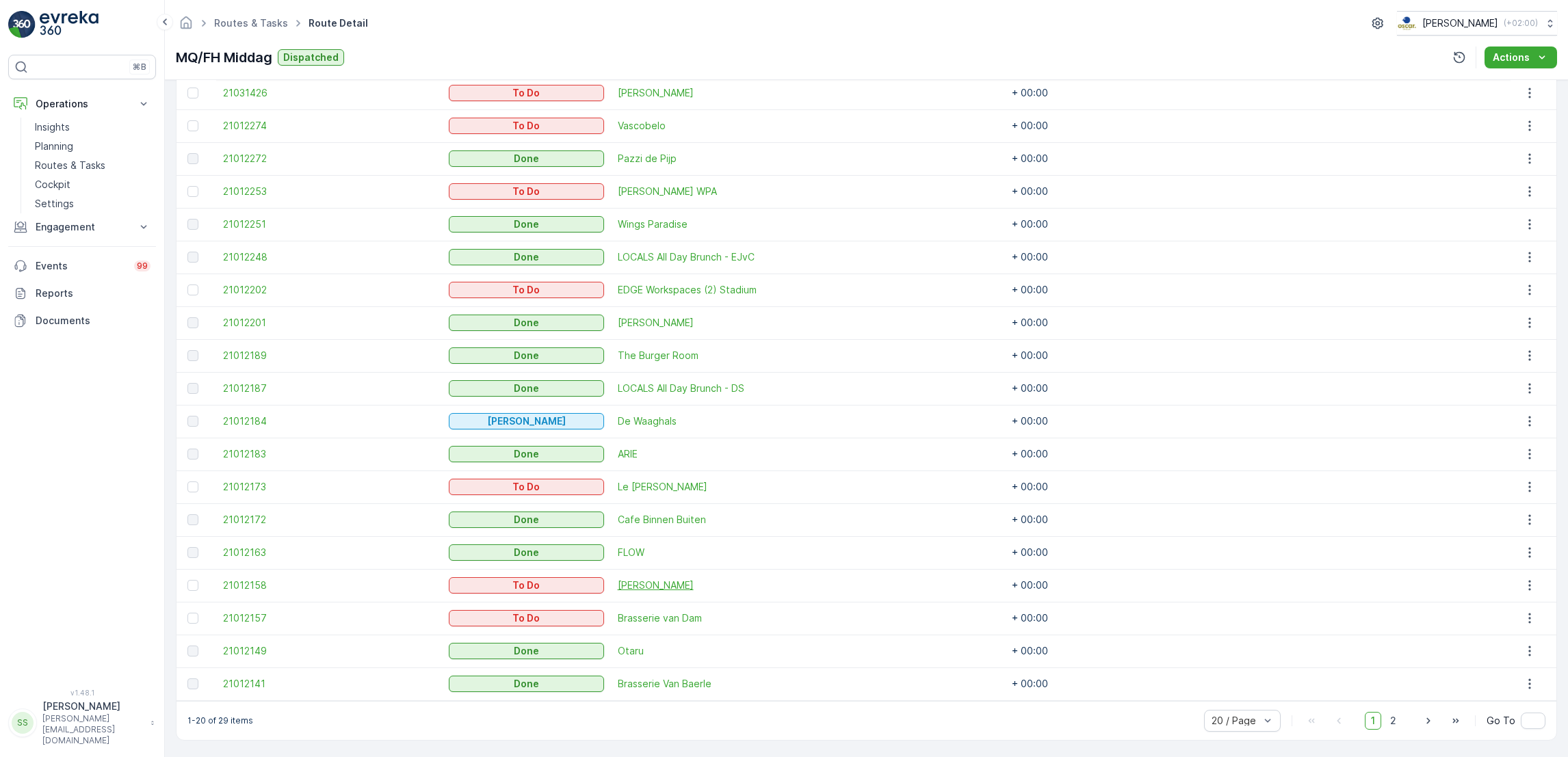
scroll to position [348, 0]
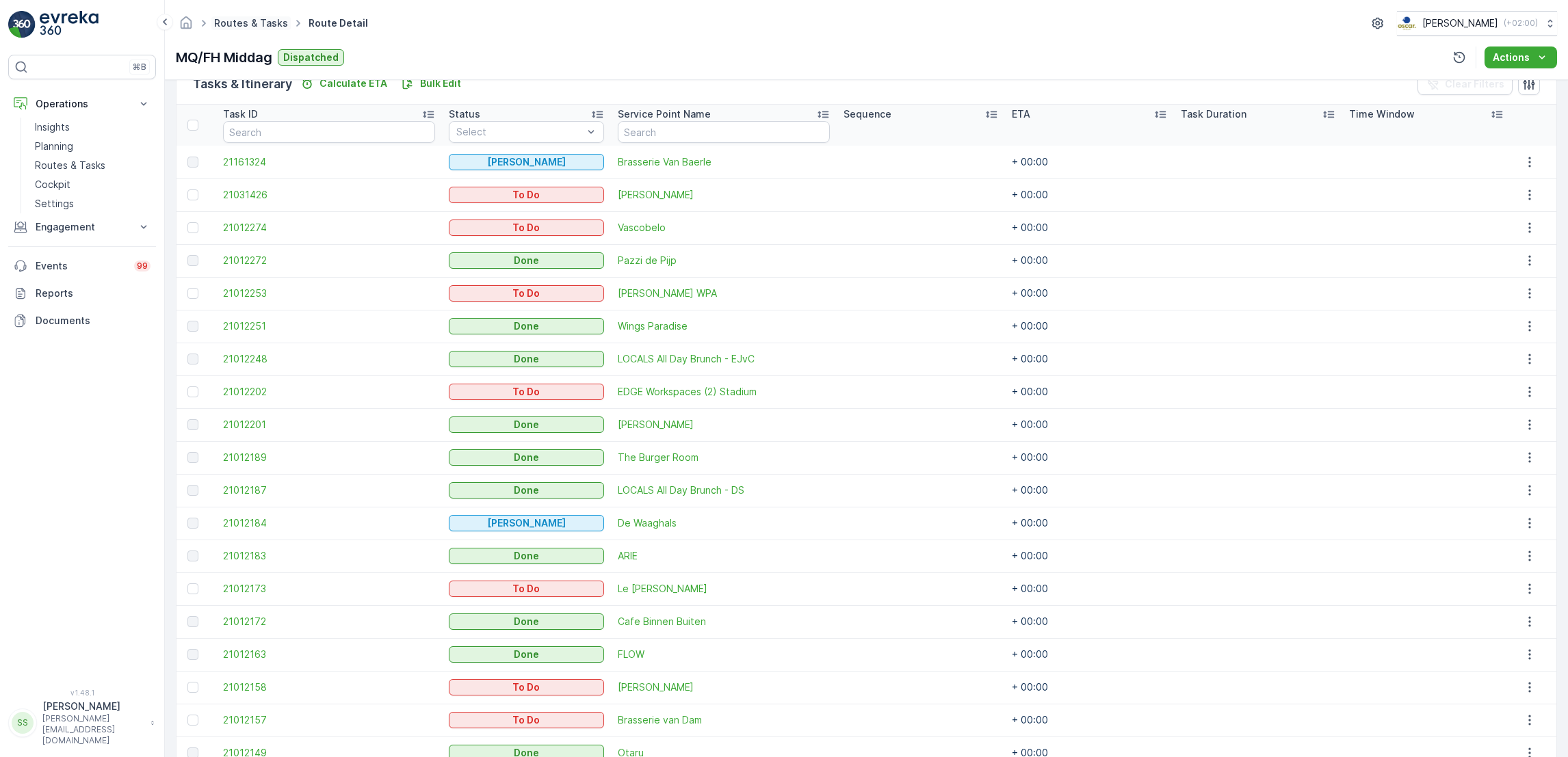
click at [255, 26] on link "Routes & Tasks" at bounding box center [251, 22] width 74 height 12
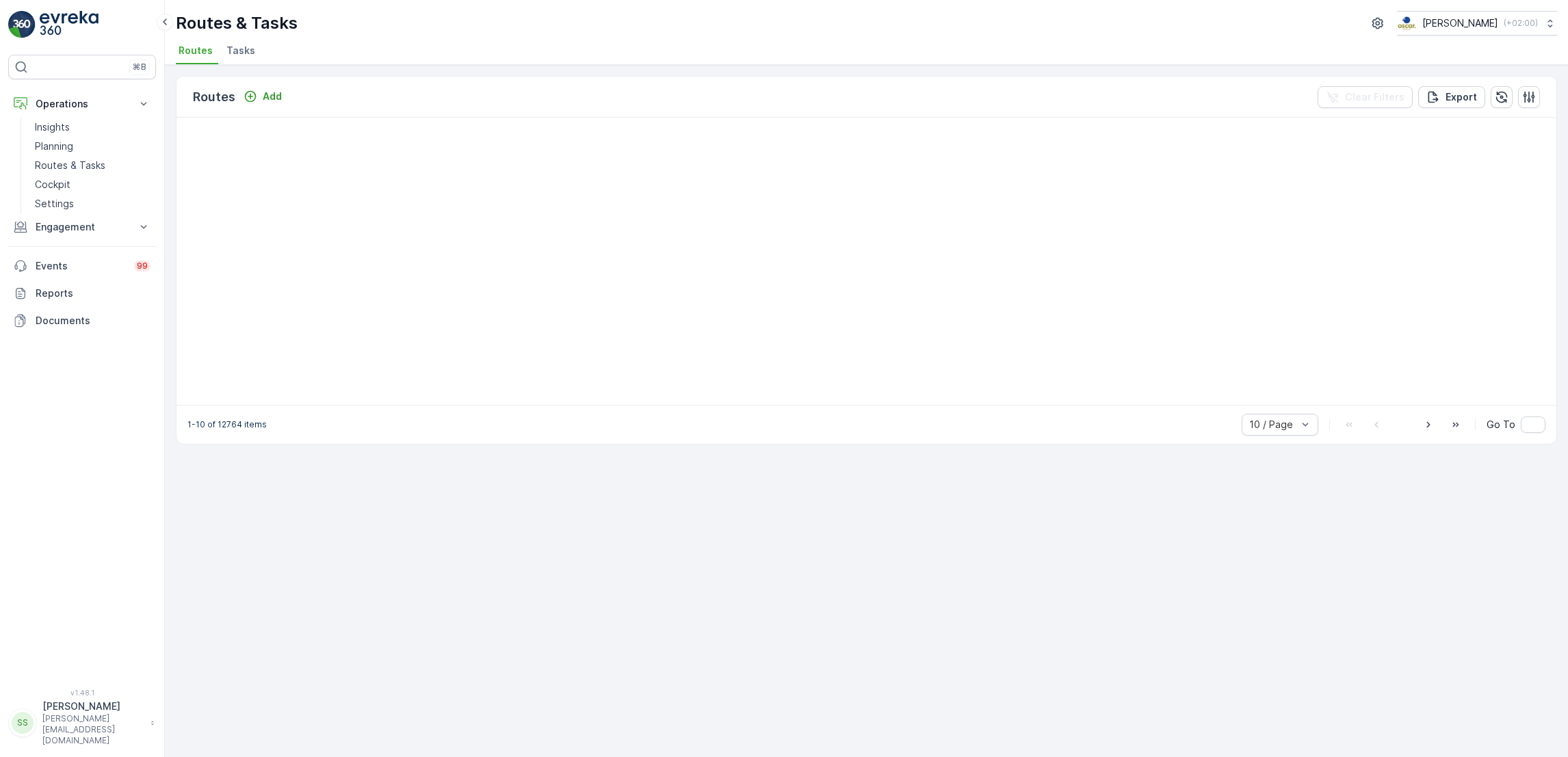
click at [251, 46] on li "Tasks" at bounding box center [242, 53] width 37 height 23
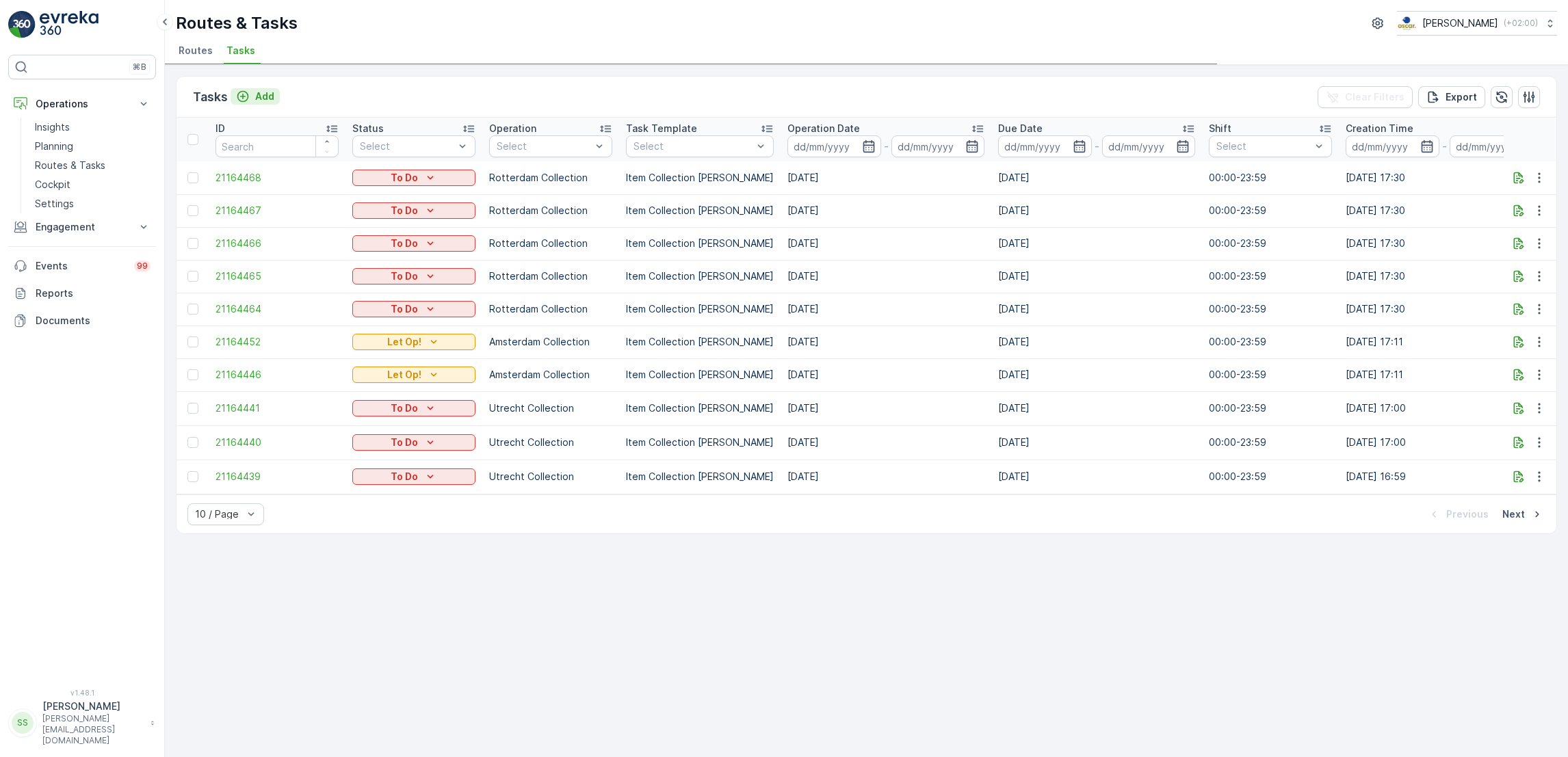
click at [268, 91] on p "Add" at bounding box center [265, 96] width 19 height 14
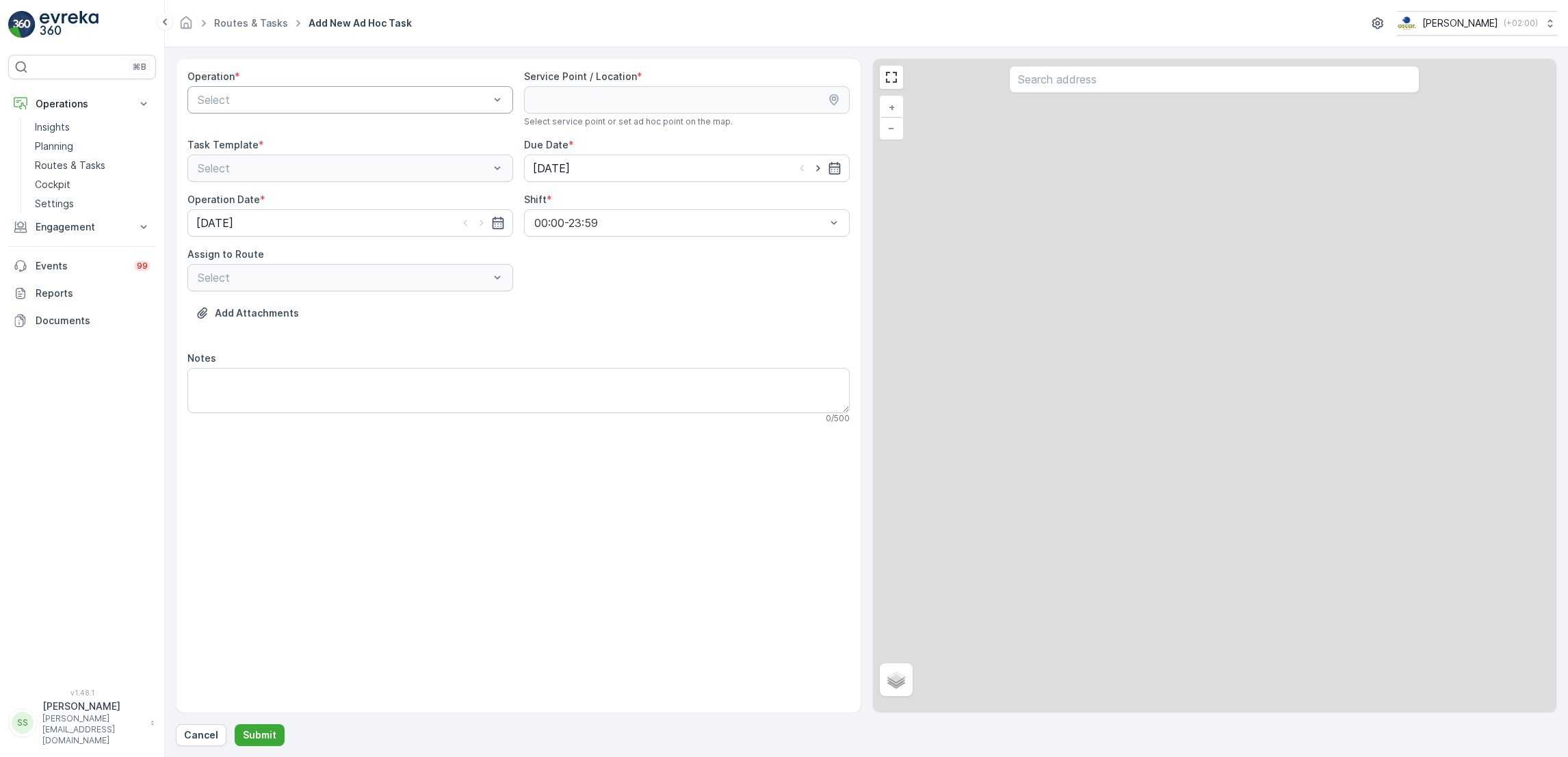
click at [339, 108] on div "Select" at bounding box center [351, 99] width 326 height 27
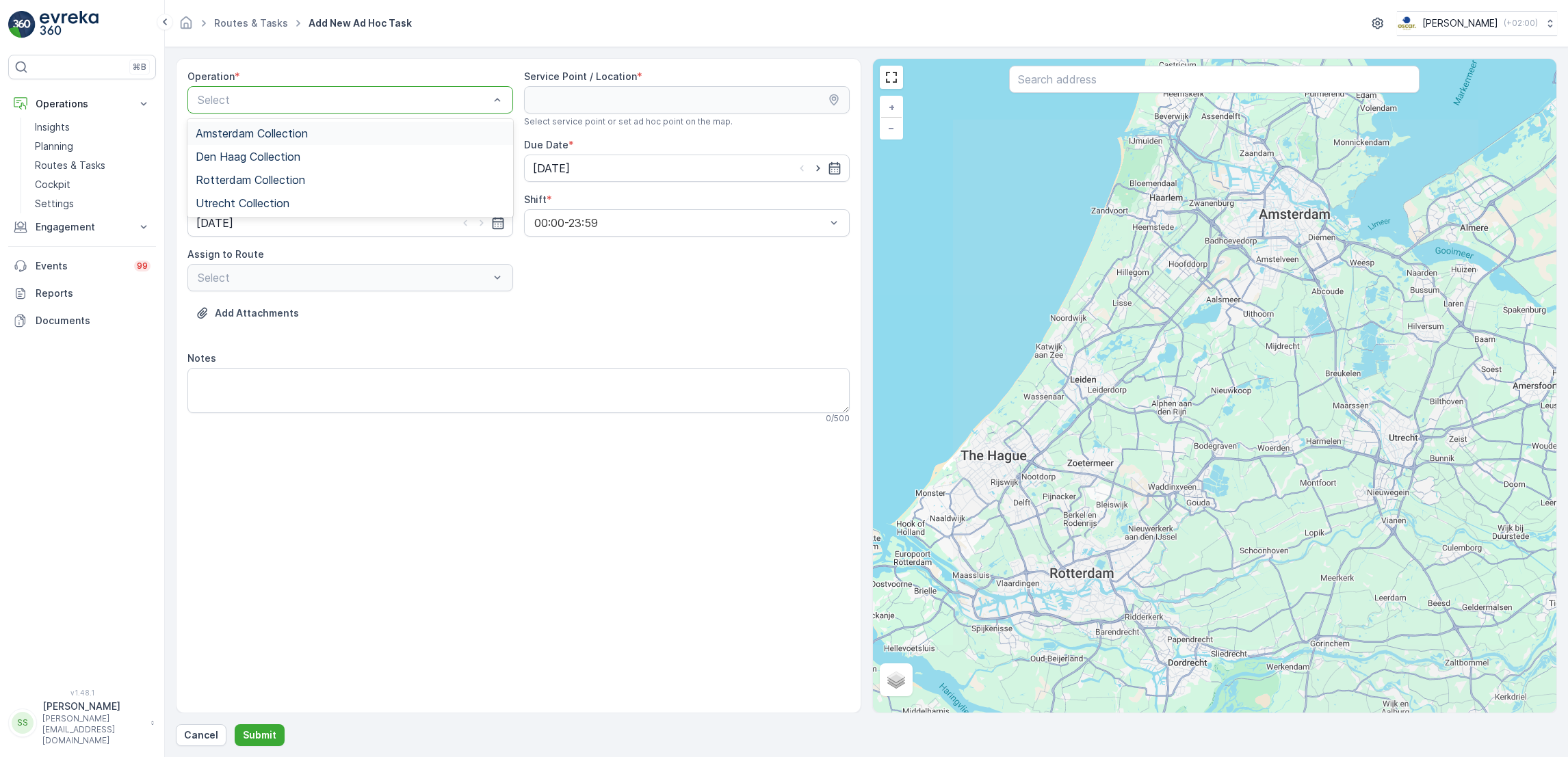
click at [320, 135] on div "Amsterdam Collection" at bounding box center [350, 133] width 309 height 12
click at [349, 92] on div "Amsterdam Collection" at bounding box center [351, 99] width 326 height 27
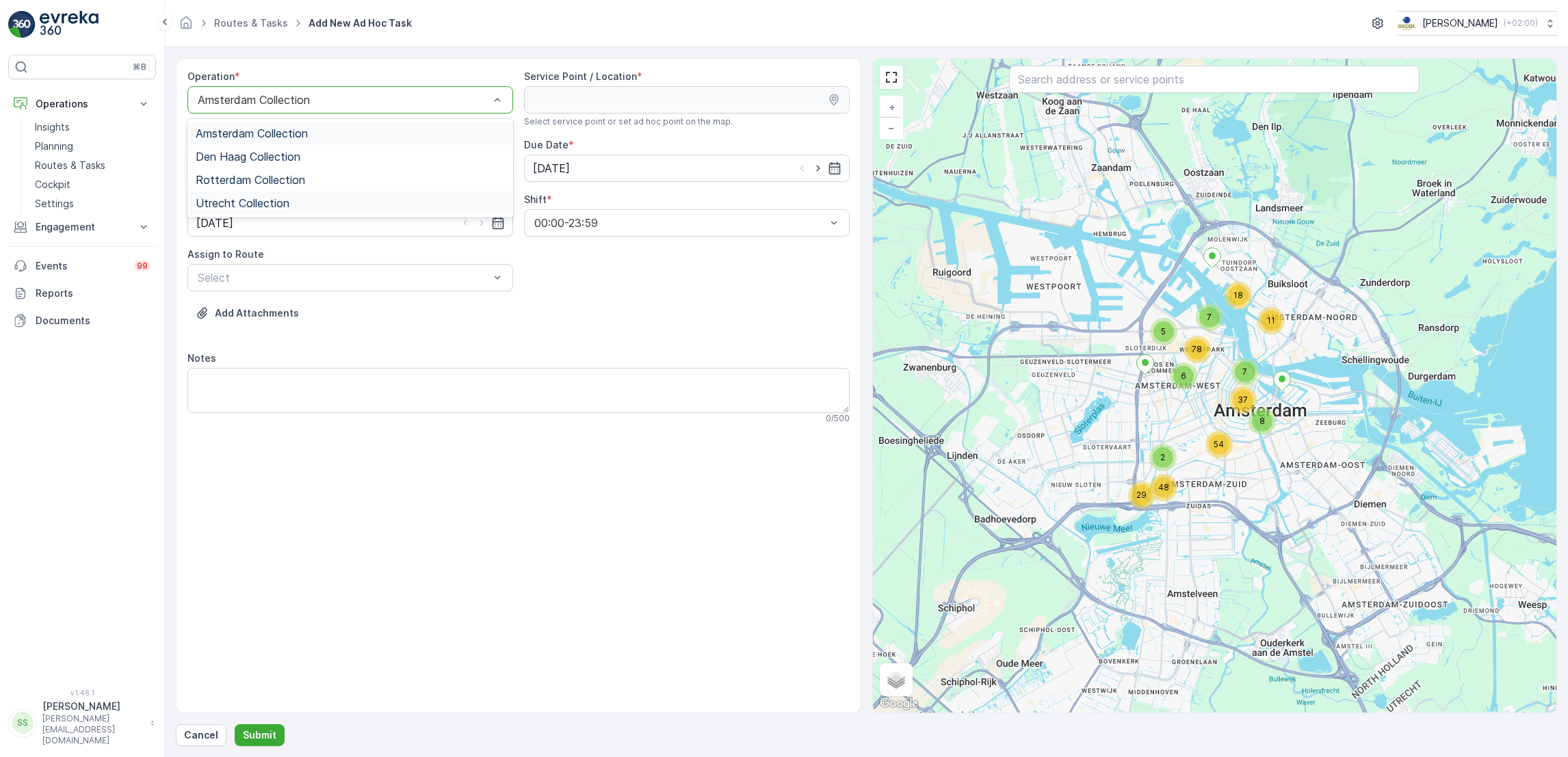
click at [323, 209] on div "Utrecht Collection" at bounding box center [350, 203] width 309 height 12
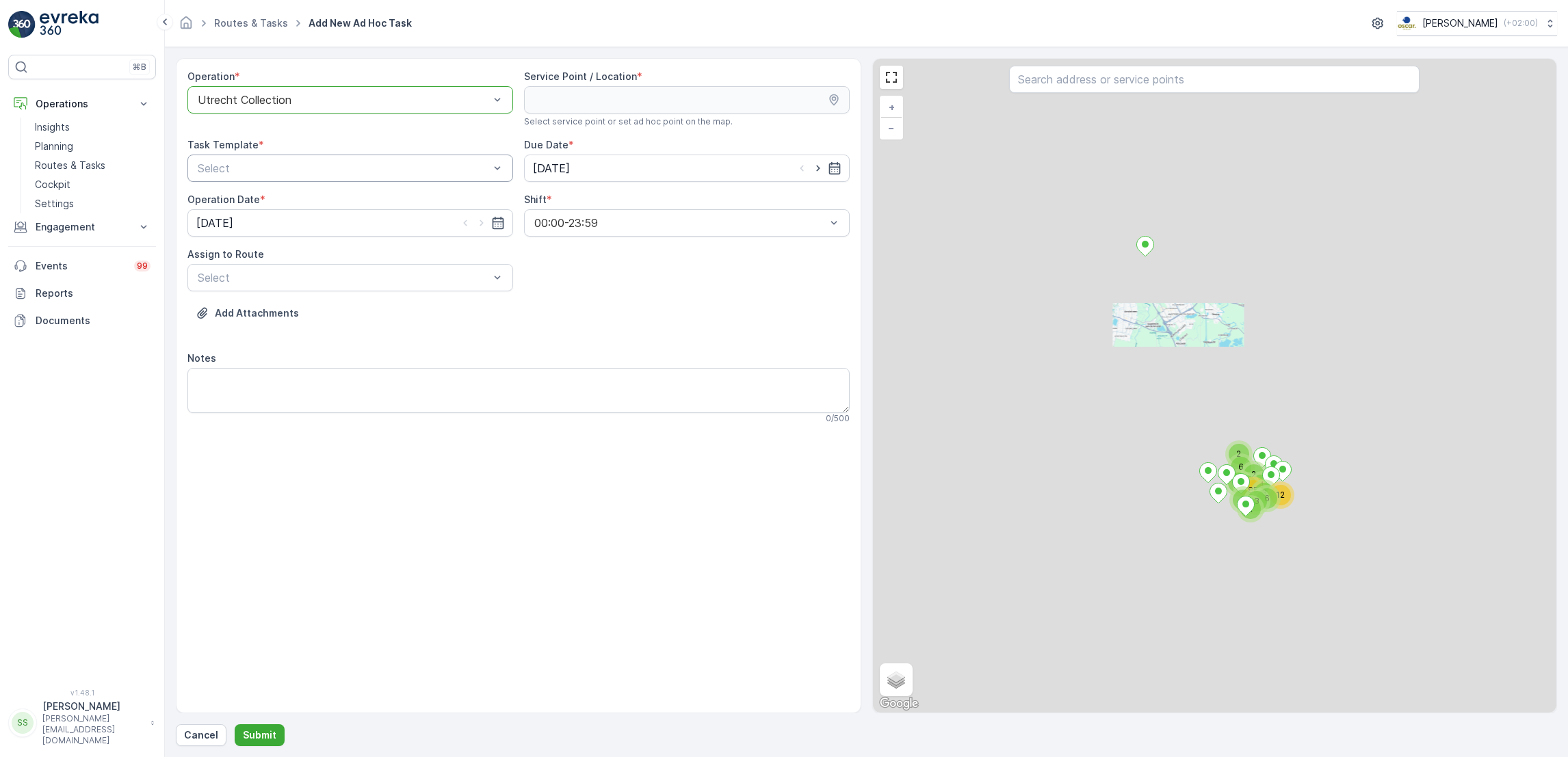
click at [476, 164] on div at bounding box center [343, 168] width 294 height 12
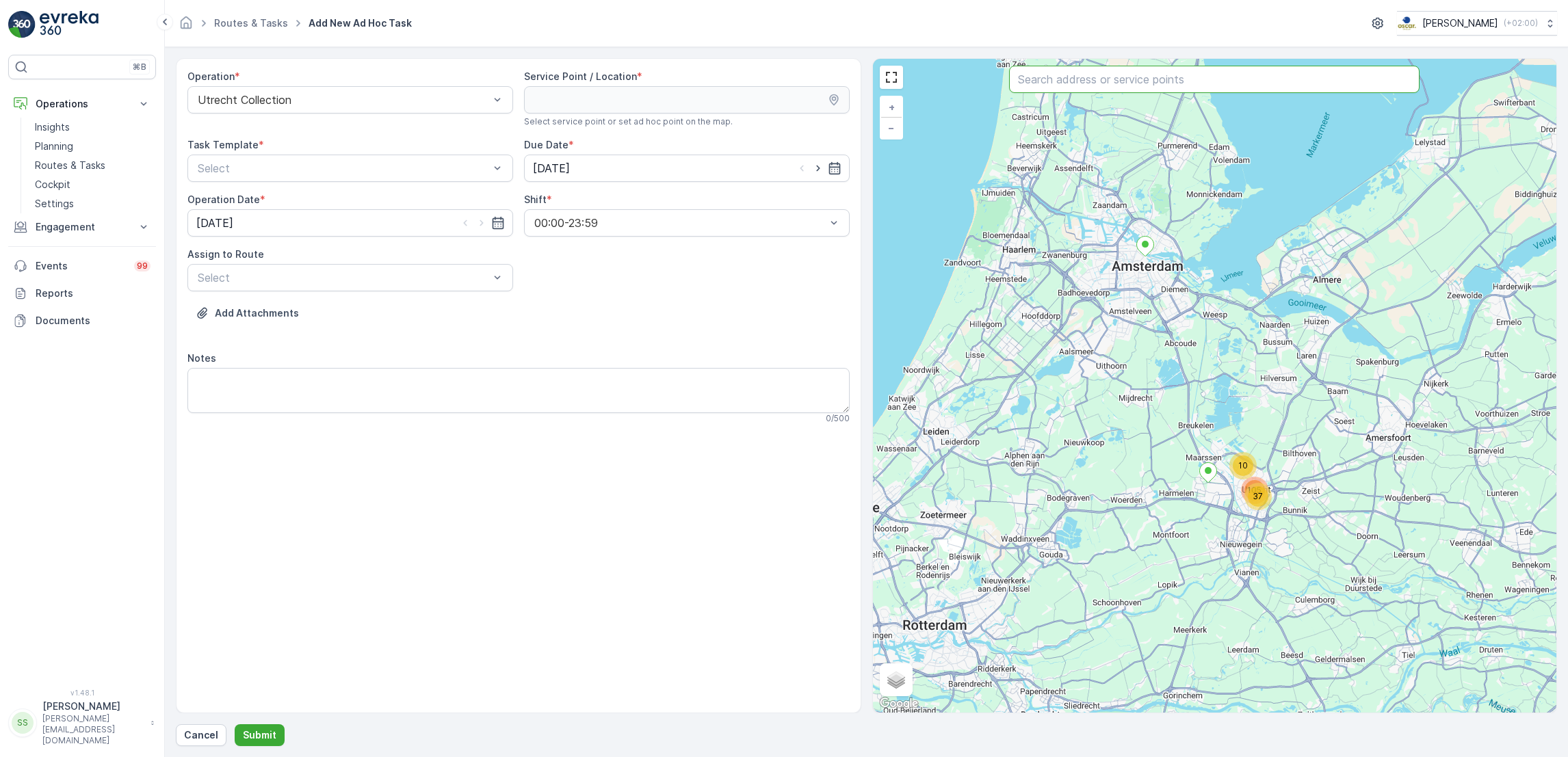
click at [1202, 83] on input "text" at bounding box center [1213, 79] width 410 height 27
type input "m"
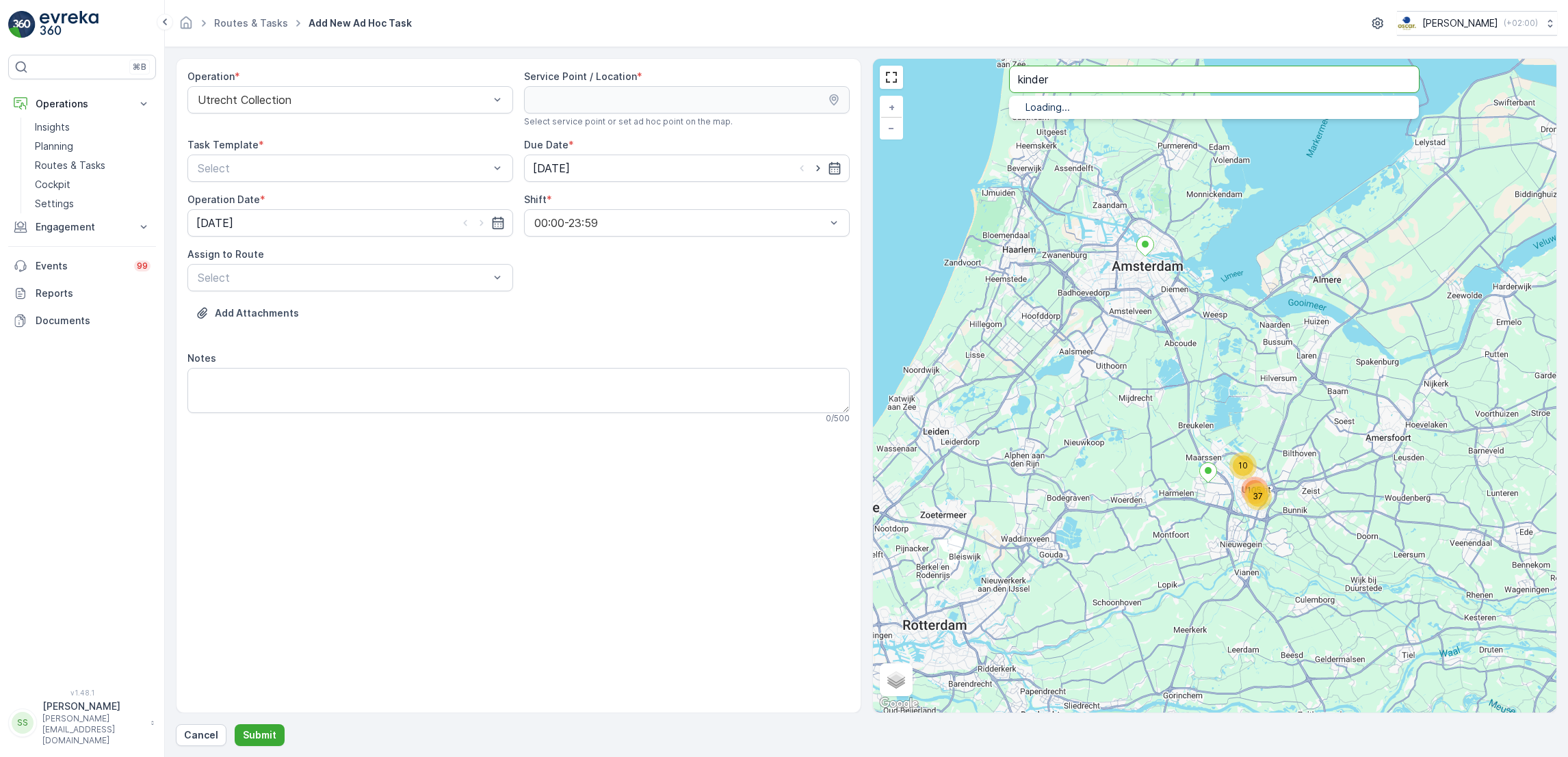
type input "kinder"
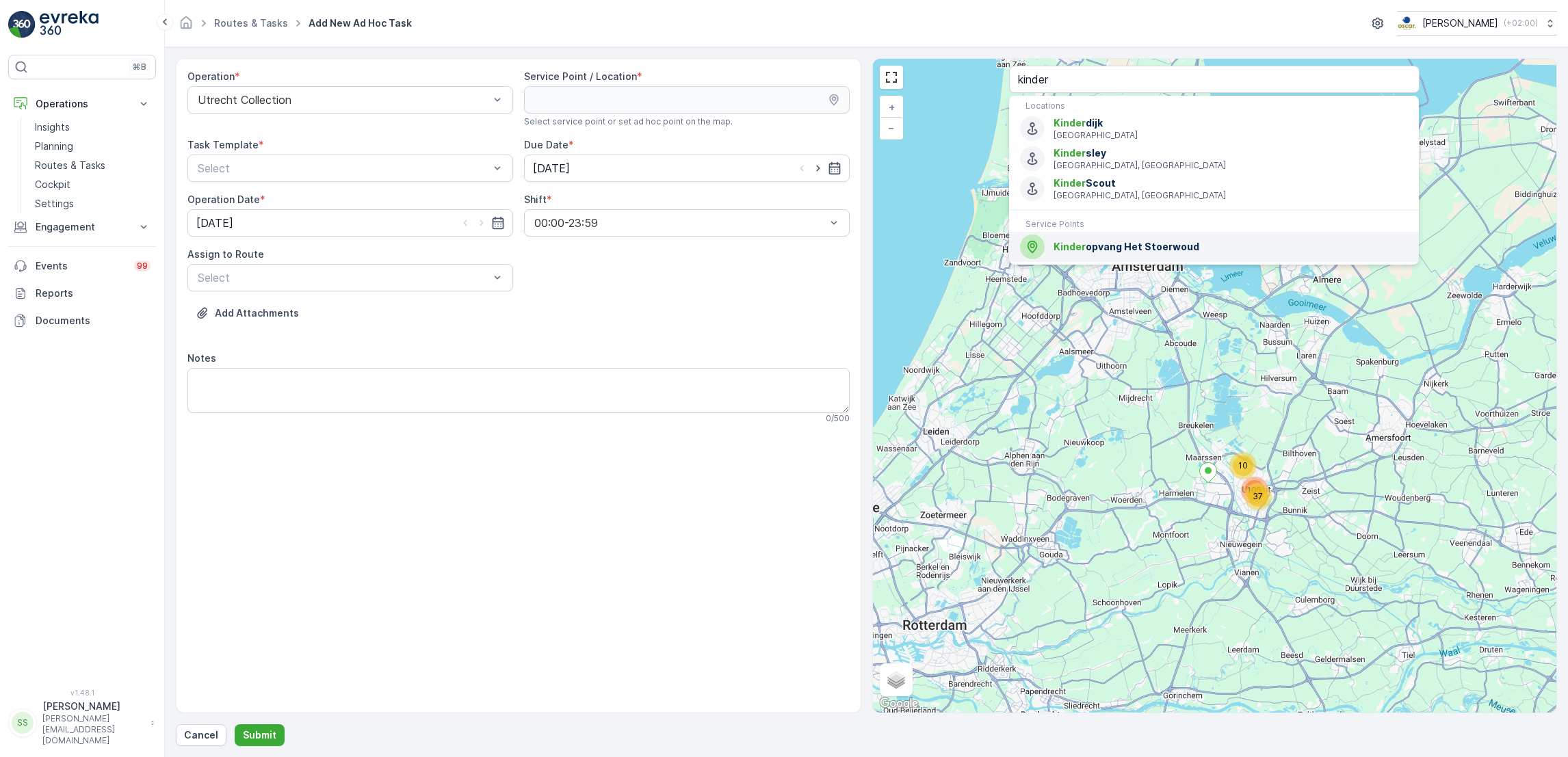
click at [1175, 251] on span "Kinder opvang Het Stoerwoud" at bounding box center [1231, 247] width 355 height 14
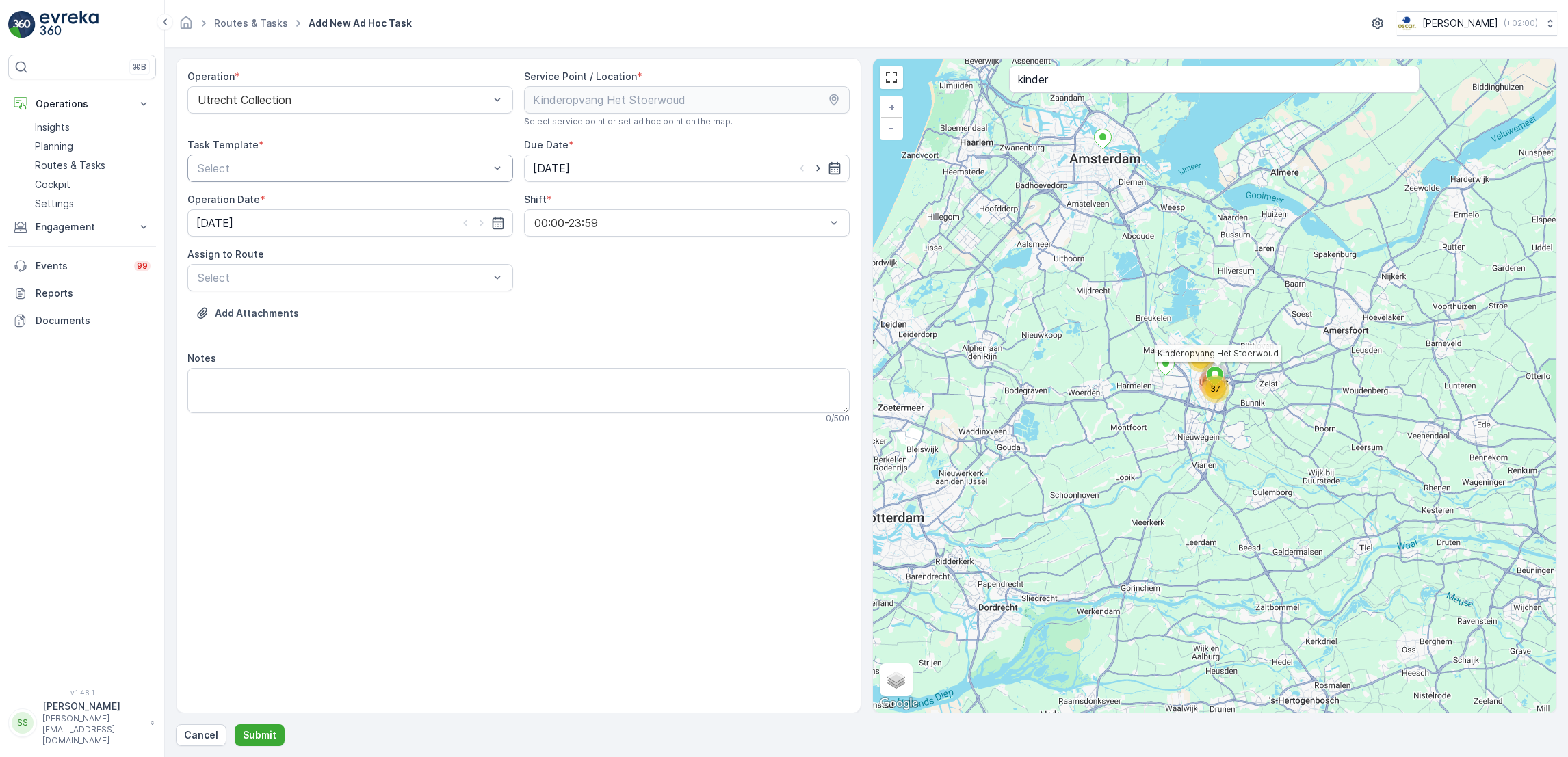
click at [401, 157] on div "Select" at bounding box center [351, 168] width 326 height 27
click at [363, 197] on div "Item Collection [PERSON_NAME]" at bounding box center [350, 202] width 309 height 12
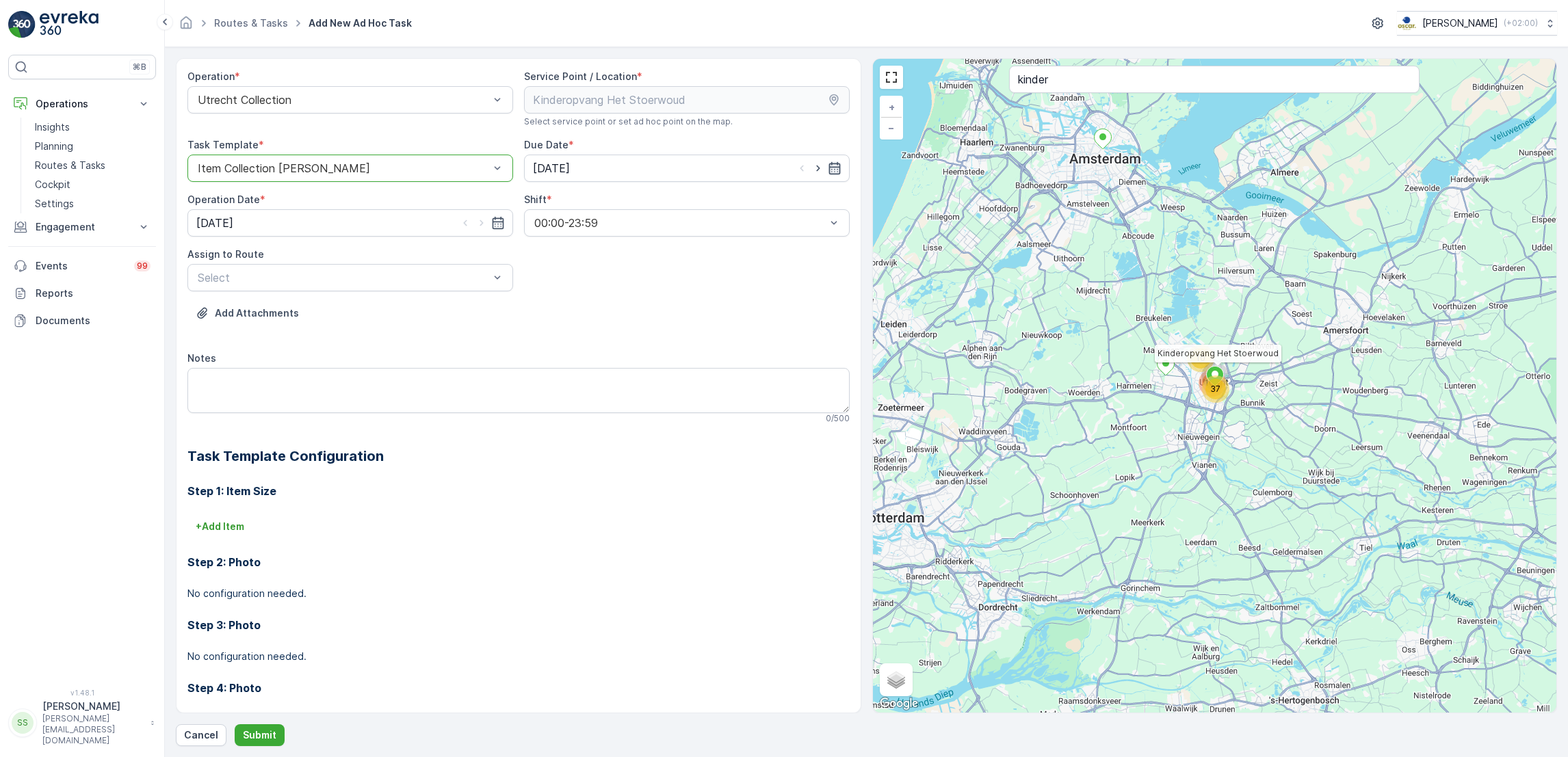
click at [828, 171] on icon "button" at bounding box center [835, 168] width 14 height 14
click at [567, 361] on div "25" at bounding box center [569, 365] width 22 height 22
type input "[DATE]"
click at [491, 224] on icon "button" at bounding box center [498, 223] width 14 height 14
click at [228, 417] on div "25" at bounding box center [235, 420] width 22 height 22
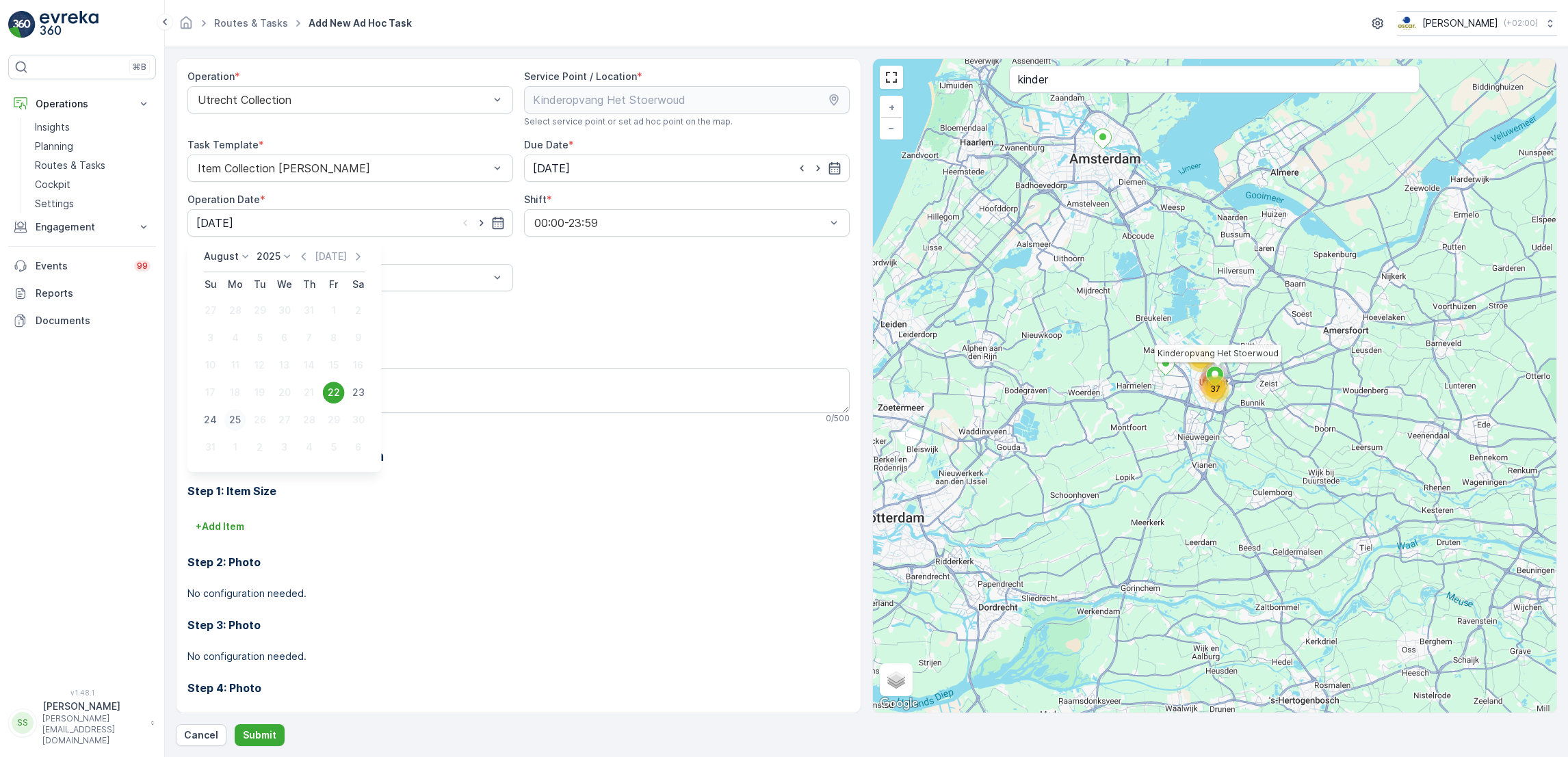
type input "[DATE]"
click at [303, 384] on textarea "Notes" at bounding box center [518, 390] width 662 height 45
type textarea "Afval ophalen"
click at [336, 283] on div at bounding box center [343, 278] width 294 height 12
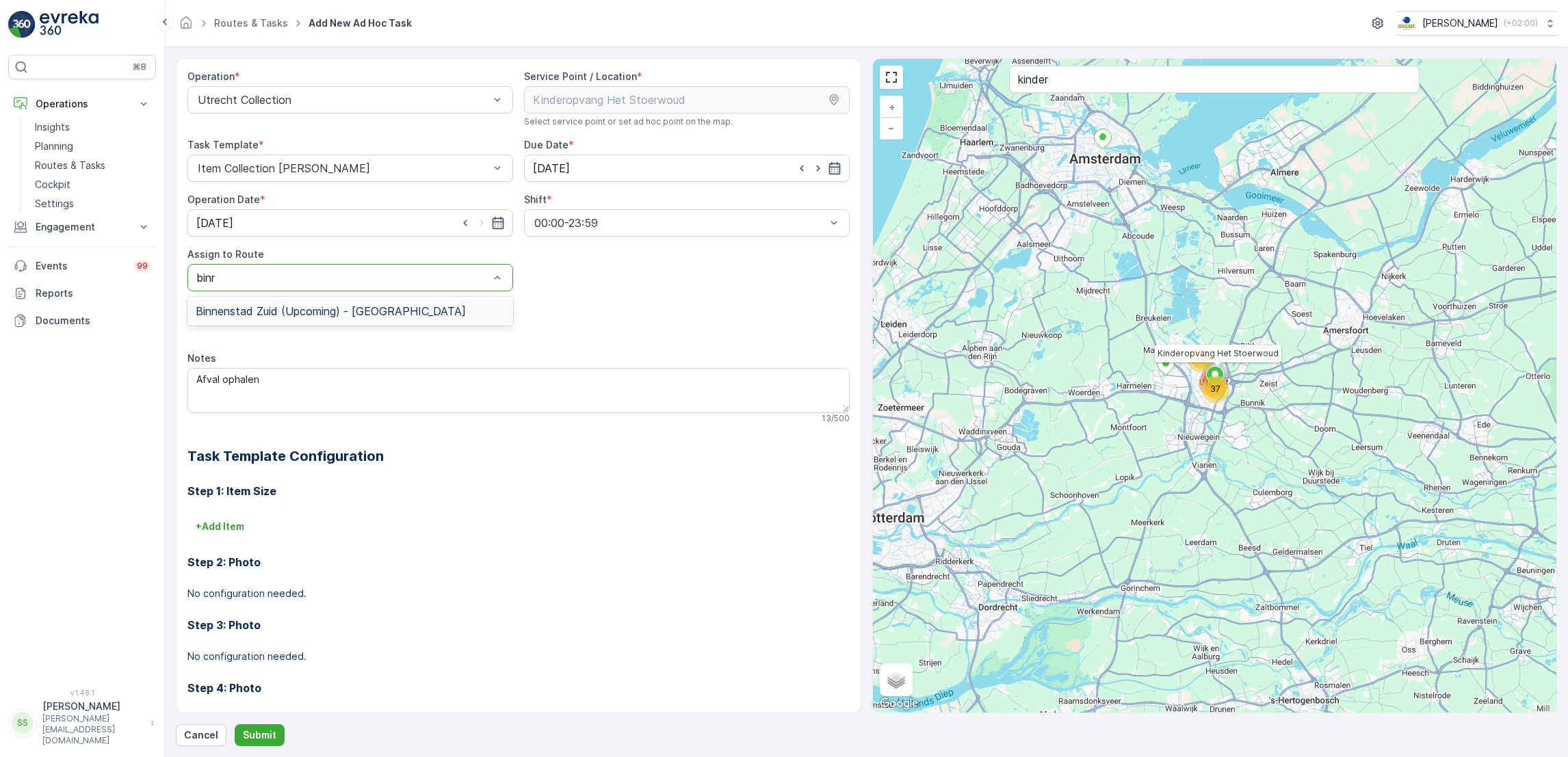
type input "binne"
click at [376, 320] on div "Binnenstad Zuid (Upcoming) - [GEOGRAPHIC_DATA]" at bounding box center [351, 311] width 326 height 23
click at [266, 726] on button "Submit" at bounding box center [259, 735] width 50 height 22
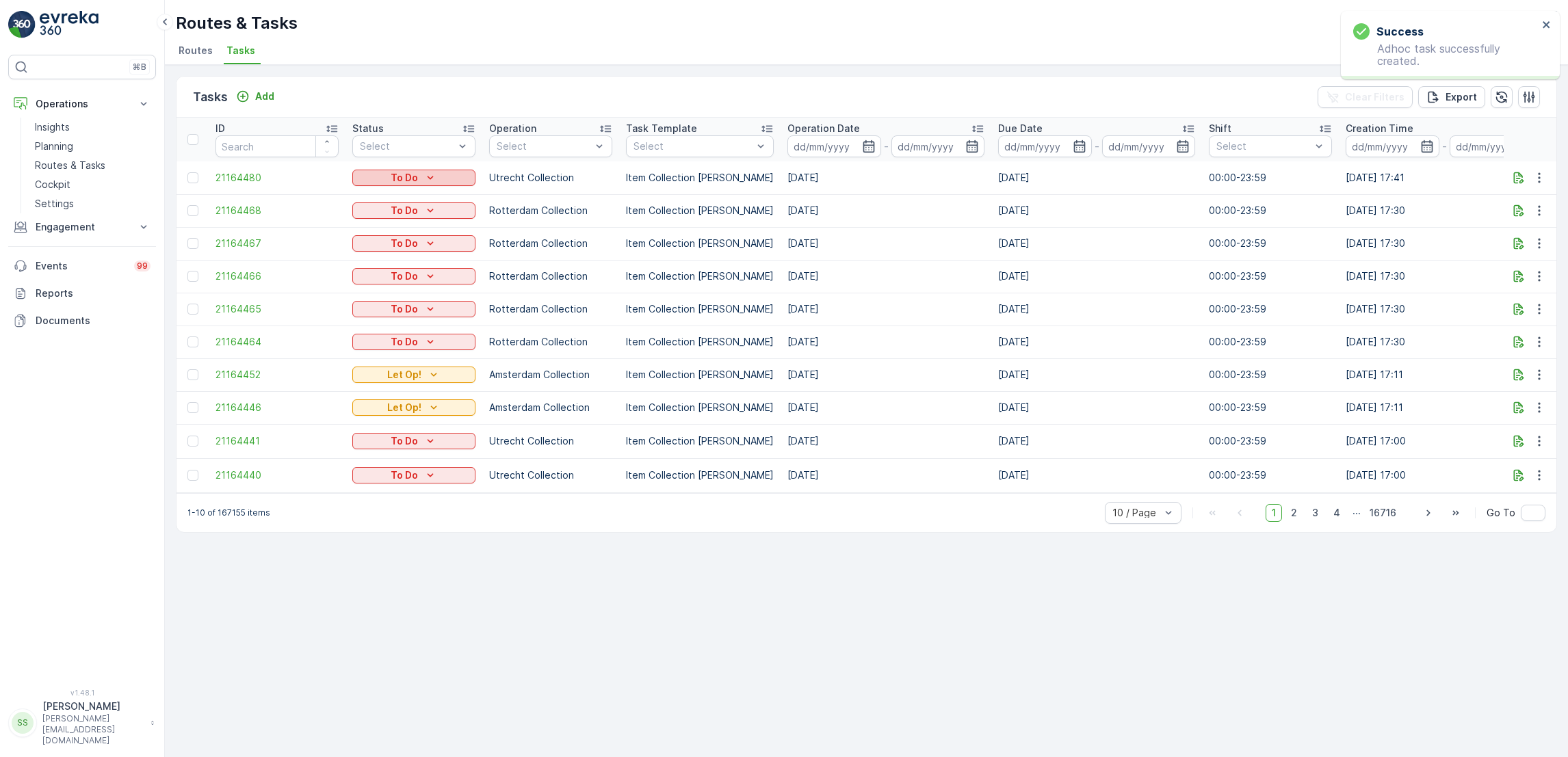
click at [421, 175] on div "To Do" at bounding box center [414, 178] width 112 height 14
click at [389, 233] on span "Let Op!" at bounding box center [378, 235] width 34 height 14
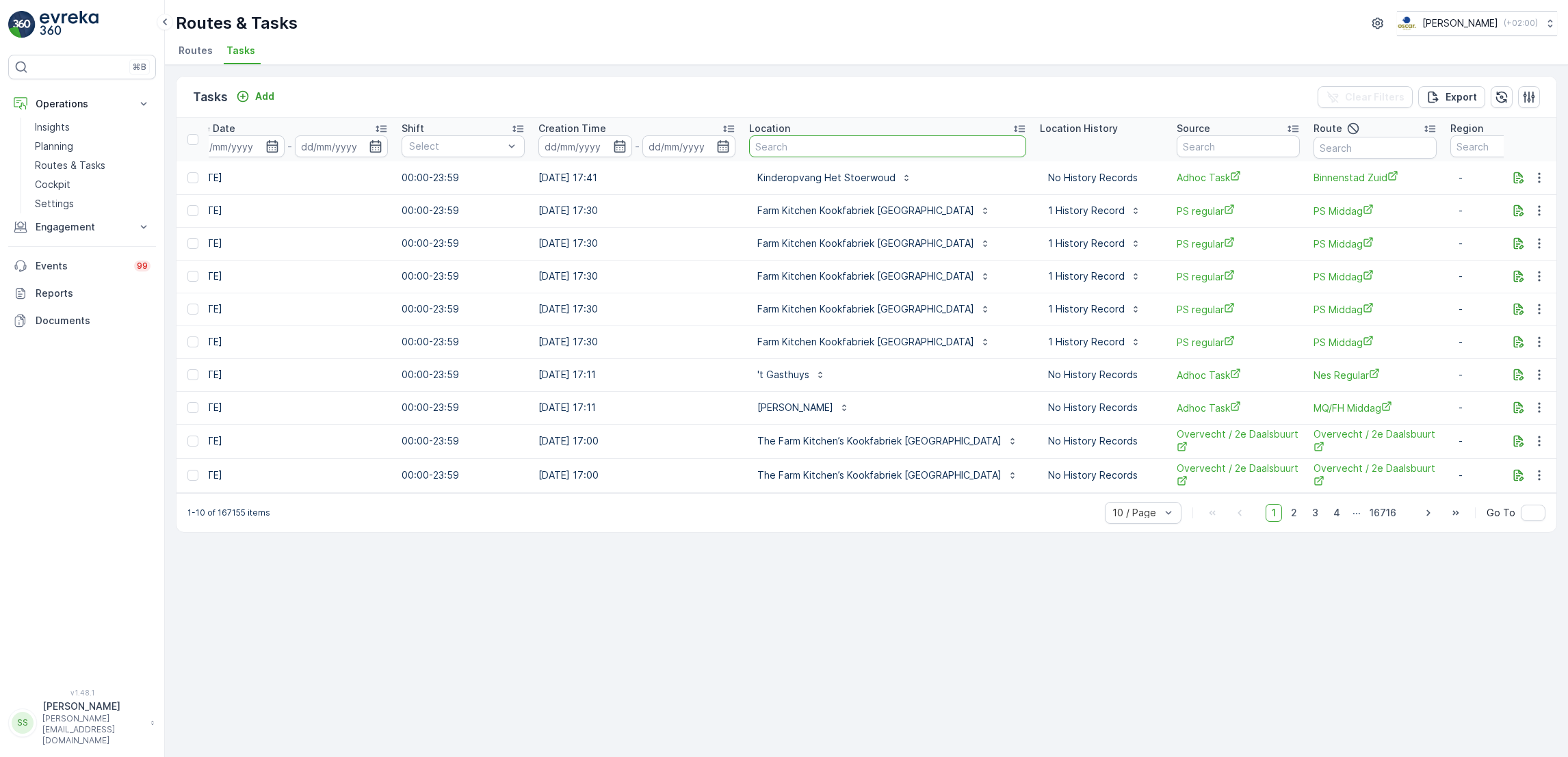
click at [892, 140] on input "text" at bounding box center [887, 147] width 277 height 22
type input "wildstu"
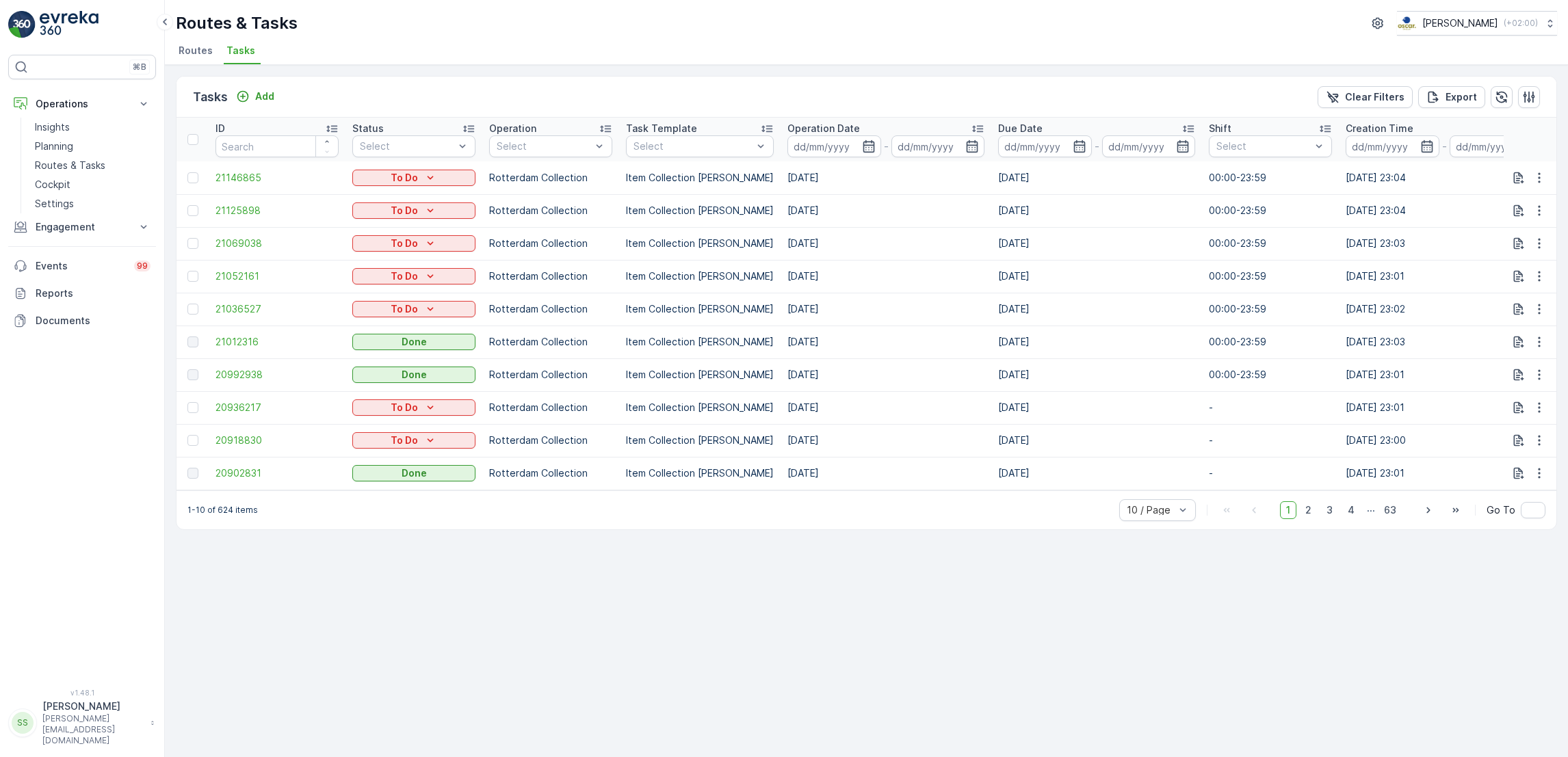
scroll to position [0, 719]
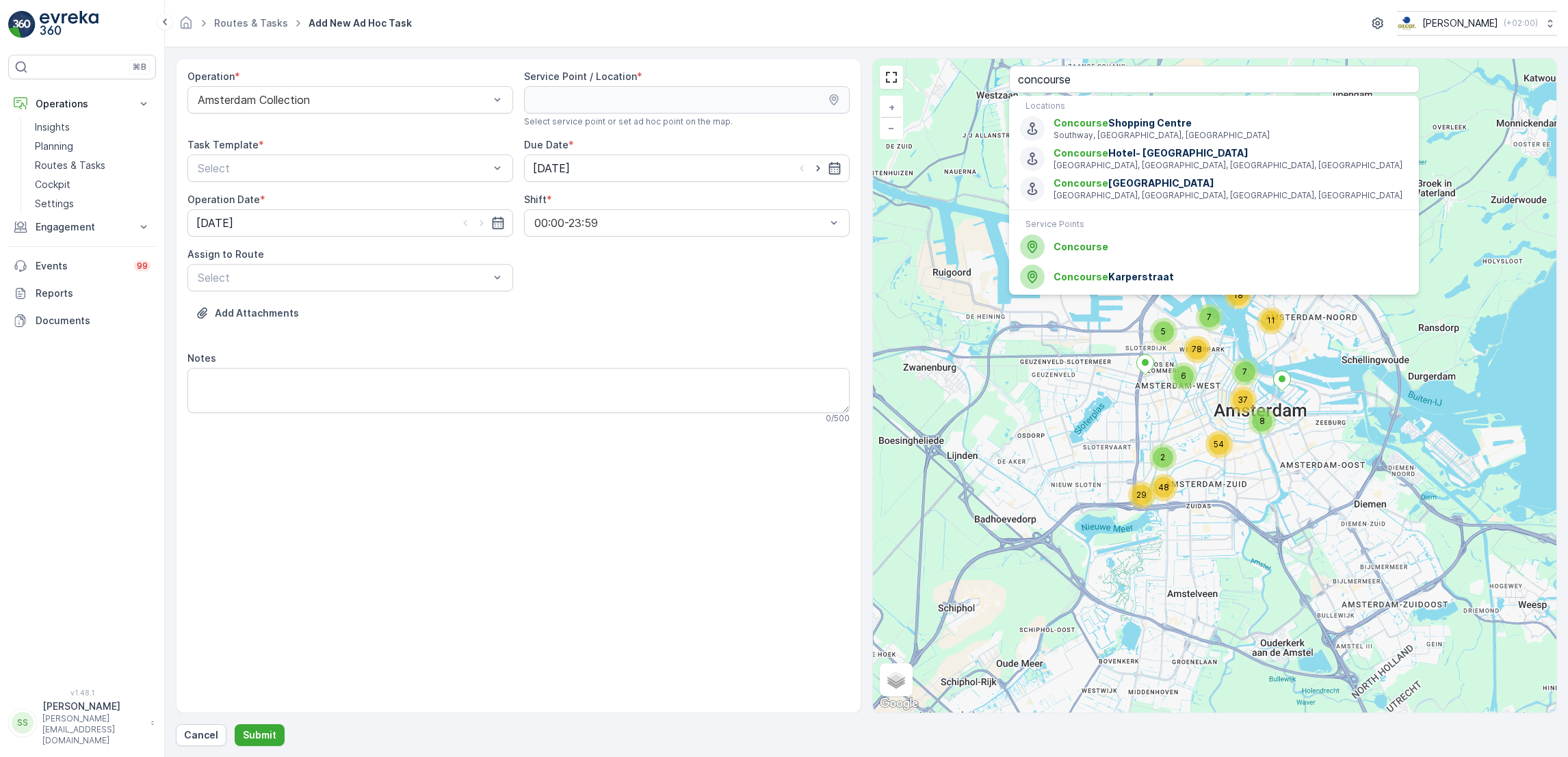
click at [171, 733] on form "Operation * Amsterdam Collection Service Point / Location * Select service poin…" at bounding box center [866, 402] width 1403 height 710
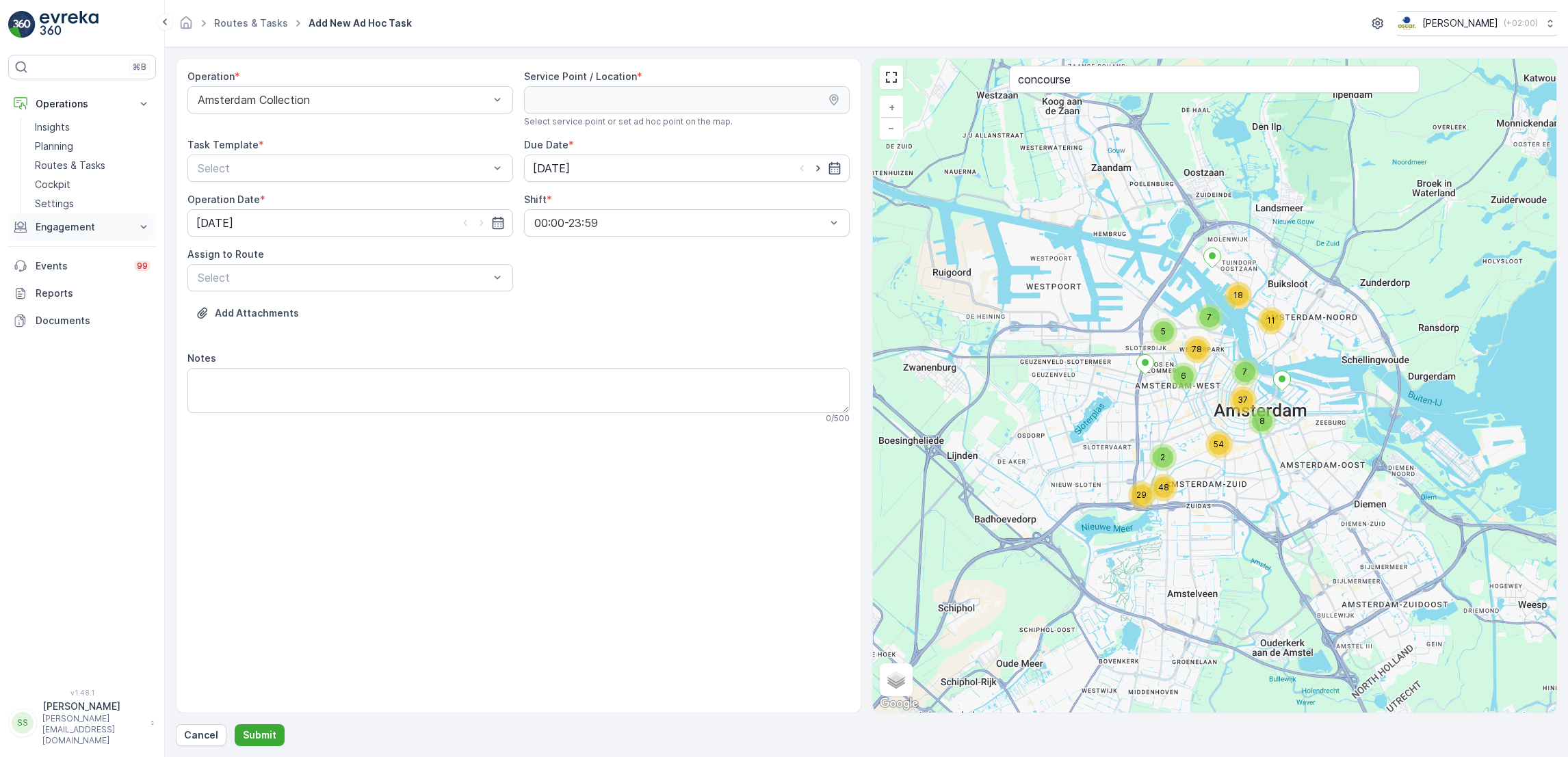
click at [76, 230] on p "Engagement" at bounding box center [82, 227] width 93 height 14
click at [84, 161] on p "Routes & Tasks" at bounding box center [70, 166] width 71 height 14
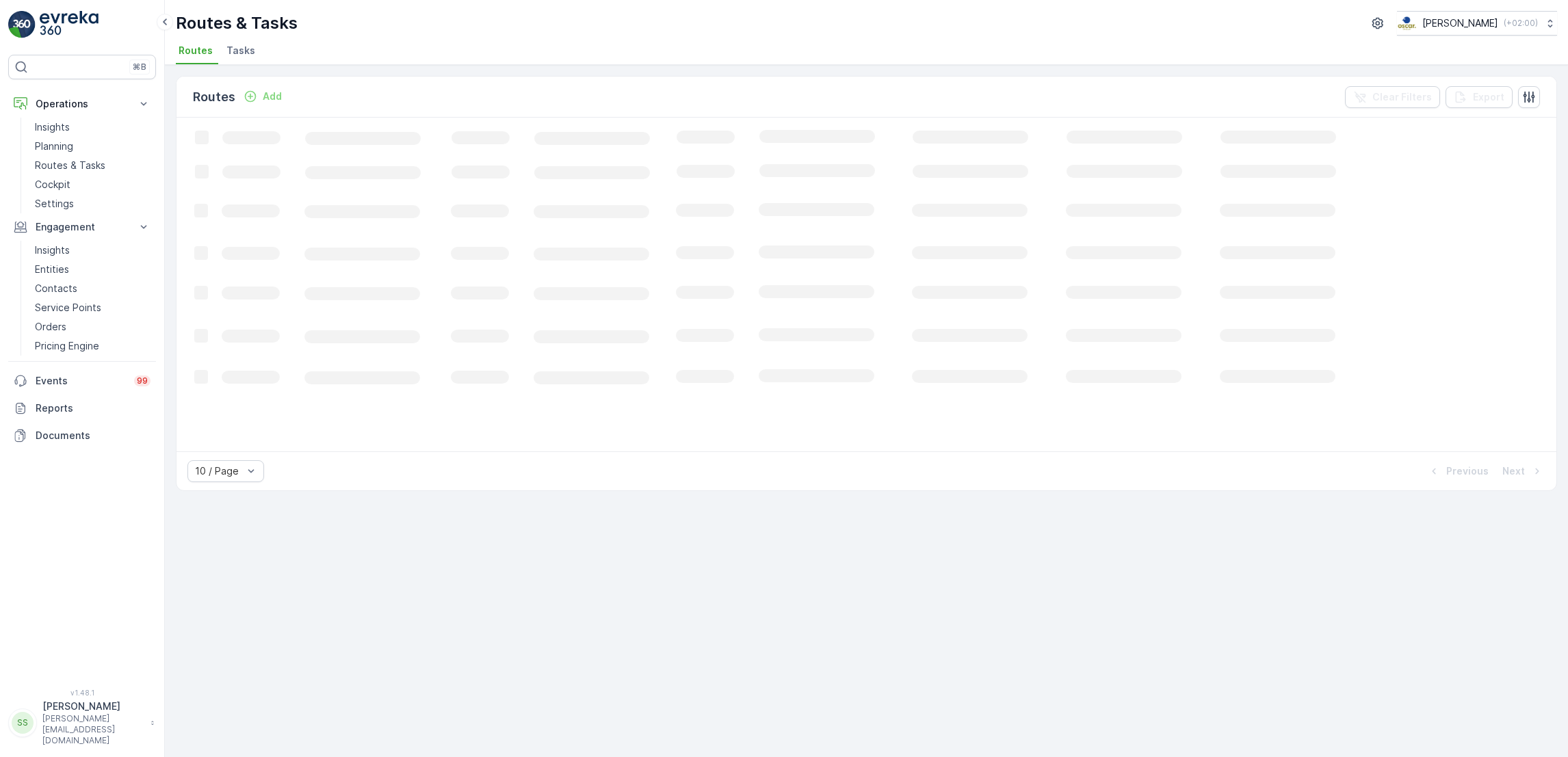
click at [254, 56] on li "Tasks" at bounding box center [242, 53] width 37 height 23
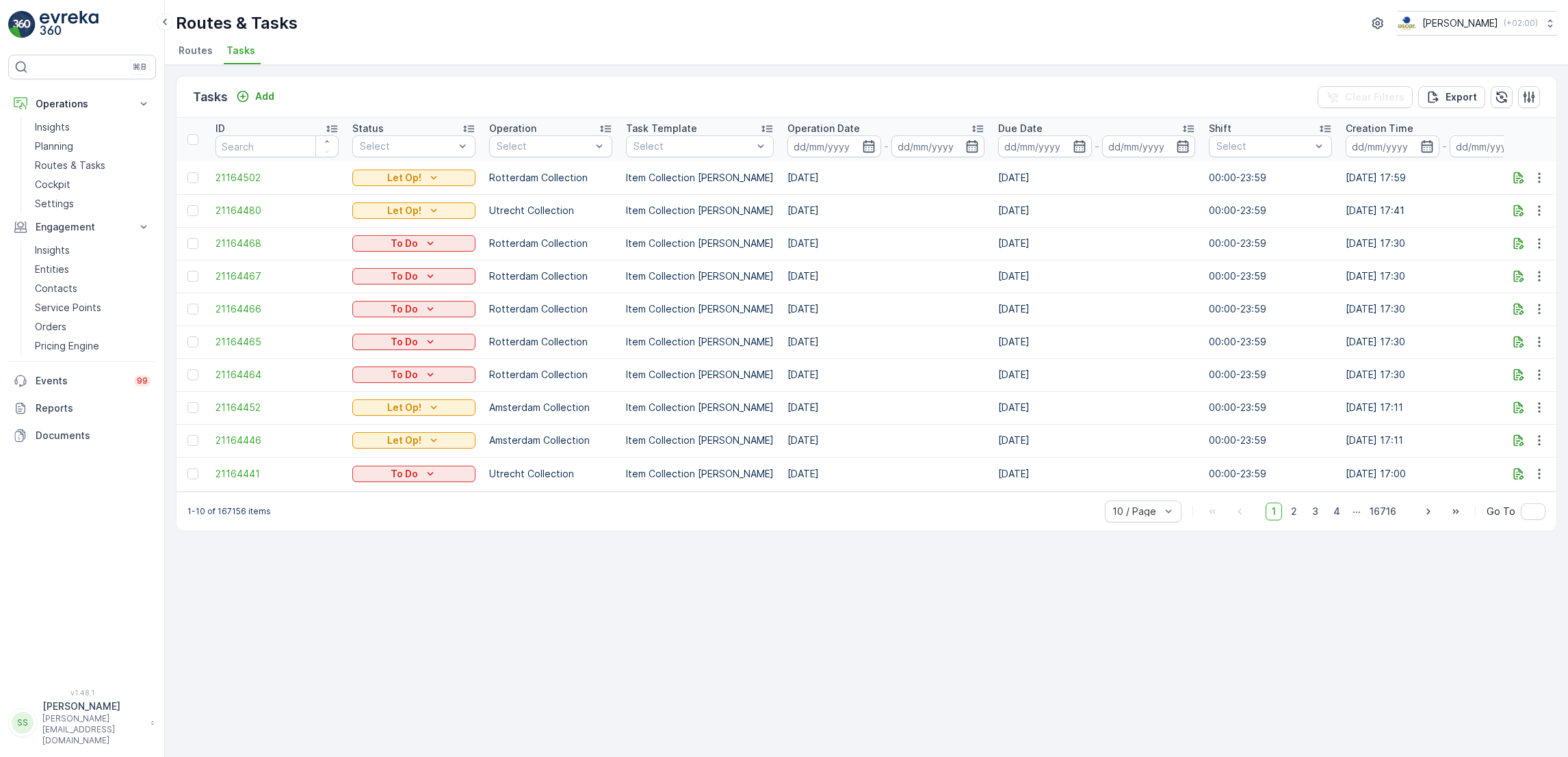
scroll to position [0, 807]
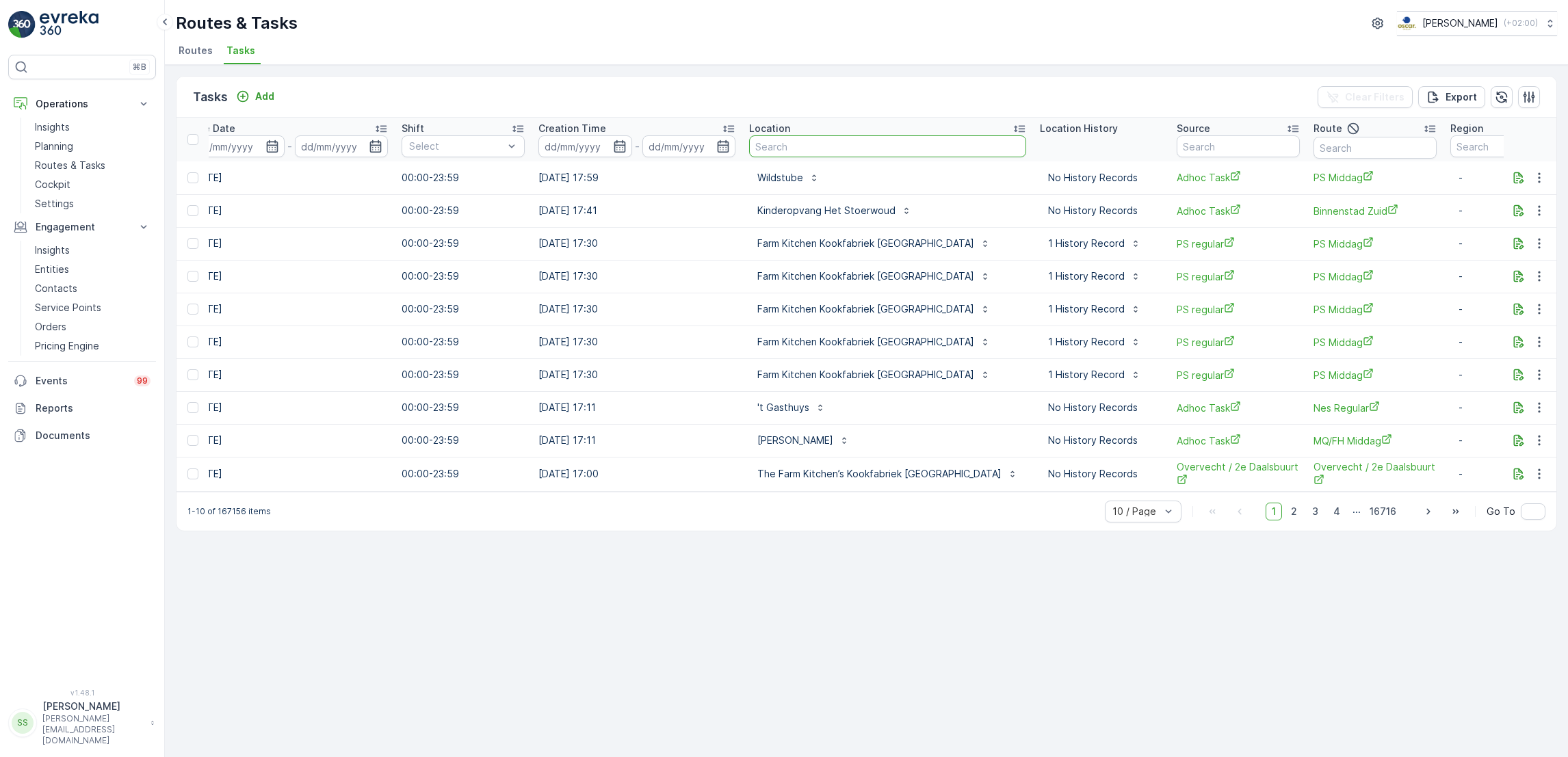
click at [808, 138] on input "text" at bounding box center [887, 147] width 277 height 22
type input "concourse"
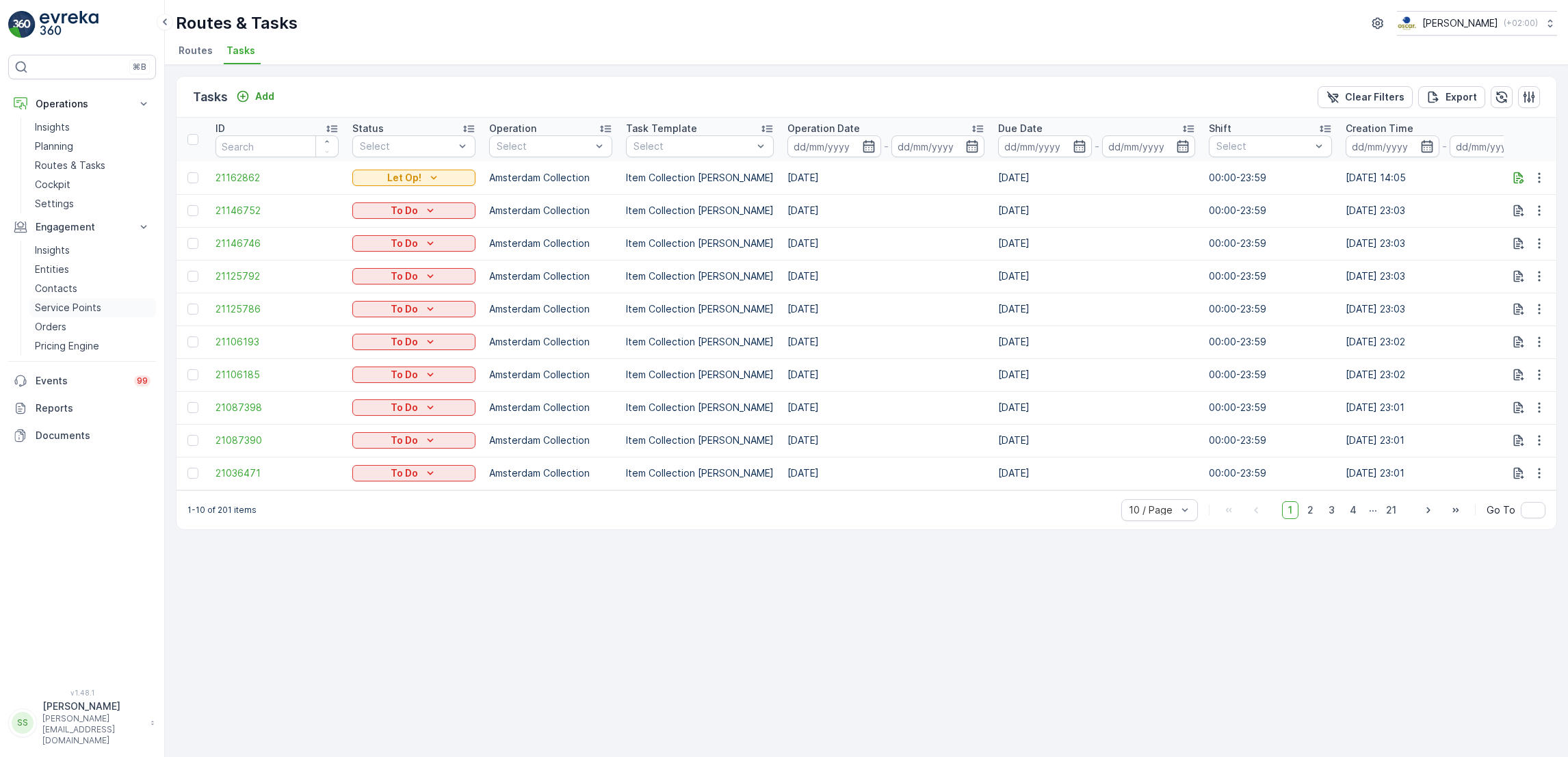
click at [60, 307] on p "Service Points" at bounding box center [68, 308] width 67 height 14
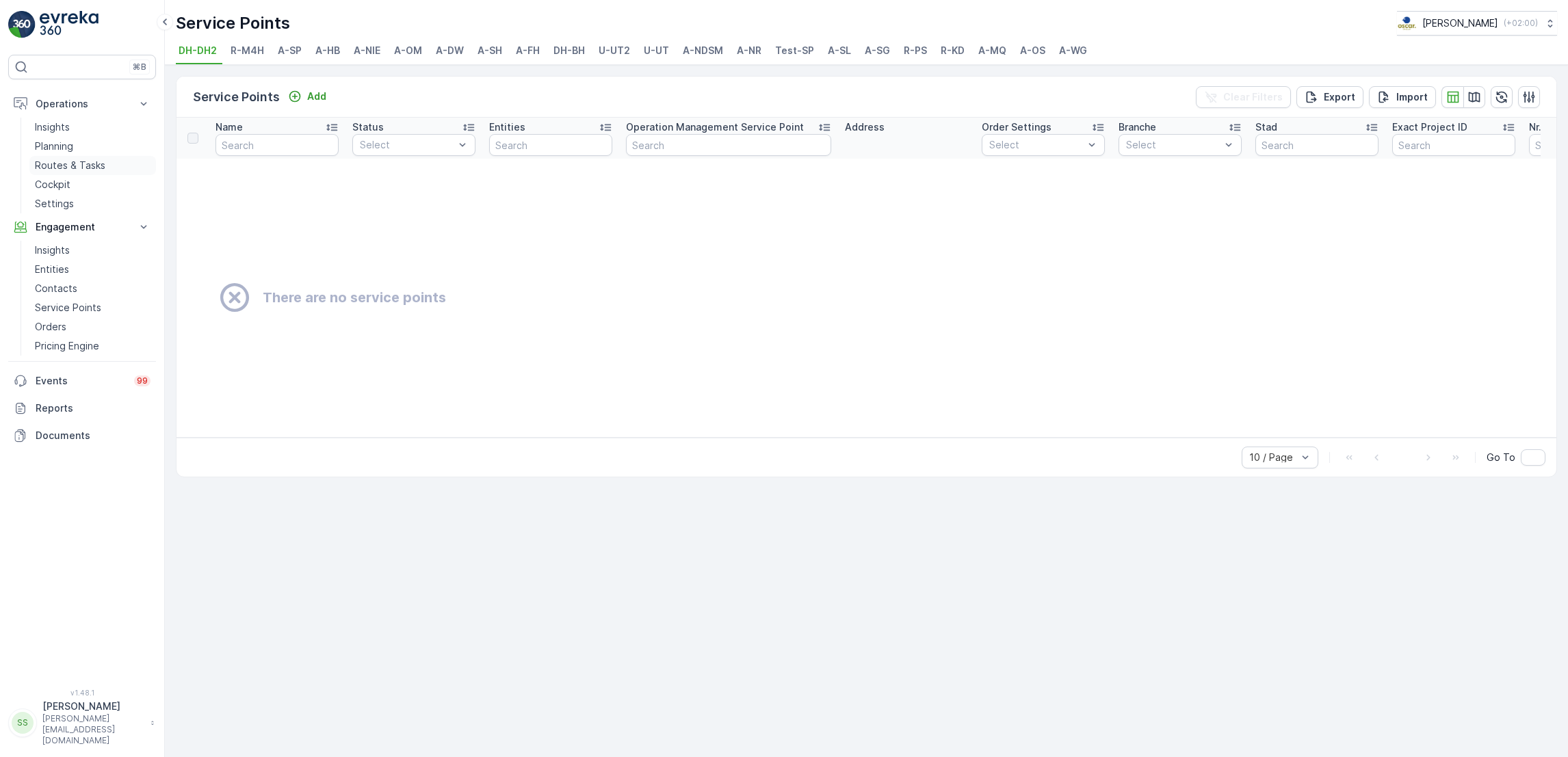
click at [93, 167] on p "Routes & Tasks" at bounding box center [70, 166] width 71 height 14
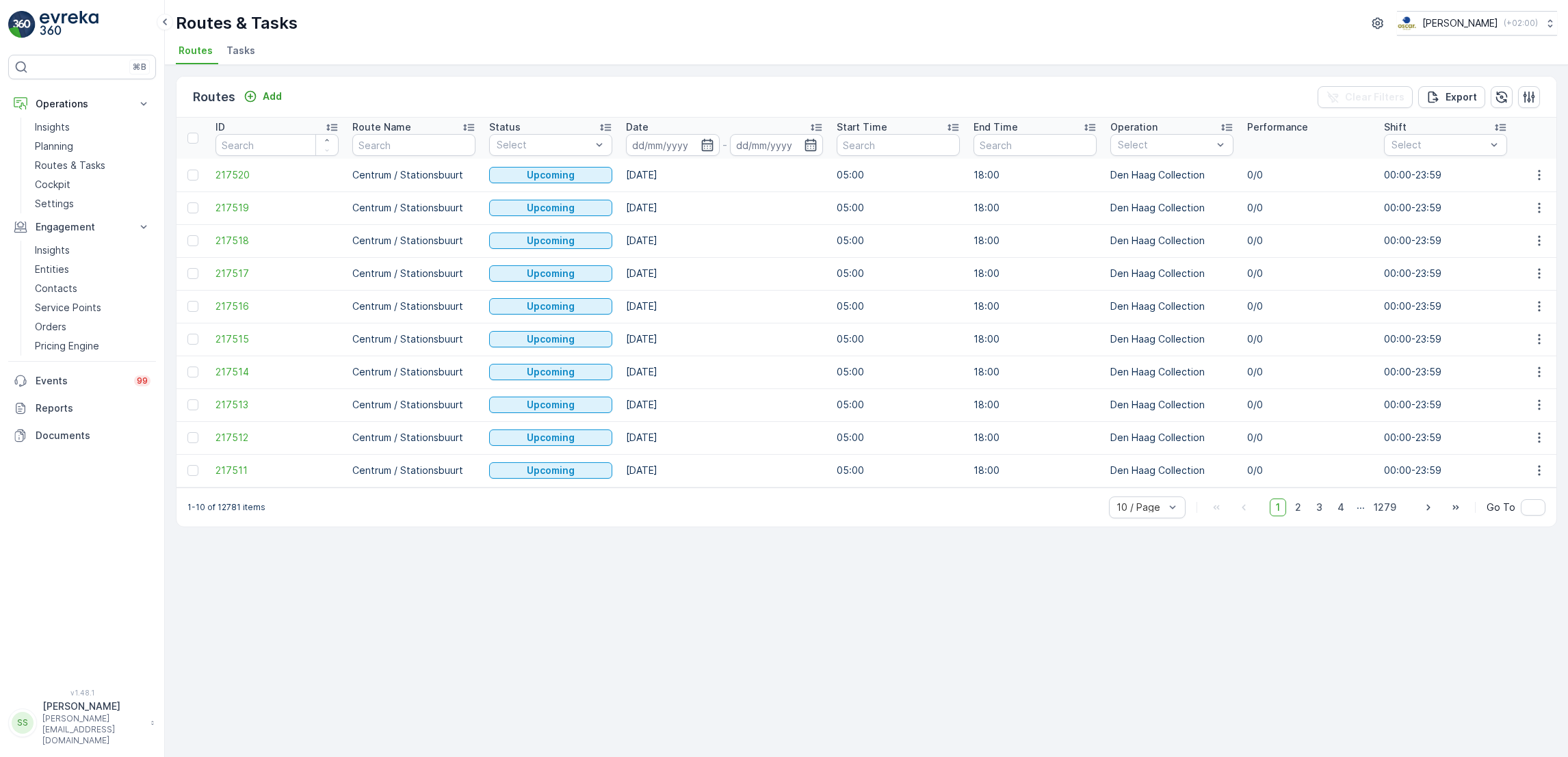
click at [251, 54] on span "Tasks" at bounding box center [241, 50] width 29 height 14
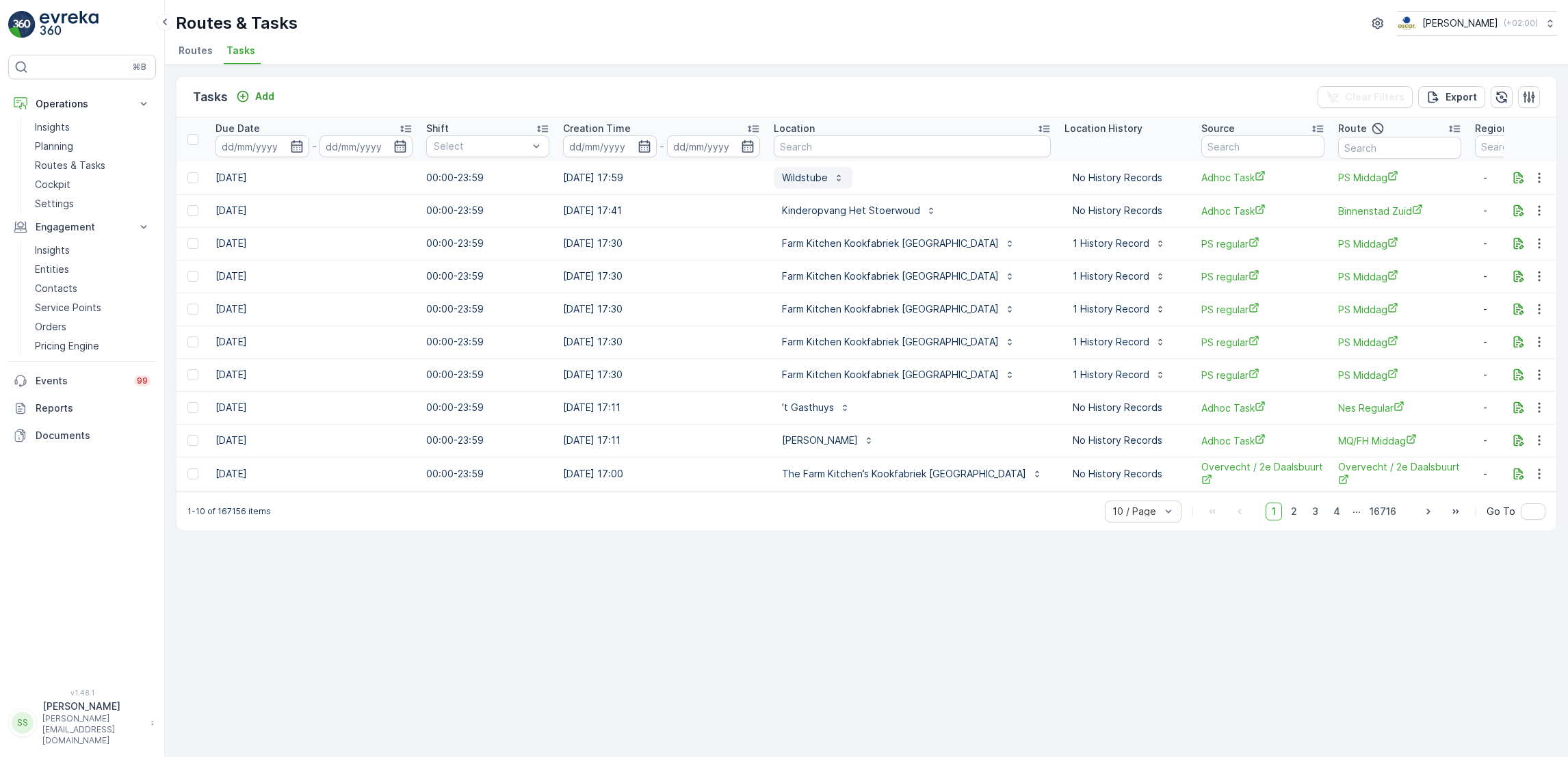
scroll to position [0, 807]
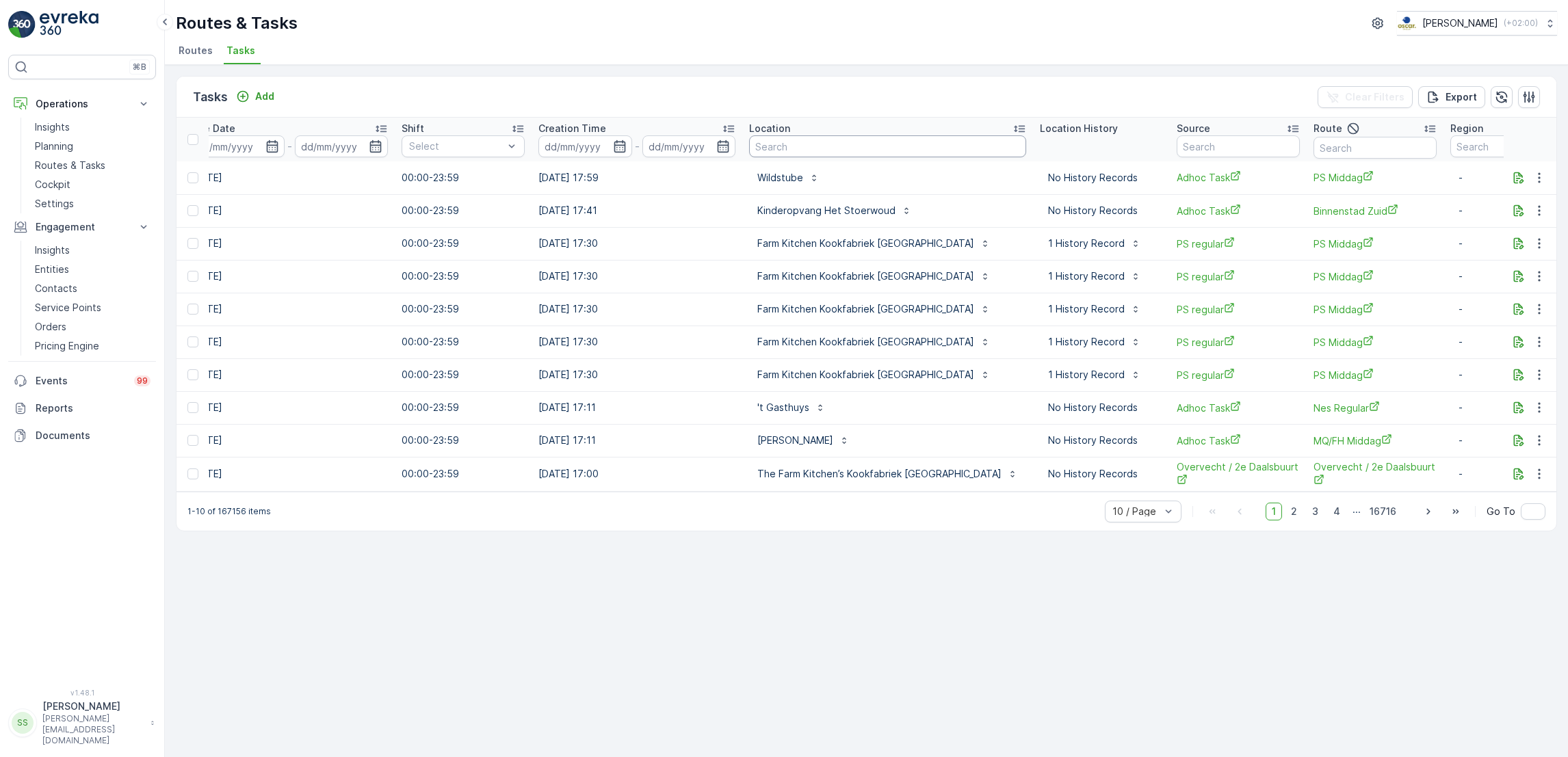
click at [800, 142] on input "text" at bounding box center [887, 147] width 277 height 22
type input "duif"
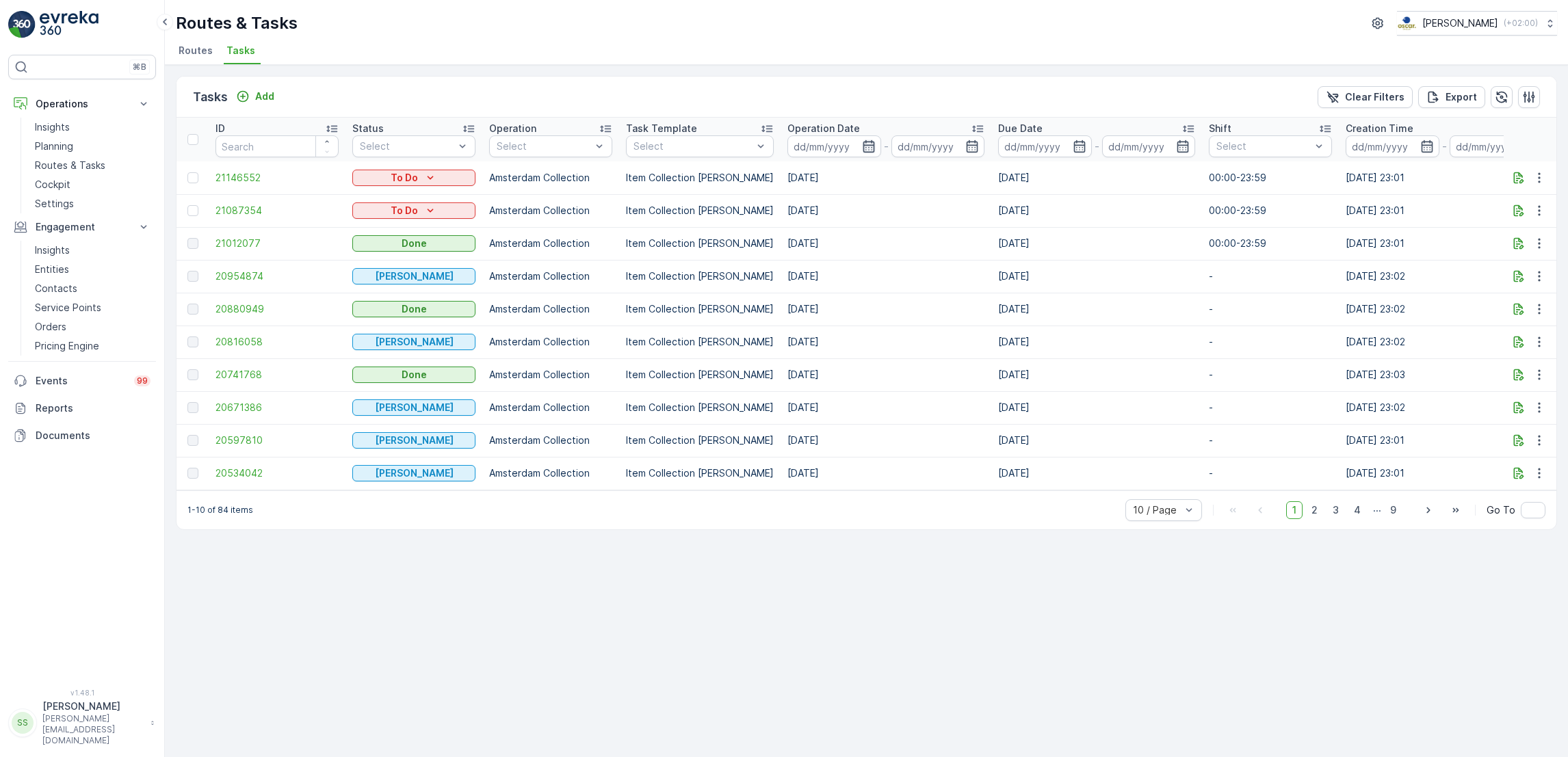
click at [863, 145] on icon "button" at bounding box center [868, 147] width 12 height 12
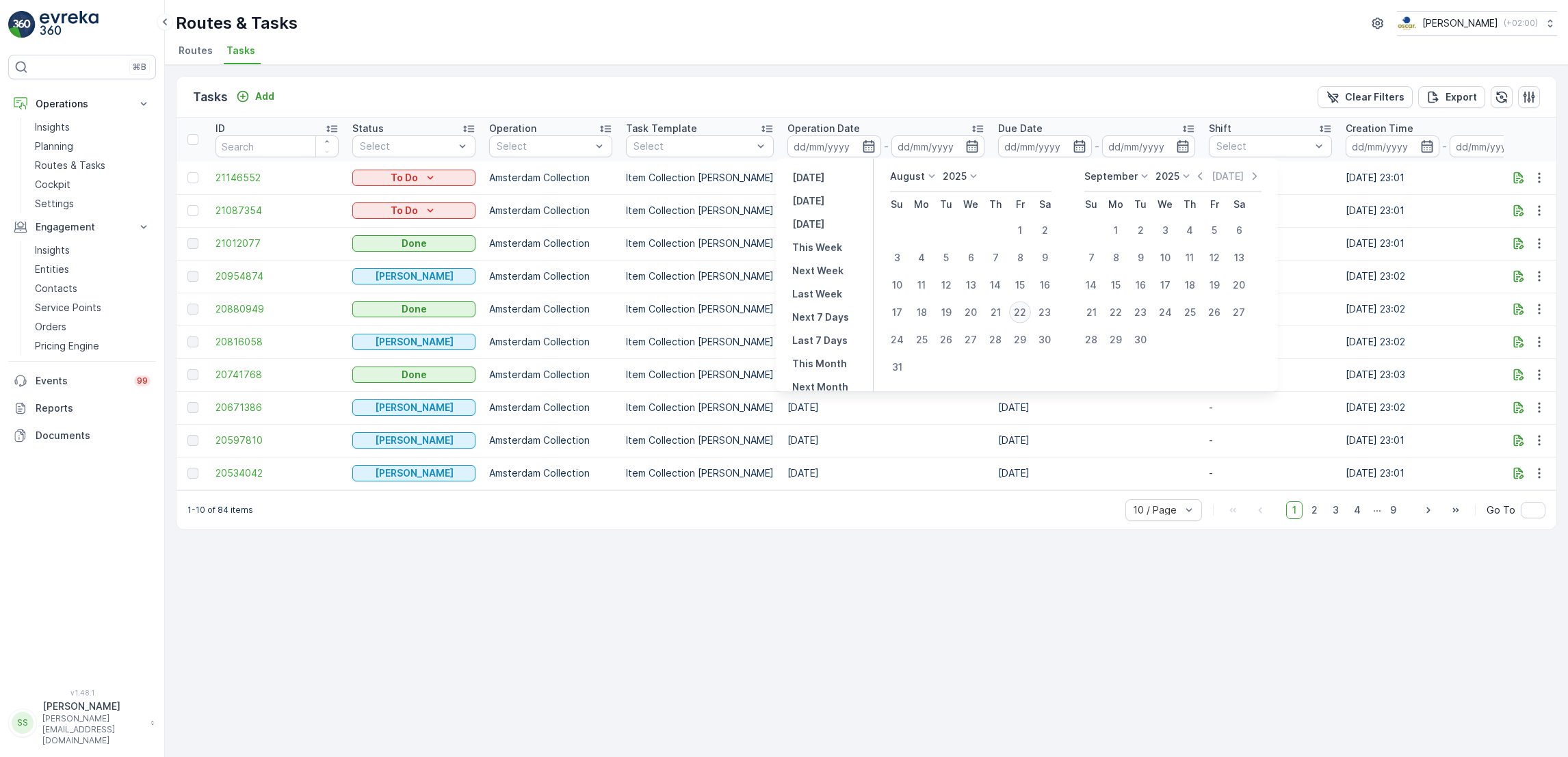
click at [1019, 309] on div "22" at bounding box center [1019, 313] width 22 height 22
type input "[DATE]"
click at [1019, 309] on div "22" at bounding box center [1019, 313] width 22 height 22
type input "[DATE]"
click at [1019, 309] on div "22" at bounding box center [1019, 313] width 22 height 22
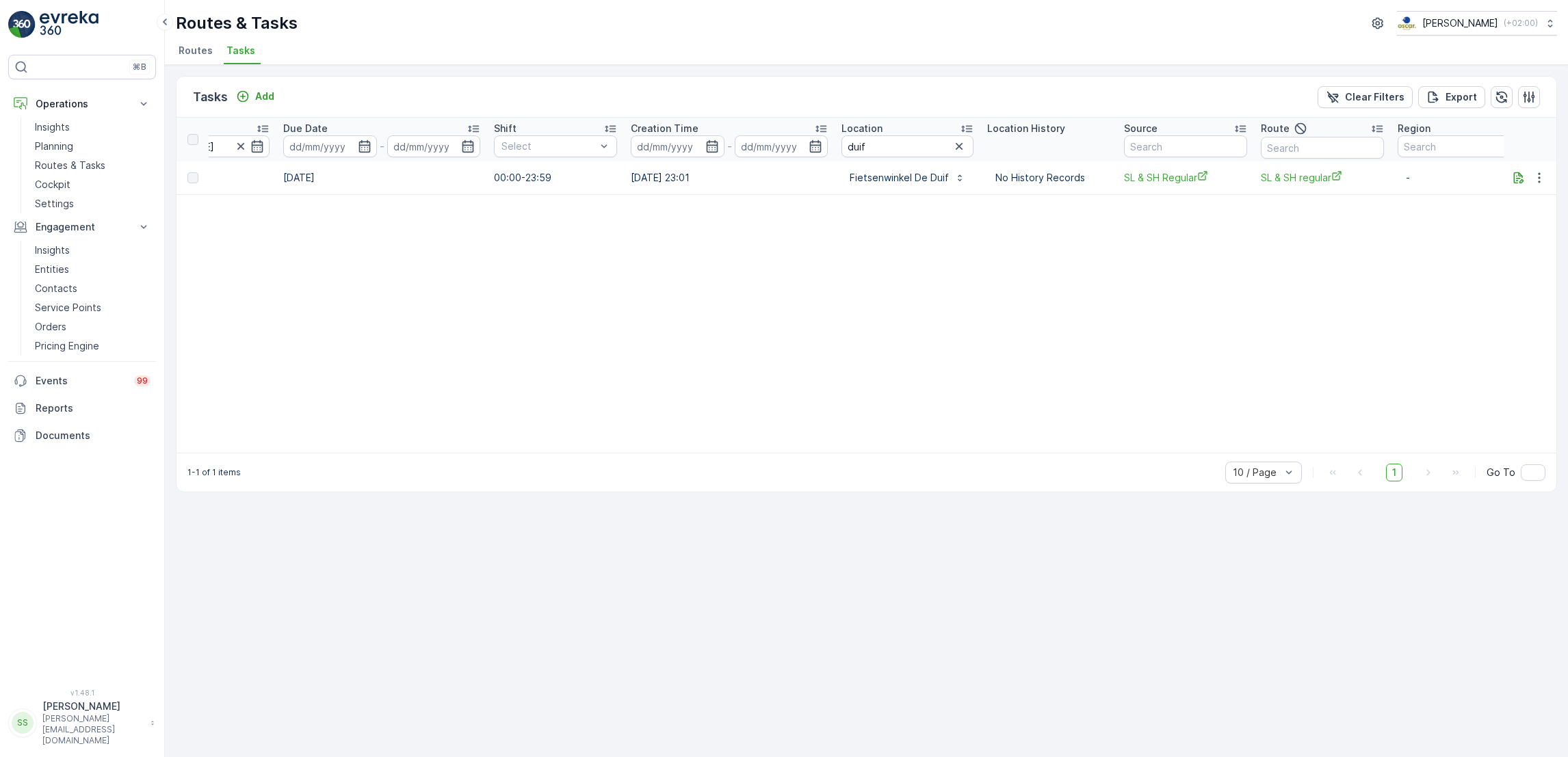
scroll to position [0, 726]
click at [1541, 185] on td at bounding box center [1530, 178] width 54 height 33
click at [1541, 185] on button "button" at bounding box center [1539, 178] width 25 height 16
click at [1533, 196] on span "See More Details" at bounding box center [1522, 198] width 79 height 14
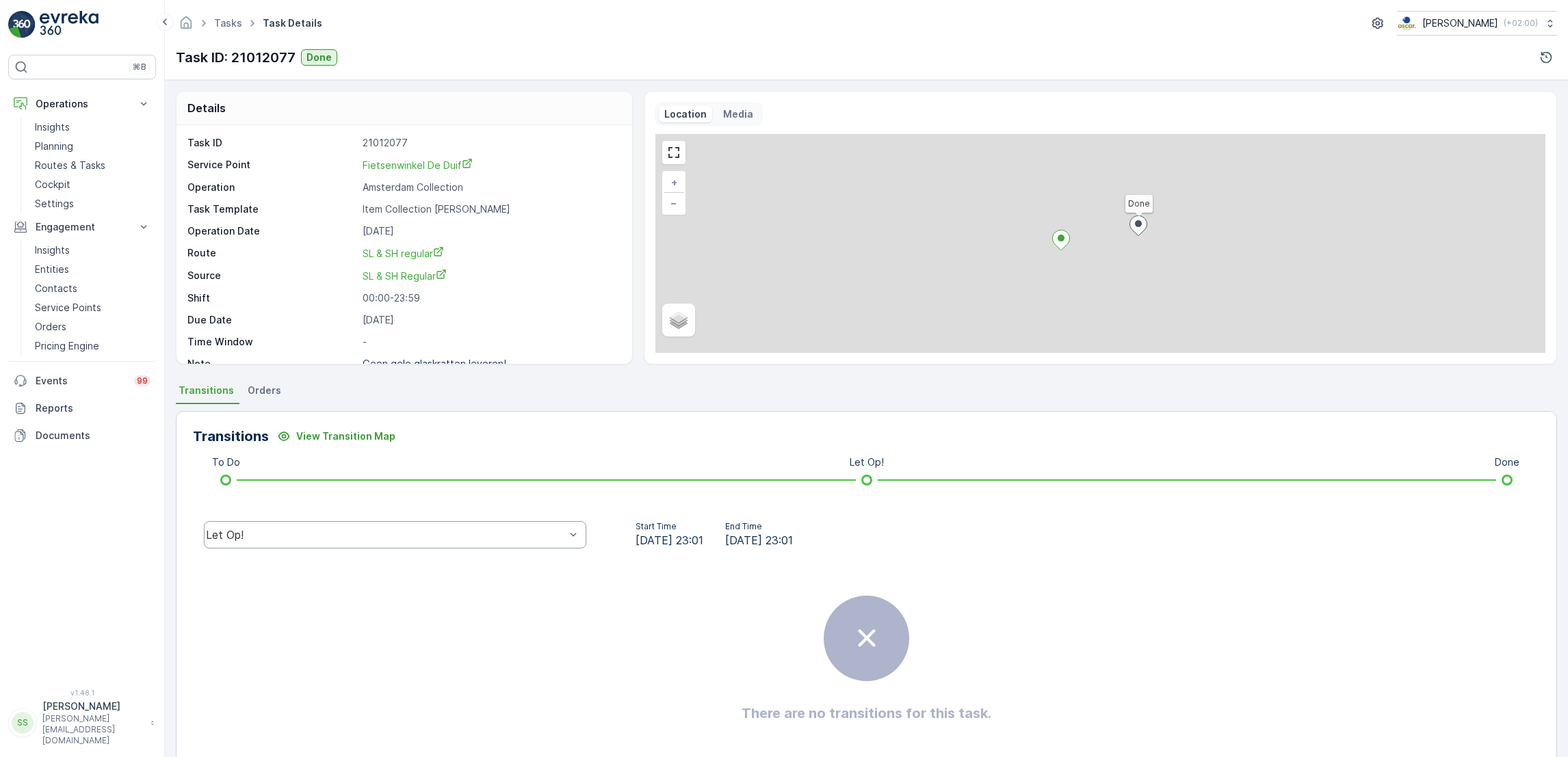
click at [344, 547] on div "Let Op!" at bounding box center [395, 534] width 382 height 27
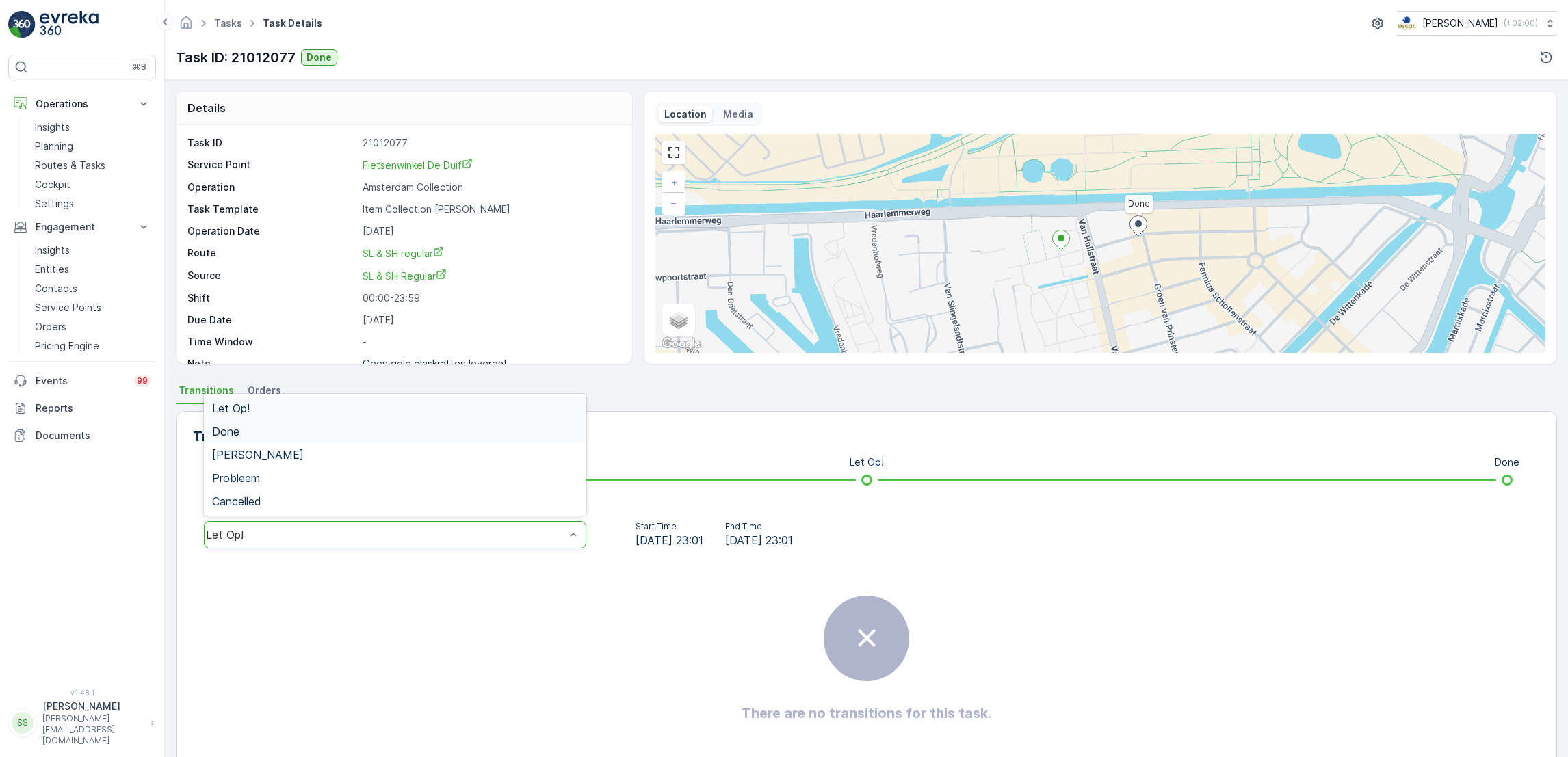
click at [317, 430] on div "Done" at bounding box center [395, 431] width 366 height 12
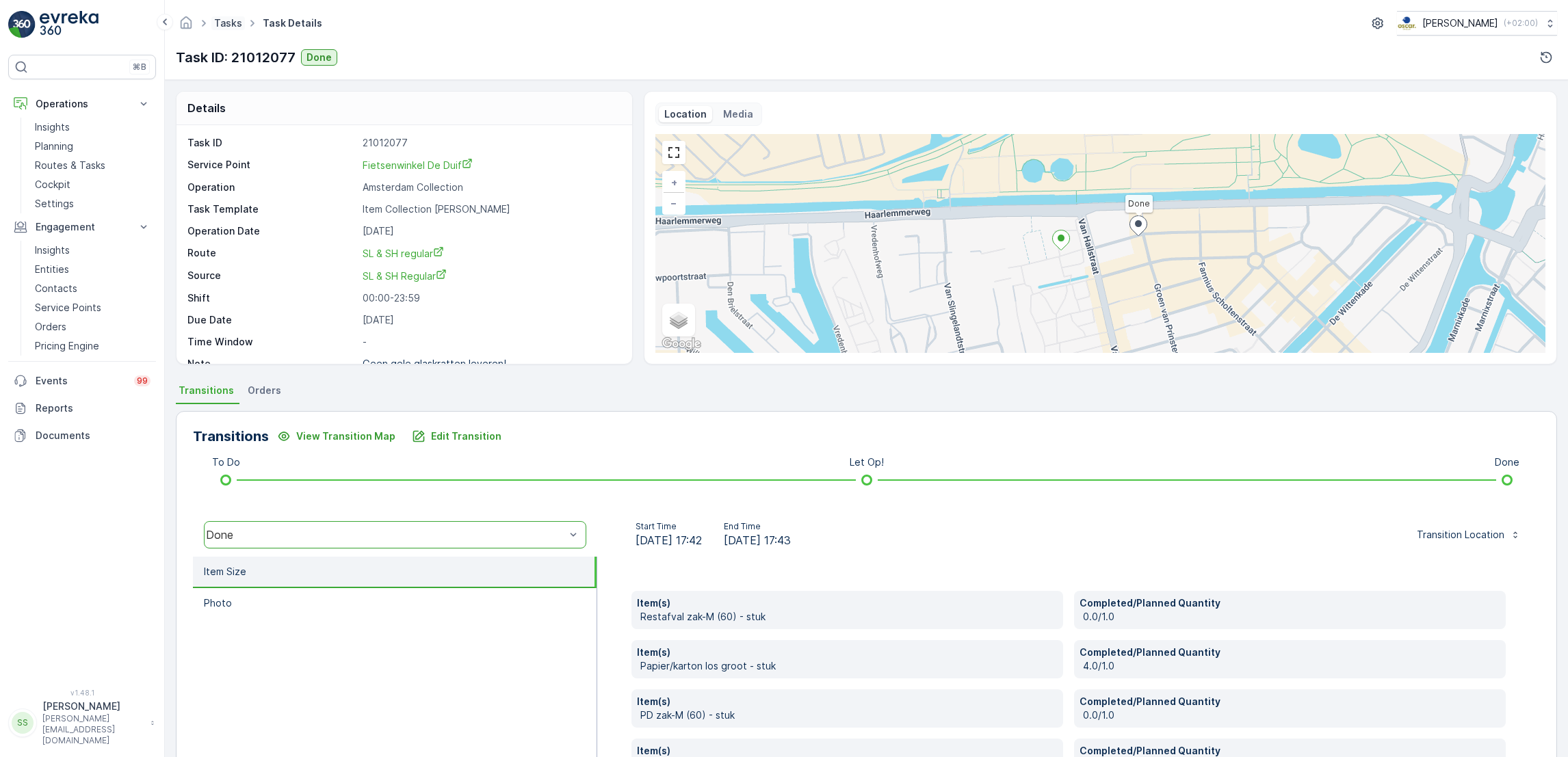
click at [239, 26] on link "Tasks" at bounding box center [228, 22] width 28 height 12
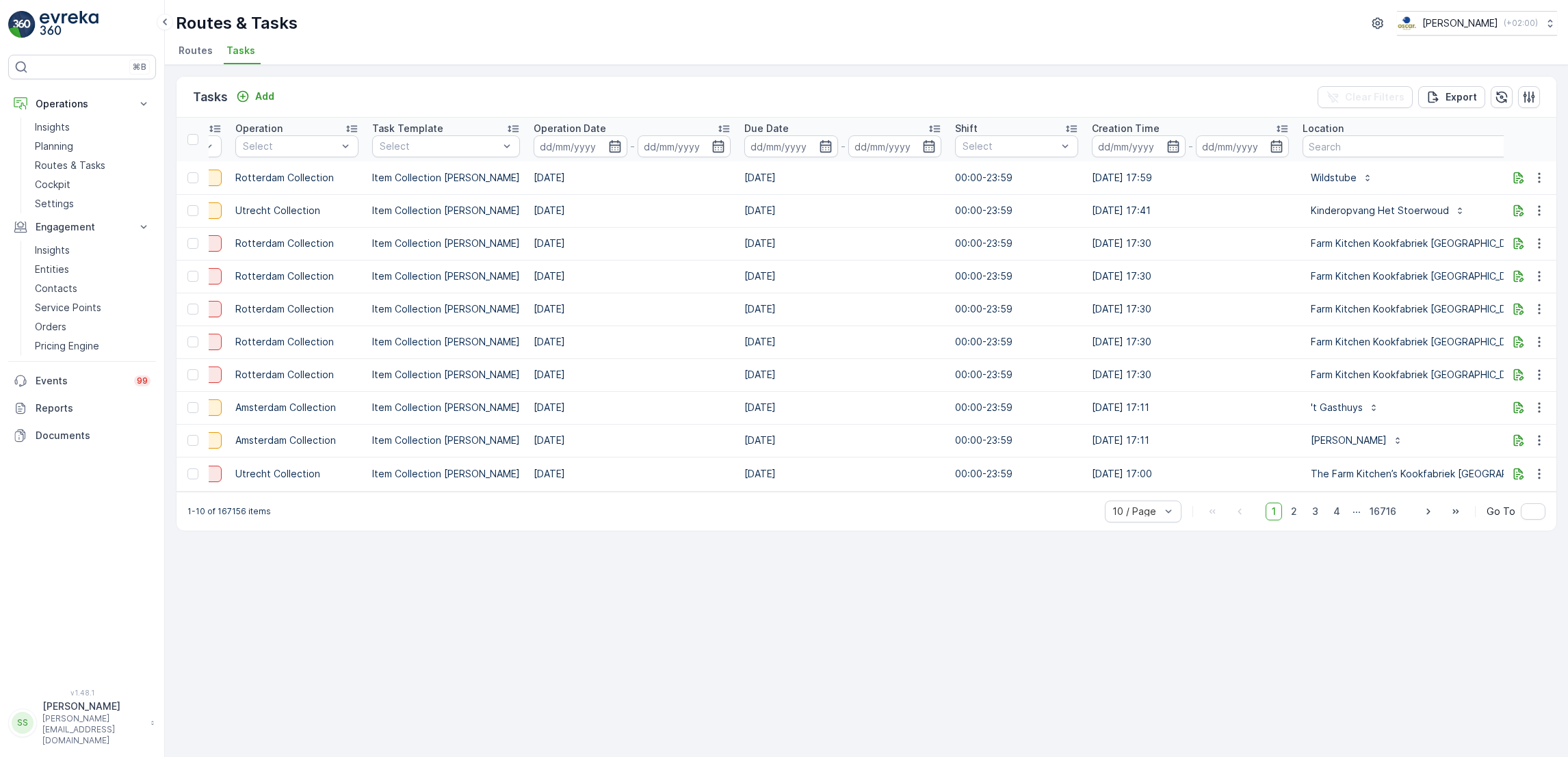
scroll to position [0, 258]
click at [1366, 152] on input "text" at bounding box center [1436, 147] width 277 height 22
type input "concou"
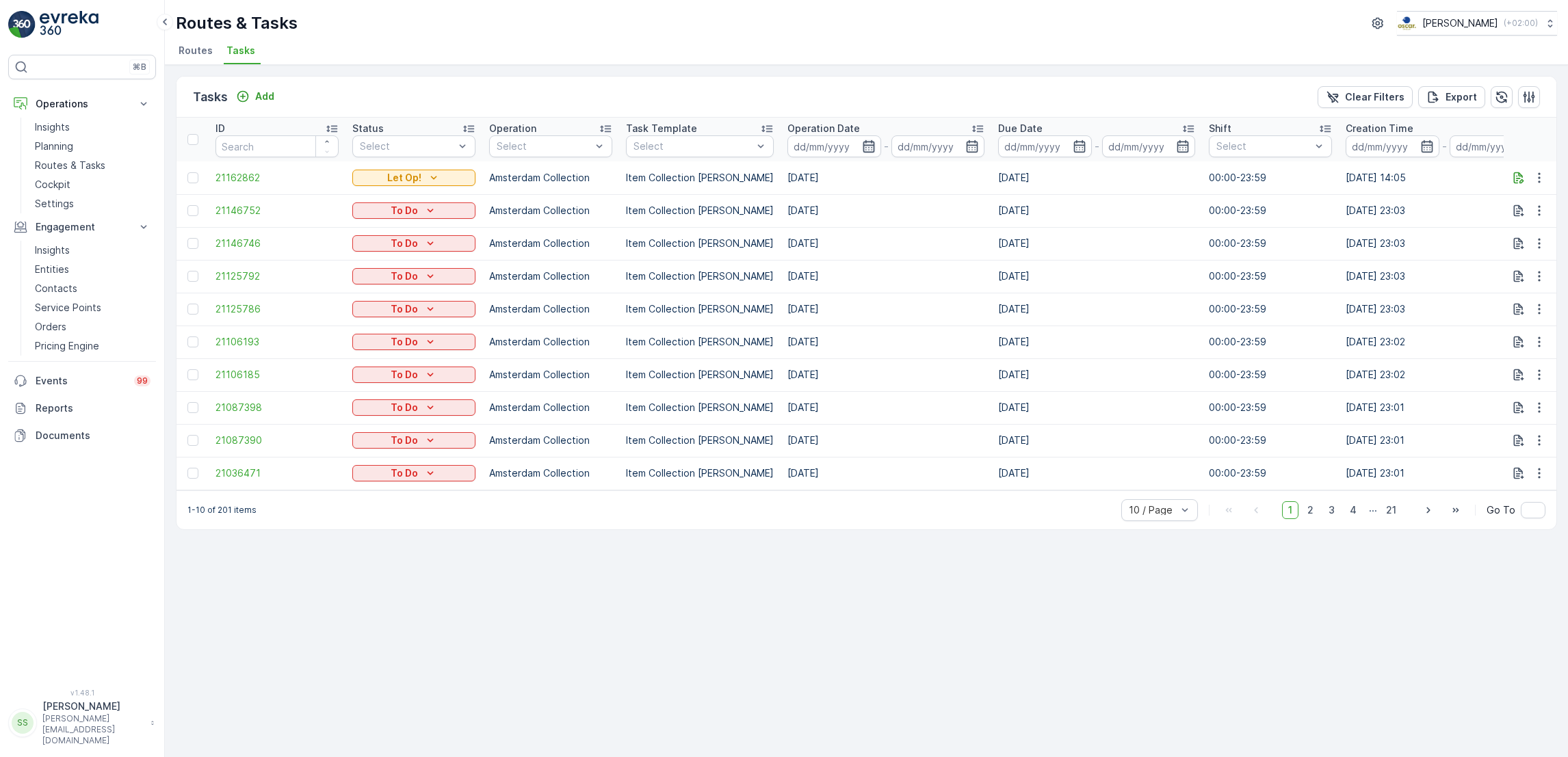
click at [863, 141] on icon "button" at bounding box center [868, 147] width 12 height 12
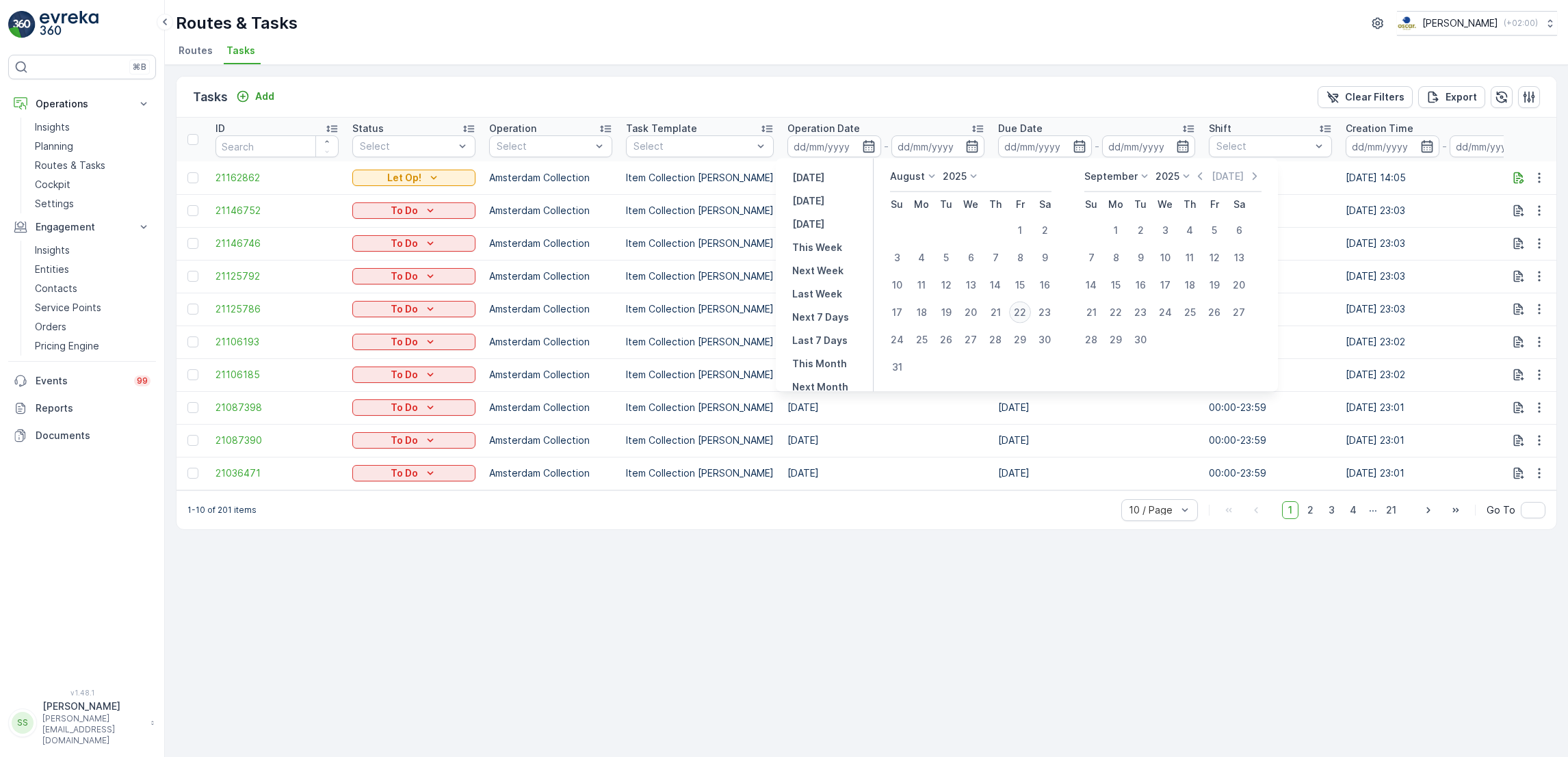
click at [1026, 310] on div "22" at bounding box center [1019, 313] width 22 height 22
type input "[DATE]"
click at [1026, 310] on div "22" at bounding box center [1019, 313] width 22 height 22
type input "[DATE]"
click at [1026, 310] on div "22" at bounding box center [1019, 313] width 22 height 22
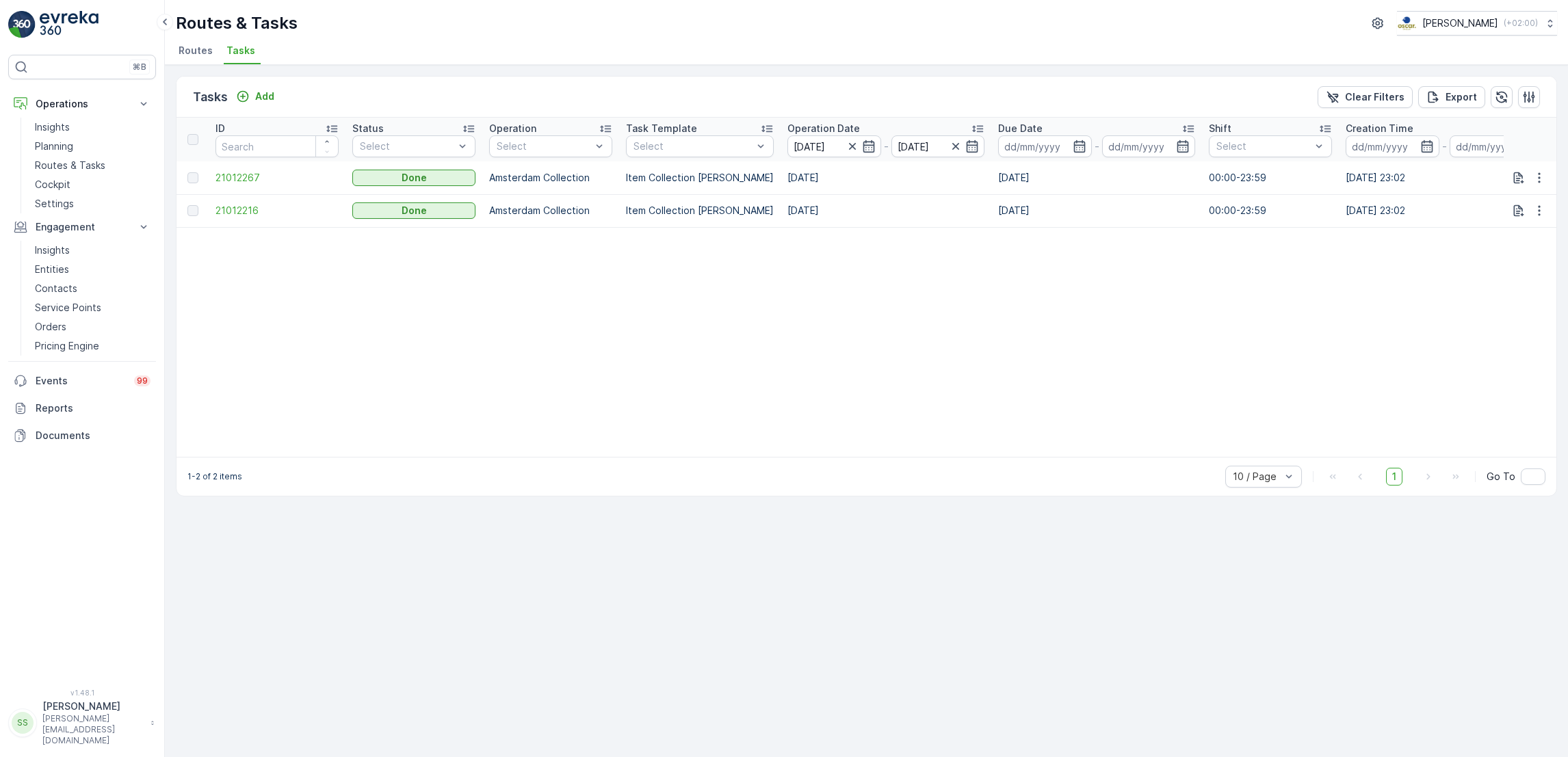
scroll to position [0, 736]
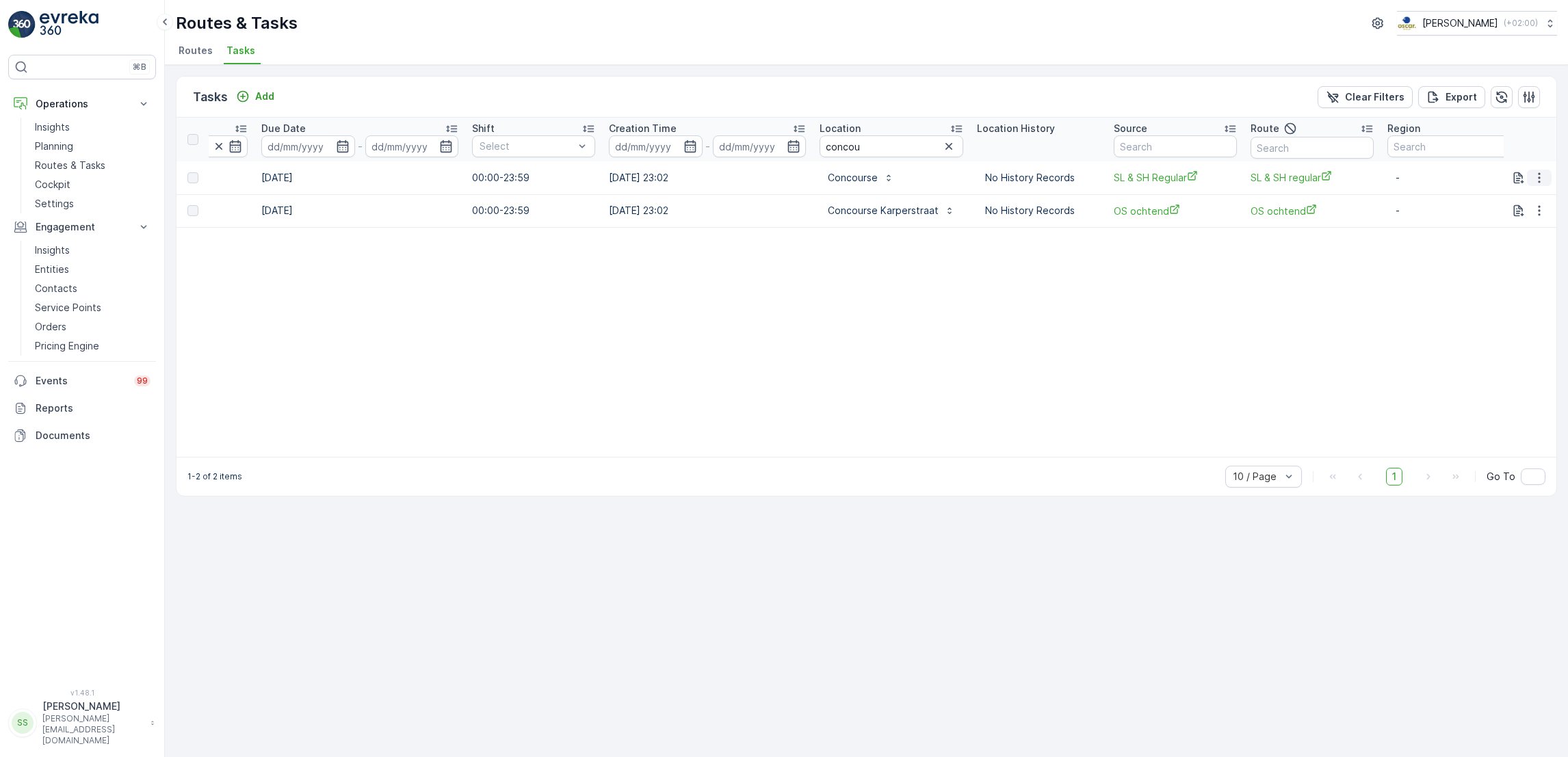
click at [1537, 178] on icon "button" at bounding box center [1539, 178] width 14 height 14
click at [1529, 196] on span "See More Details" at bounding box center [1522, 198] width 79 height 14
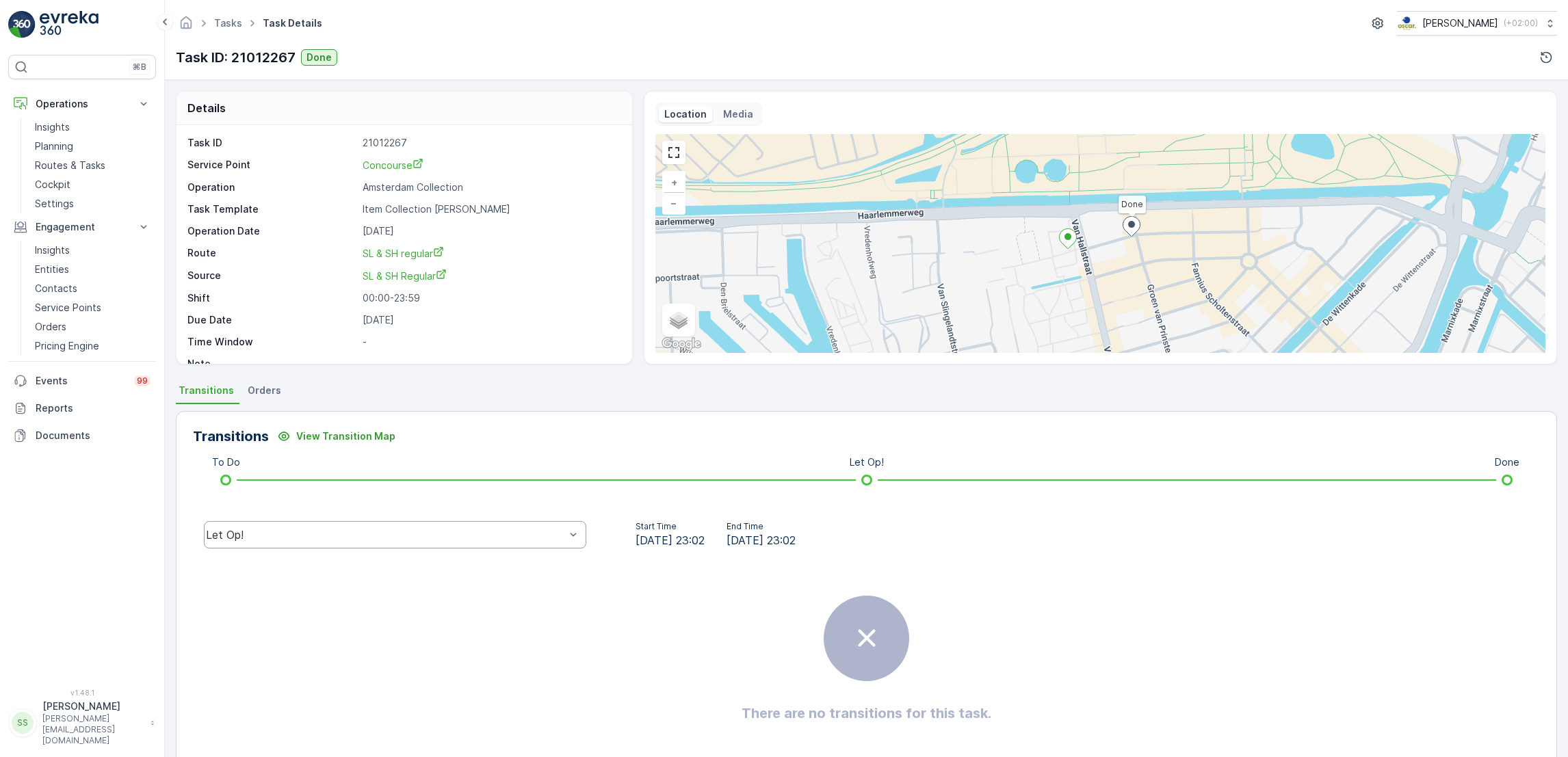
click at [420, 528] on div "Let Op!" at bounding box center [385, 534] width 359 height 12
click at [387, 431] on div "Done" at bounding box center [395, 431] width 366 height 12
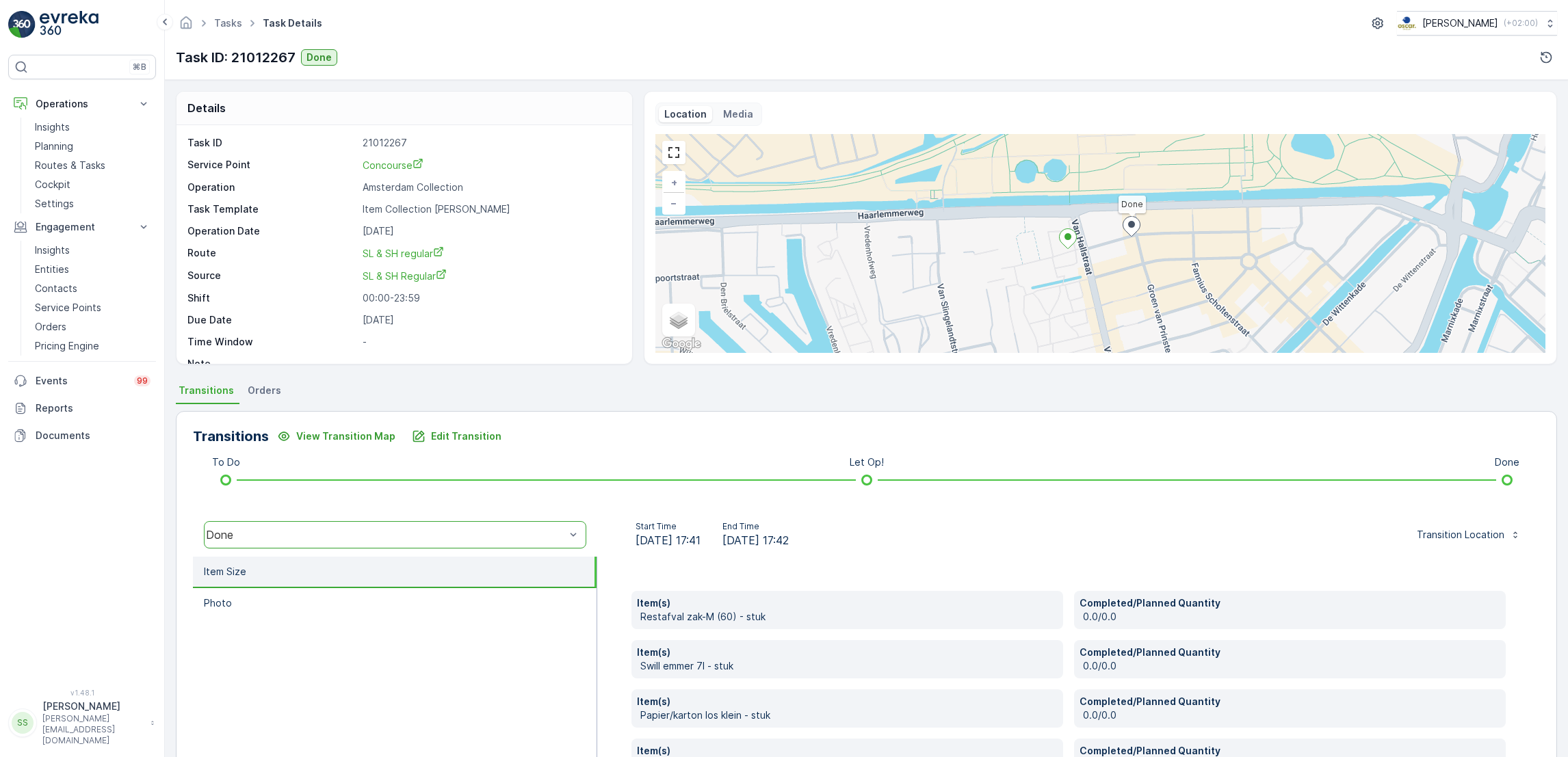
scroll to position [244, 0]
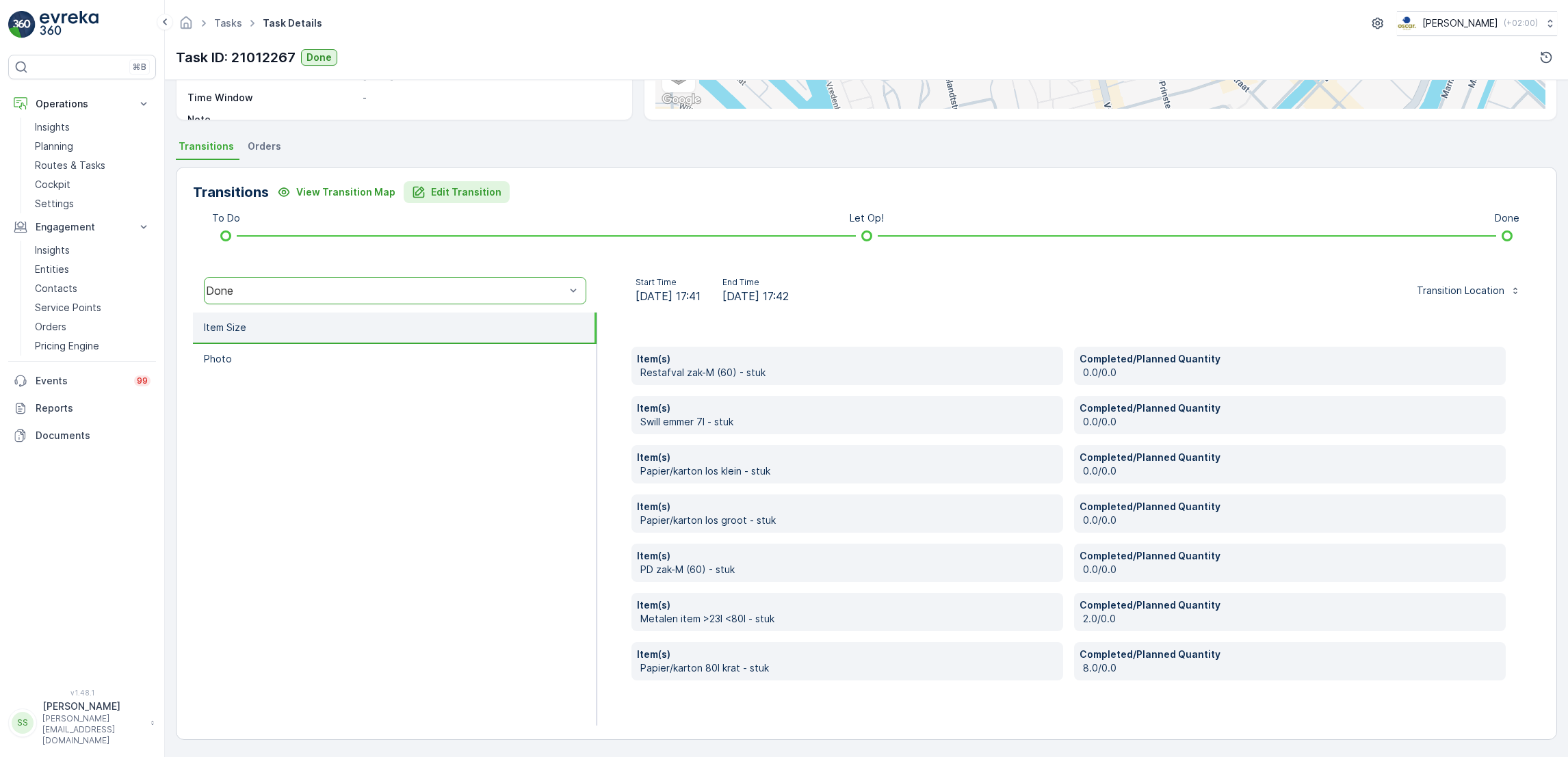
click at [453, 189] on p "Edit Transition" at bounding box center [466, 192] width 71 height 14
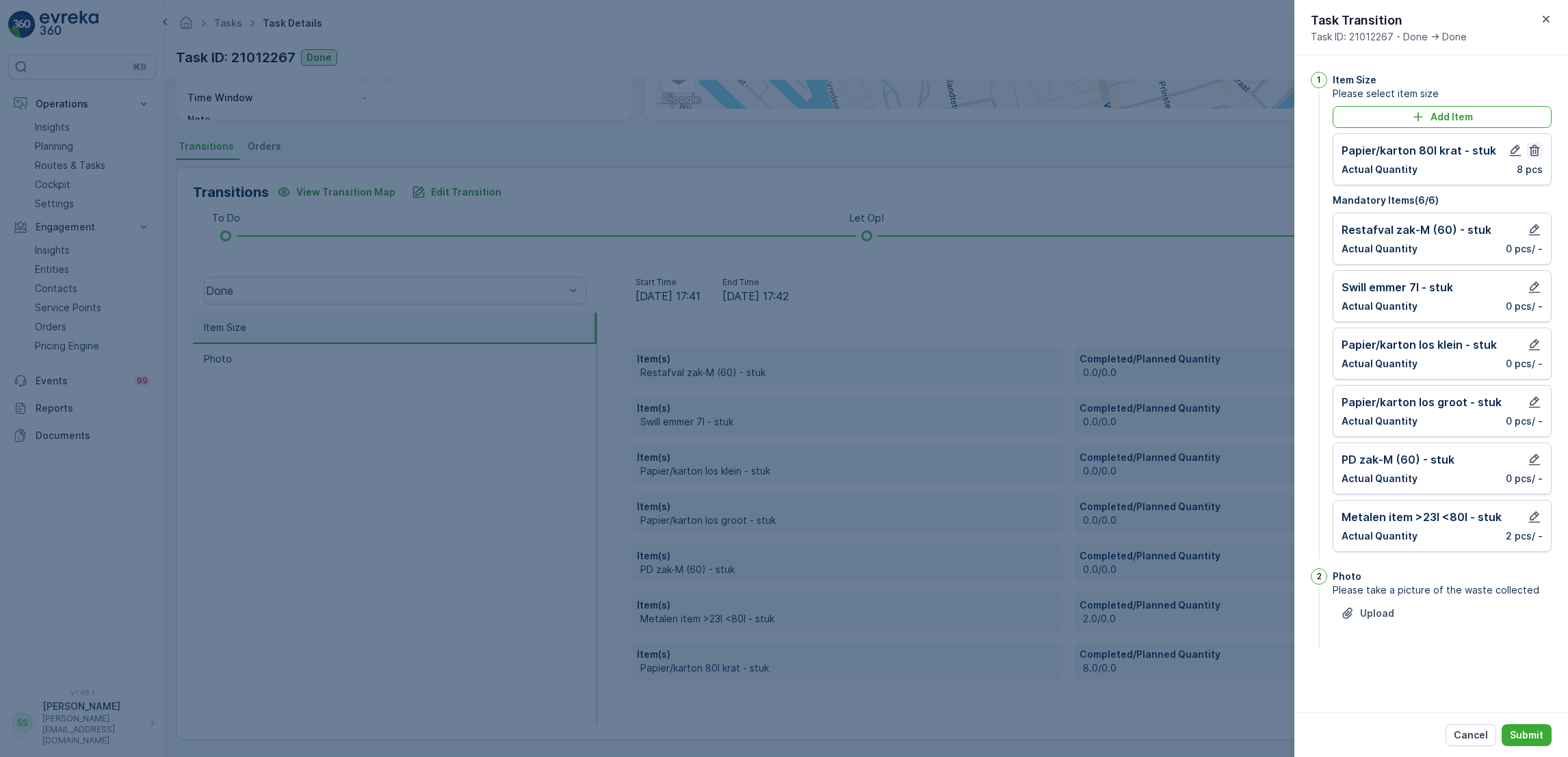
click at [1533, 150] on icon "button" at bounding box center [1534, 150] width 10 height 12
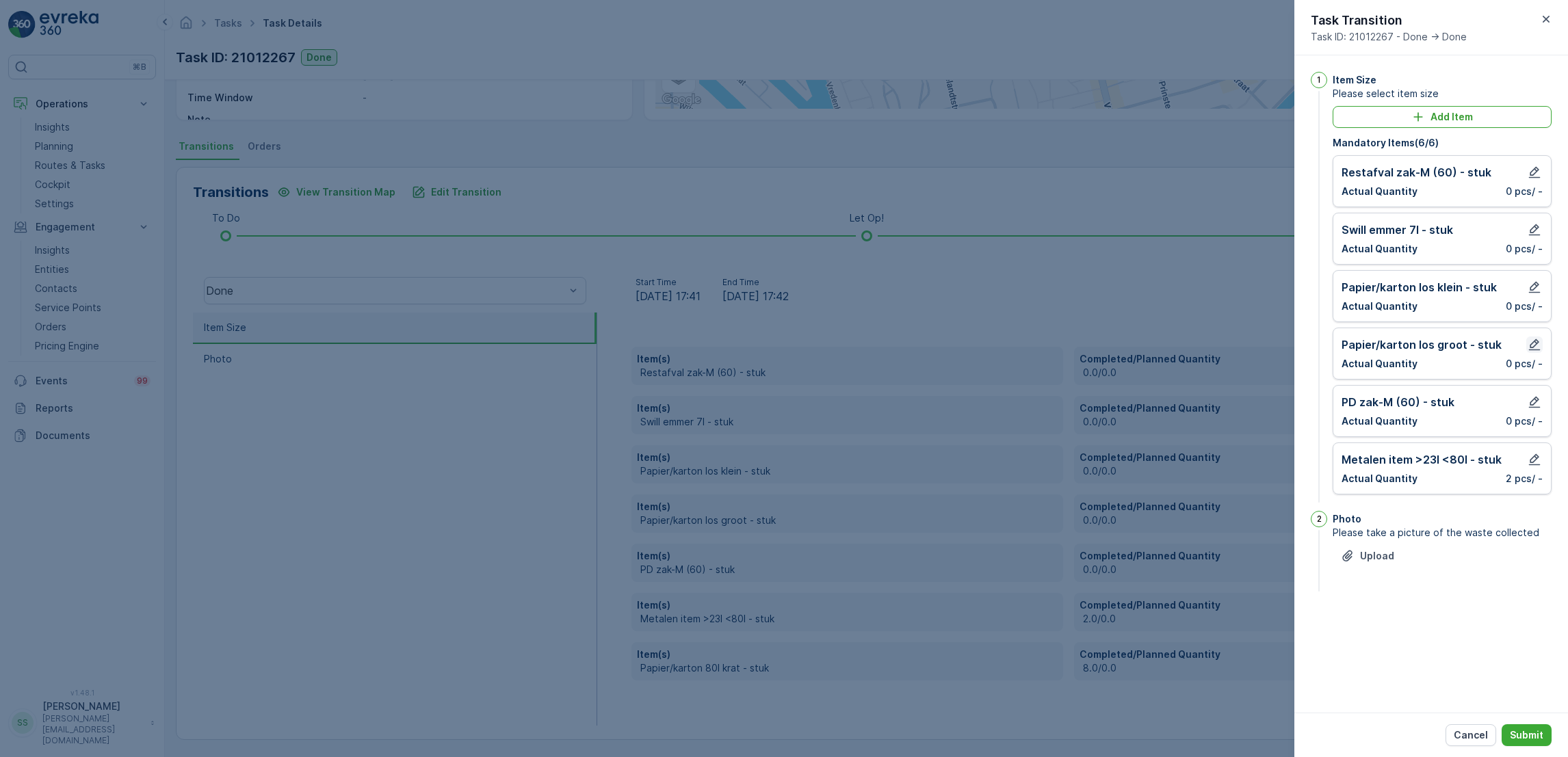
click at [1532, 344] on icon "button" at bounding box center [1535, 344] width 14 height 14
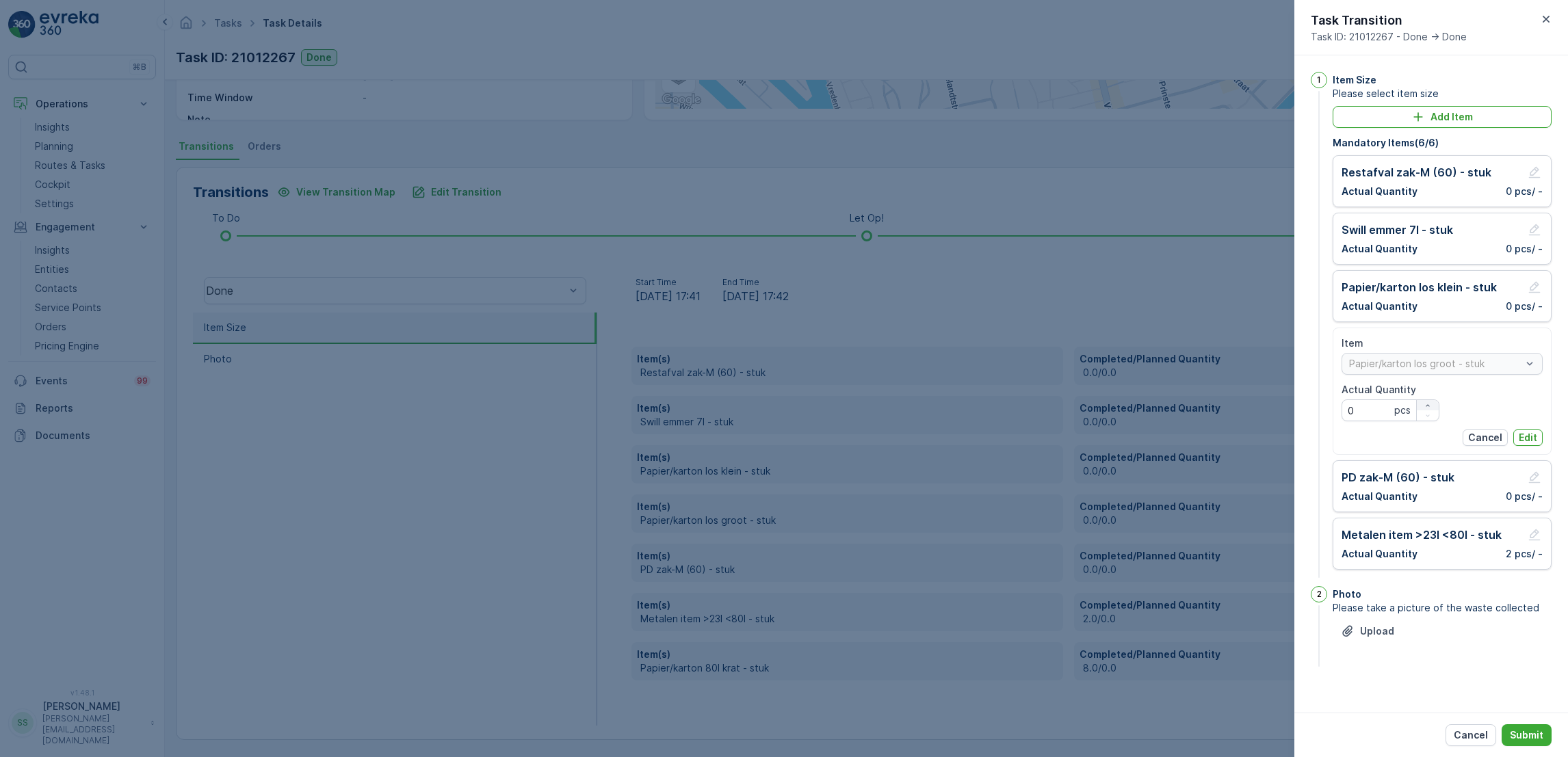
click at [1431, 407] on div "button" at bounding box center [1428, 405] width 22 height 9
type Quantity "4"
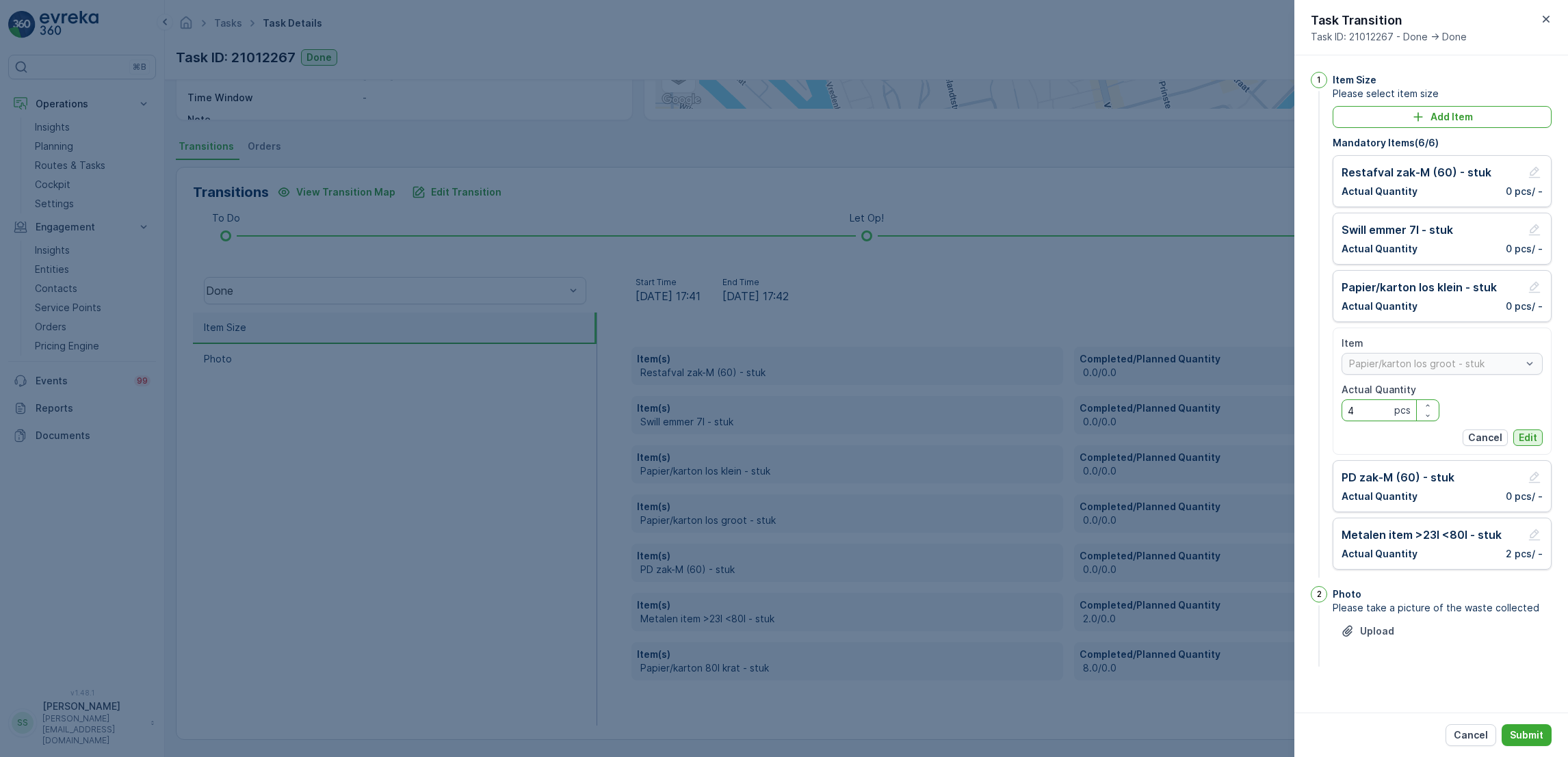
click at [1525, 432] on p "Edit" at bounding box center [1528, 437] width 19 height 14
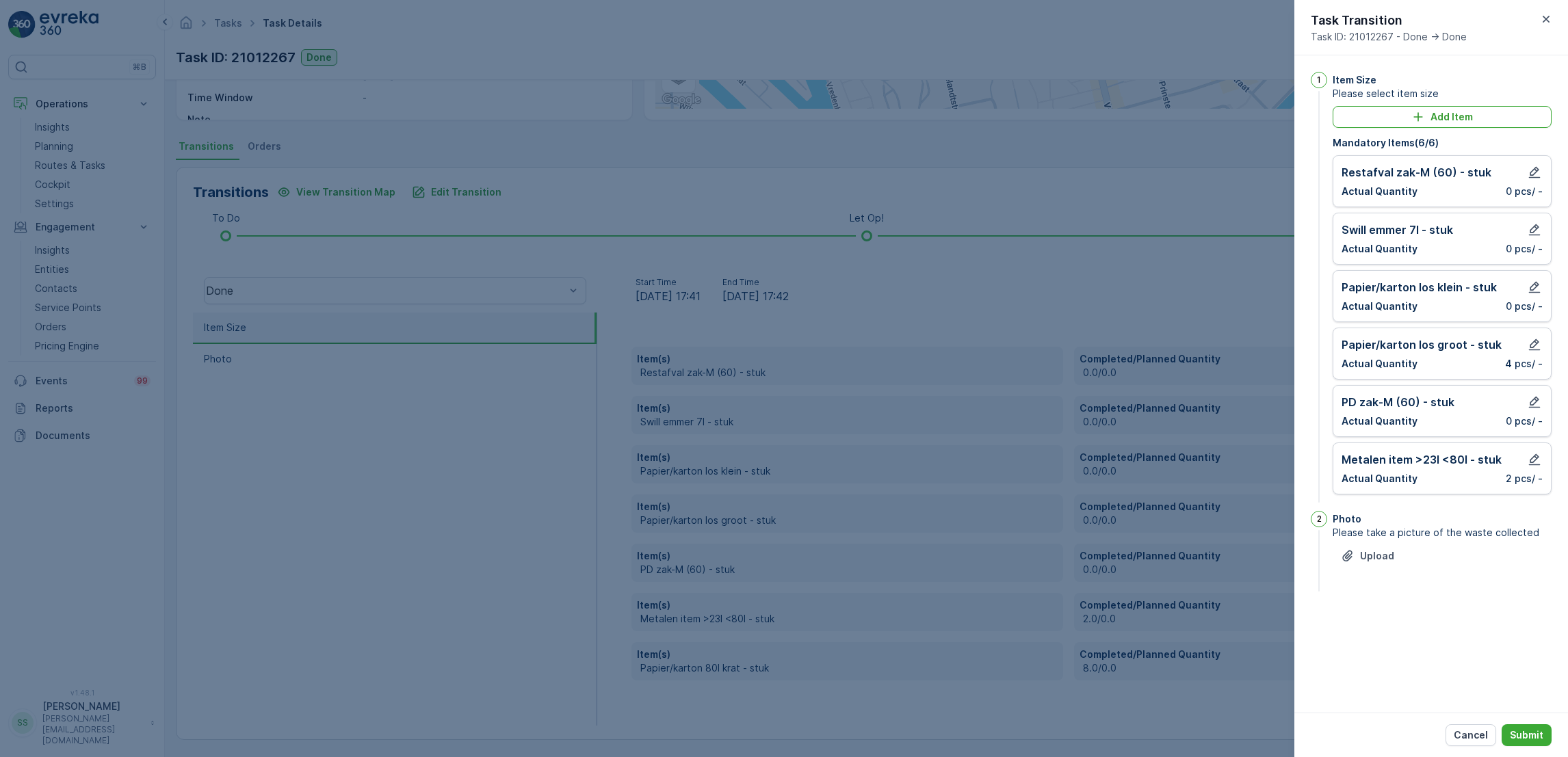
click at [1542, 462] on div "Metalen item >23l <80l - stuk Actual Quantity 2 pcs / -" at bounding box center [1442, 468] width 219 height 52
click at [1539, 461] on icon "button" at bounding box center [1535, 460] width 14 height 14
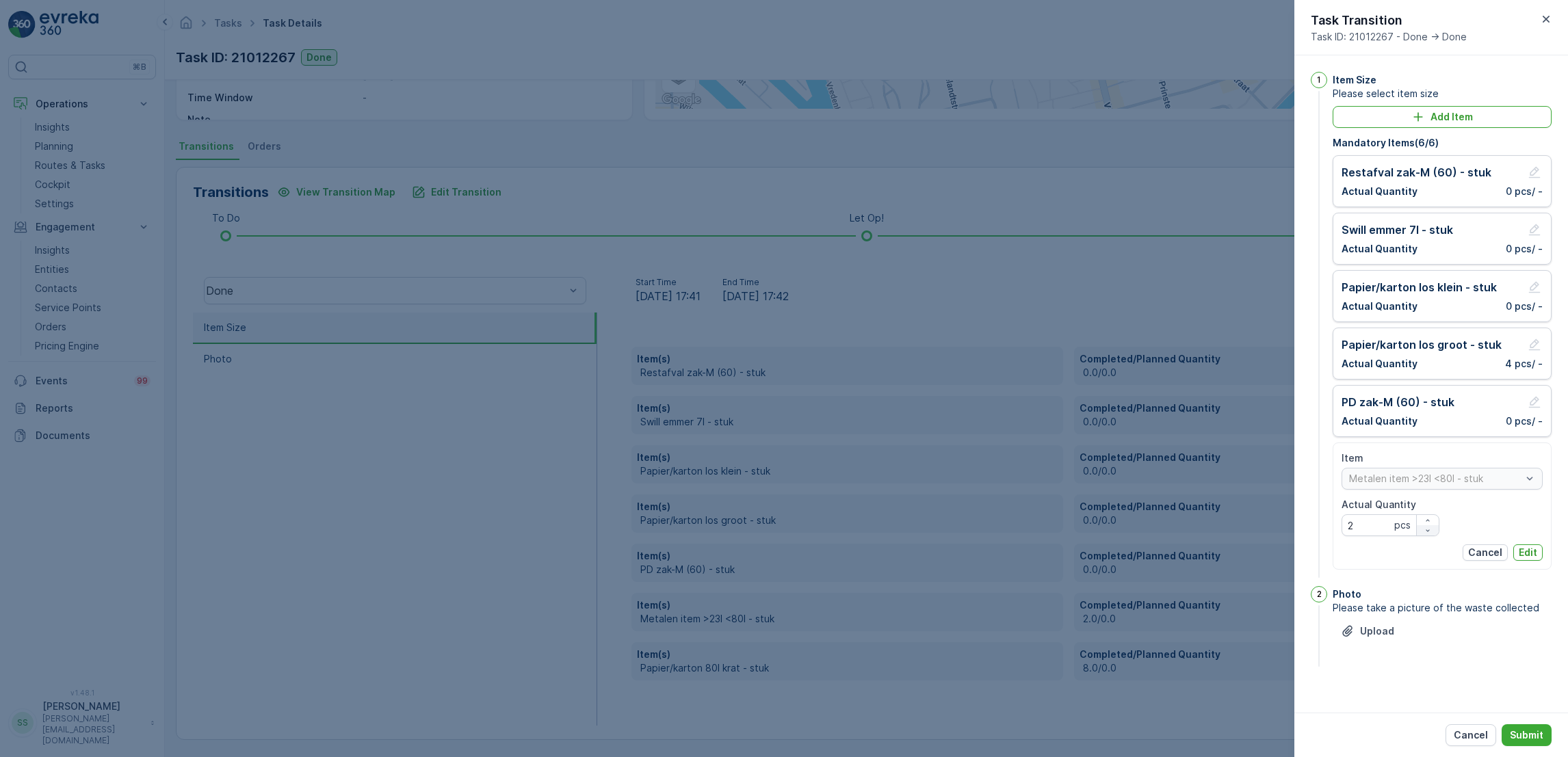
click at [1424, 533] on icon "button" at bounding box center [1428, 531] width 9 height 9
type Quantity "0"
click at [1540, 551] on button "Edit" at bounding box center [1528, 552] width 29 height 16
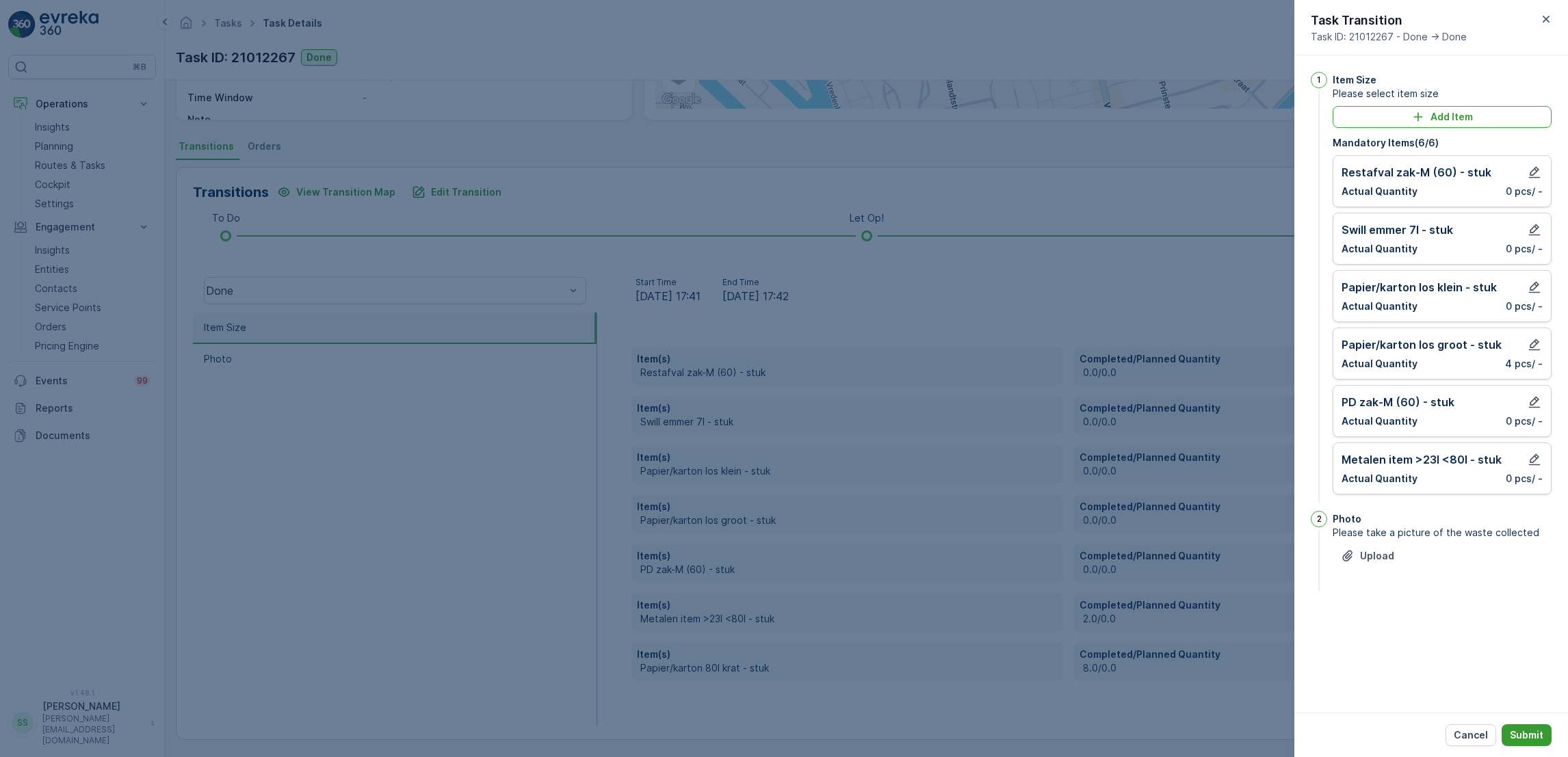
click at [1520, 738] on p "Submit" at bounding box center [1526, 735] width 33 height 14
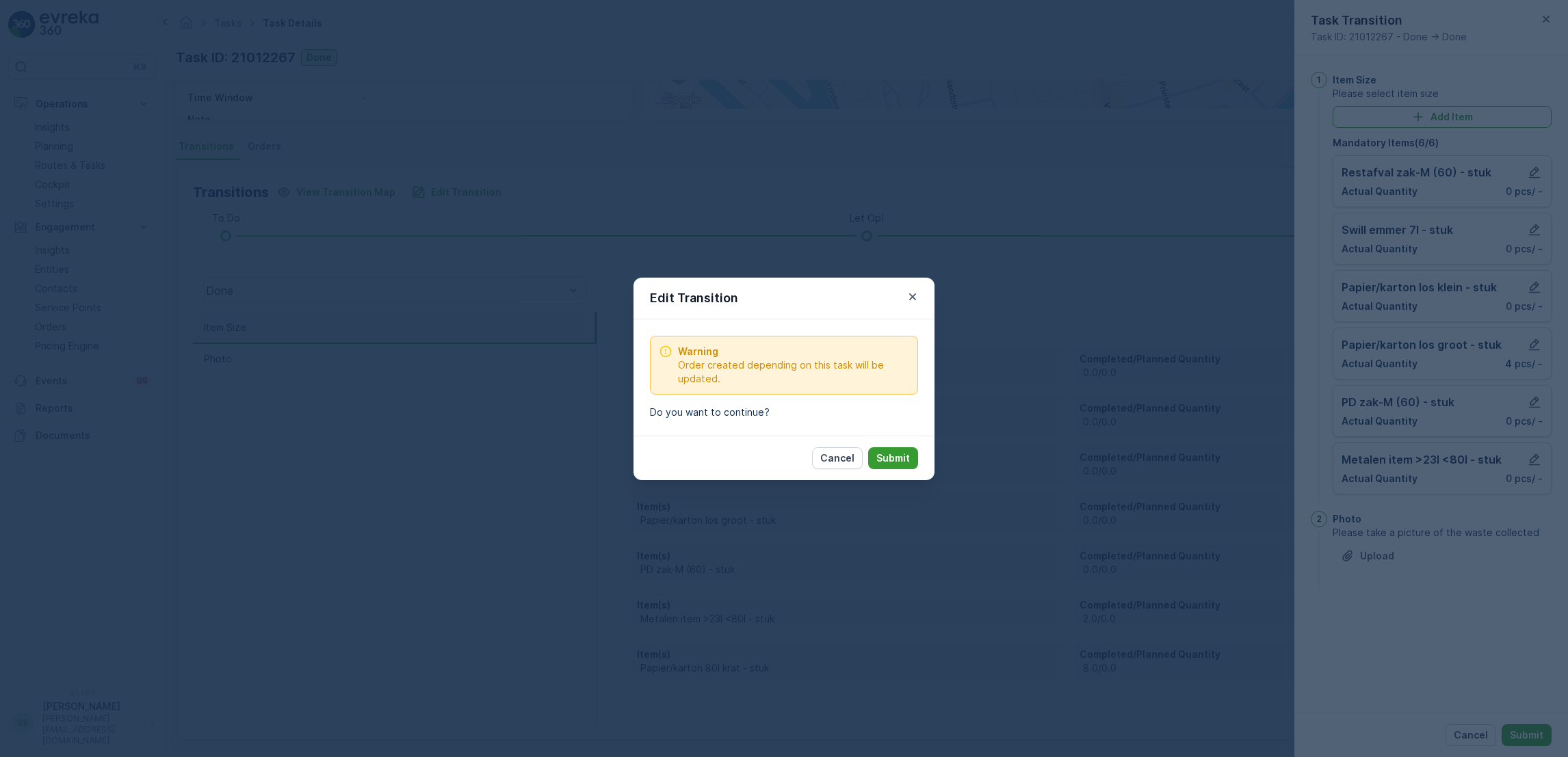
click at [905, 463] on p "Submit" at bounding box center [892, 458] width 33 height 14
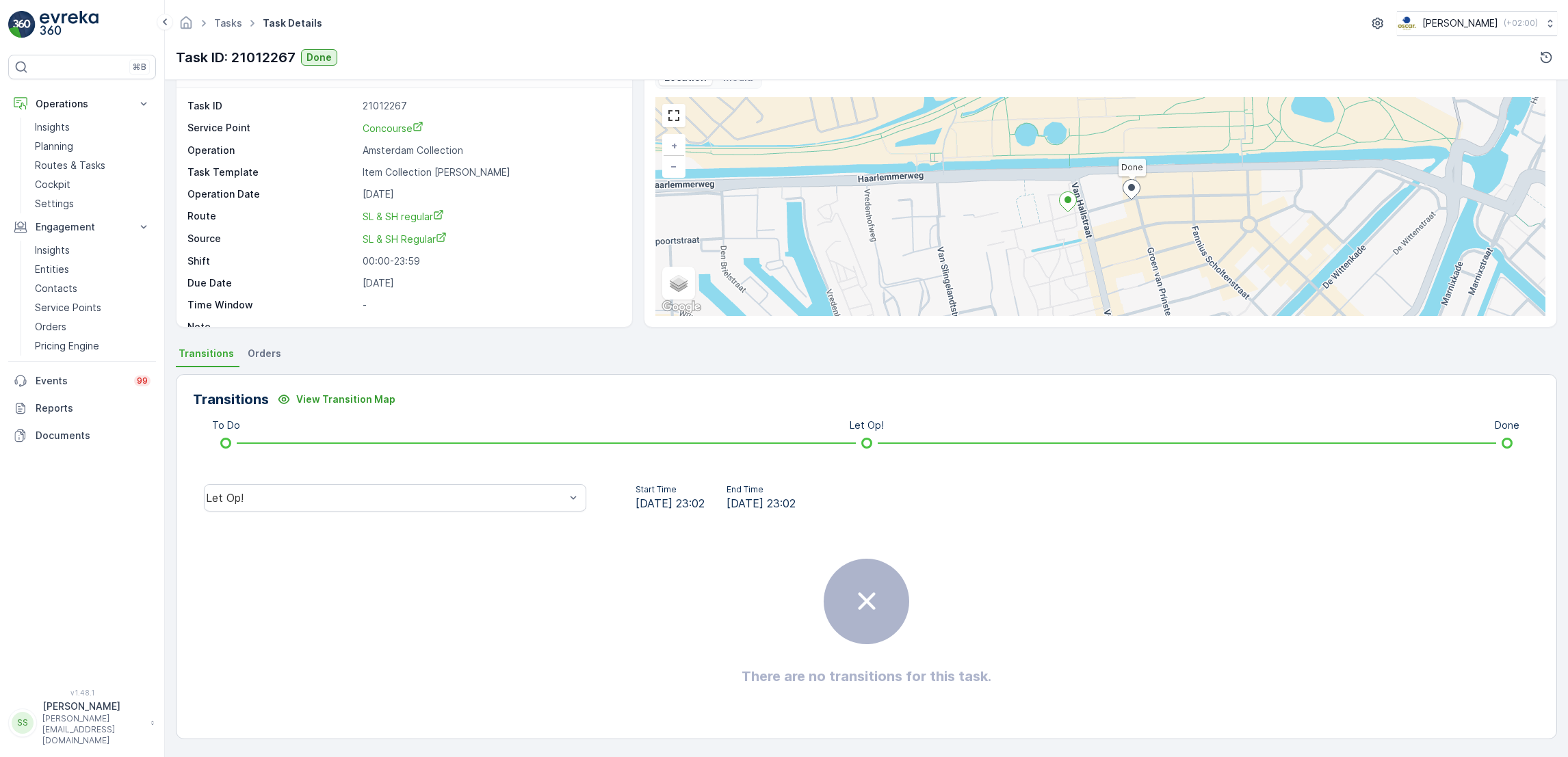
scroll to position [36, 0]
click at [227, 25] on link "Tasks" at bounding box center [228, 22] width 28 height 12
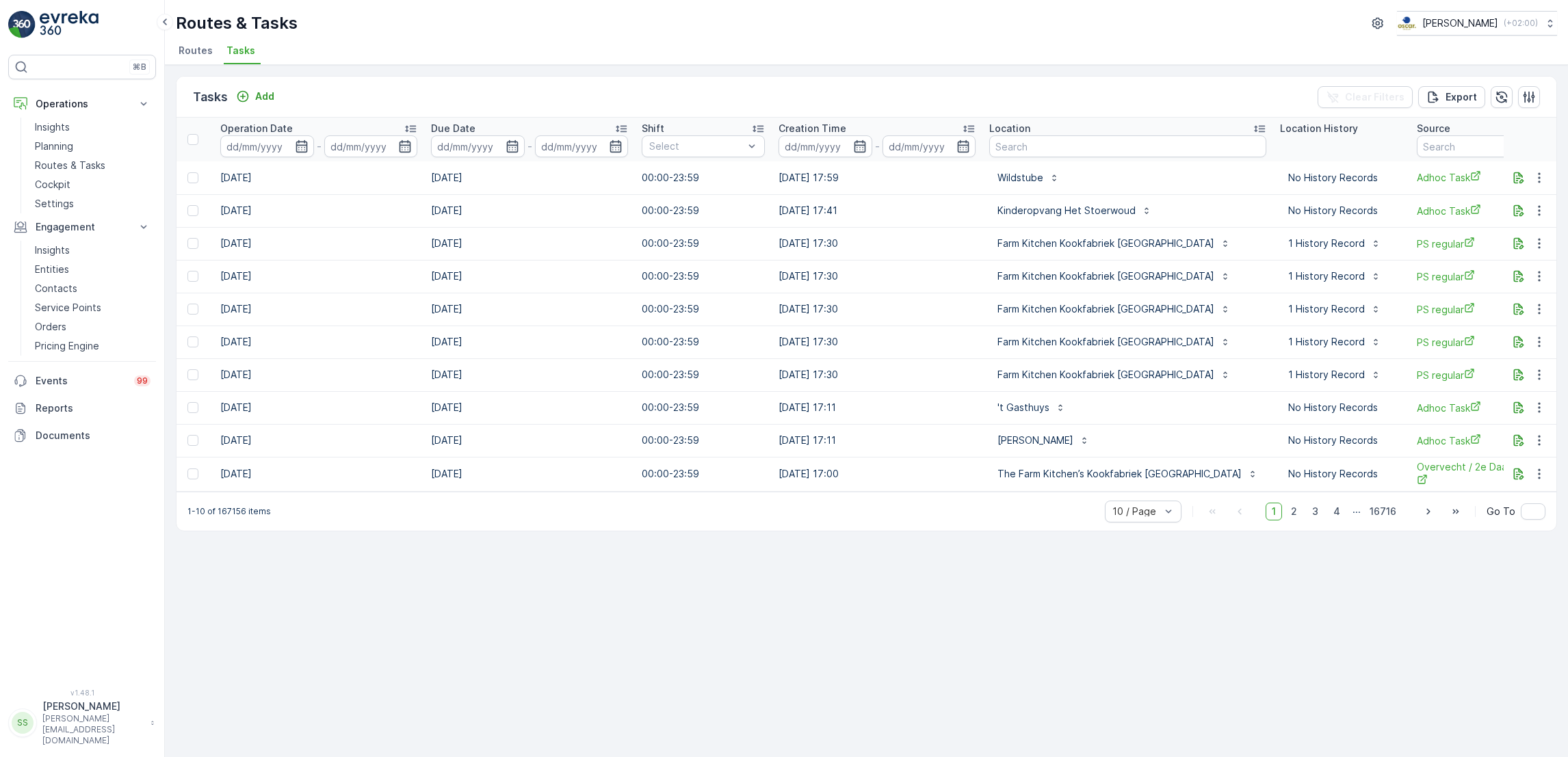
scroll to position [0, 592]
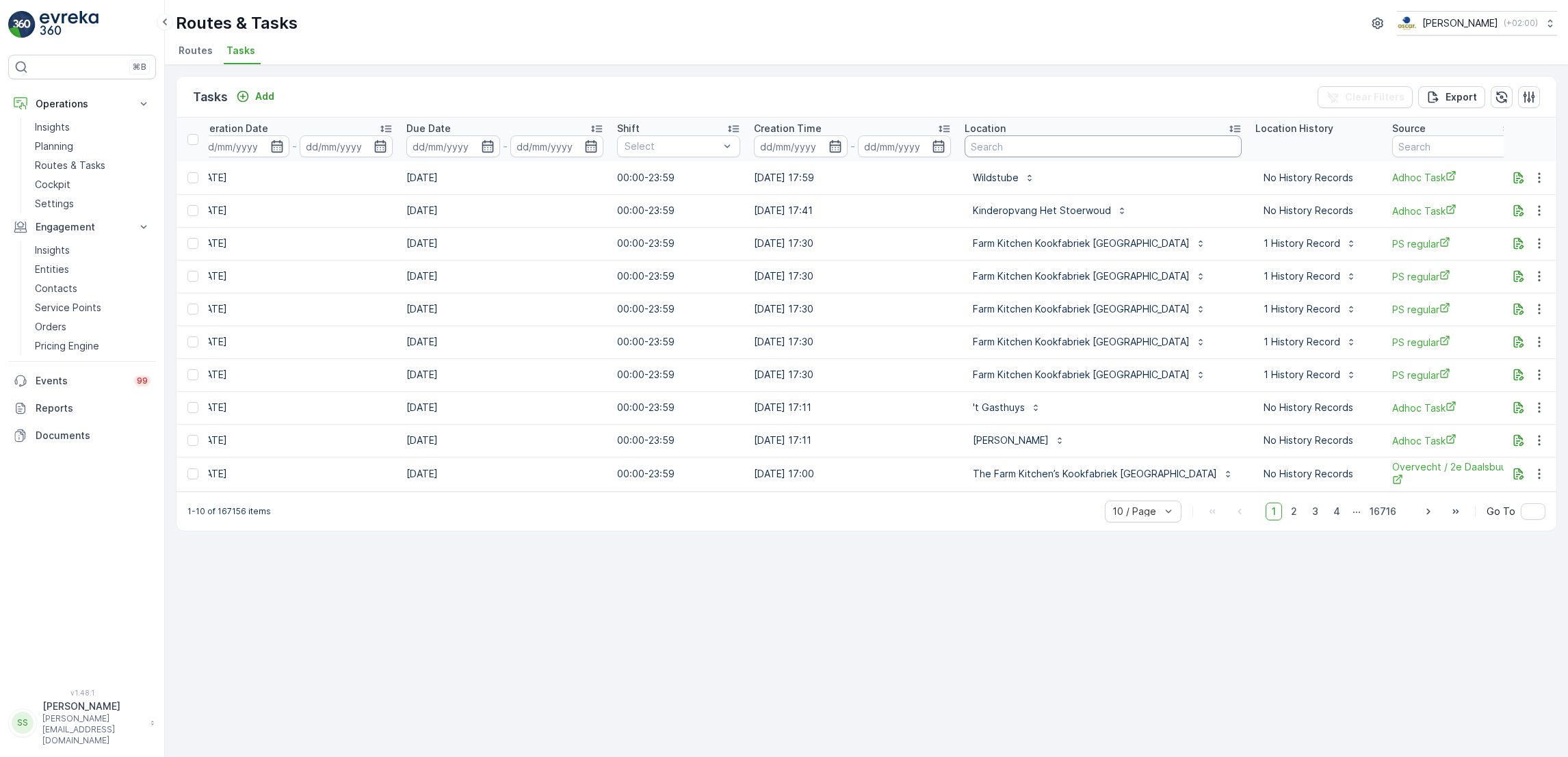
click at [1003, 152] on input "text" at bounding box center [1102, 147] width 277 height 22
type input "duif"
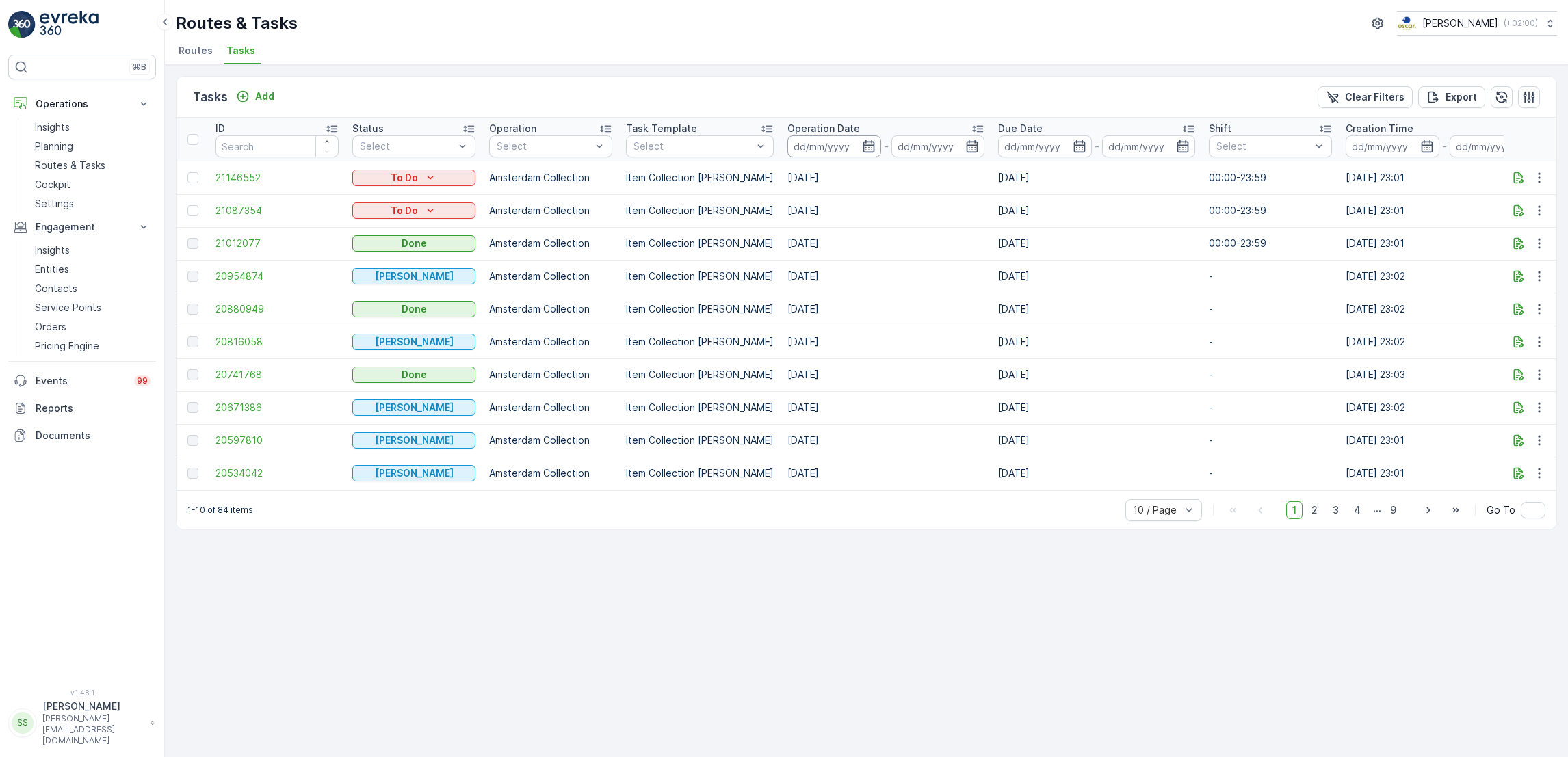
click at [857, 153] on input at bounding box center [834, 147] width 94 height 22
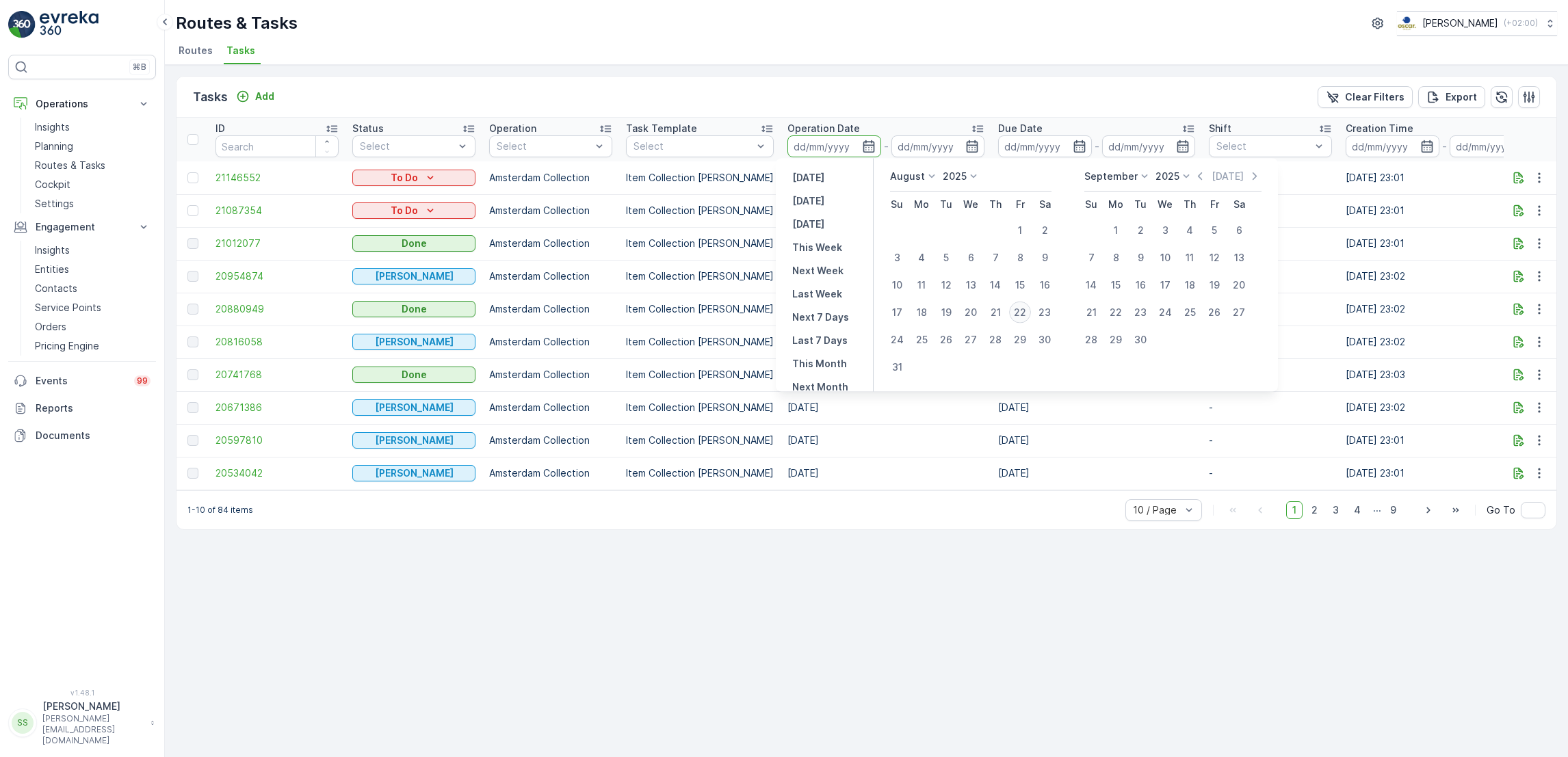
click at [1025, 309] on div "22" at bounding box center [1019, 313] width 22 height 22
type input "[DATE]"
click at [1025, 309] on div "22" at bounding box center [1019, 313] width 22 height 22
type input "[DATE]"
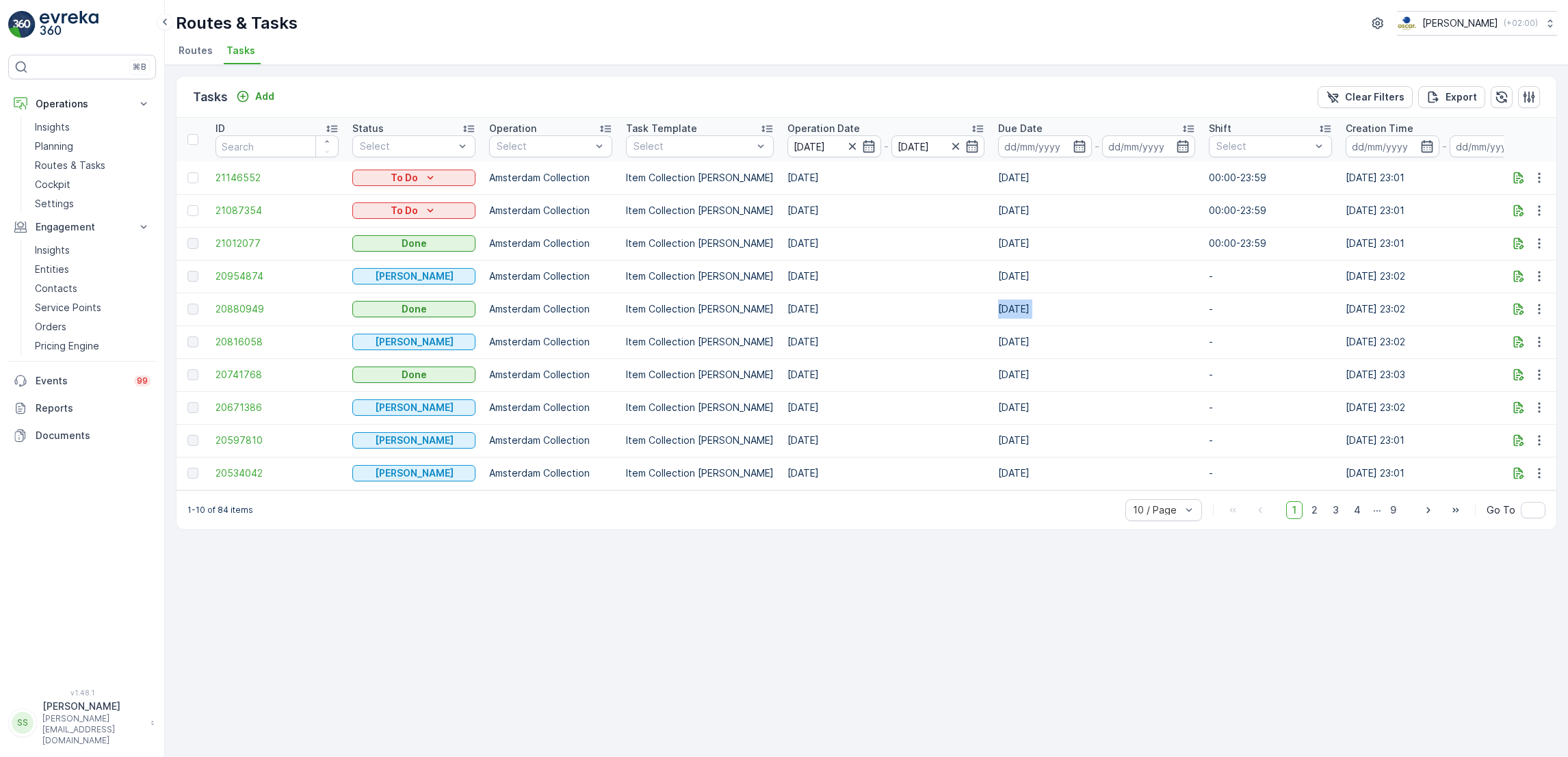
click at [1025, 309] on td "15.08.2025" at bounding box center [1096, 309] width 211 height 33
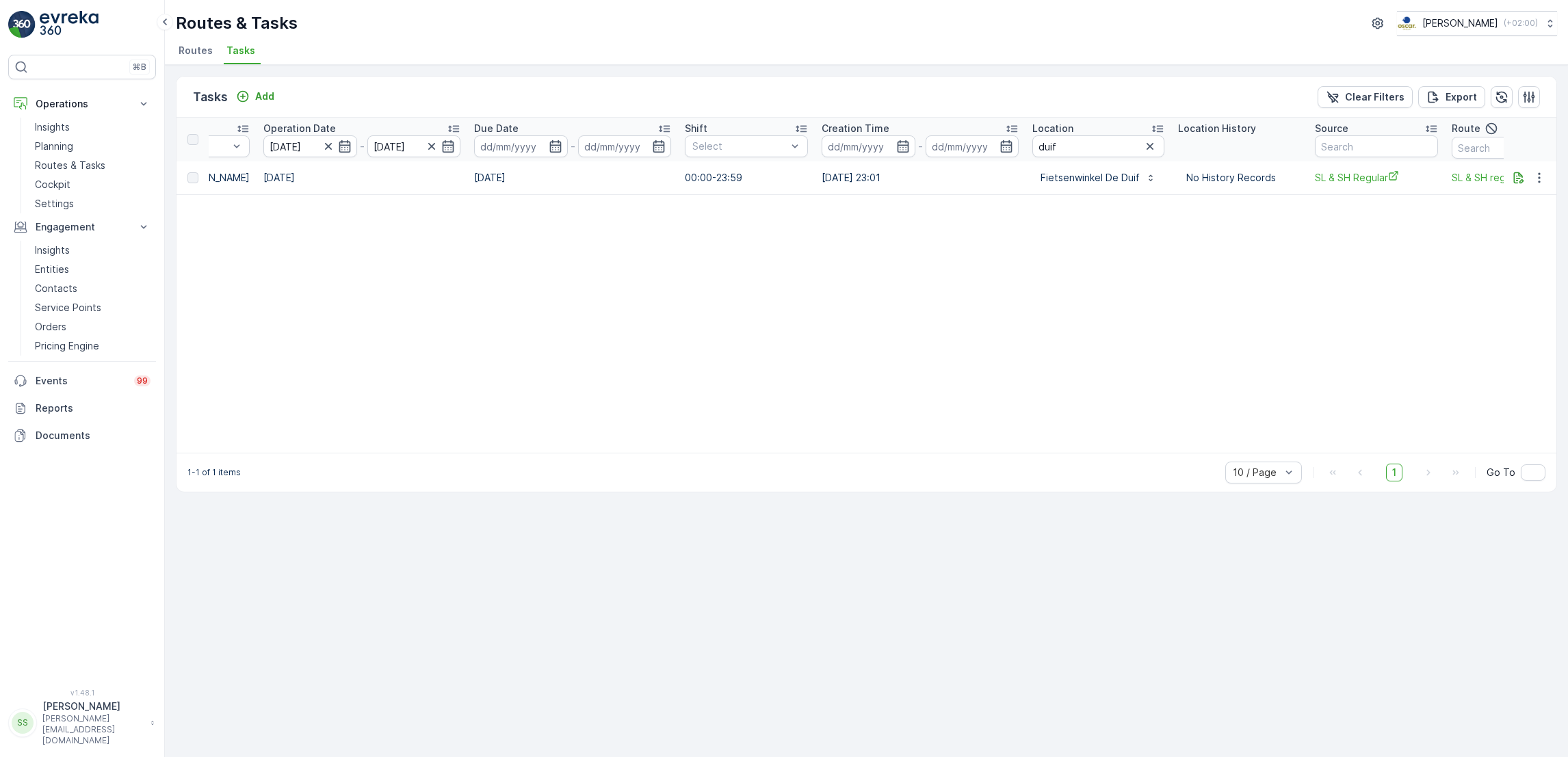
scroll to position [0, 726]
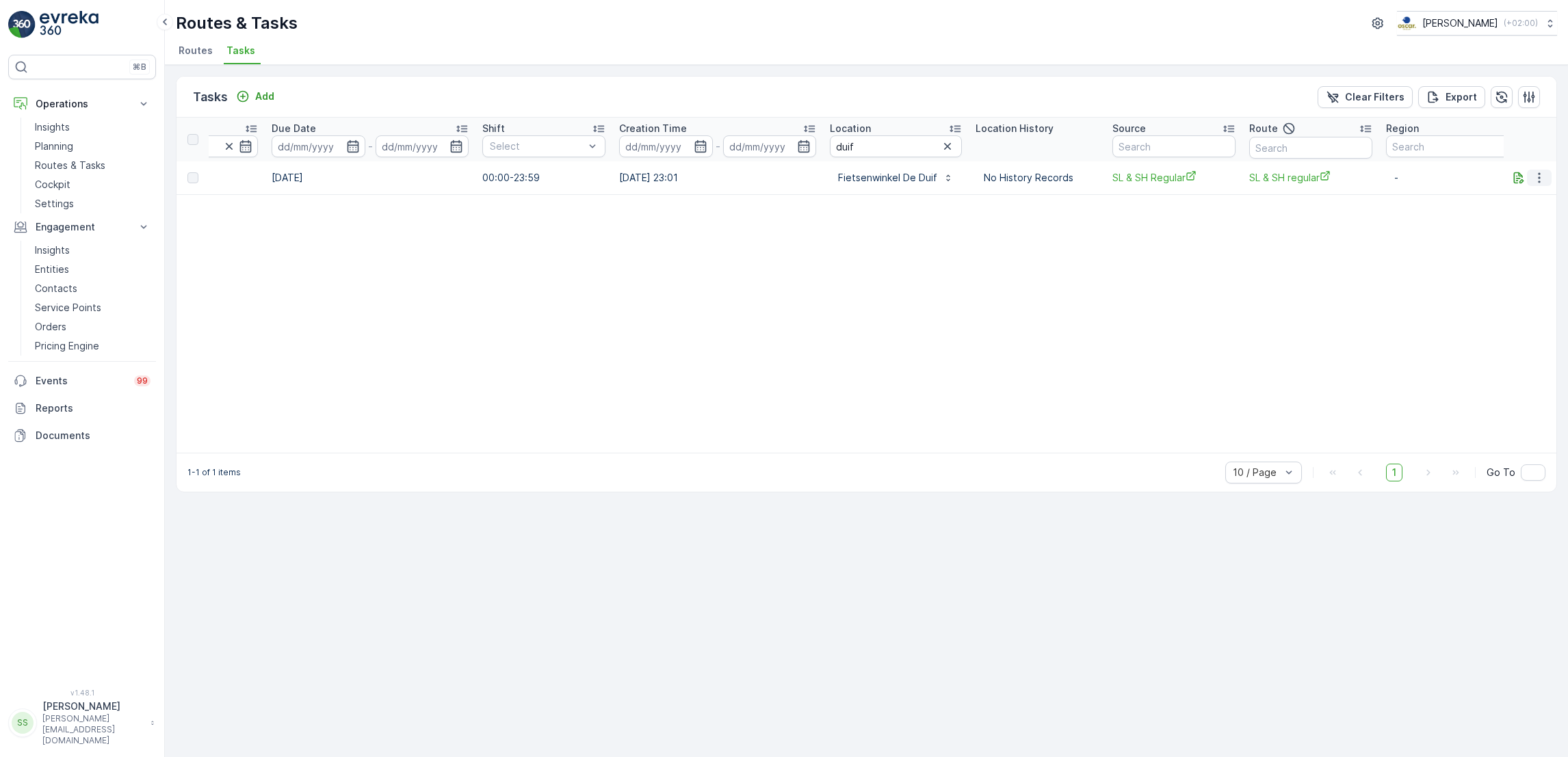
click at [1542, 176] on icon "button" at bounding box center [1539, 178] width 14 height 14
click at [1545, 202] on span "See More Details" at bounding box center [1522, 198] width 79 height 14
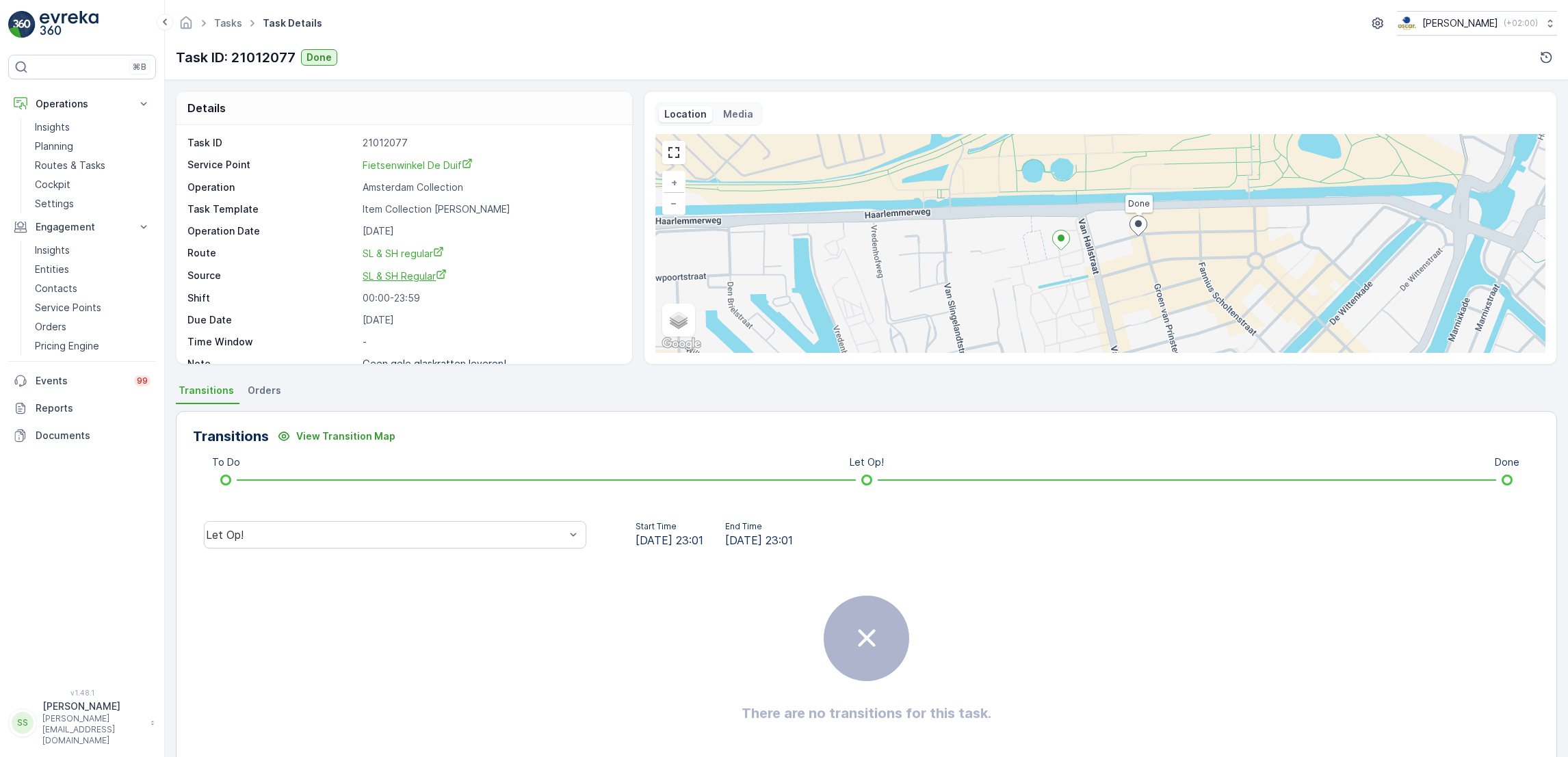
scroll to position [19, 0]
click at [425, 526] on div "Let Op!" at bounding box center [395, 534] width 382 height 27
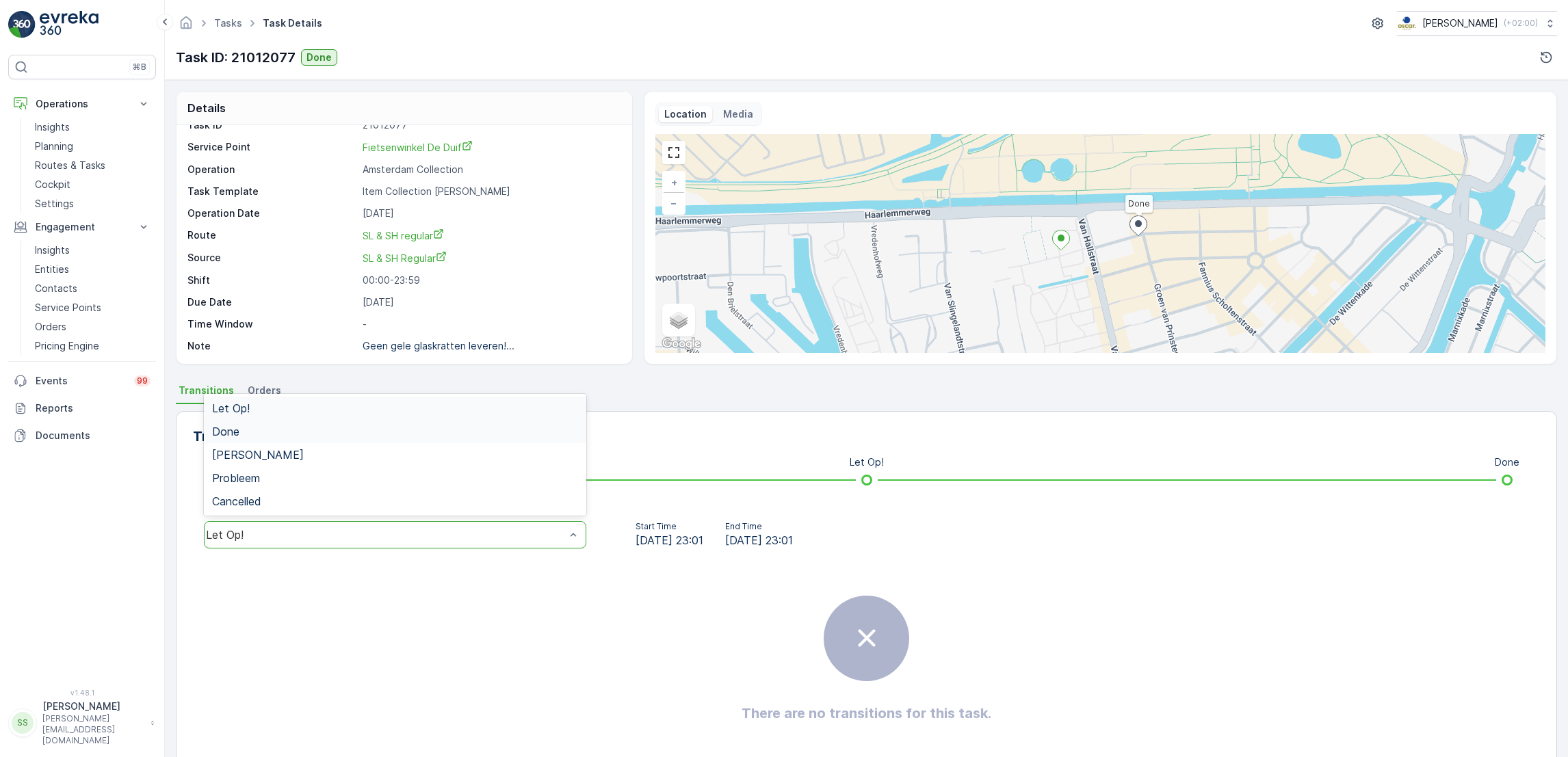
click at [403, 423] on div "Done" at bounding box center [395, 431] width 382 height 23
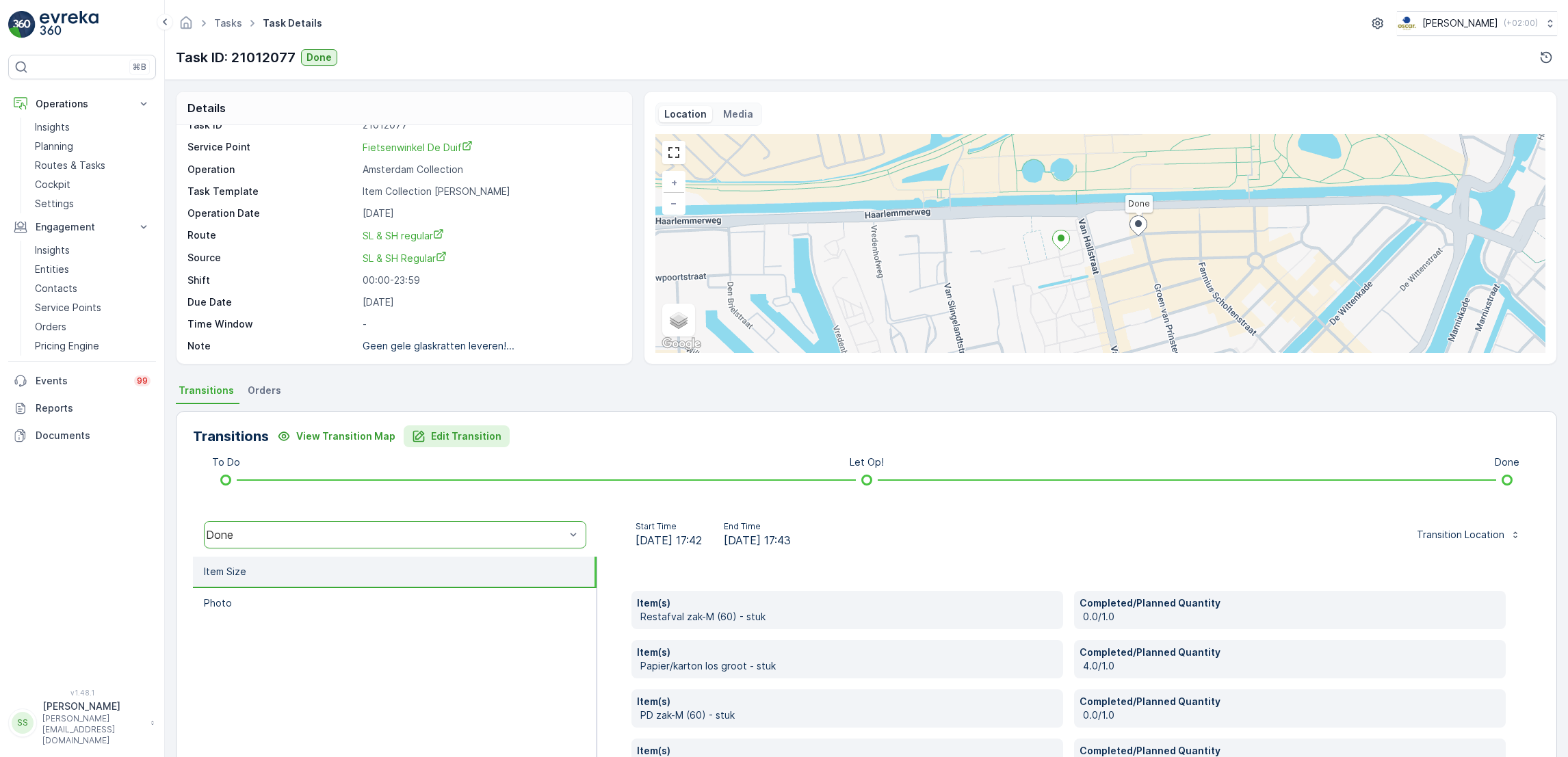
click at [483, 427] on button "Edit Transition" at bounding box center [456, 436] width 106 height 22
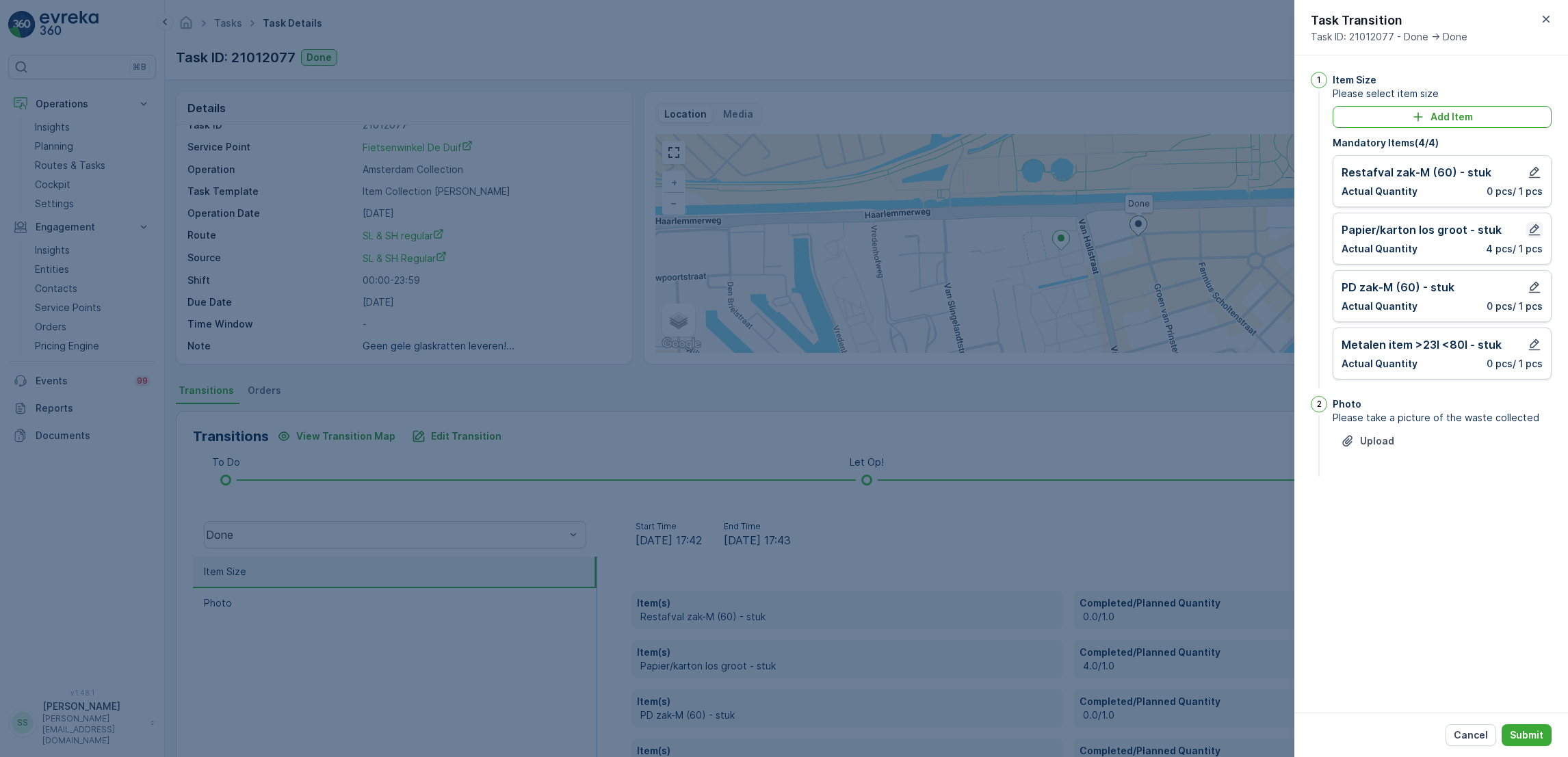
click at [1533, 230] on icon "button" at bounding box center [1534, 230] width 12 height 12
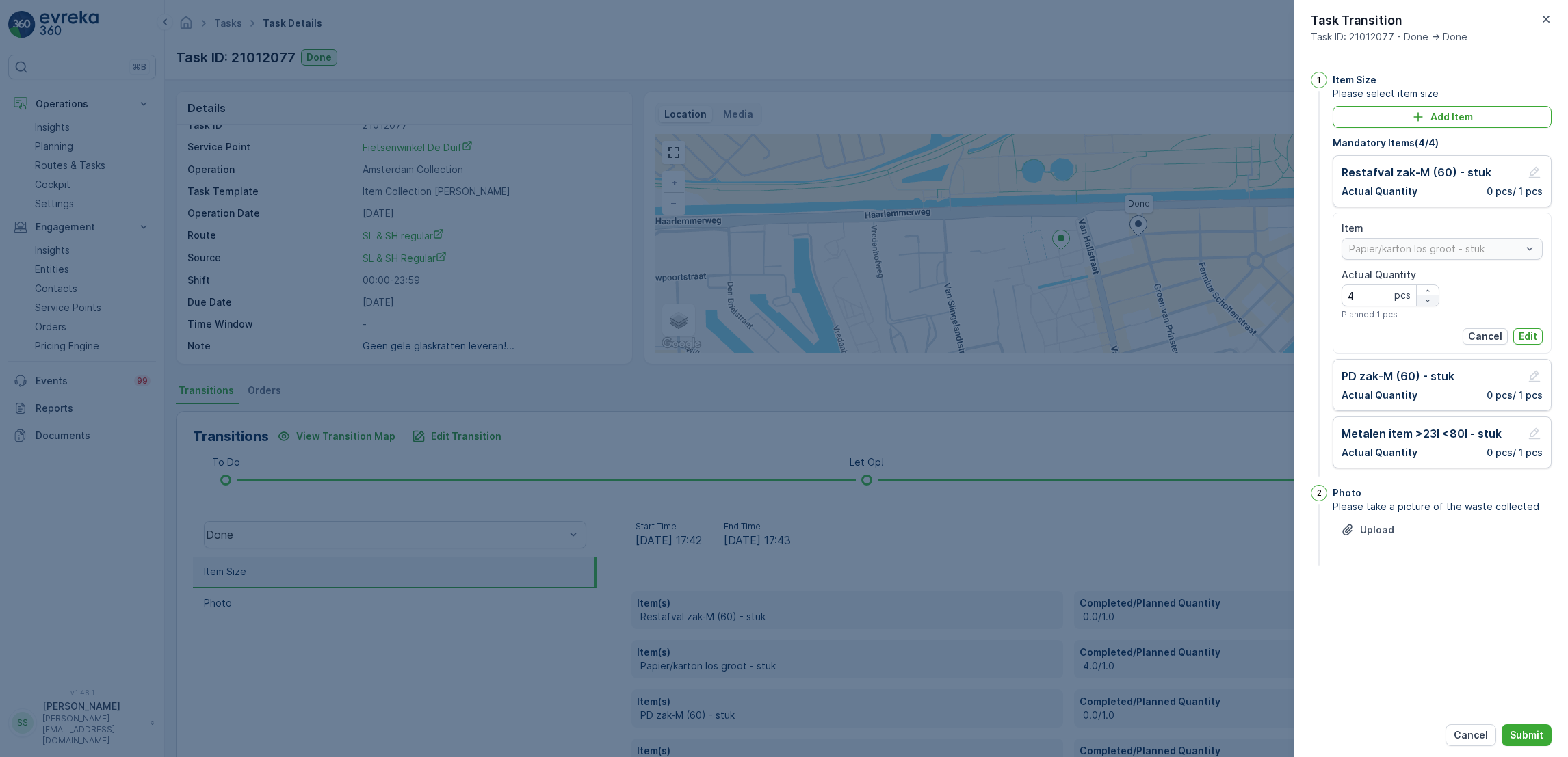
click at [1435, 303] on div "button" at bounding box center [1428, 301] width 22 height 9
type Quantity "0"
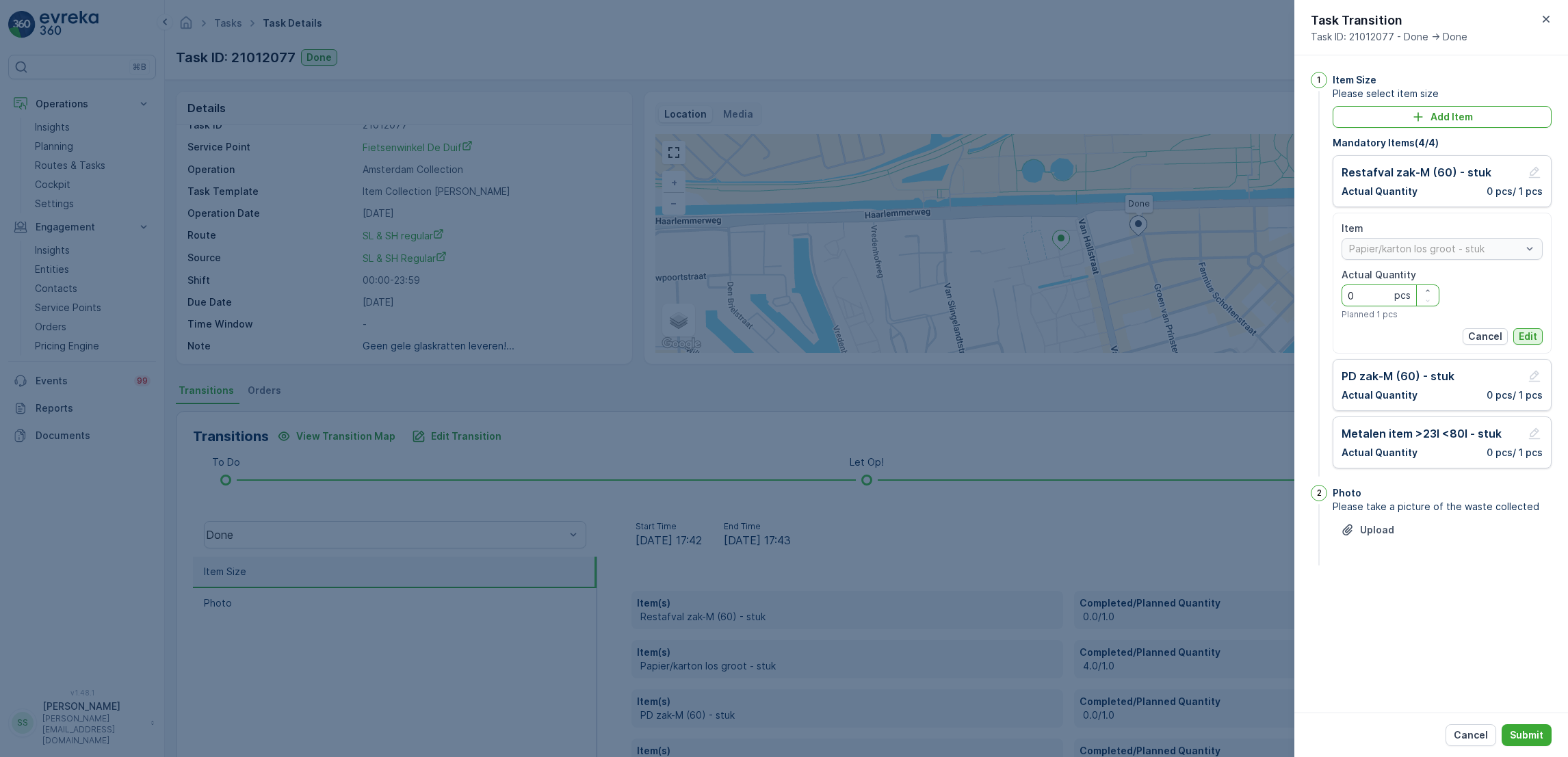
click at [1522, 331] on p "Edit" at bounding box center [1528, 337] width 19 height 14
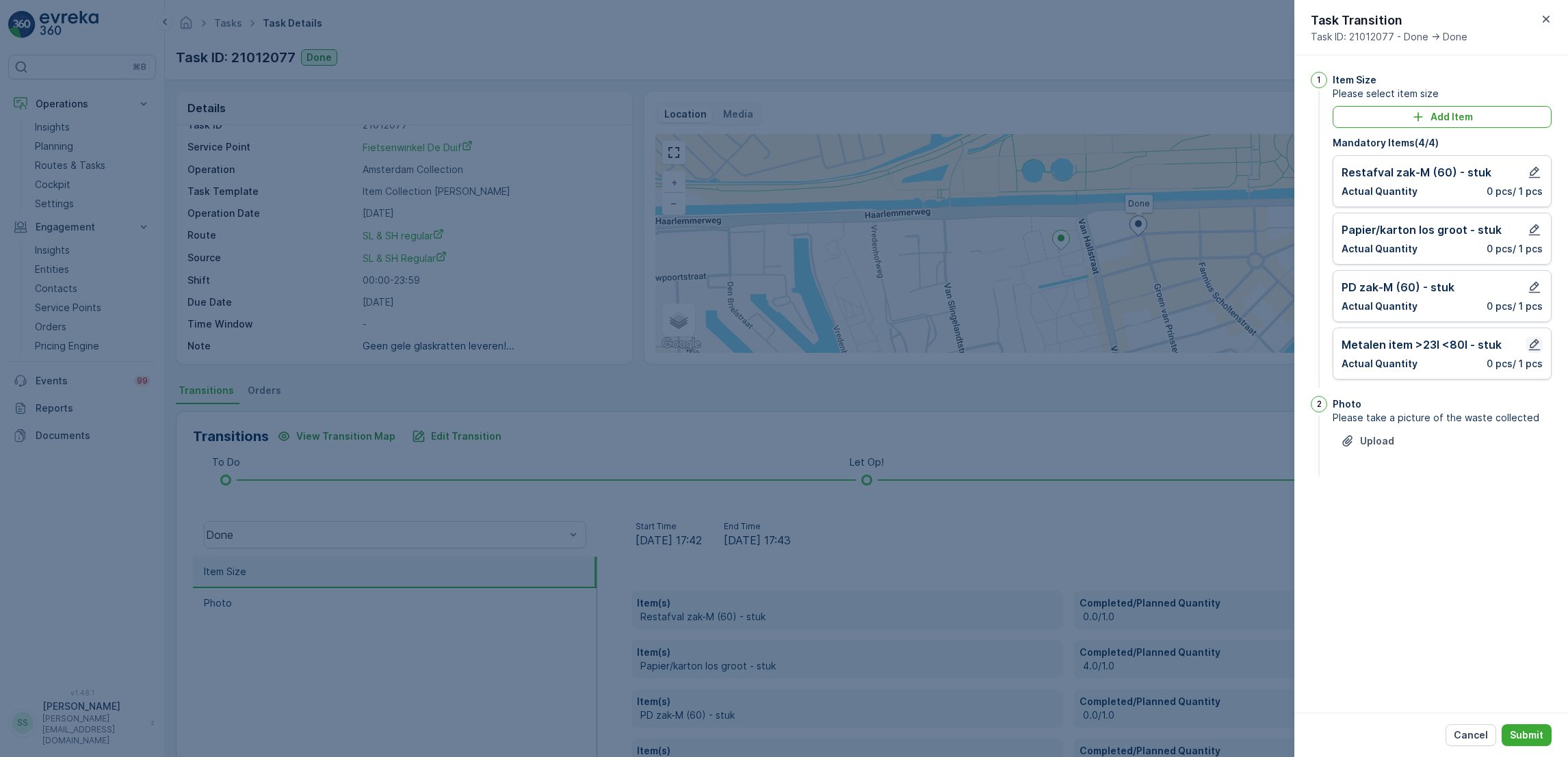
click at [1537, 347] on icon "button" at bounding box center [1535, 344] width 14 height 14
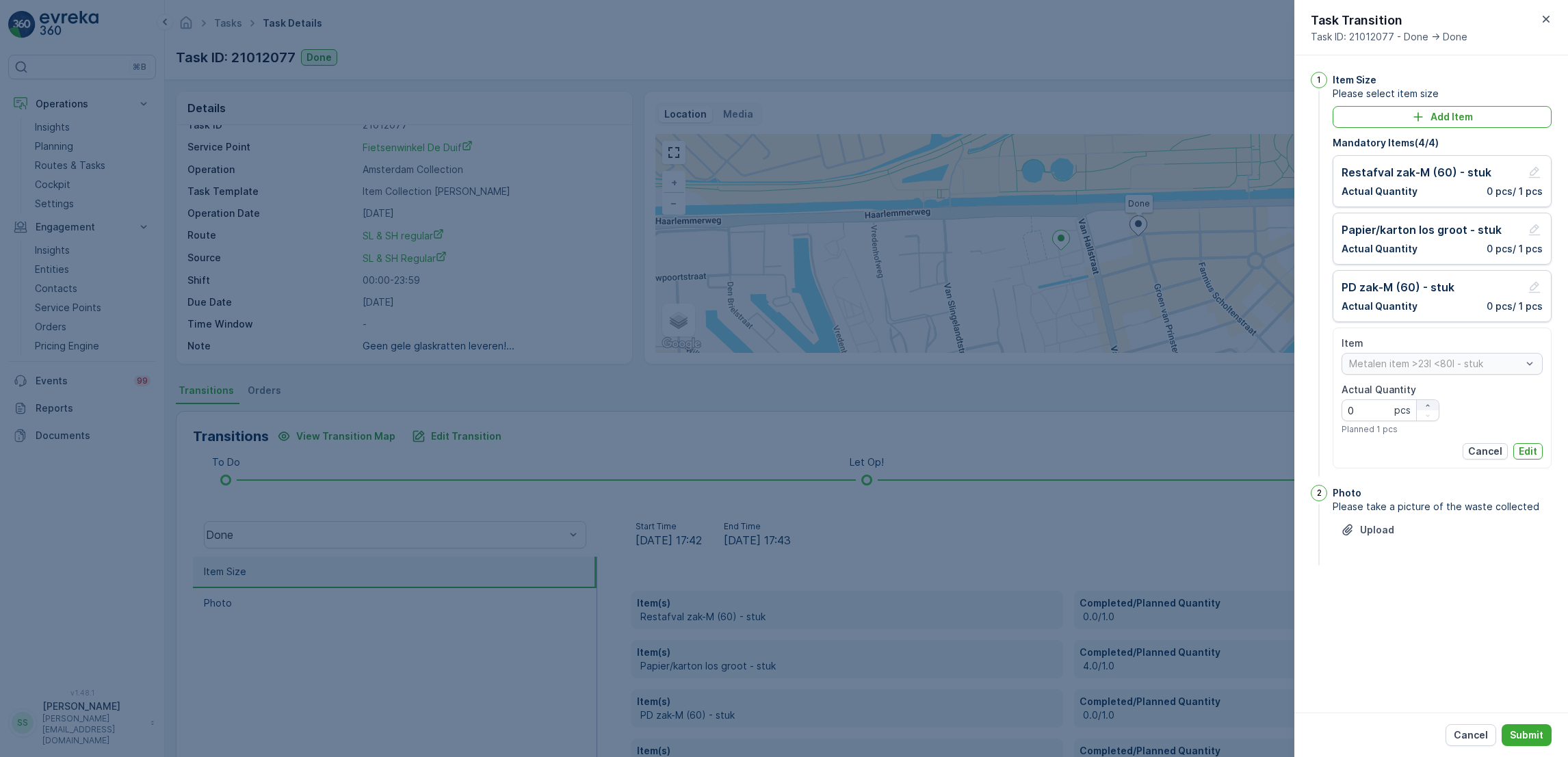
click at [1434, 406] on div "button" at bounding box center [1428, 405] width 22 height 9
type Quantity "2"
click at [1534, 452] on p "Edit" at bounding box center [1528, 451] width 19 height 14
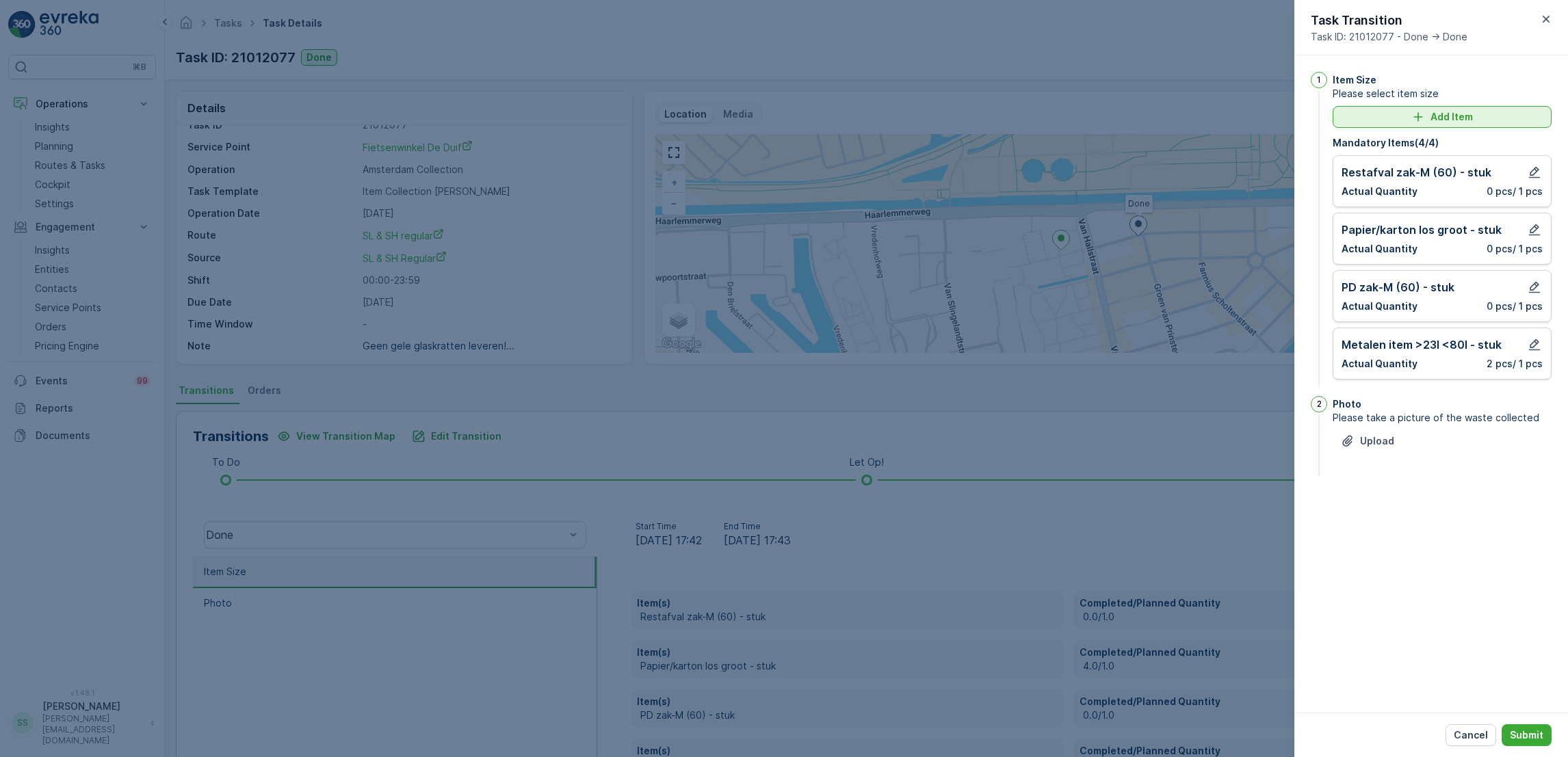
click at [1487, 124] on button "Add Item" at bounding box center [1442, 117] width 219 height 22
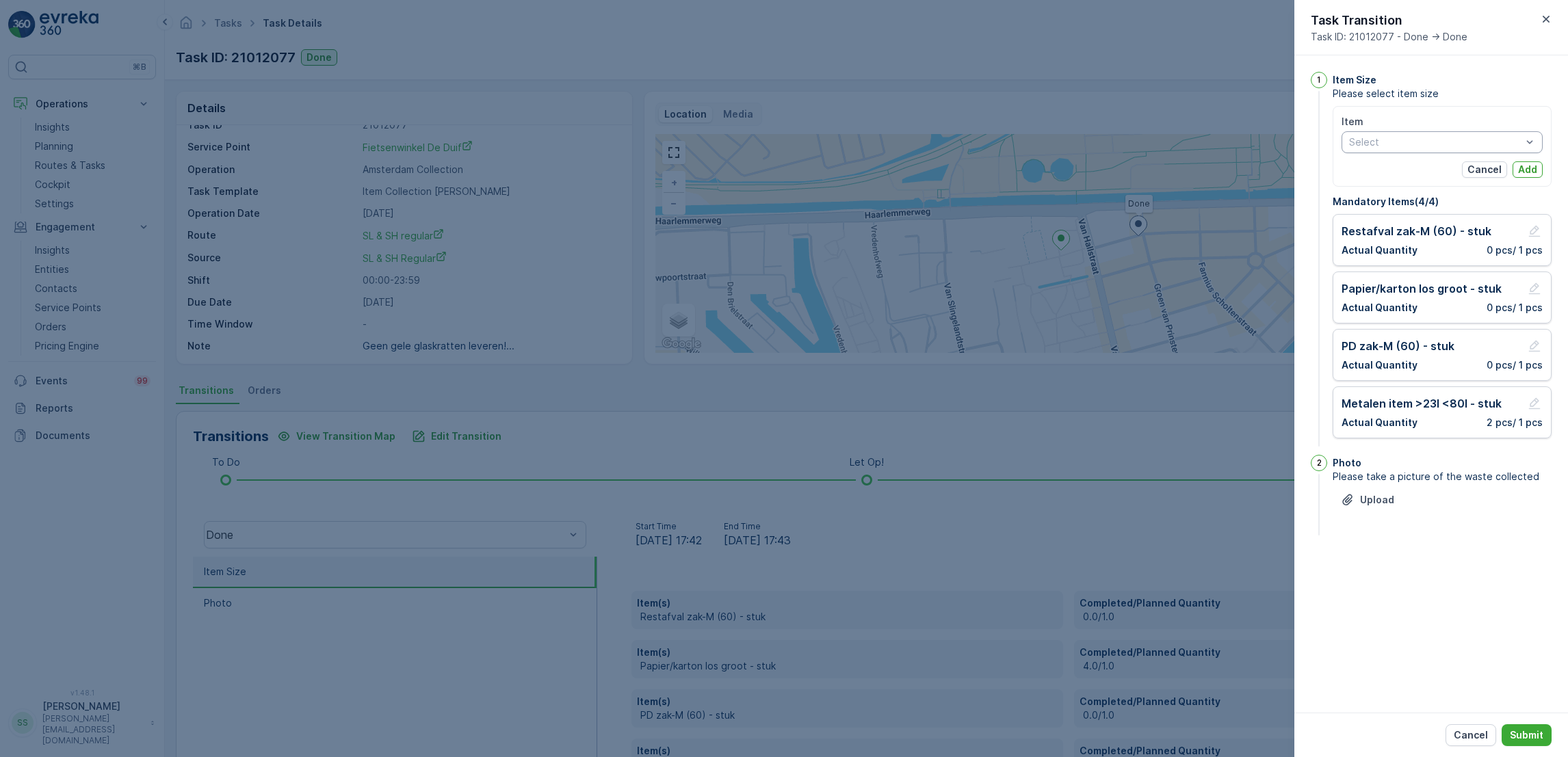
click at [1442, 147] on div at bounding box center [1435, 142] width 175 height 11
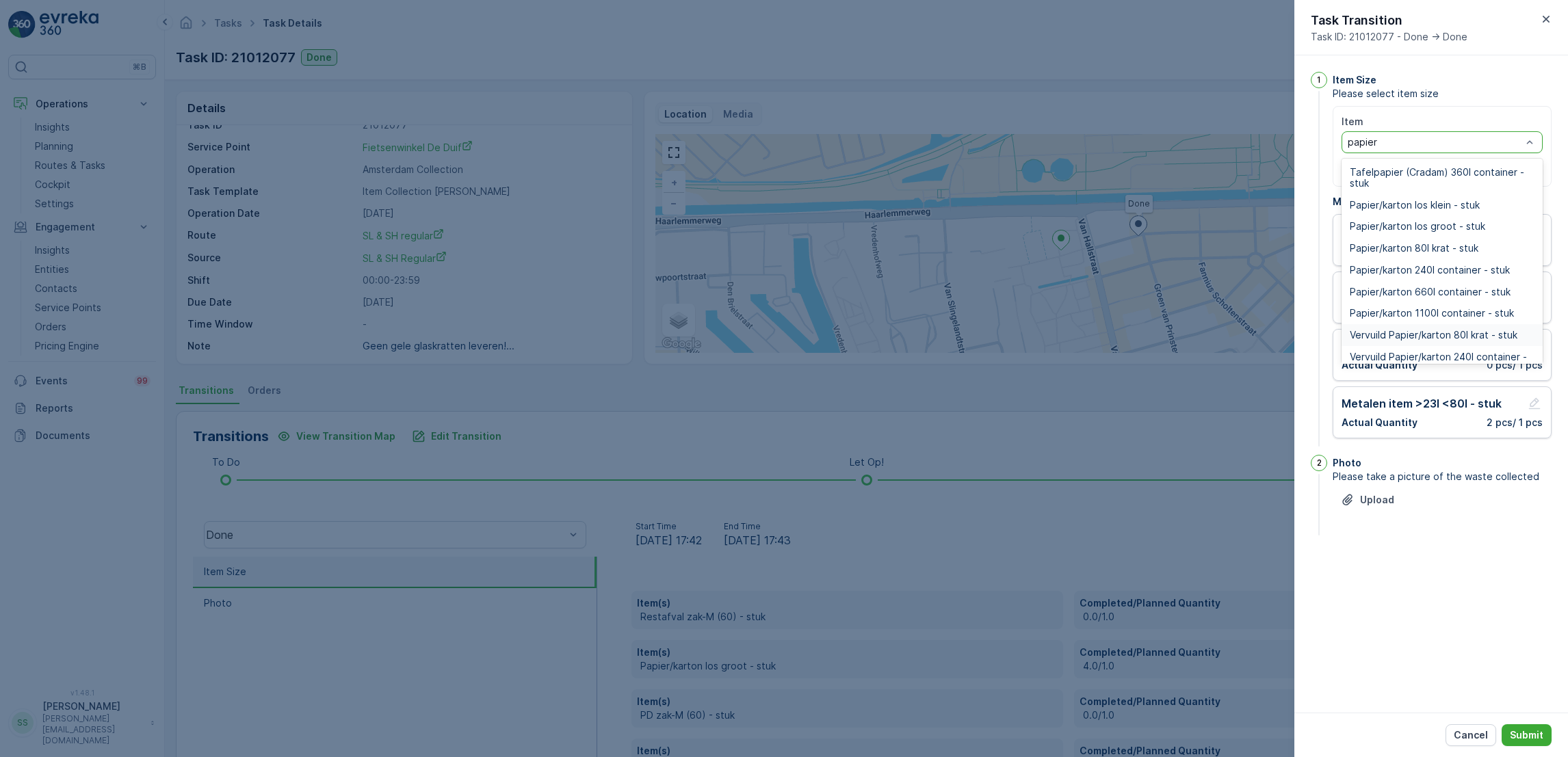
type input "papier"
click at [1424, 527] on div "Upload" at bounding box center [1442, 507] width 219 height 38
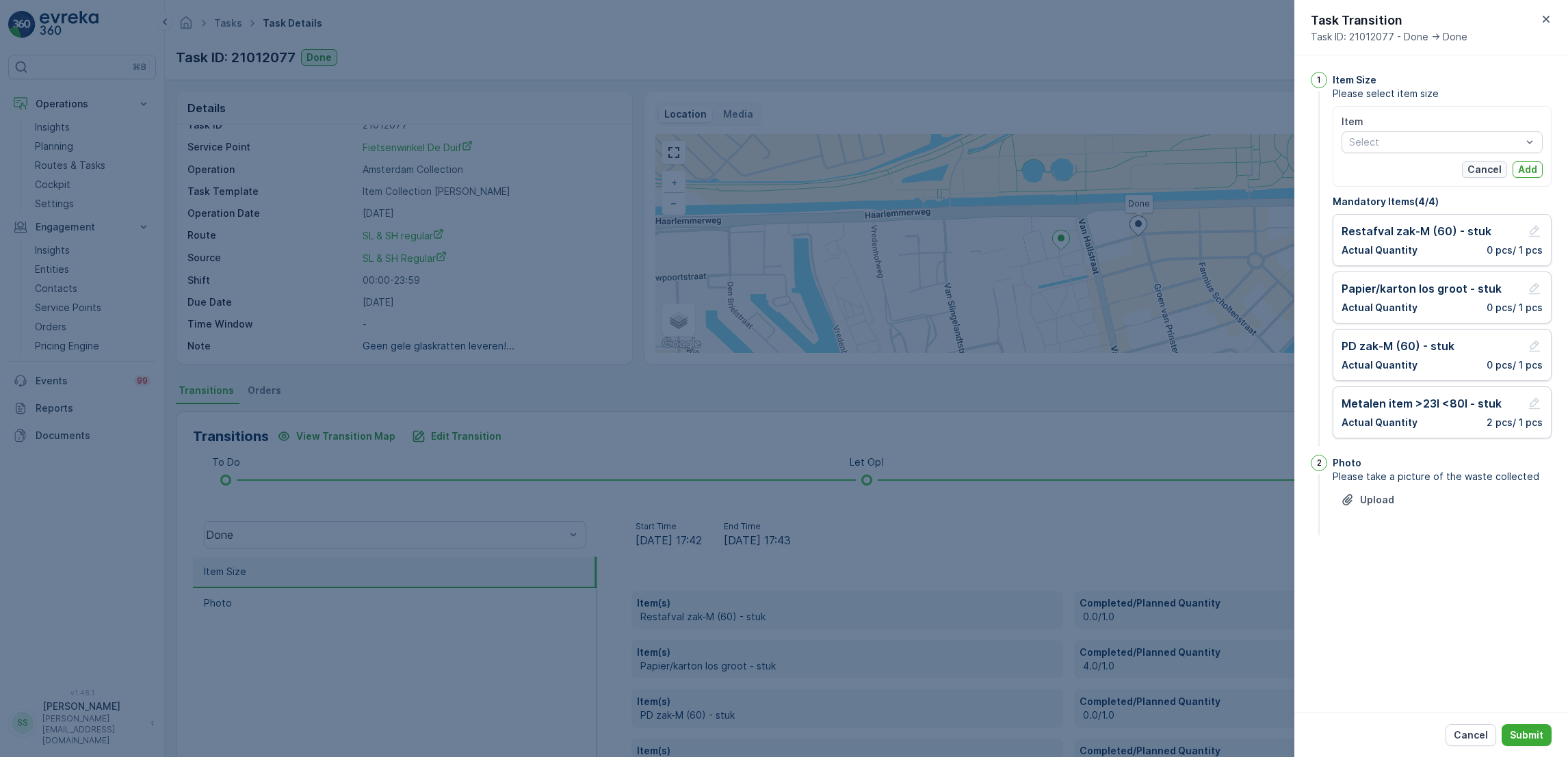
click at [1480, 168] on p "Cancel" at bounding box center [1484, 170] width 34 height 14
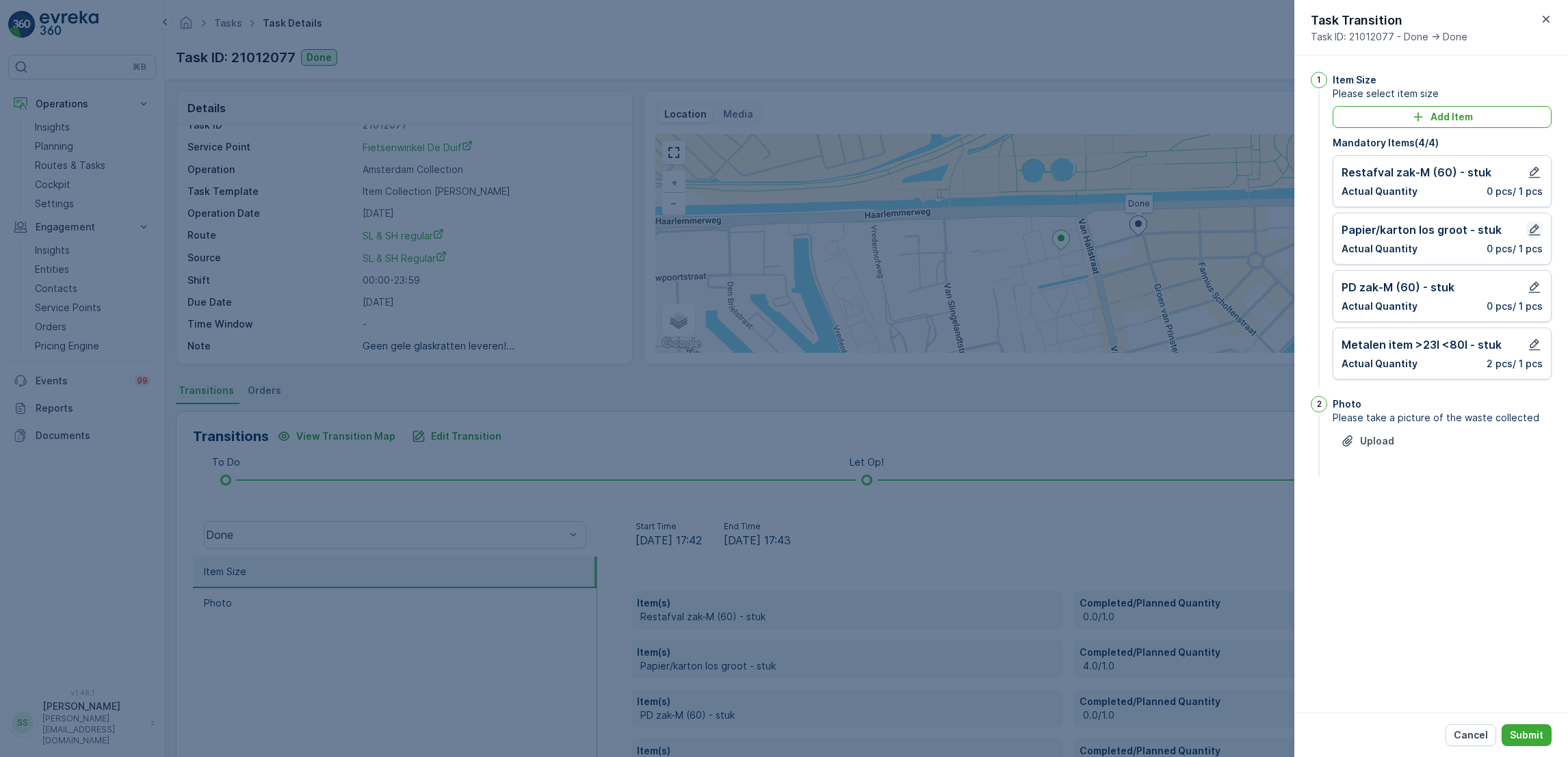
click at [1535, 227] on icon "button" at bounding box center [1534, 230] width 12 height 12
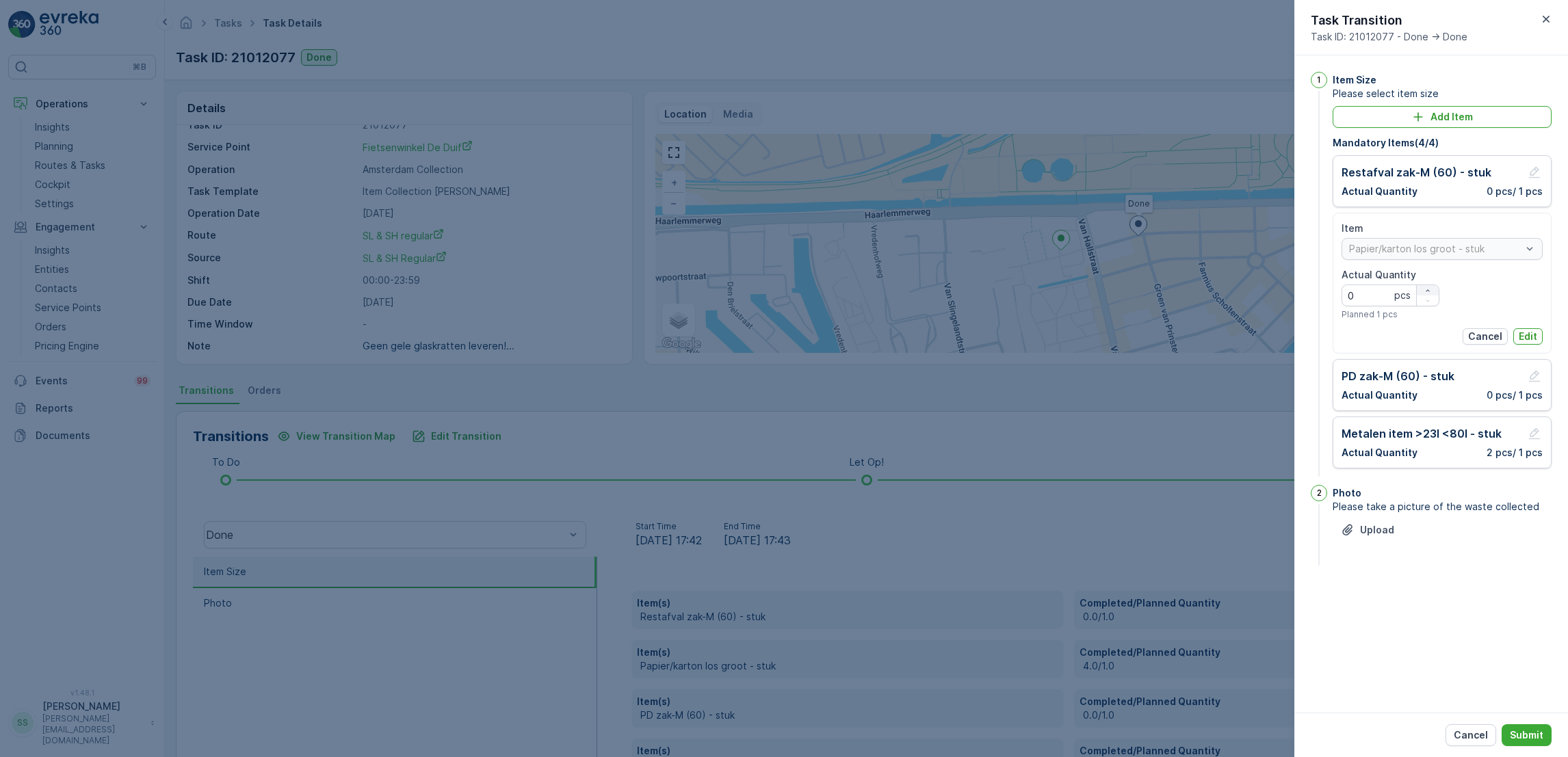
click at [1431, 290] on div "button" at bounding box center [1428, 290] width 22 height 9
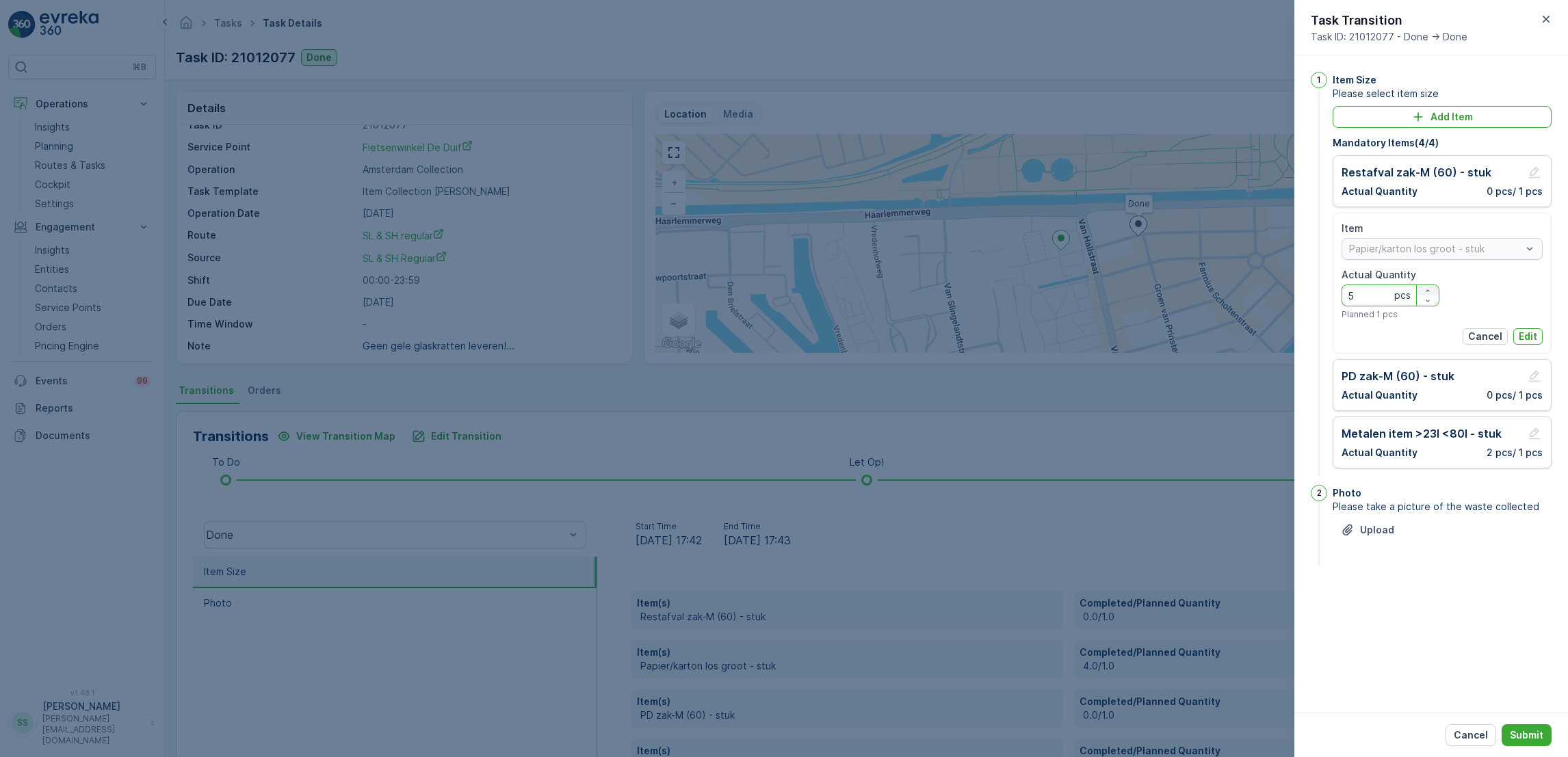
click at [1431, 290] on div "button" at bounding box center [1428, 290] width 22 height 9
click at [1425, 303] on icon "button" at bounding box center [1428, 301] width 9 height 9
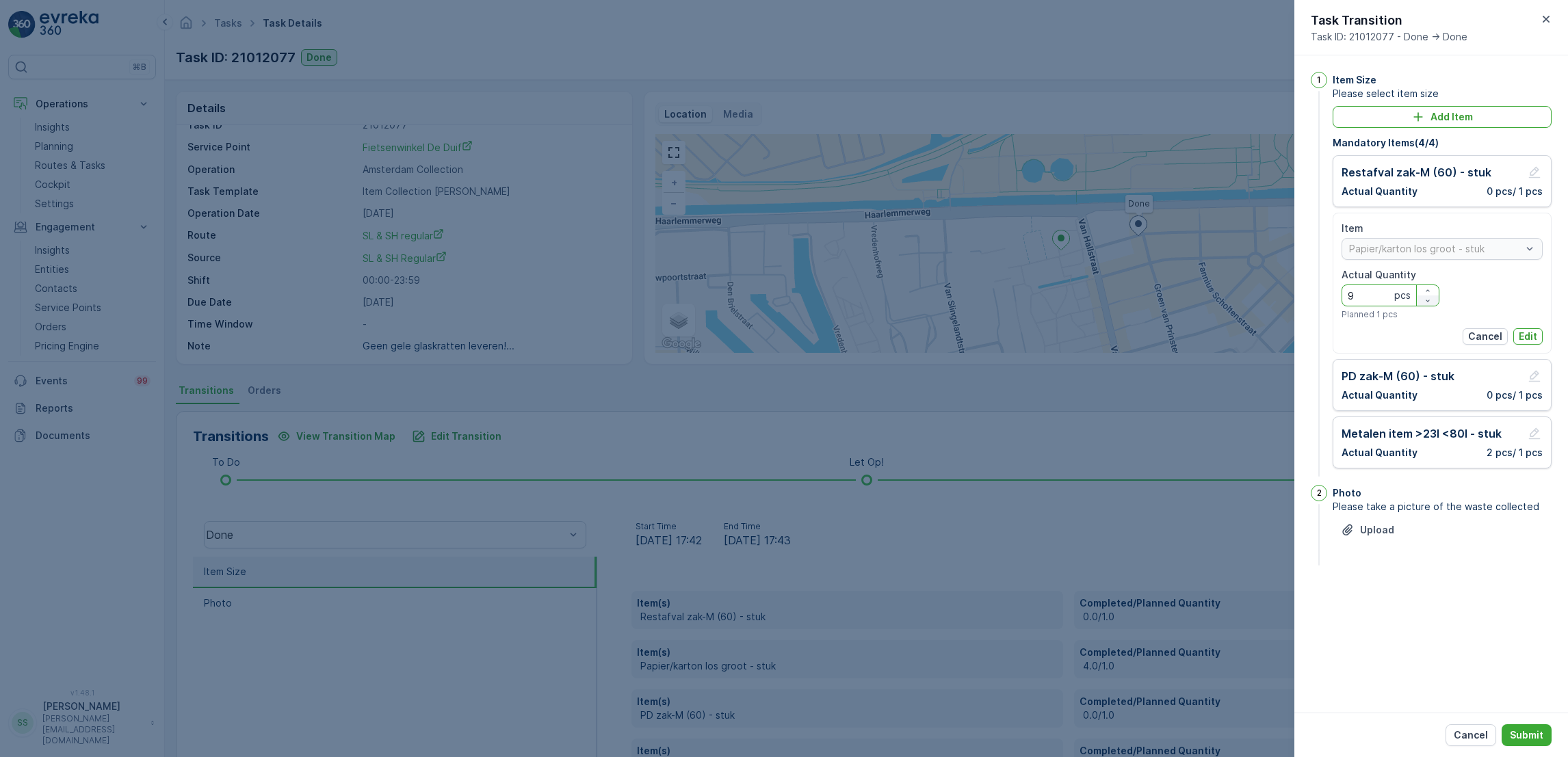
type Quantity "8"
click at [1521, 337] on p "Edit" at bounding box center [1528, 337] width 19 height 14
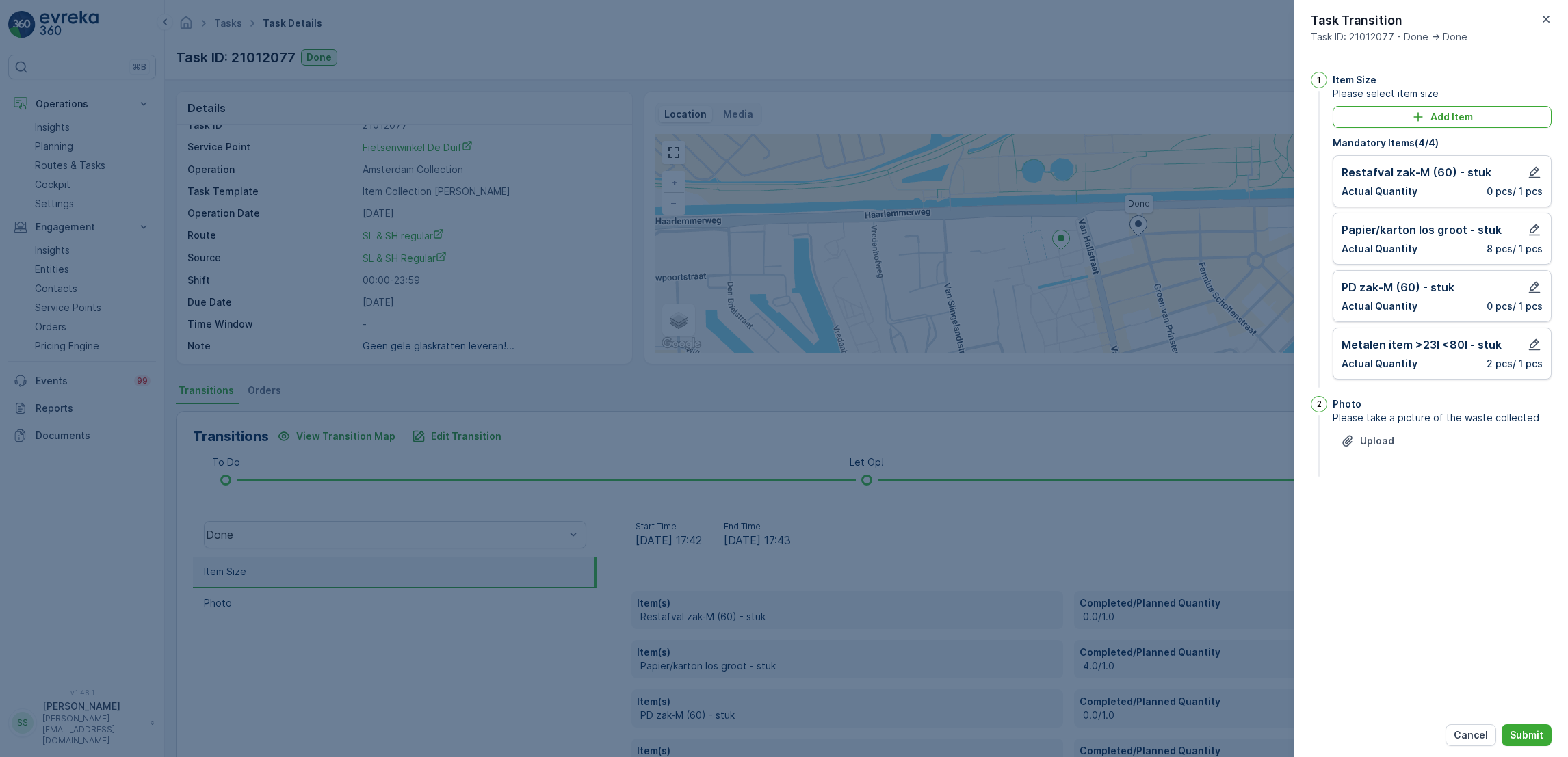
click at [1519, 748] on div "Cancel Submit" at bounding box center [1431, 735] width 274 height 44
click at [1520, 741] on p "Submit" at bounding box center [1526, 735] width 33 height 14
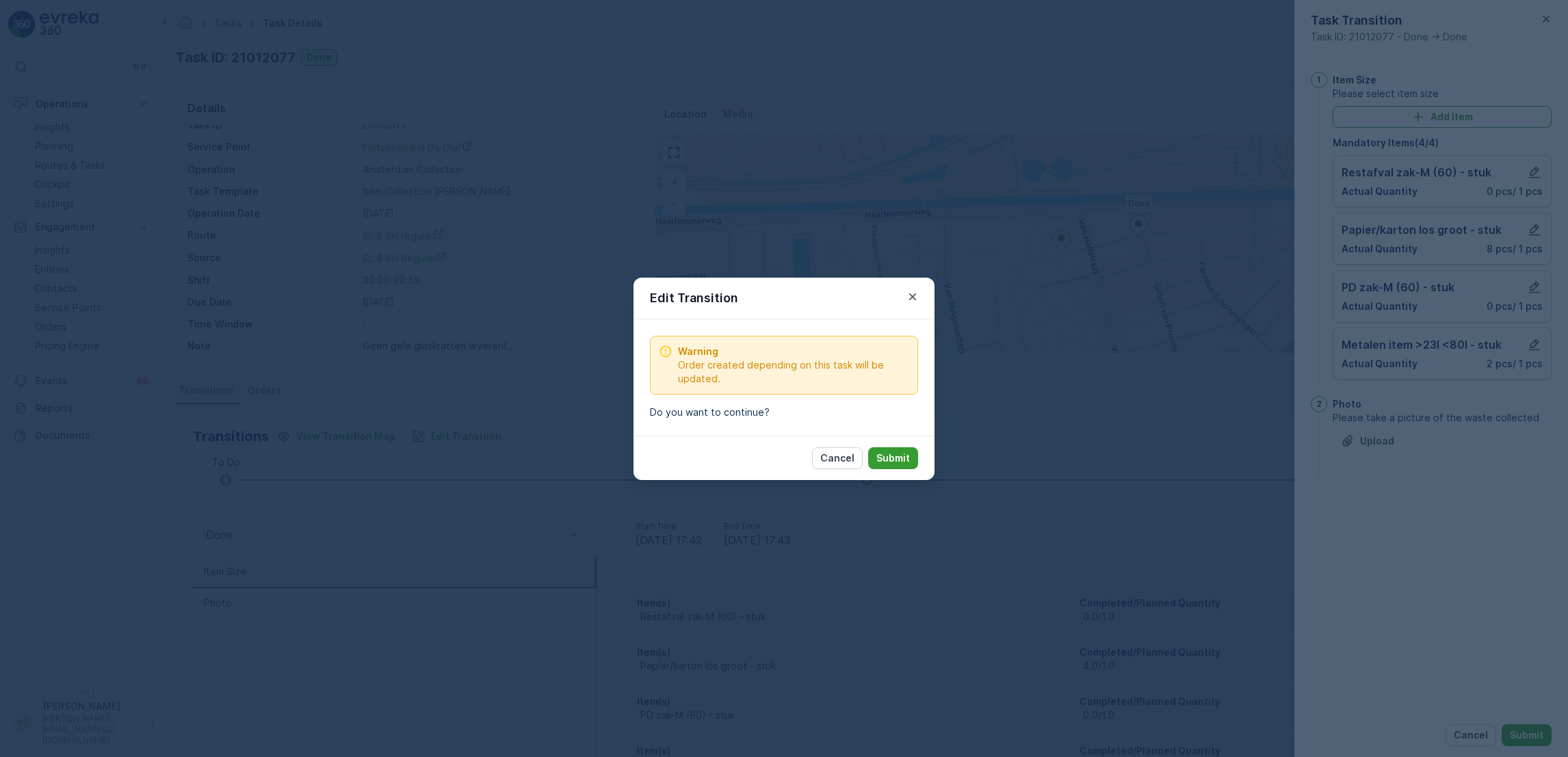
click at [888, 459] on p "Submit" at bounding box center [892, 458] width 33 height 14
